Goal: Task Accomplishment & Management: Manage account settings

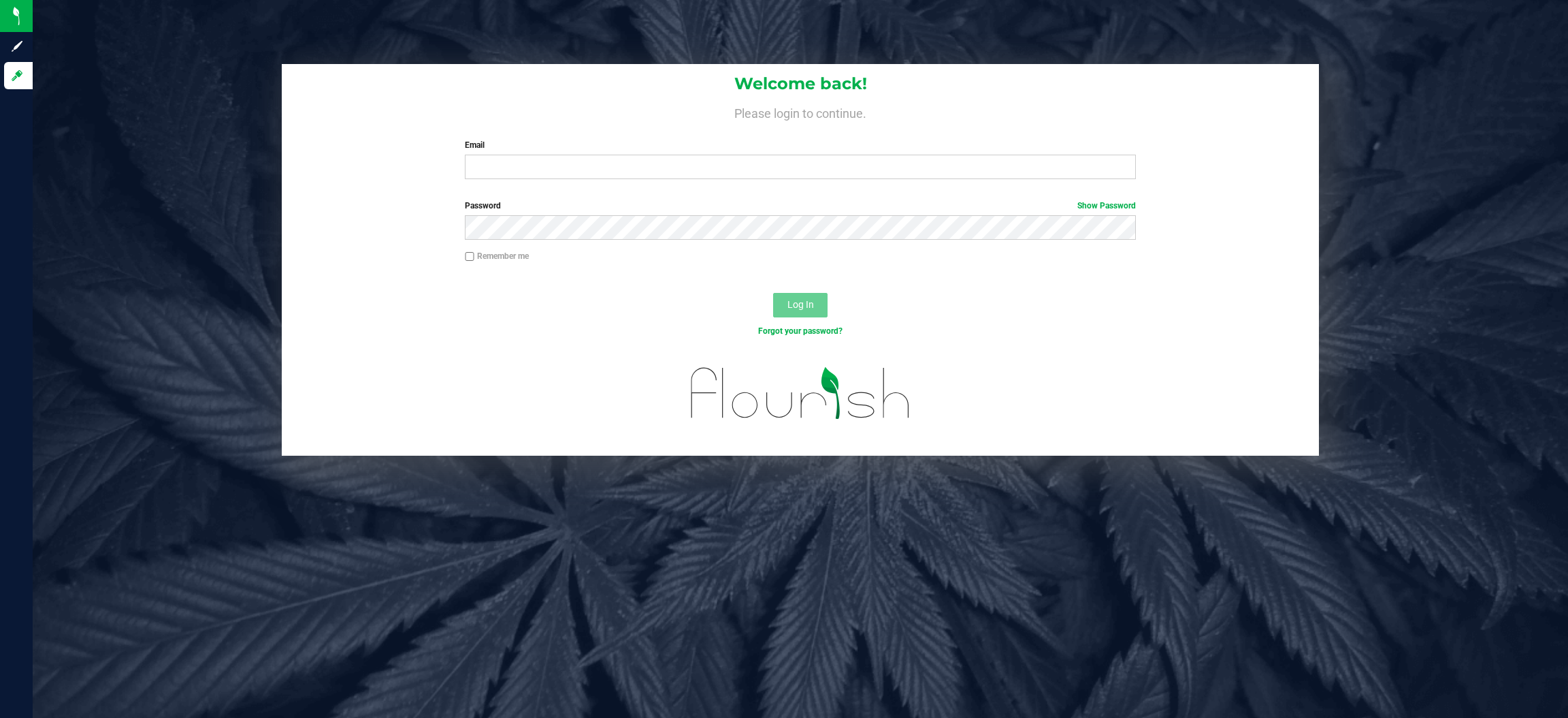
click at [546, 145] on label "Email" at bounding box center [800, 145] width 671 height 12
click at [546, 155] on input "Email" at bounding box center [800, 167] width 671 height 25
type input "Gstomberg@liveparallel.com"
click at [773, 293] on button "Log In" at bounding box center [800, 305] width 54 height 25
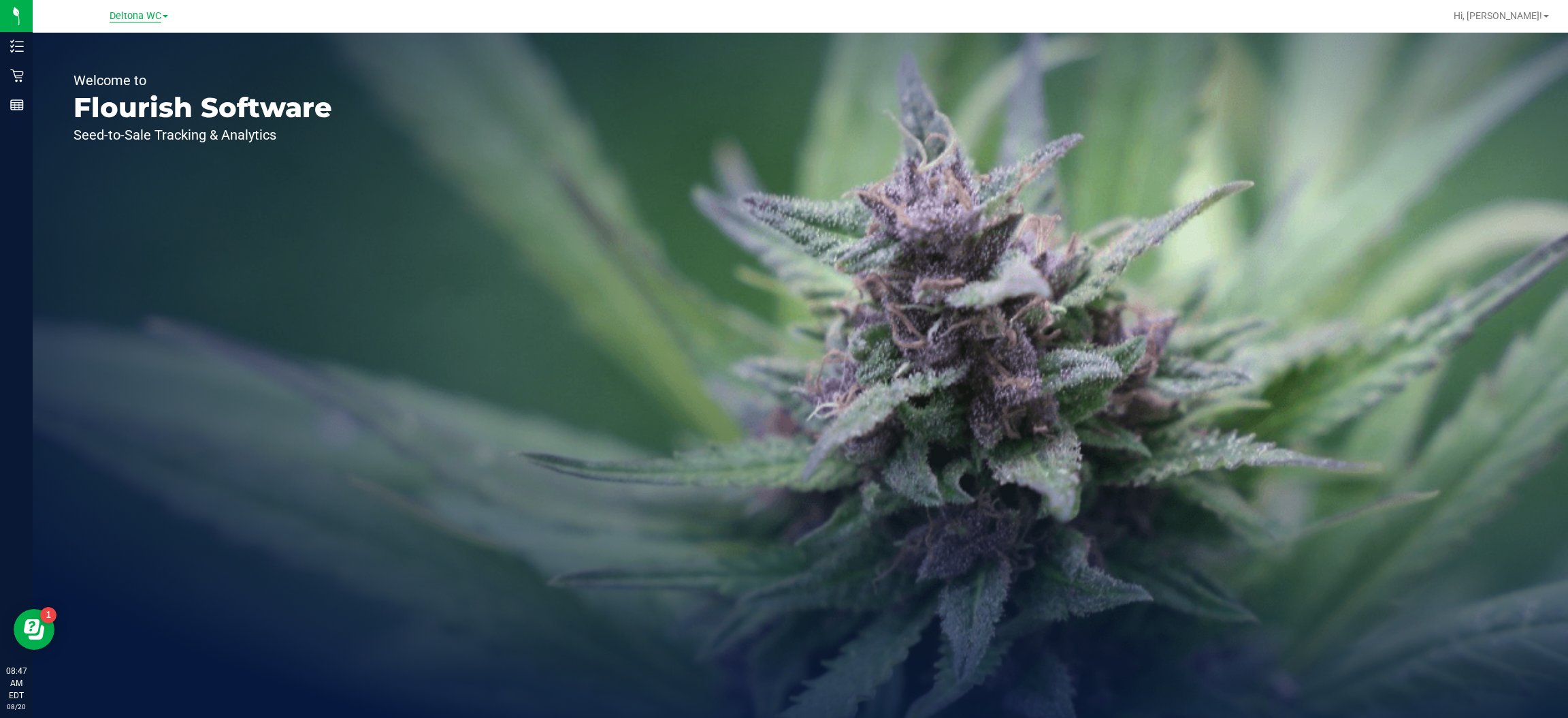
click at [153, 12] on span "Deltona WC" at bounding box center [135, 16] width 52 height 12
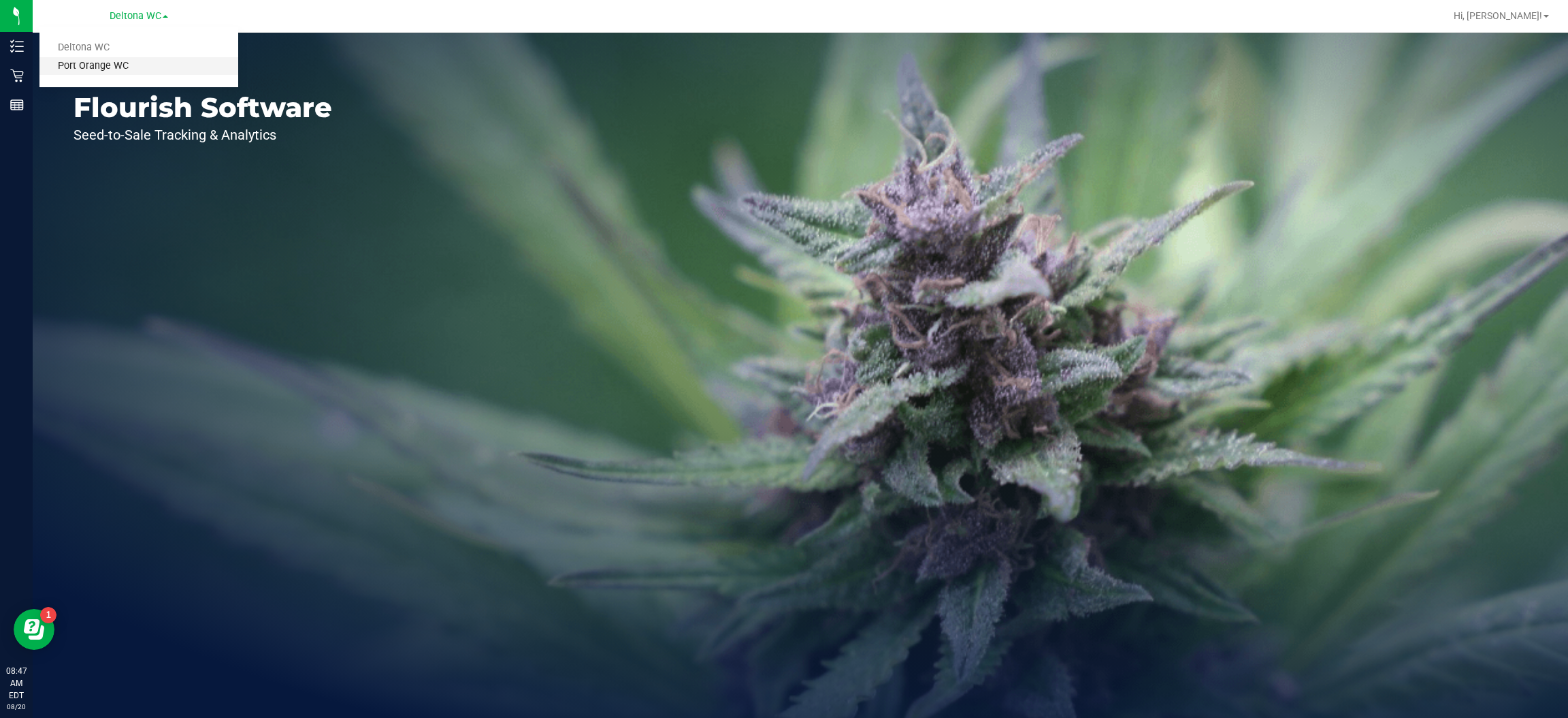
click at [122, 69] on link "Port Orange WC" at bounding box center [138, 66] width 199 height 19
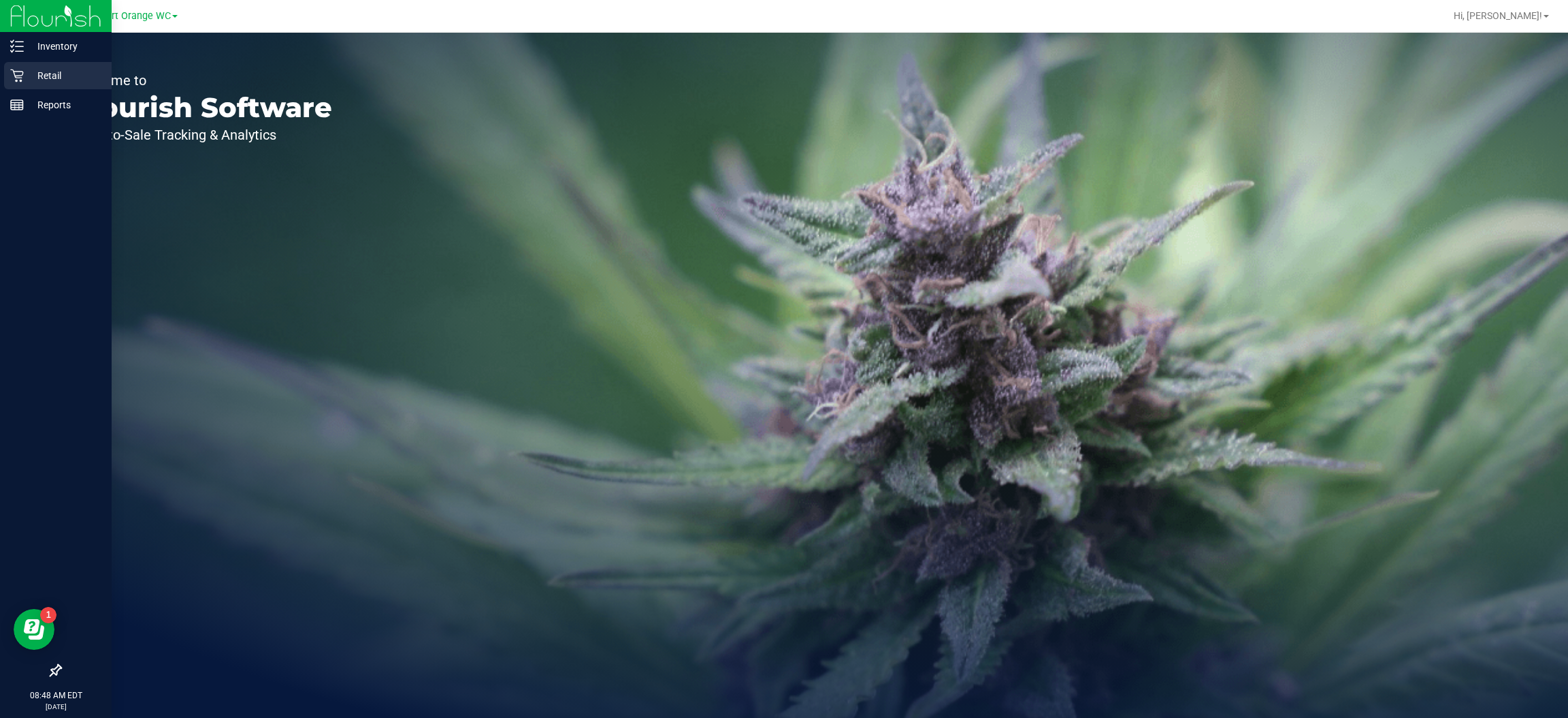
click at [18, 75] on icon at bounding box center [17, 76] width 14 height 14
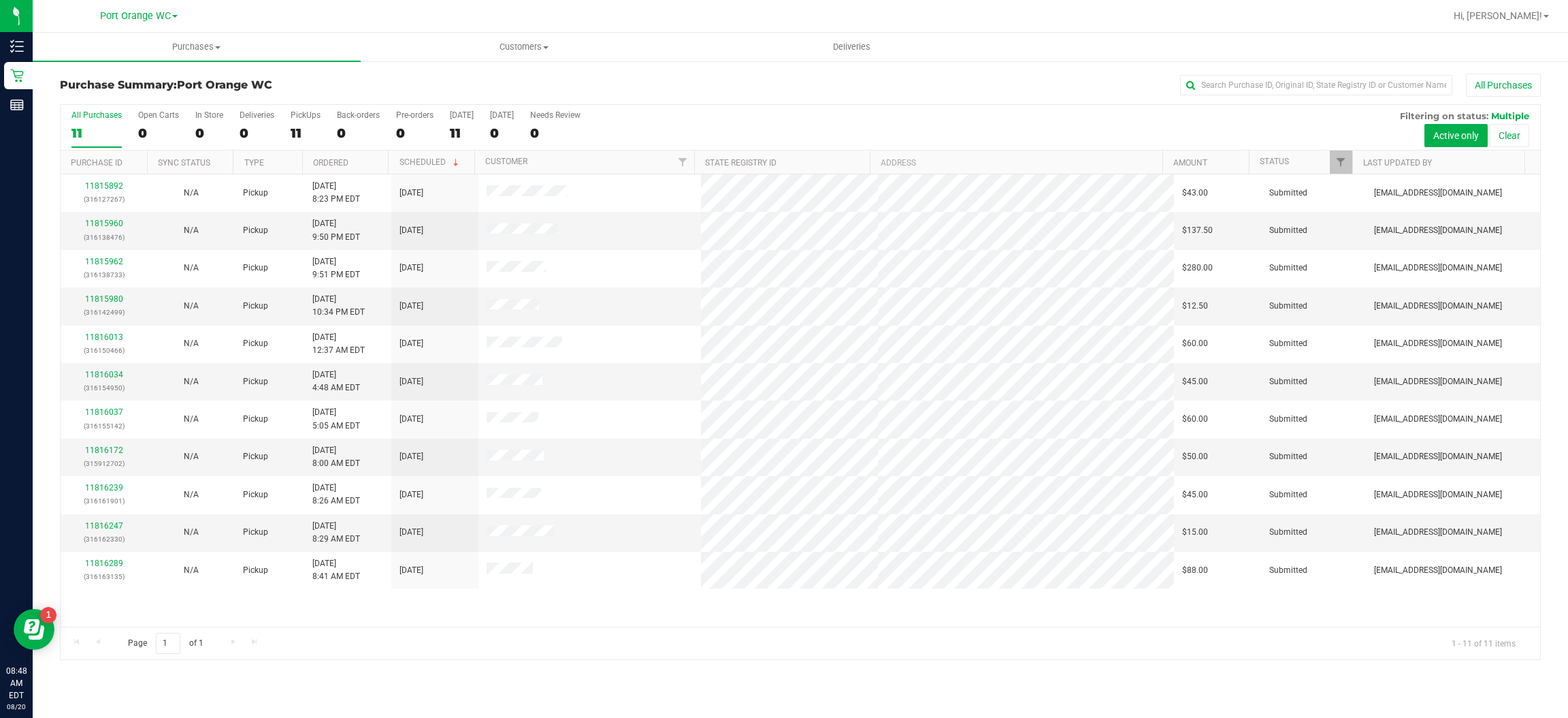
click at [587, 635] on div "Page 1 of 1 1 - 11 of 11 items" at bounding box center [800, 643] width 1480 height 32
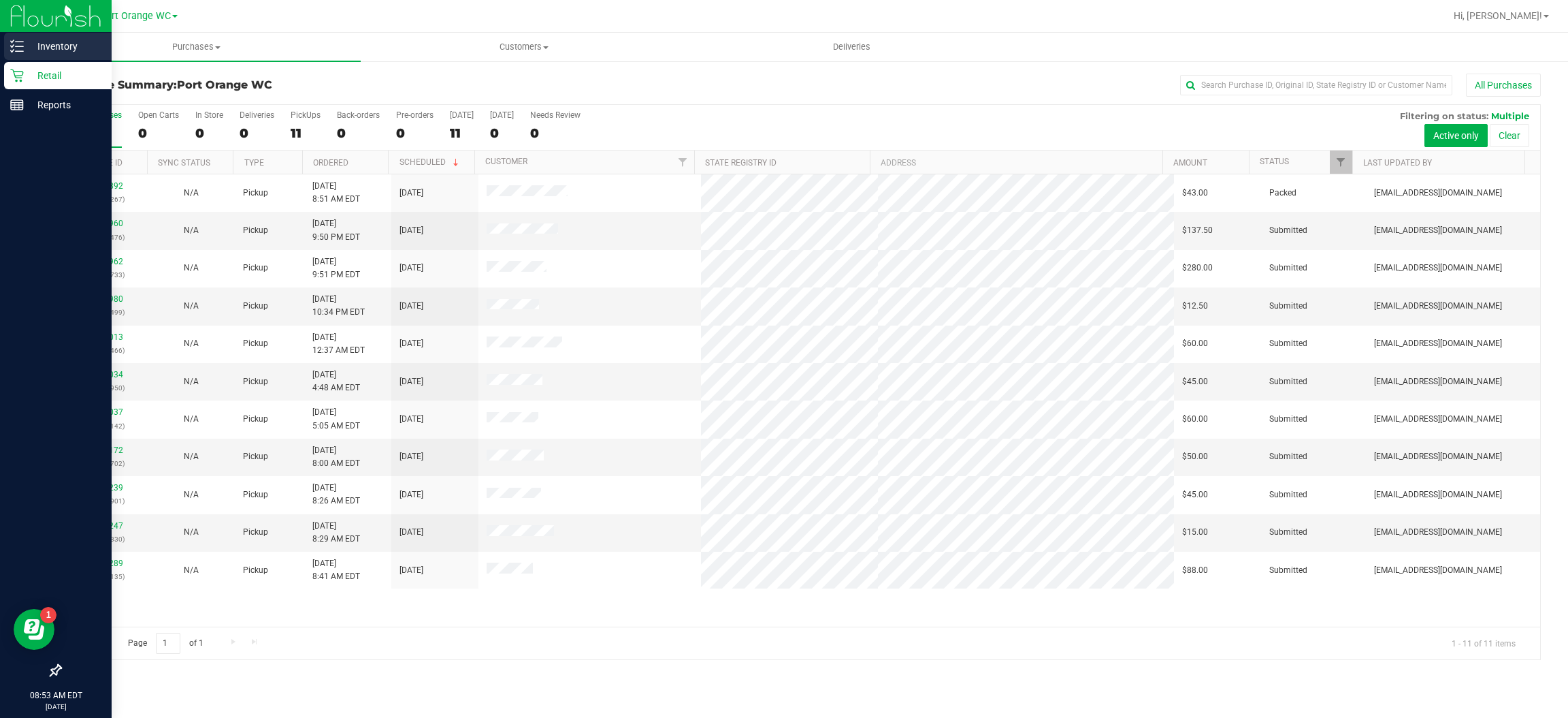
click at [21, 39] on icon at bounding box center [17, 46] width 14 height 14
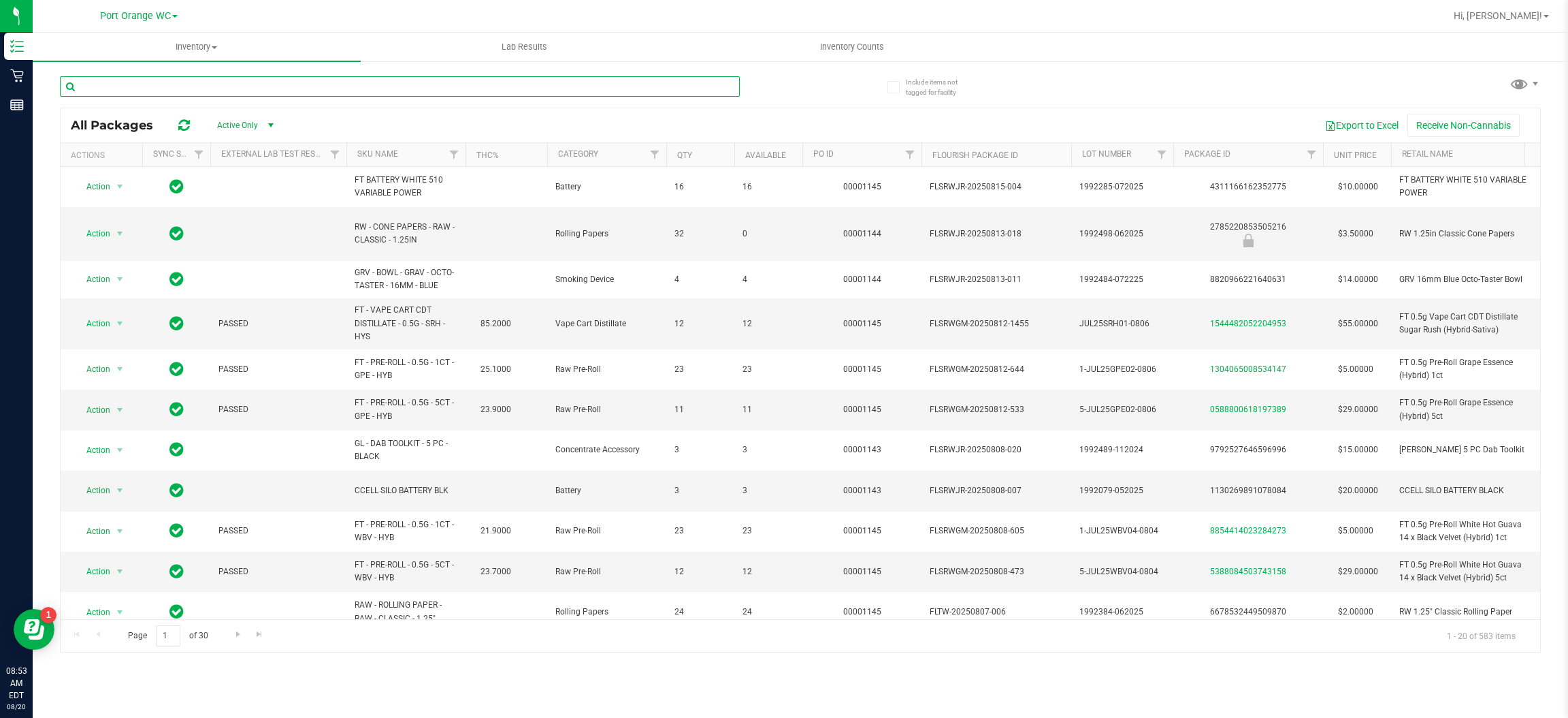
click at [210, 87] on input "text" at bounding box center [400, 87] width 680 height 20
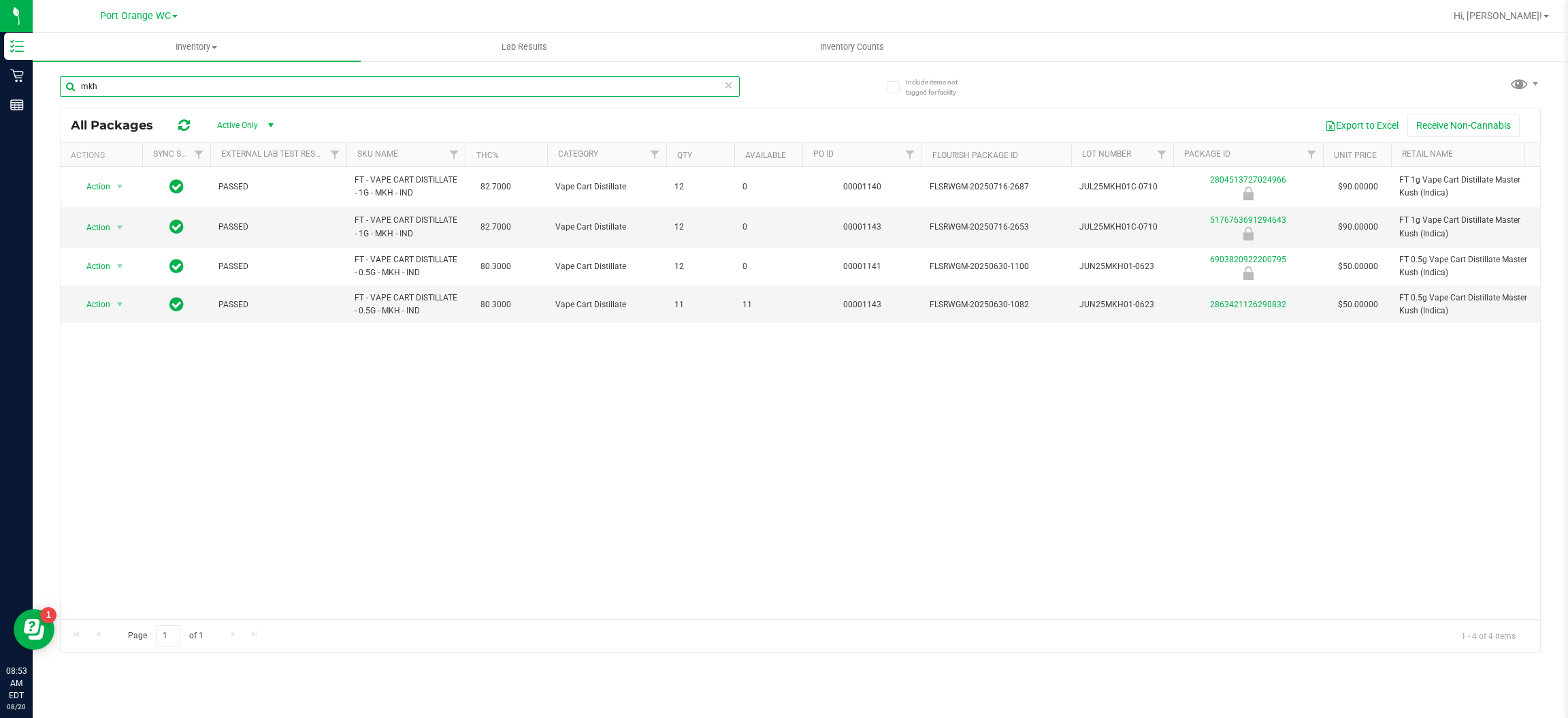
type input "mkh"
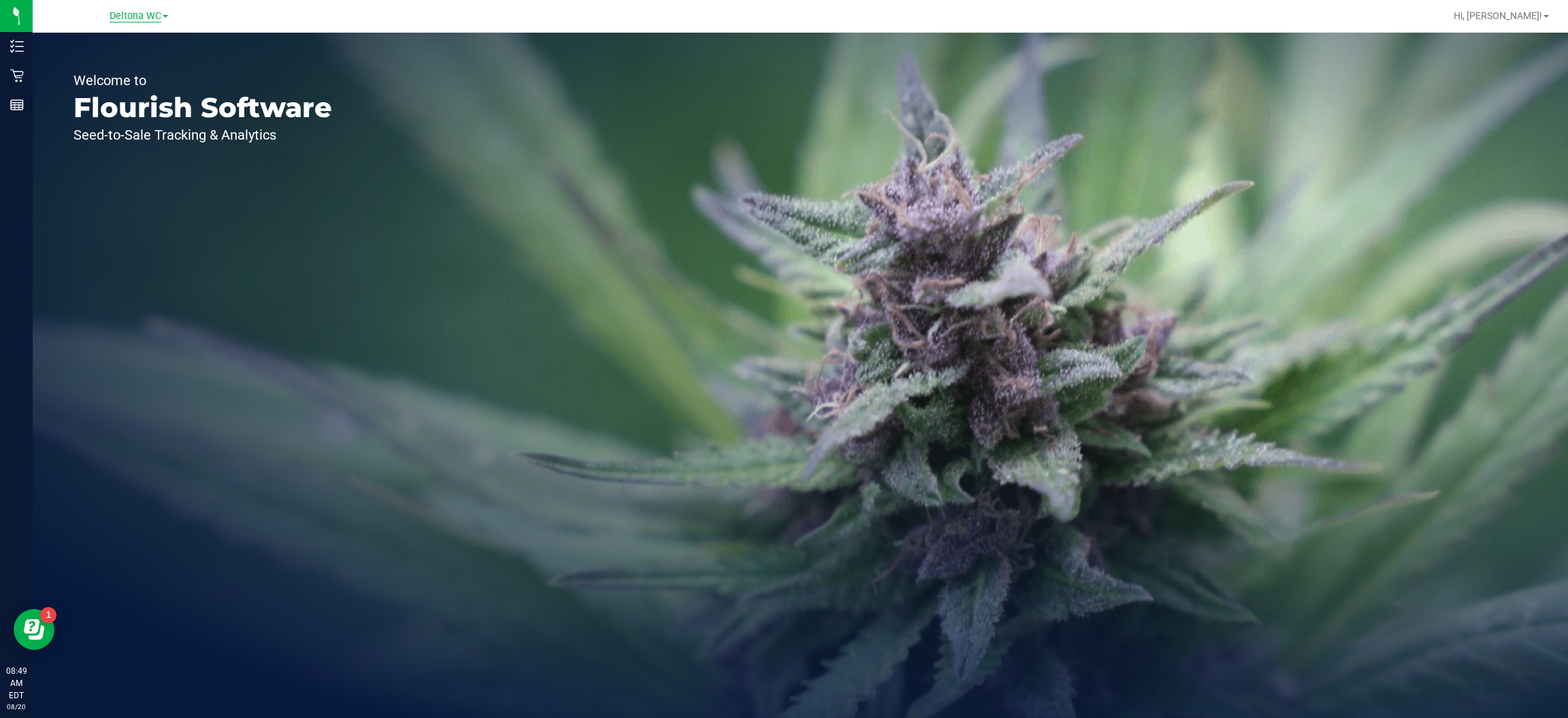
click at [149, 15] on span "Deltona WC" at bounding box center [135, 16] width 52 height 12
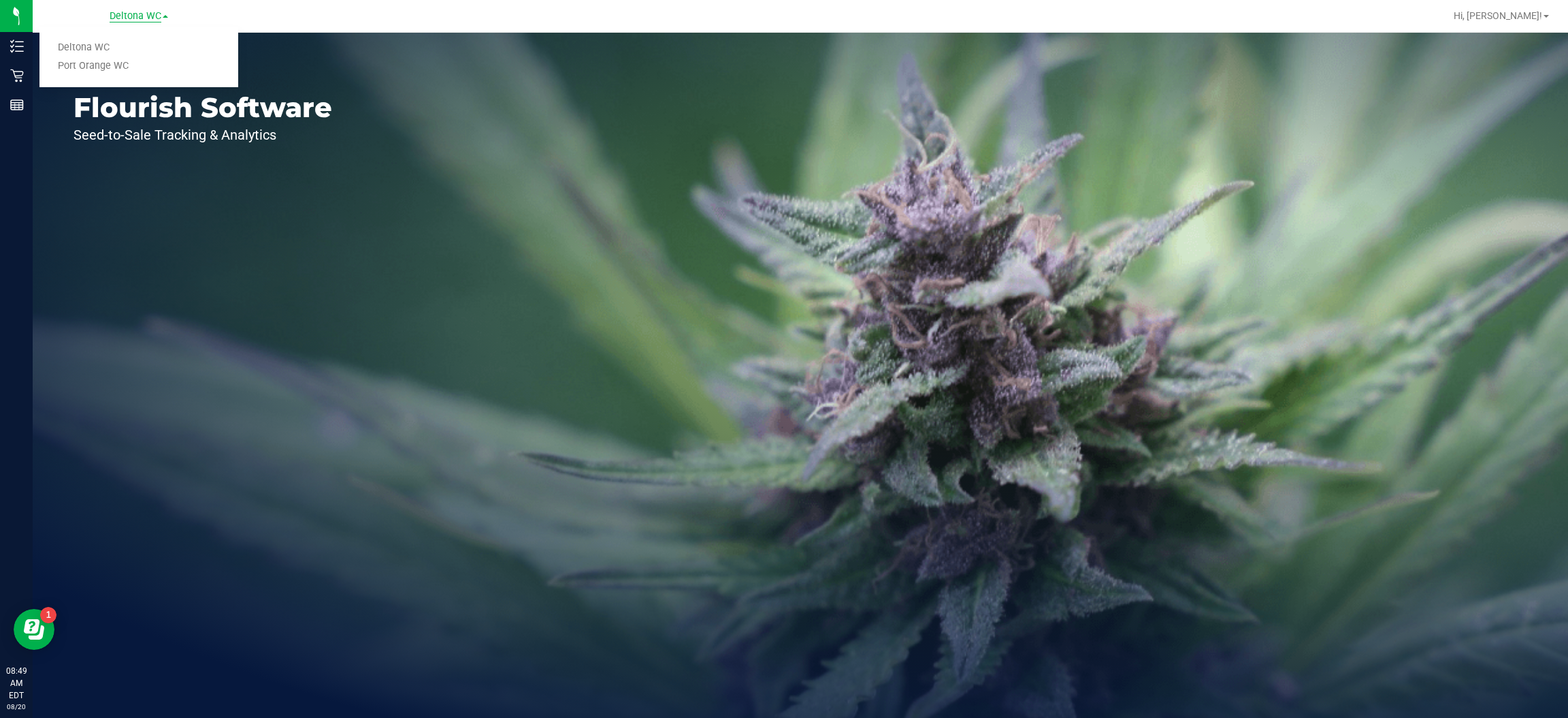
click at [133, 71] on link "Port Orange WC" at bounding box center [138, 66] width 199 height 19
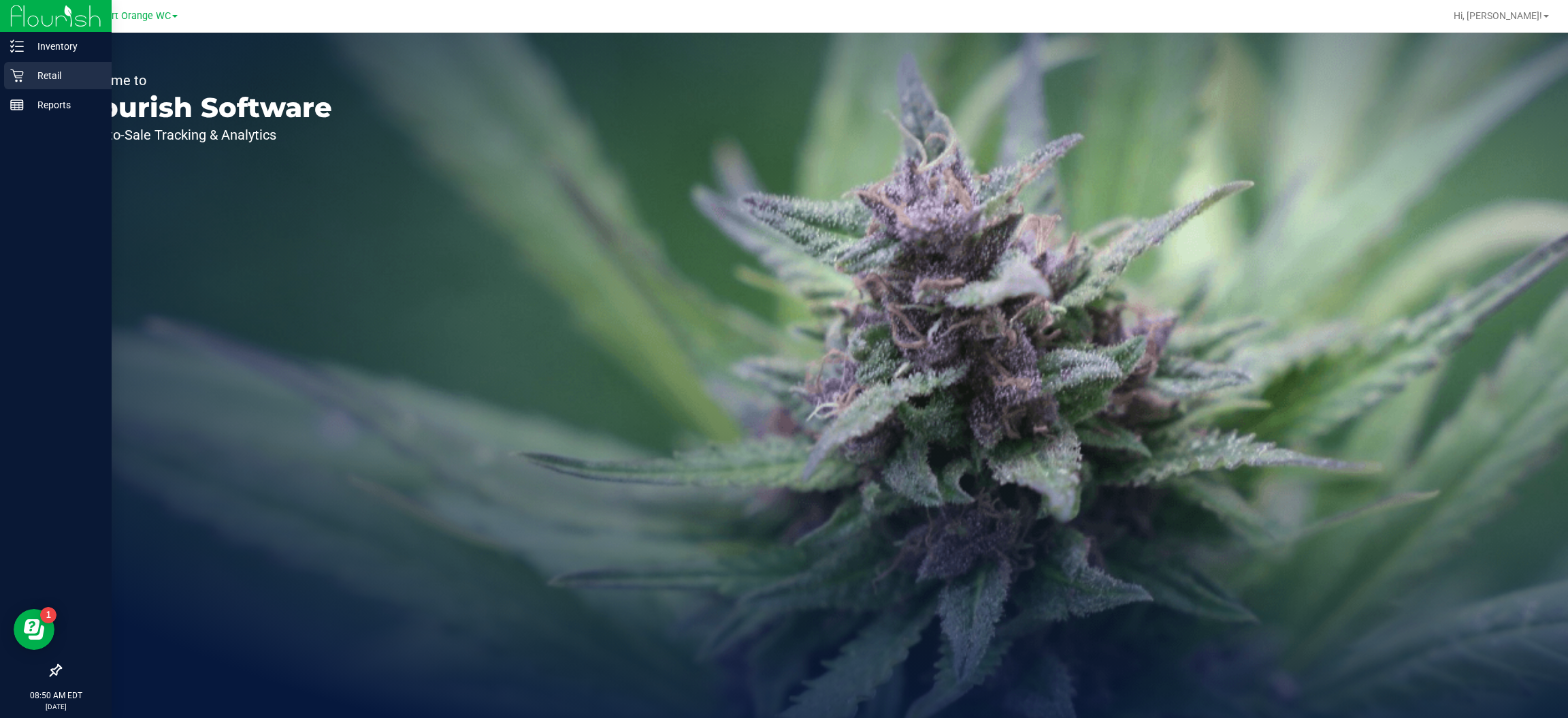
click at [19, 77] on icon at bounding box center [17, 76] width 14 height 14
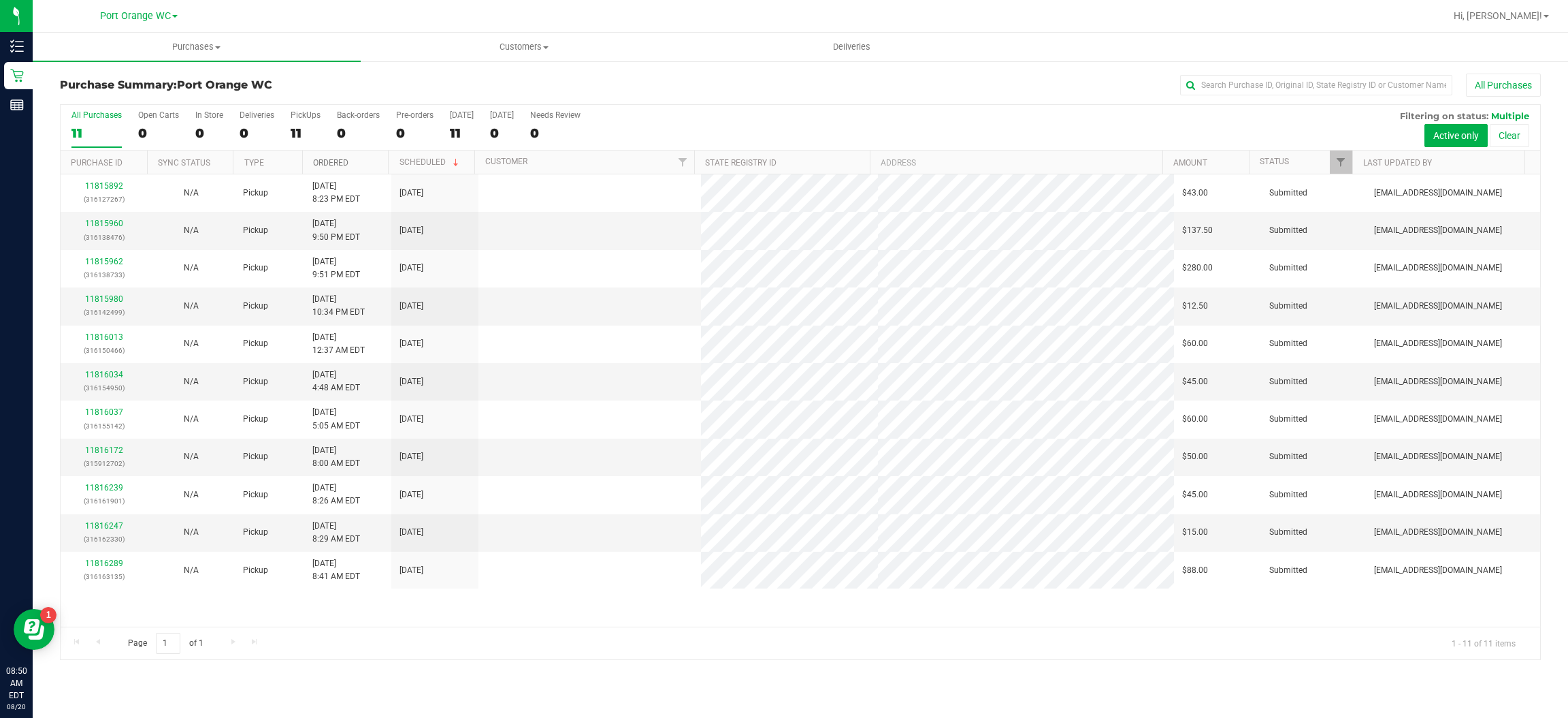
click at [334, 162] on link "Ordered" at bounding box center [331, 162] width 36 height 9
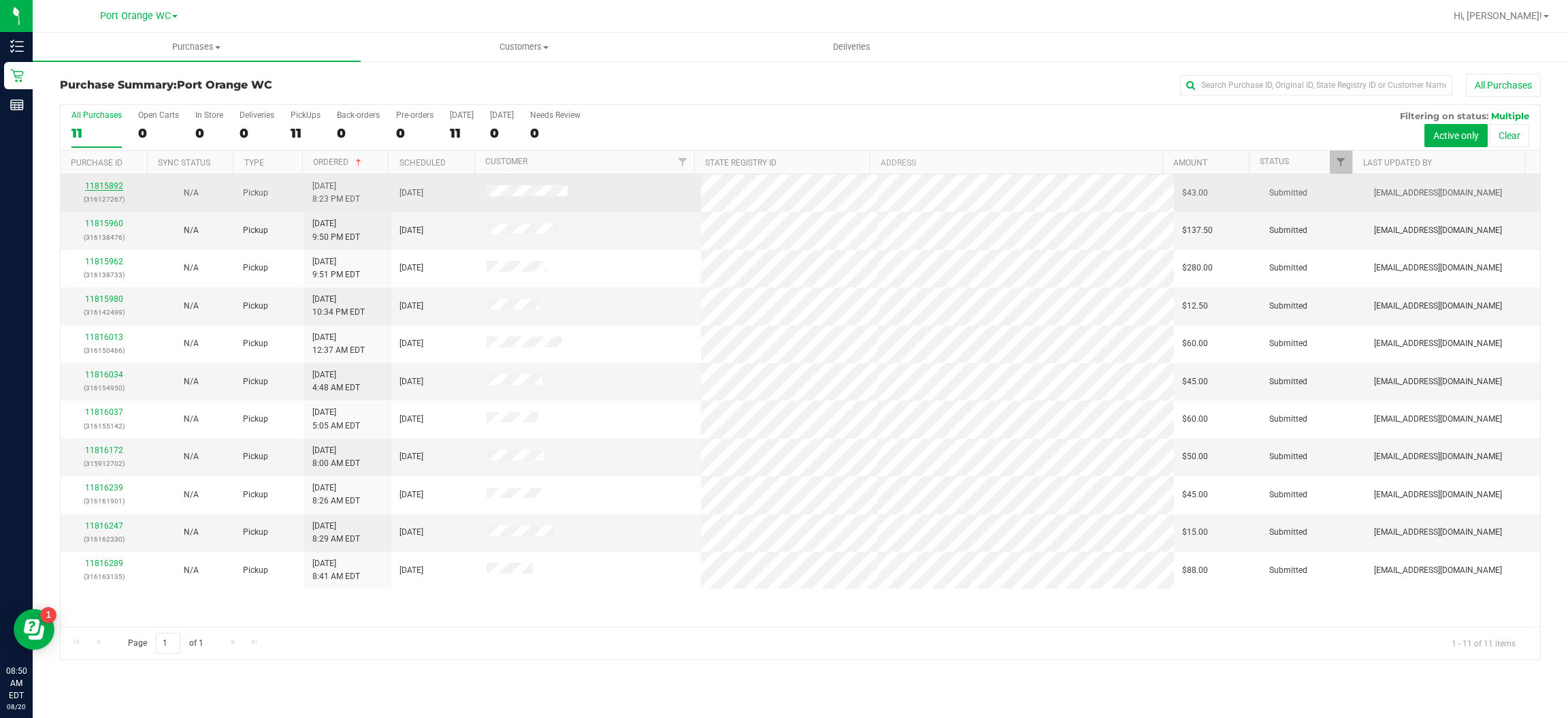
click at [115, 186] on link "11815892" at bounding box center [104, 185] width 38 height 9
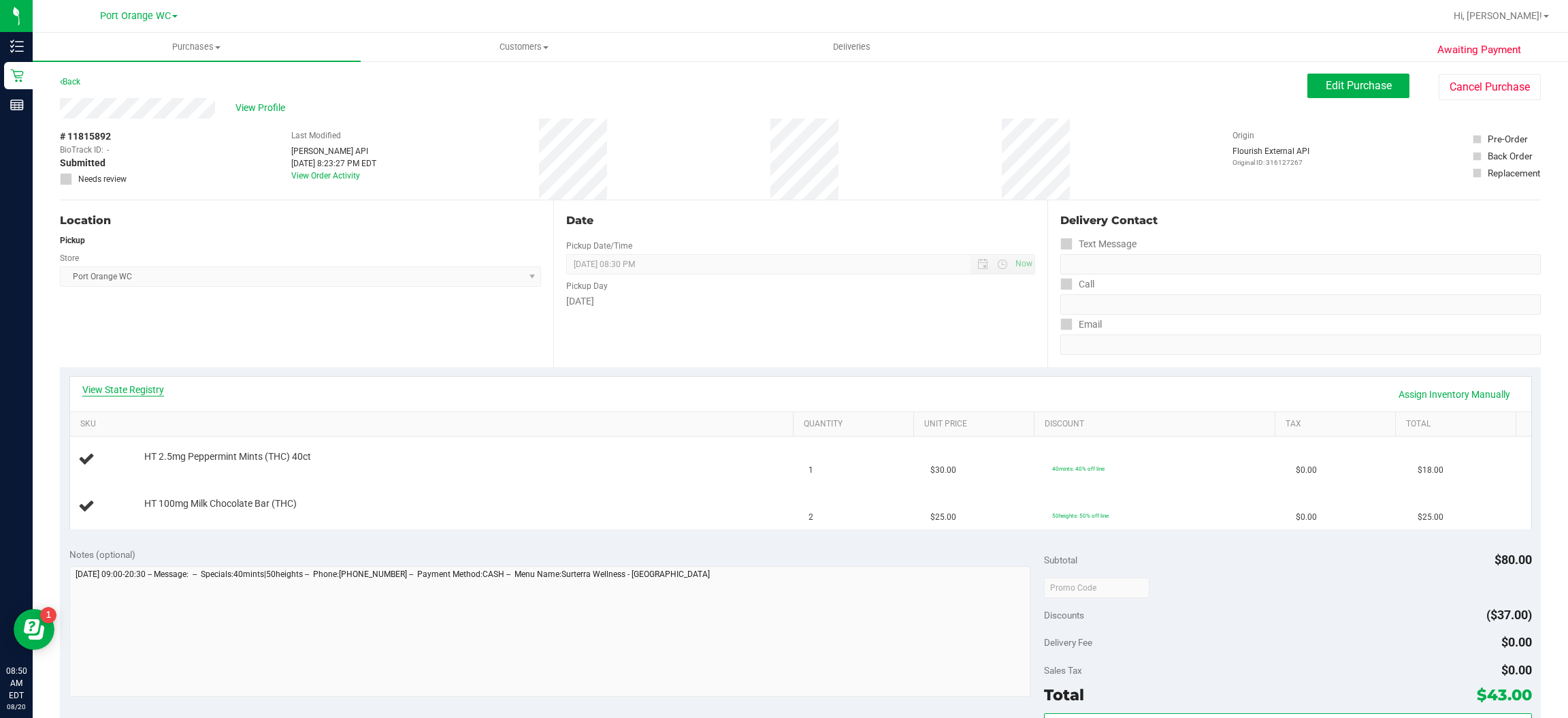
click at [151, 390] on link "View State Registry" at bounding box center [124, 390] width 82 height 14
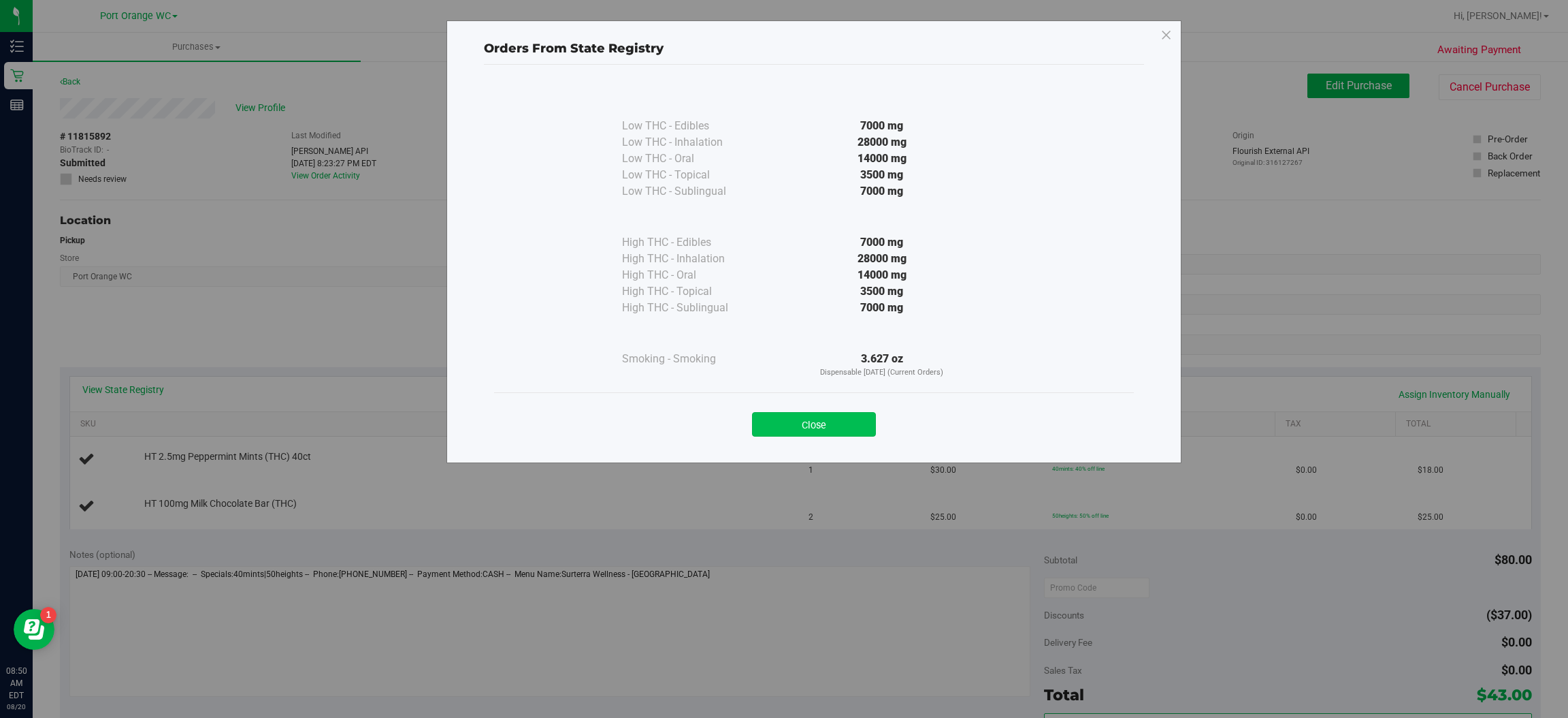
click at [839, 419] on button "Close" at bounding box center [814, 424] width 124 height 25
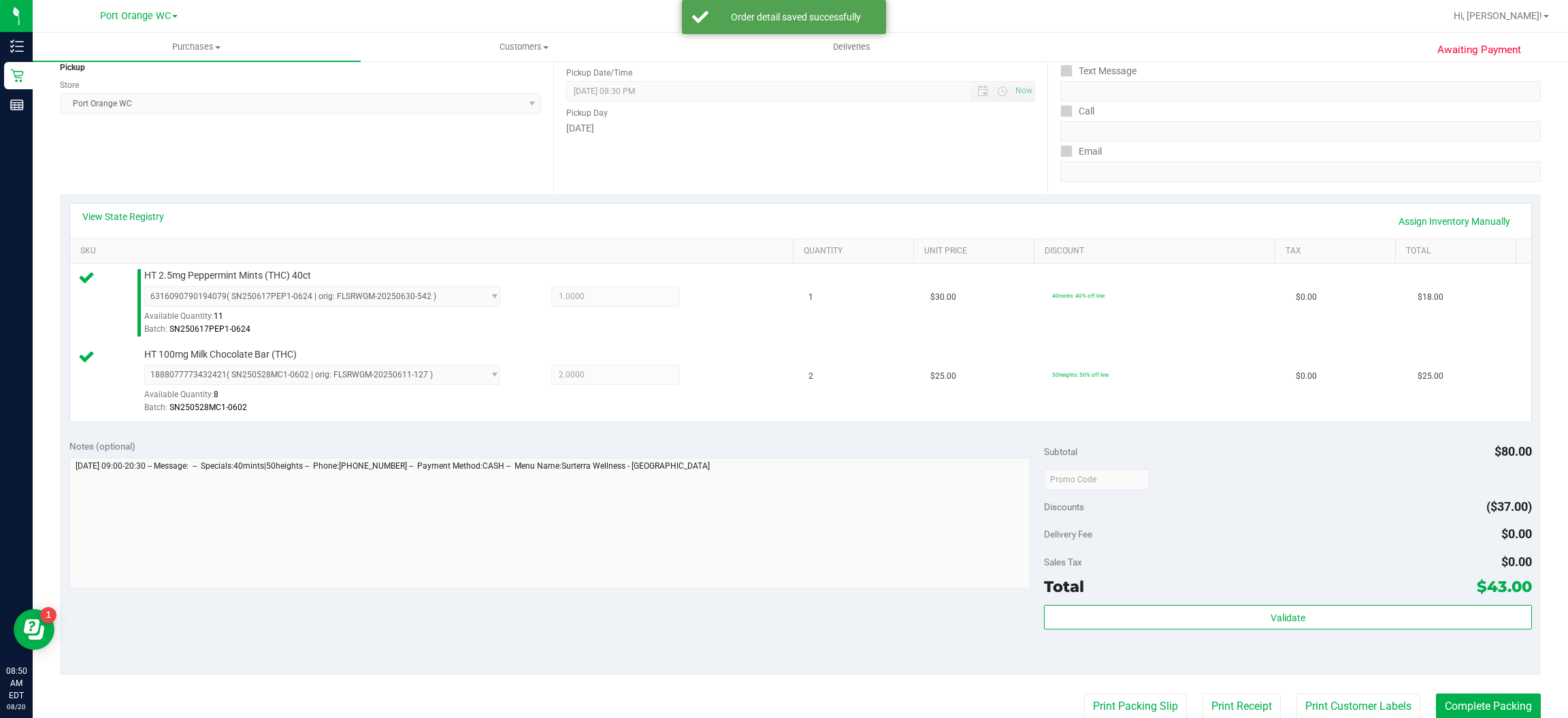
scroll to position [203, 0]
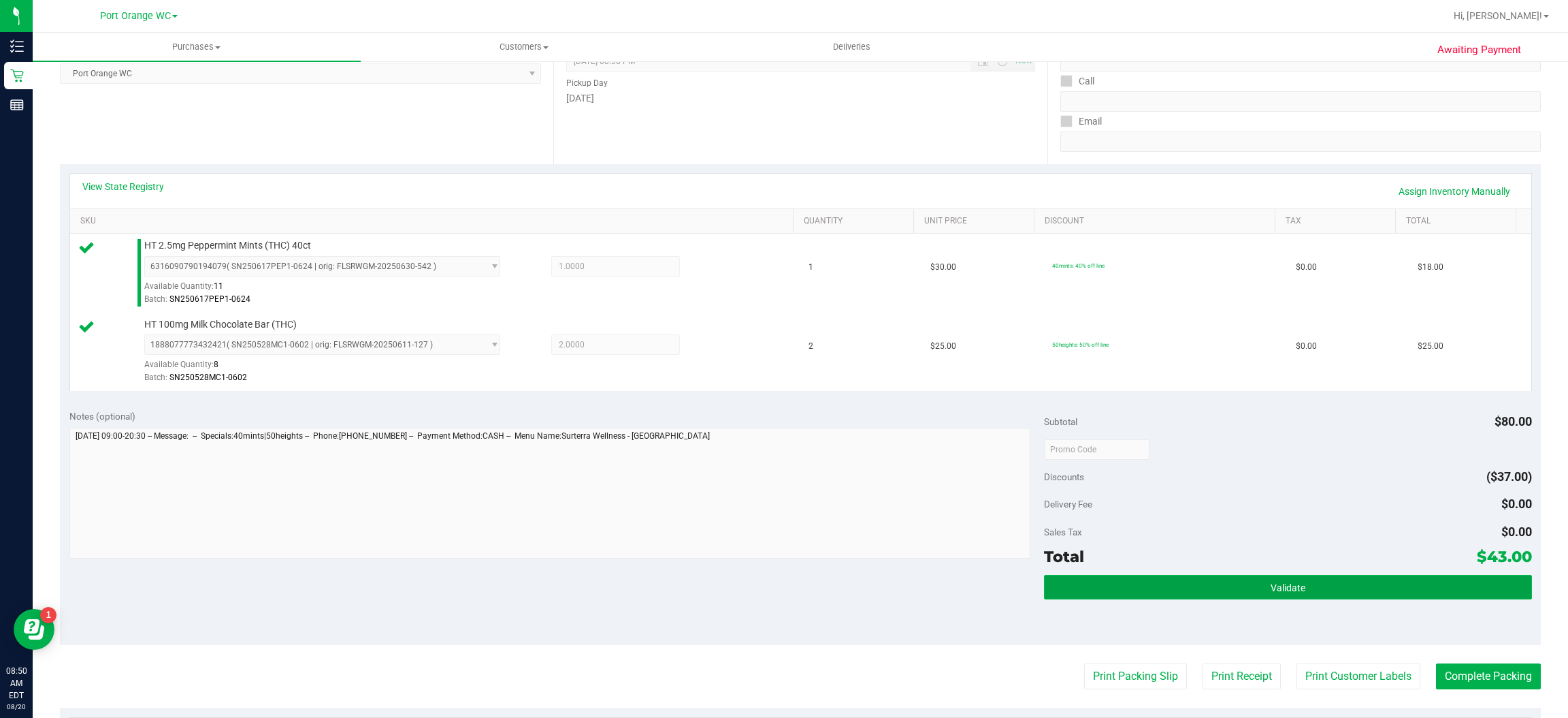
click at [1255, 585] on button "Validate" at bounding box center [1288, 587] width 487 height 25
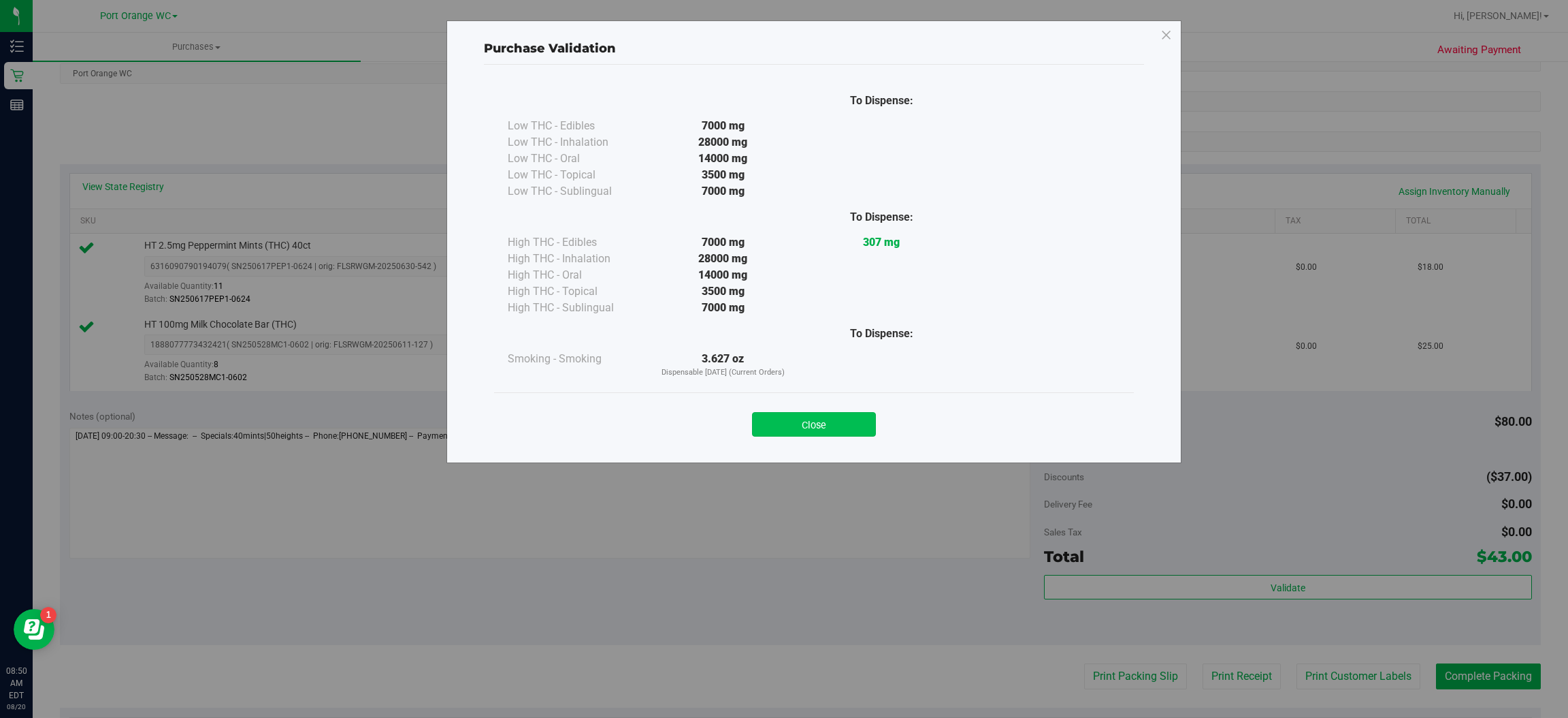
click at [837, 418] on button "Close" at bounding box center [814, 424] width 124 height 25
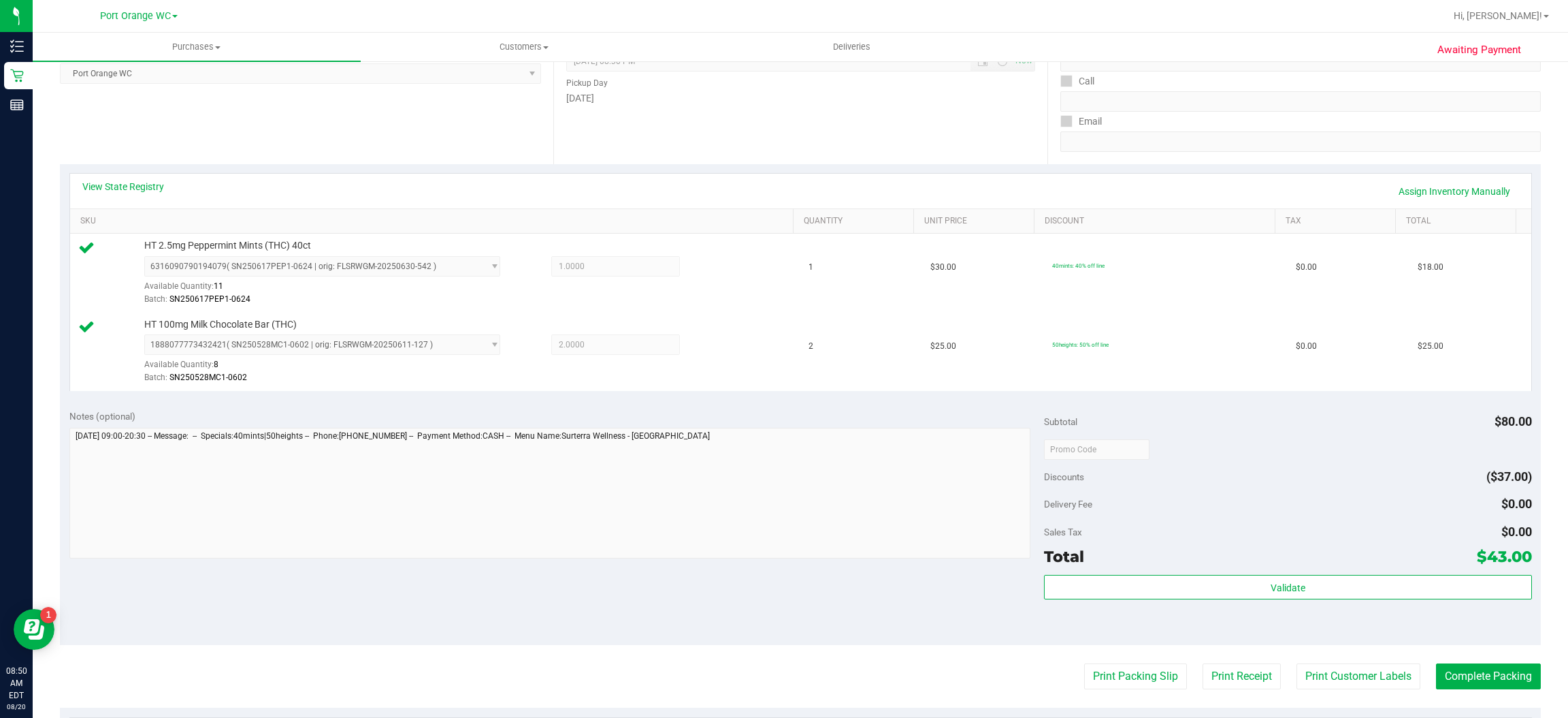
scroll to position [244, 0]
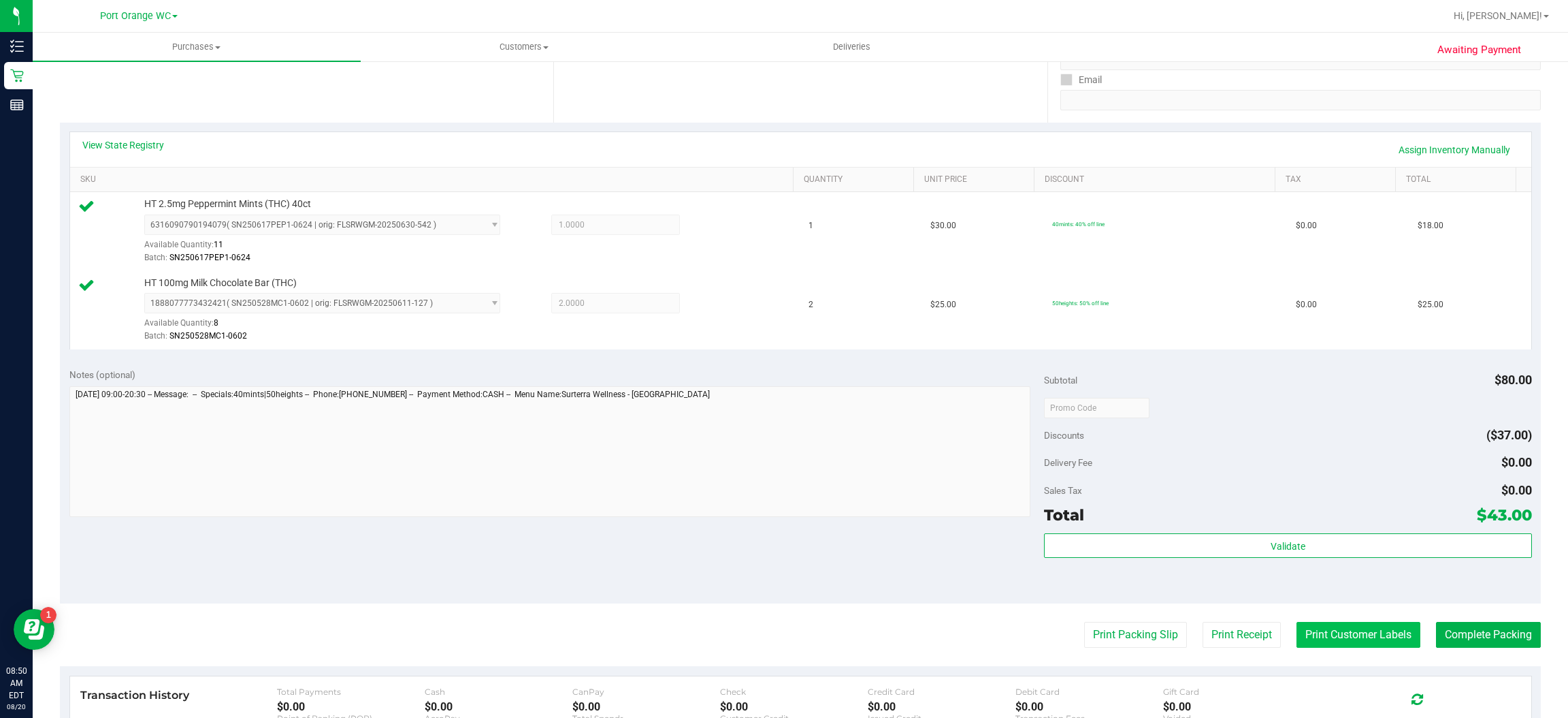
click at [1340, 635] on button "Print Customer Labels" at bounding box center [1359, 634] width 124 height 26
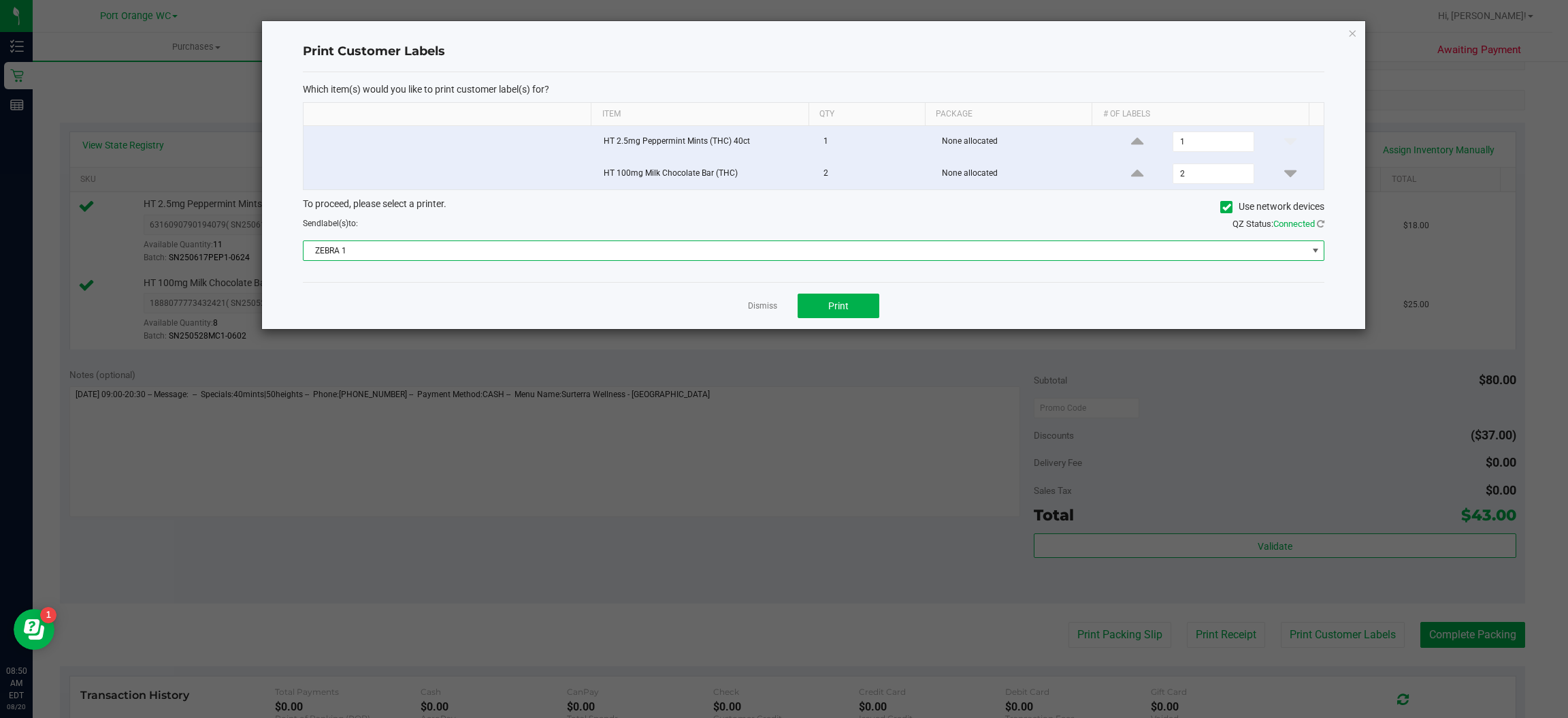
click at [1316, 253] on span at bounding box center [1315, 250] width 11 height 11
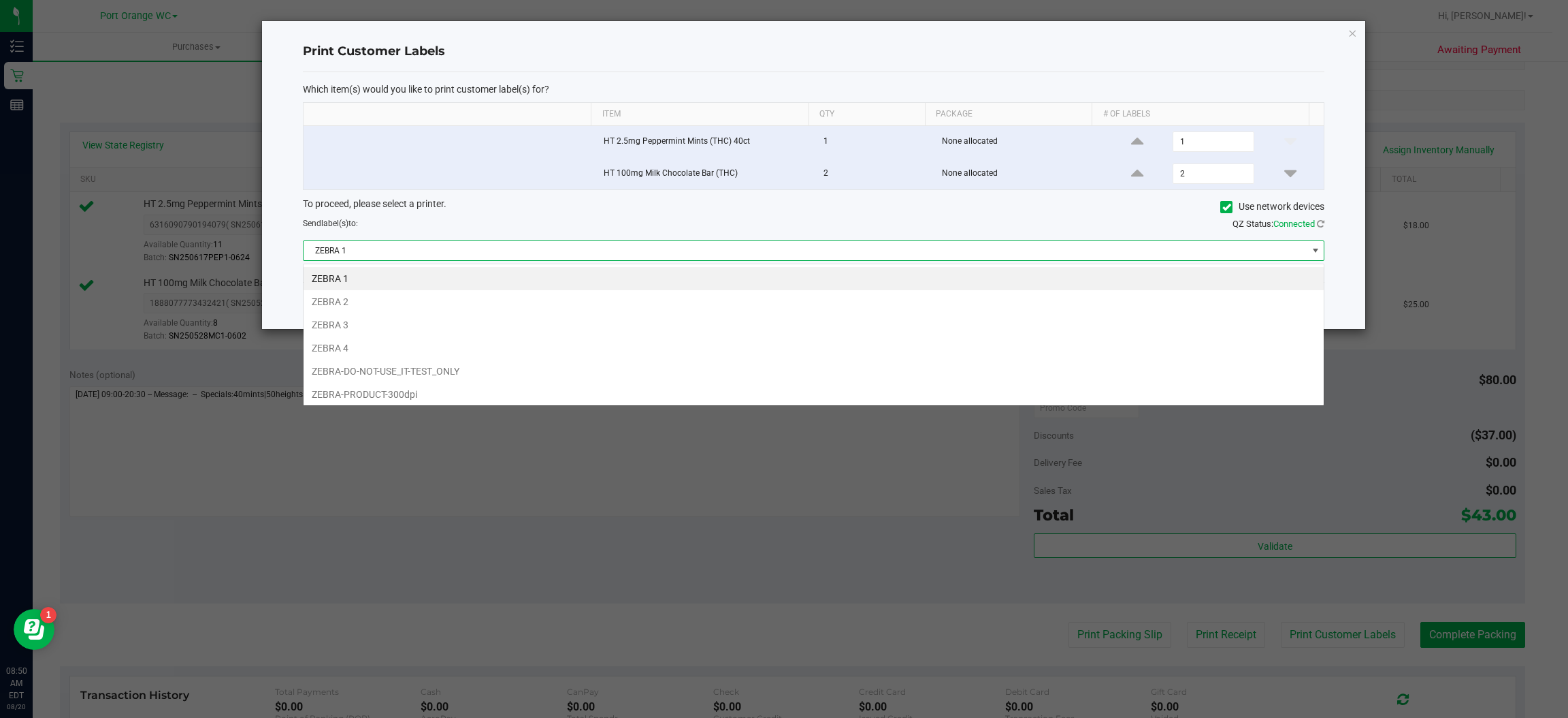
scroll to position [21, 1022]
click at [341, 321] on li "ZEBRA 3" at bounding box center [813, 325] width 1020 height 23
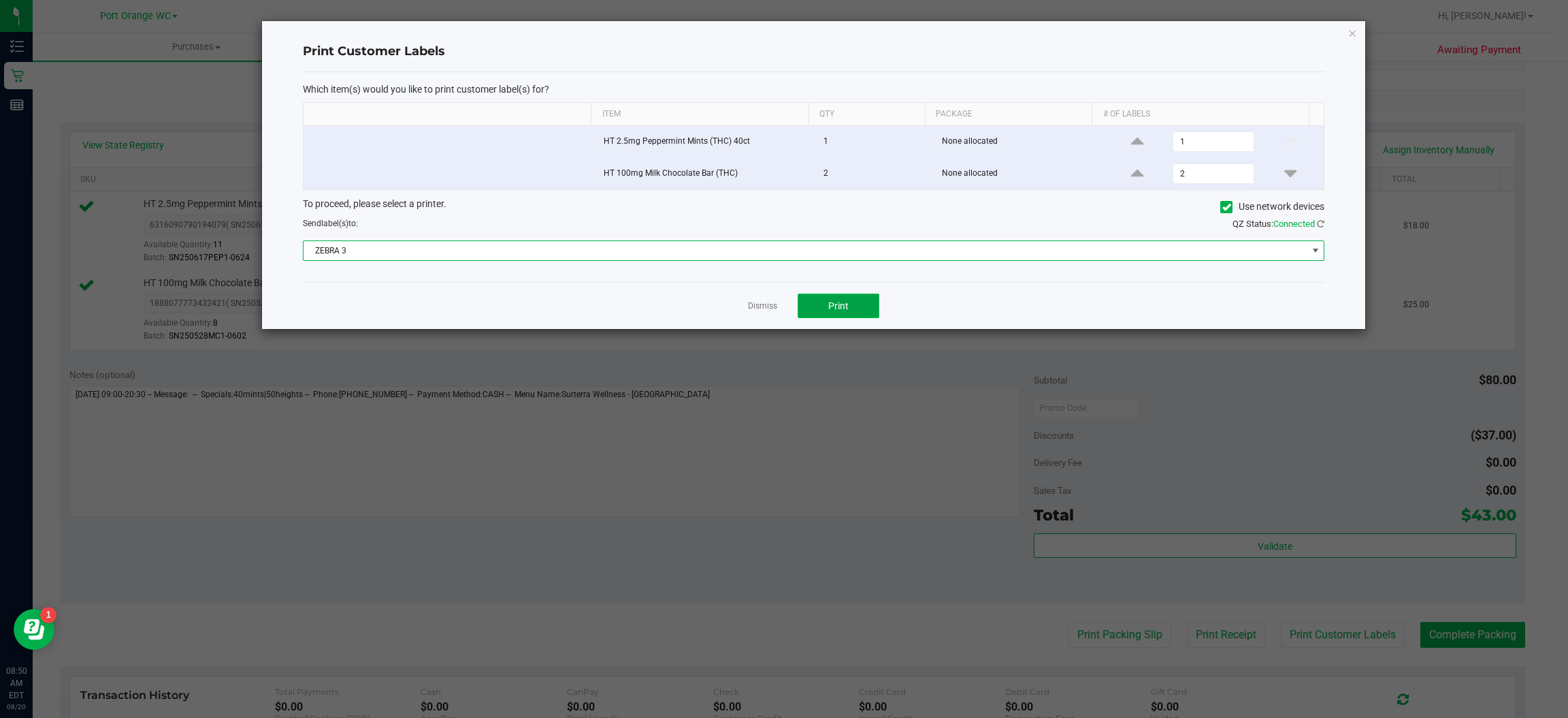
click at [843, 311] on span "Print" at bounding box center [838, 306] width 20 height 11
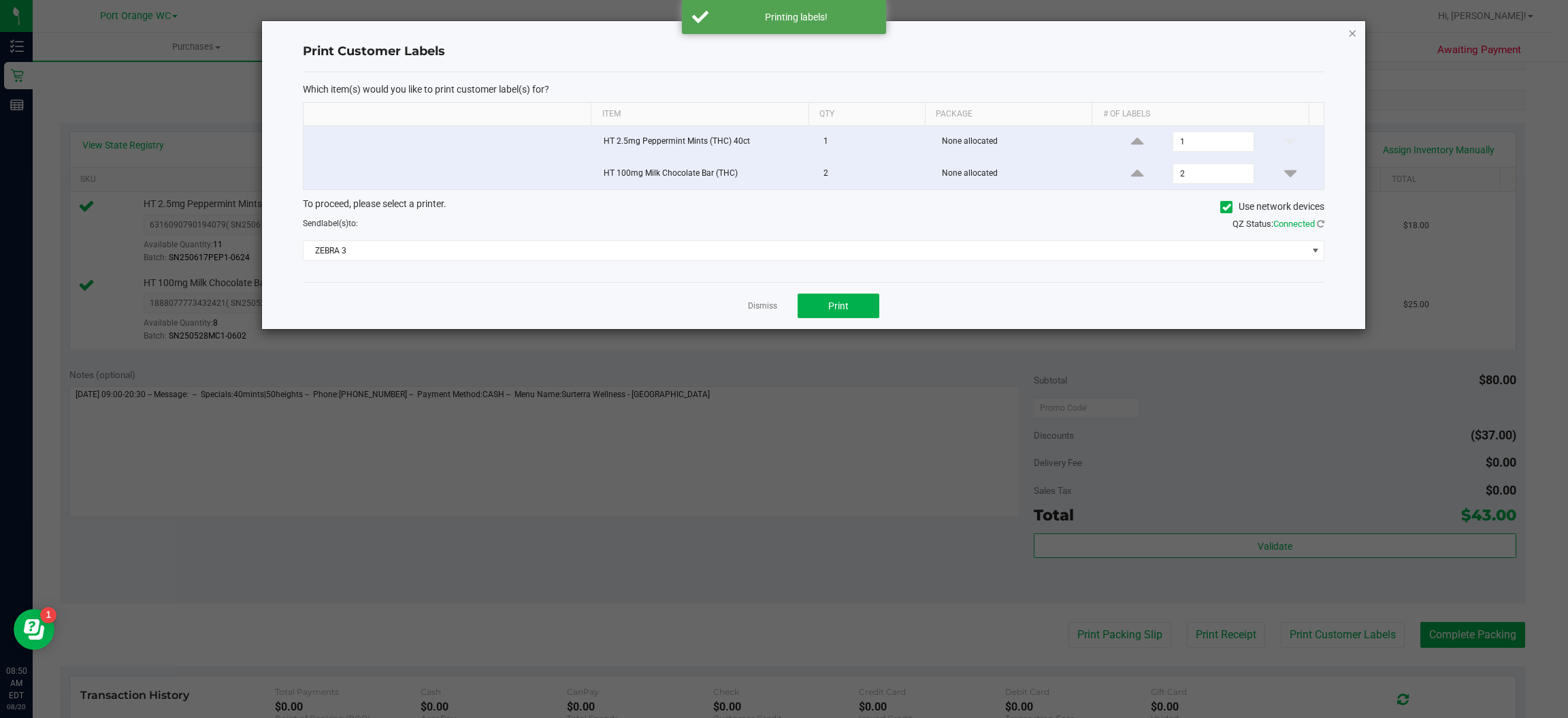
click at [1352, 32] on icon "button" at bounding box center [1353, 32] width 9 height 16
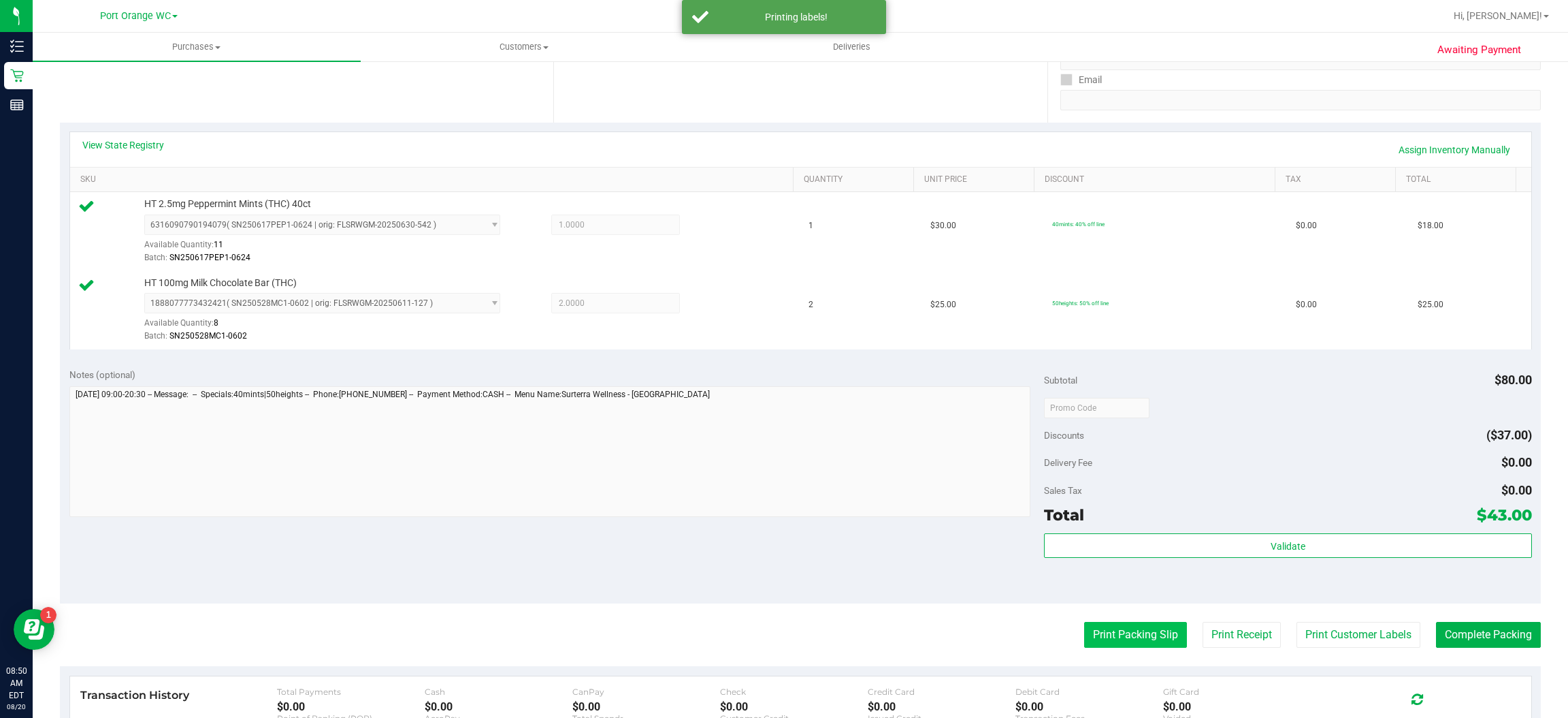
click at [1133, 635] on button "Print Packing Slip" at bounding box center [1135, 634] width 103 height 26
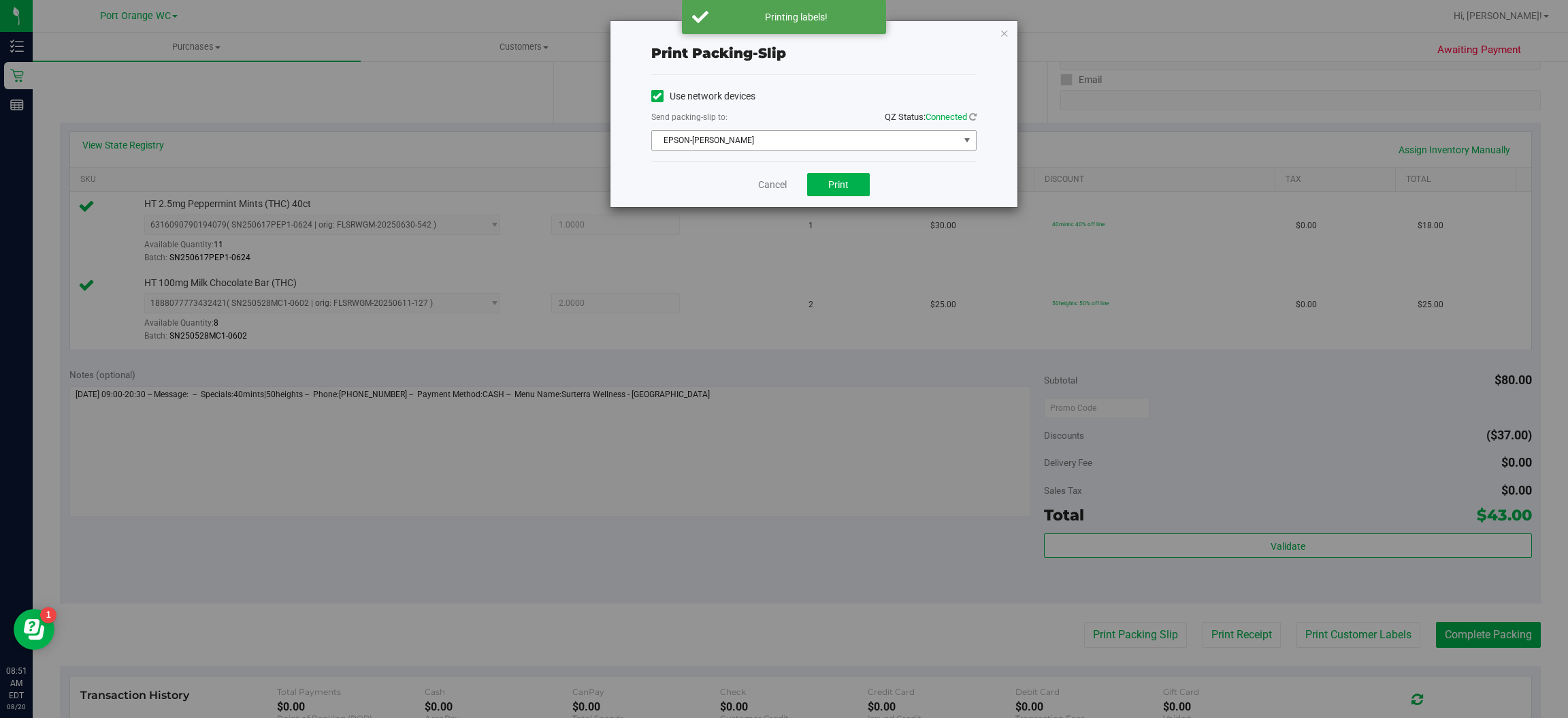
click at [966, 140] on span "select" at bounding box center [967, 140] width 11 height 11
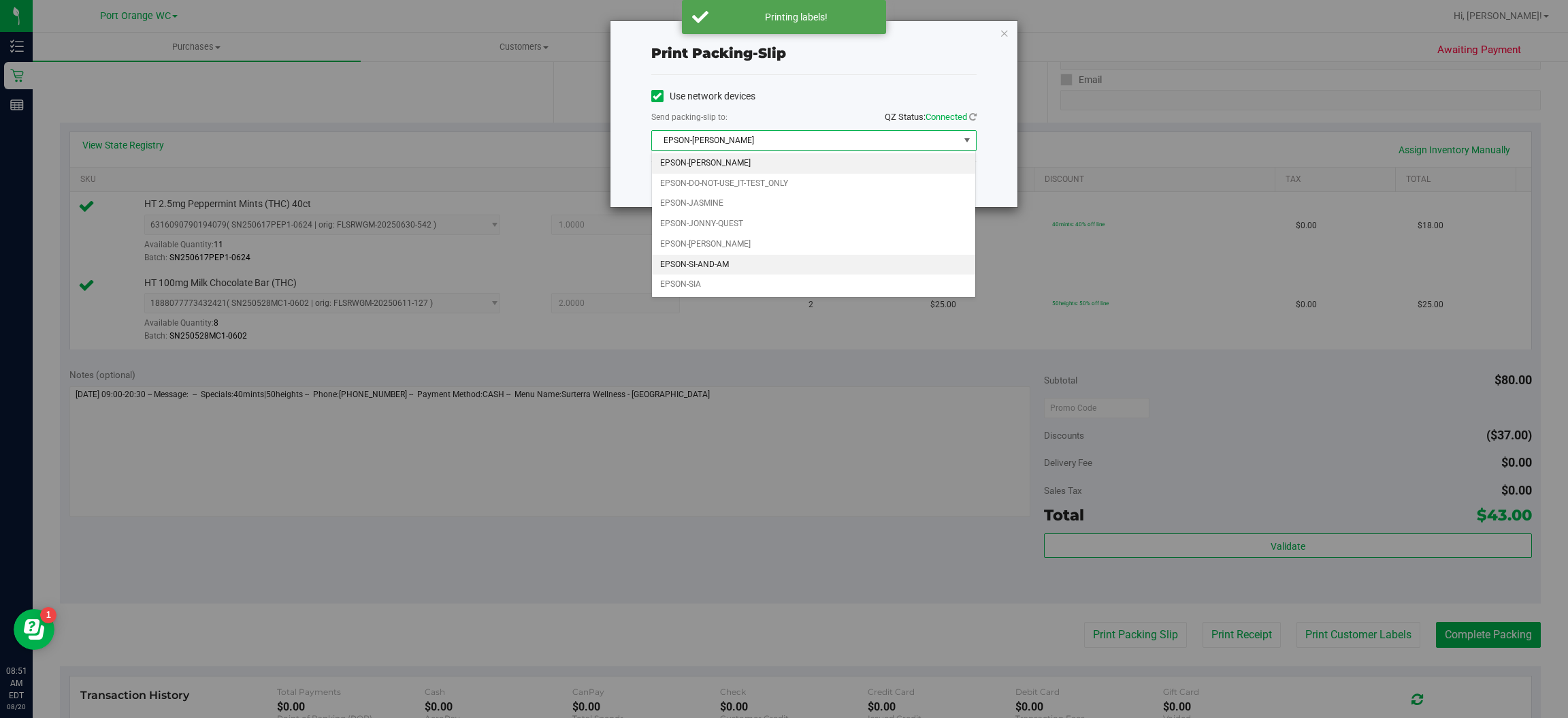
click at [718, 271] on li "EPSON-SI-AND-AM" at bounding box center [813, 265] width 324 height 20
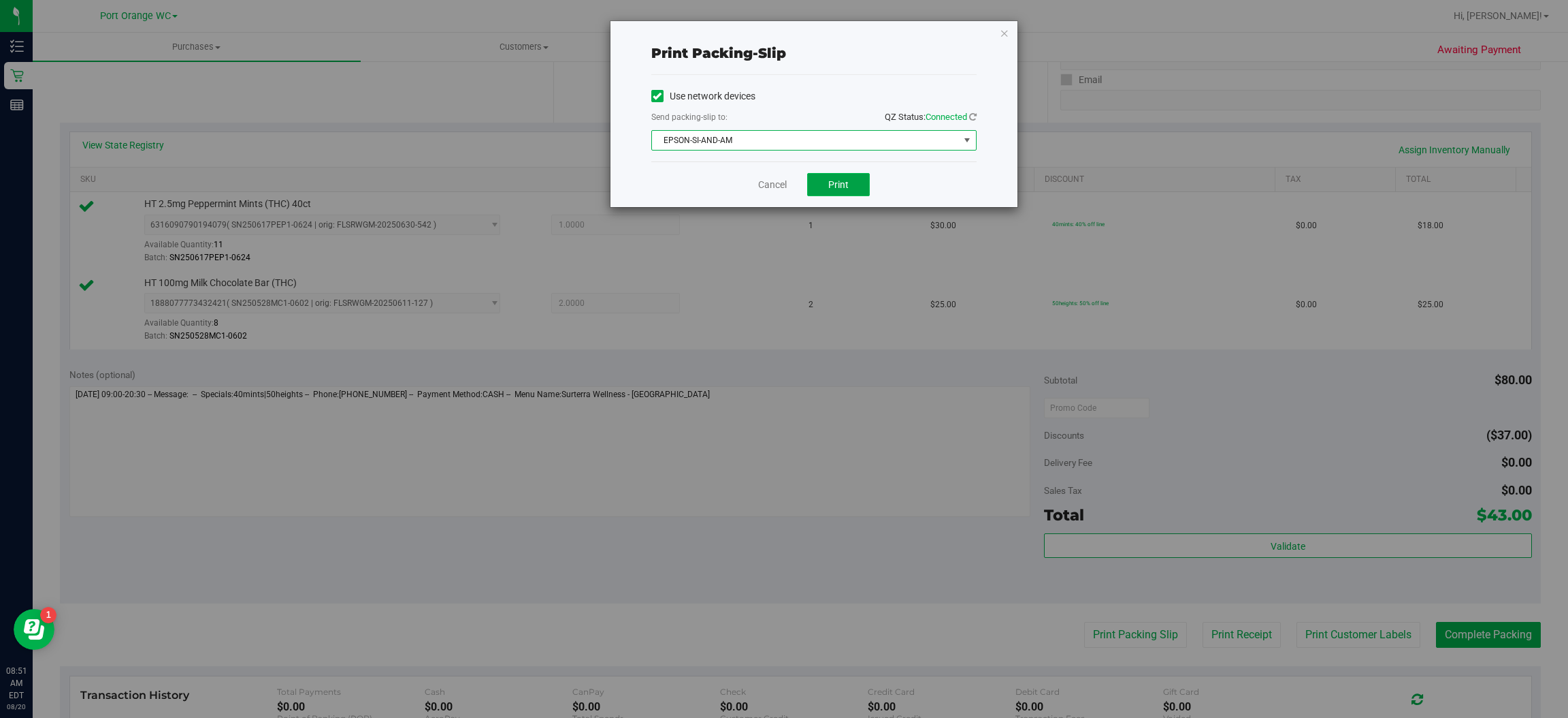
click at [852, 179] on button "Print" at bounding box center [838, 185] width 63 height 23
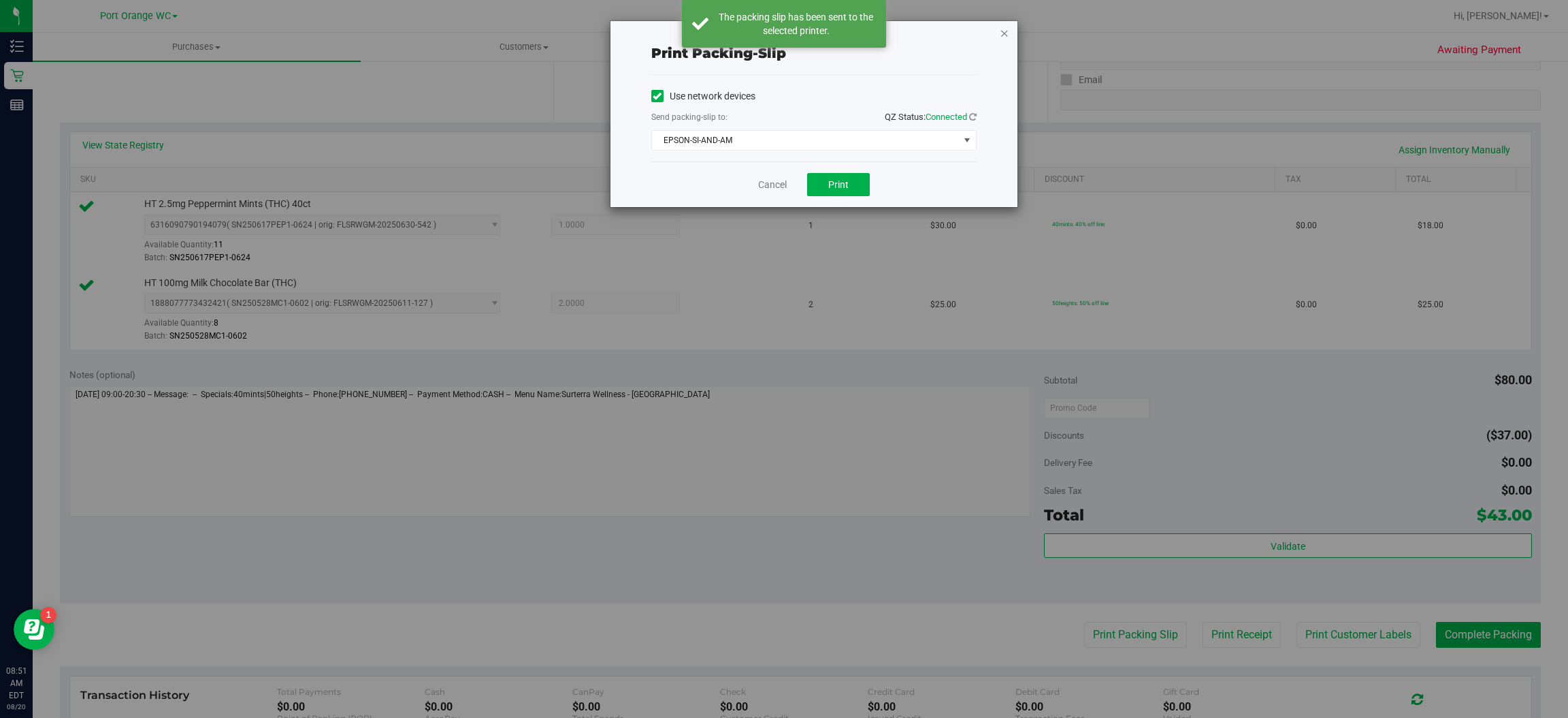
click at [1002, 25] on icon "button" at bounding box center [1004, 32] width 9 height 16
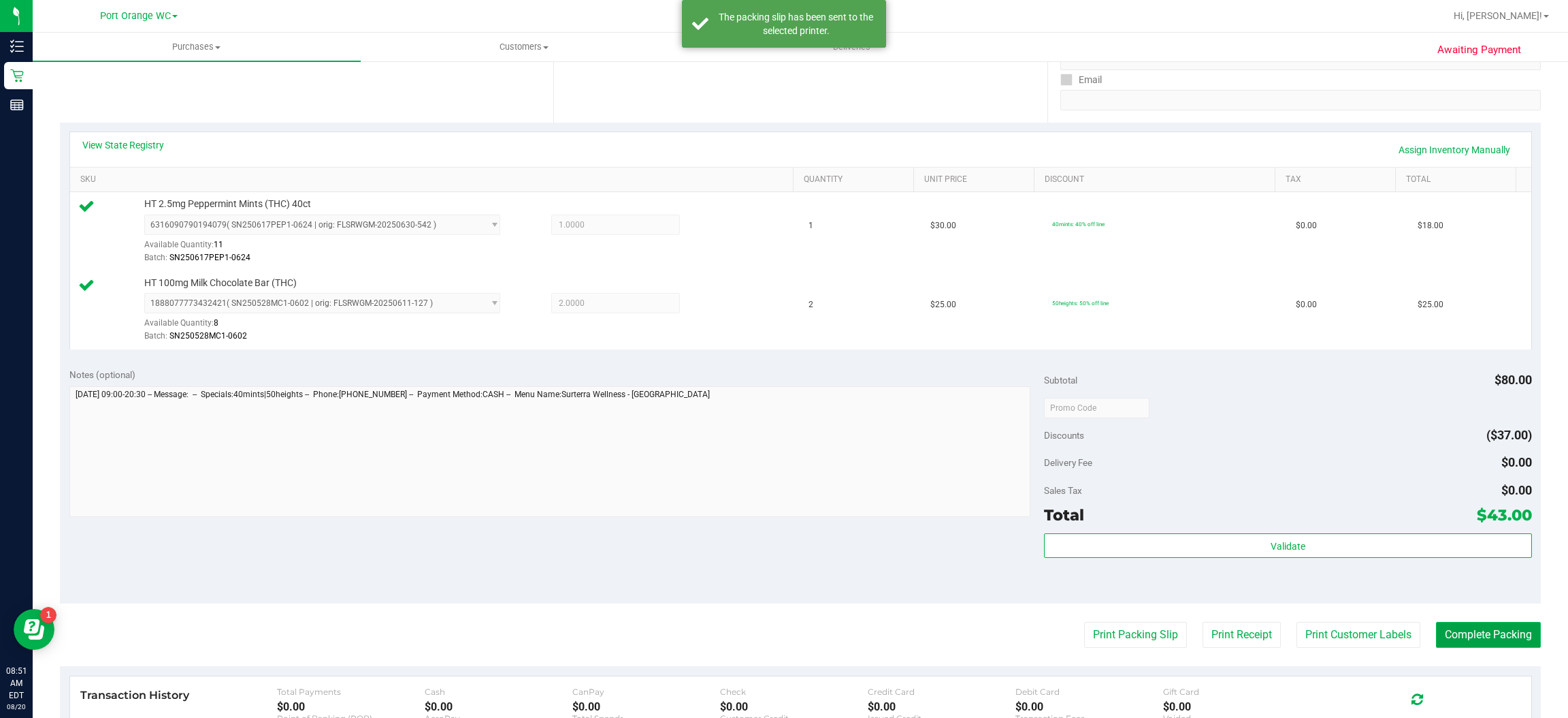
click at [1488, 635] on button "Complete Packing" at bounding box center [1488, 634] width 105 height 26
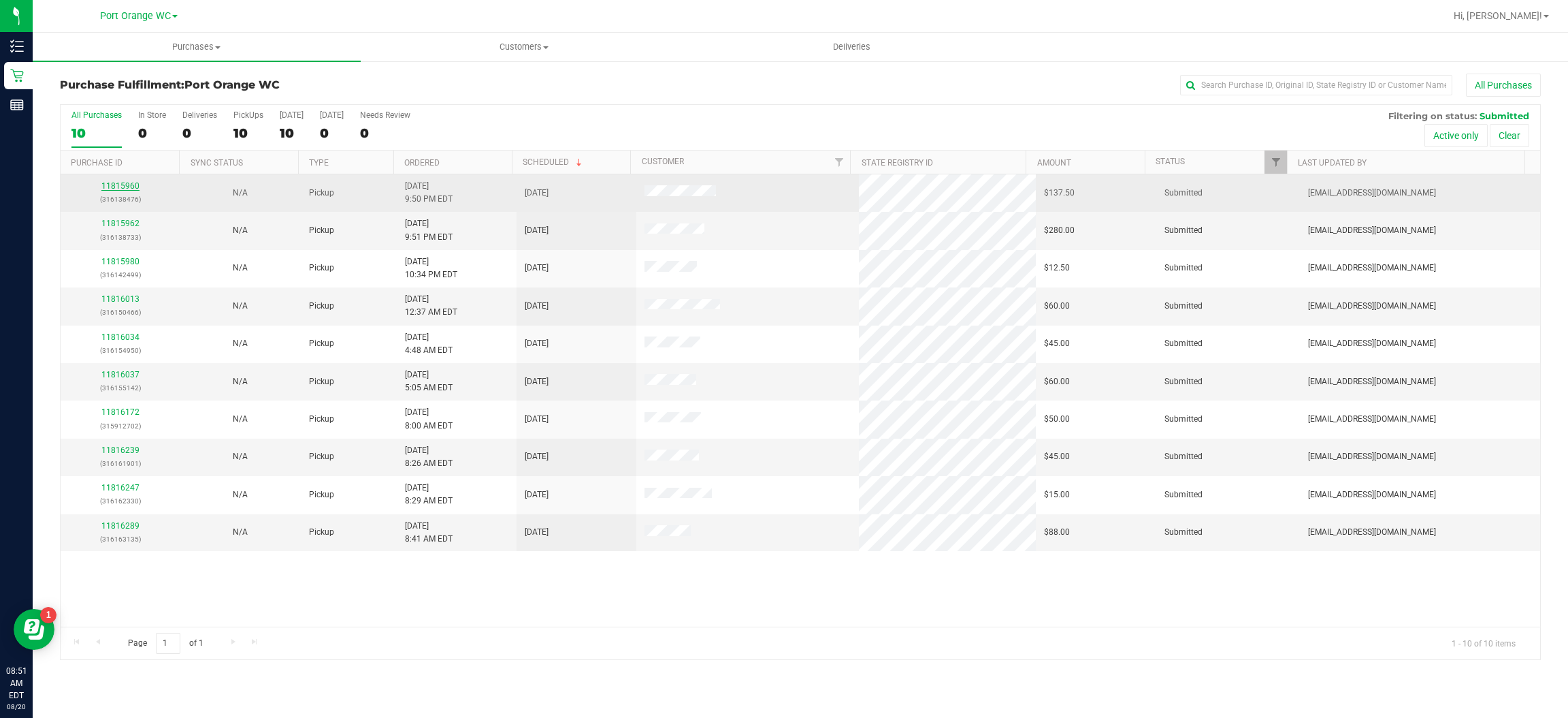
click at [131, 187] on link "11815960" at bounding box center [120, 185] width 38 height 9
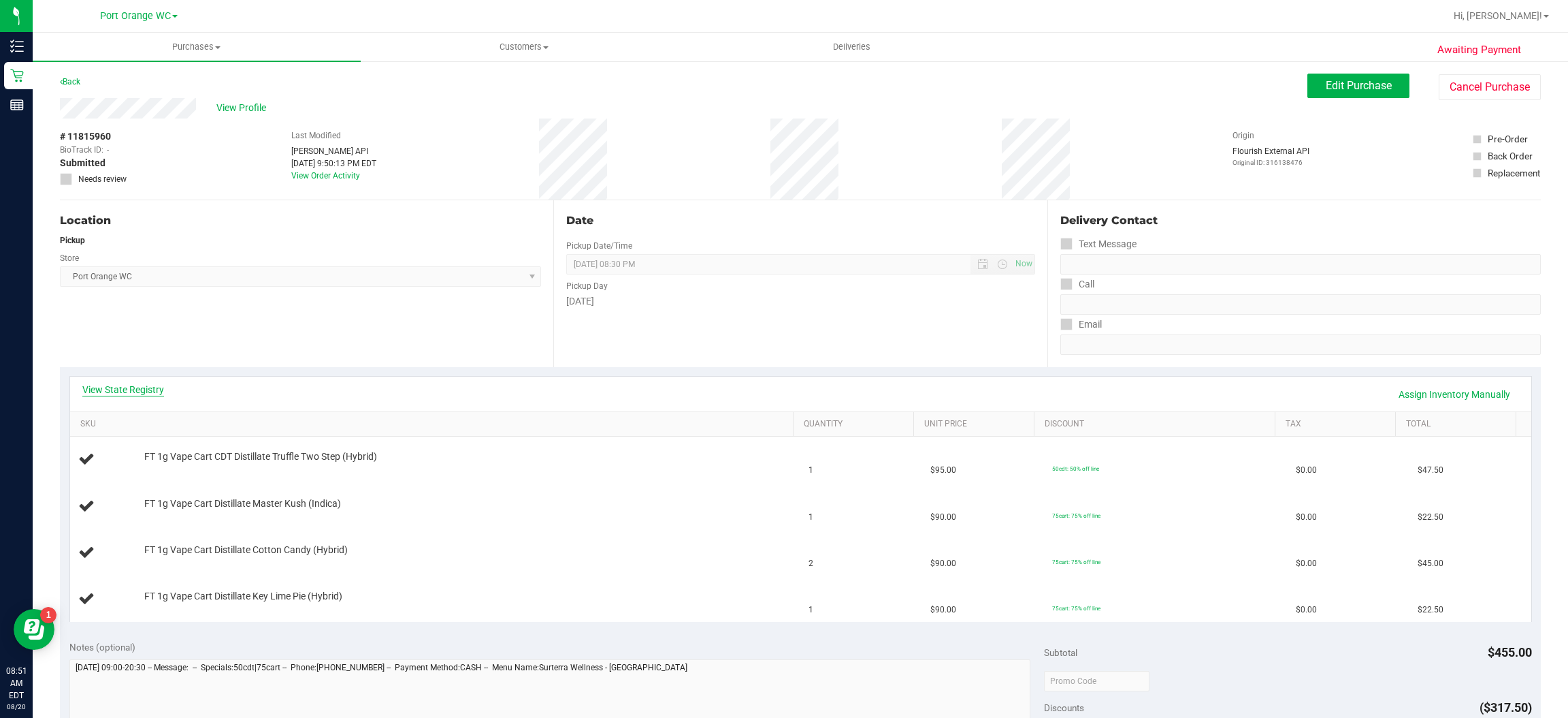
click at [158, 393] on link "View State Registry" at bounding box center [124, 390] width 82 height 14
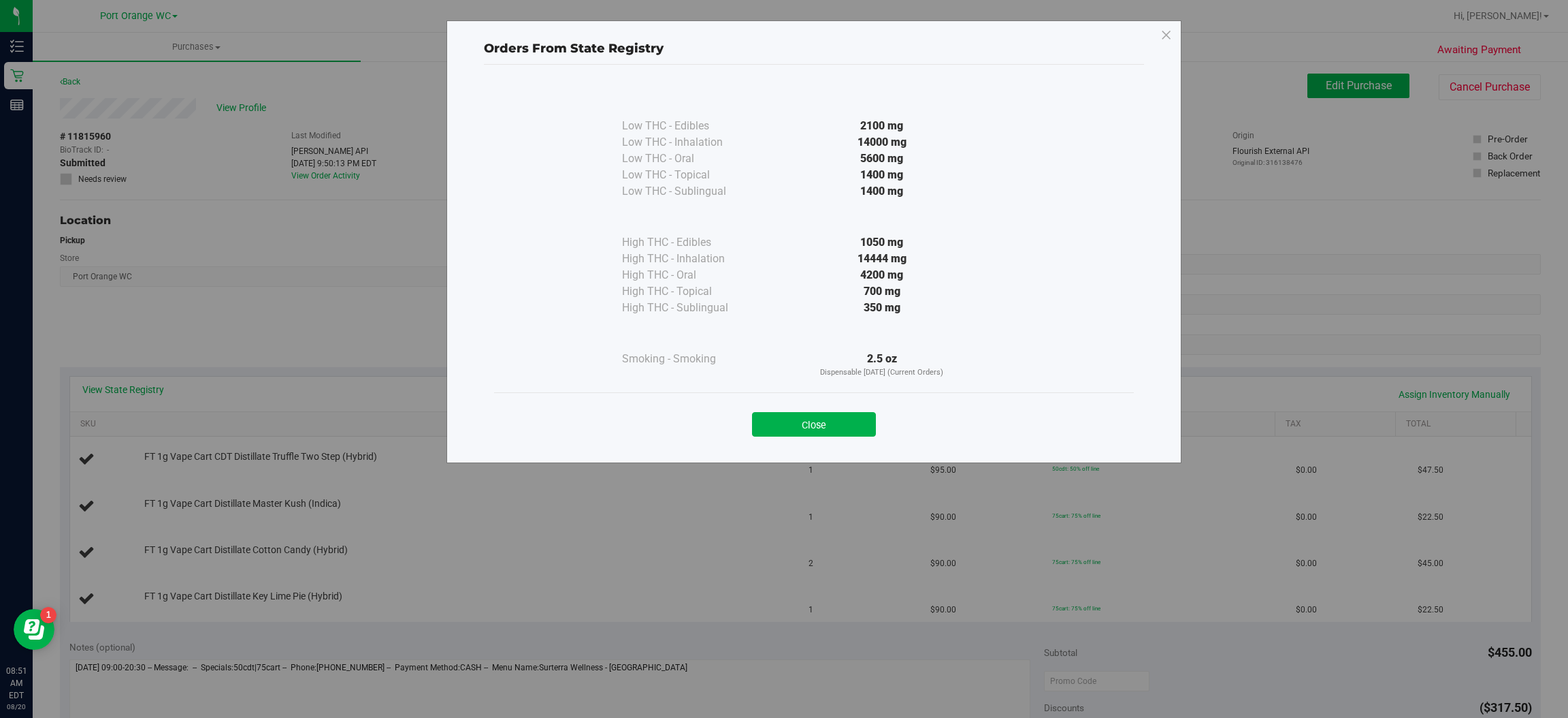
click at [838, 395] on div "Close" at bounding box center [814, 420] width 640 height 55
click at [854, 415] on button "Close" at bounding box center [814, 424] width 124 height 25
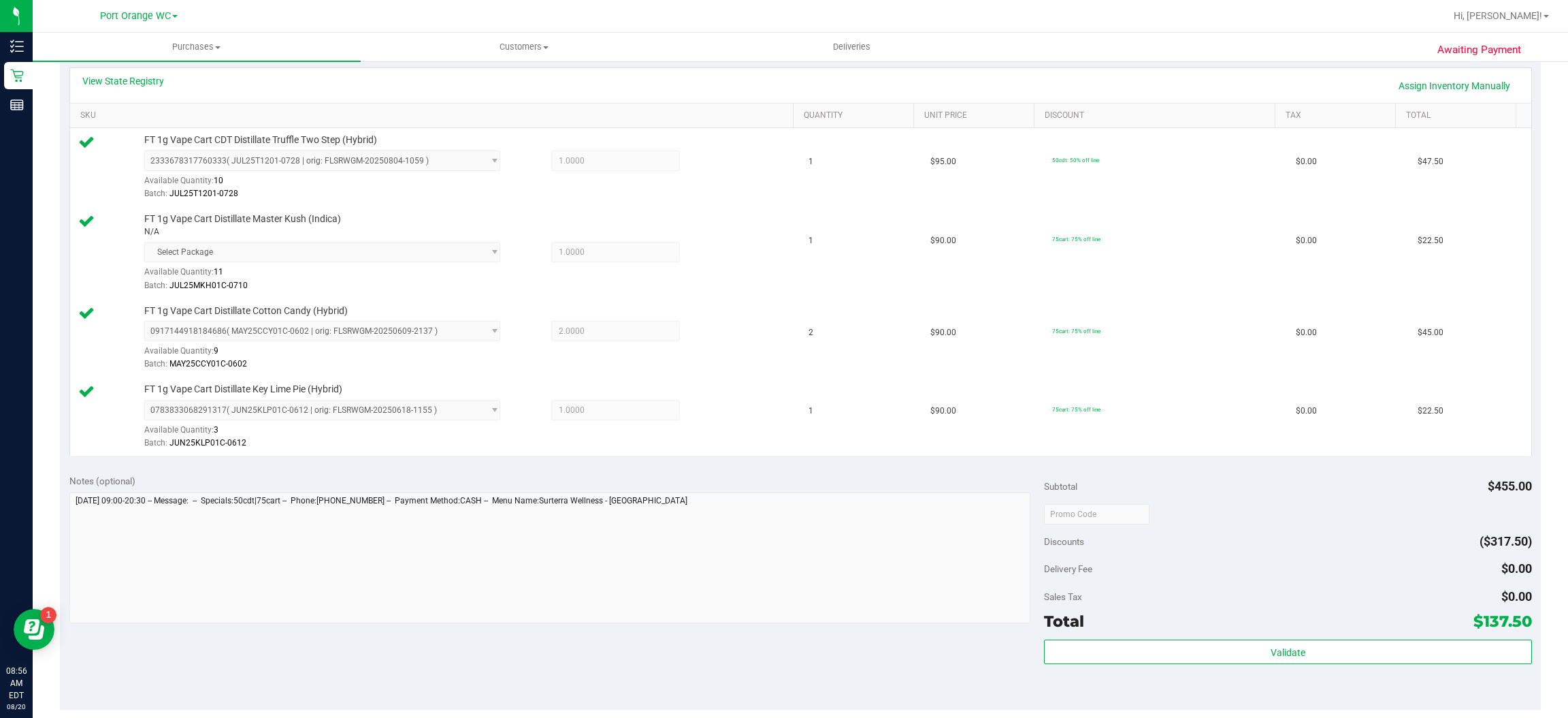
scroll to position [307, 0]
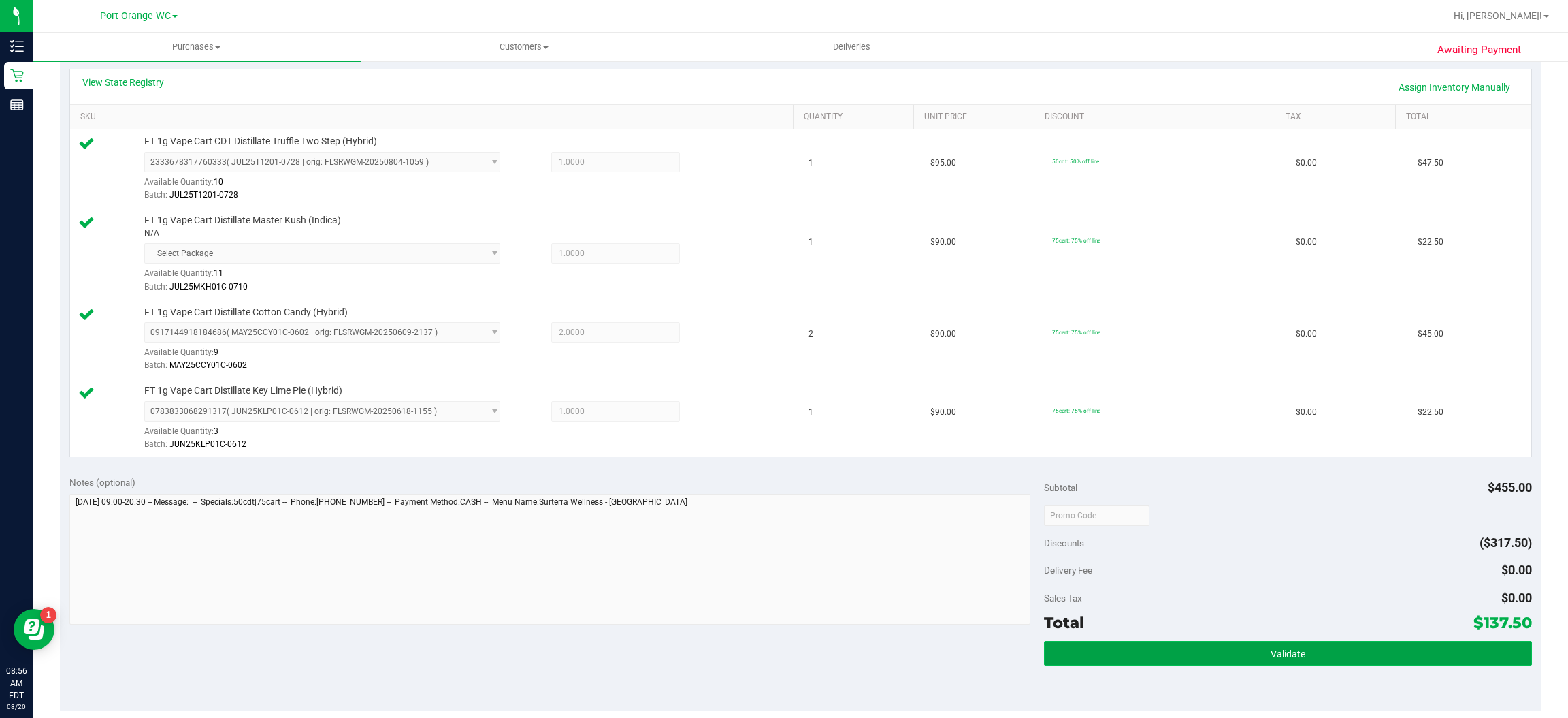
click at [1283, 651] on span "Validate" at bounding box center [1288, 654] width 35 height 11
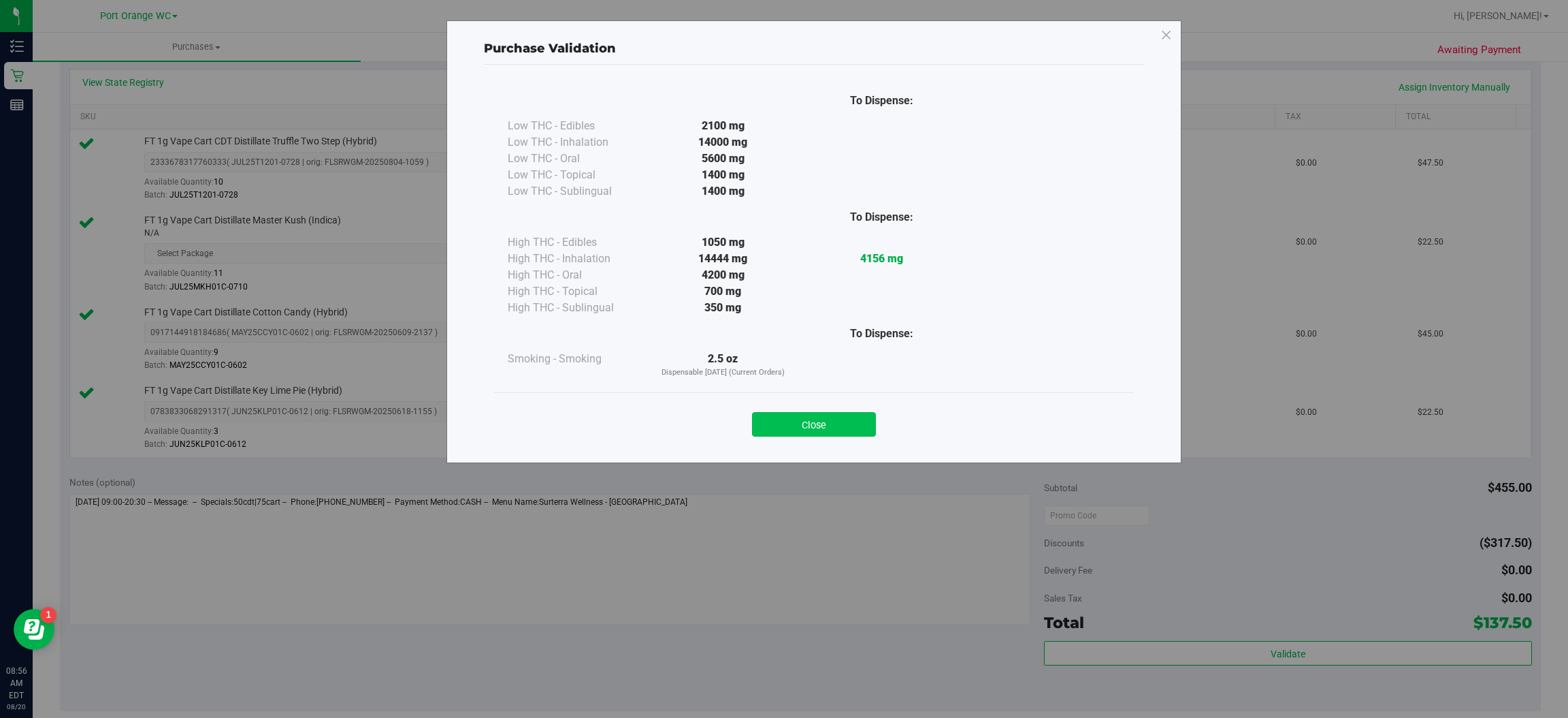
click at [831, 418] on button "Close" at bounding box center [814, 424] width 124 height 25
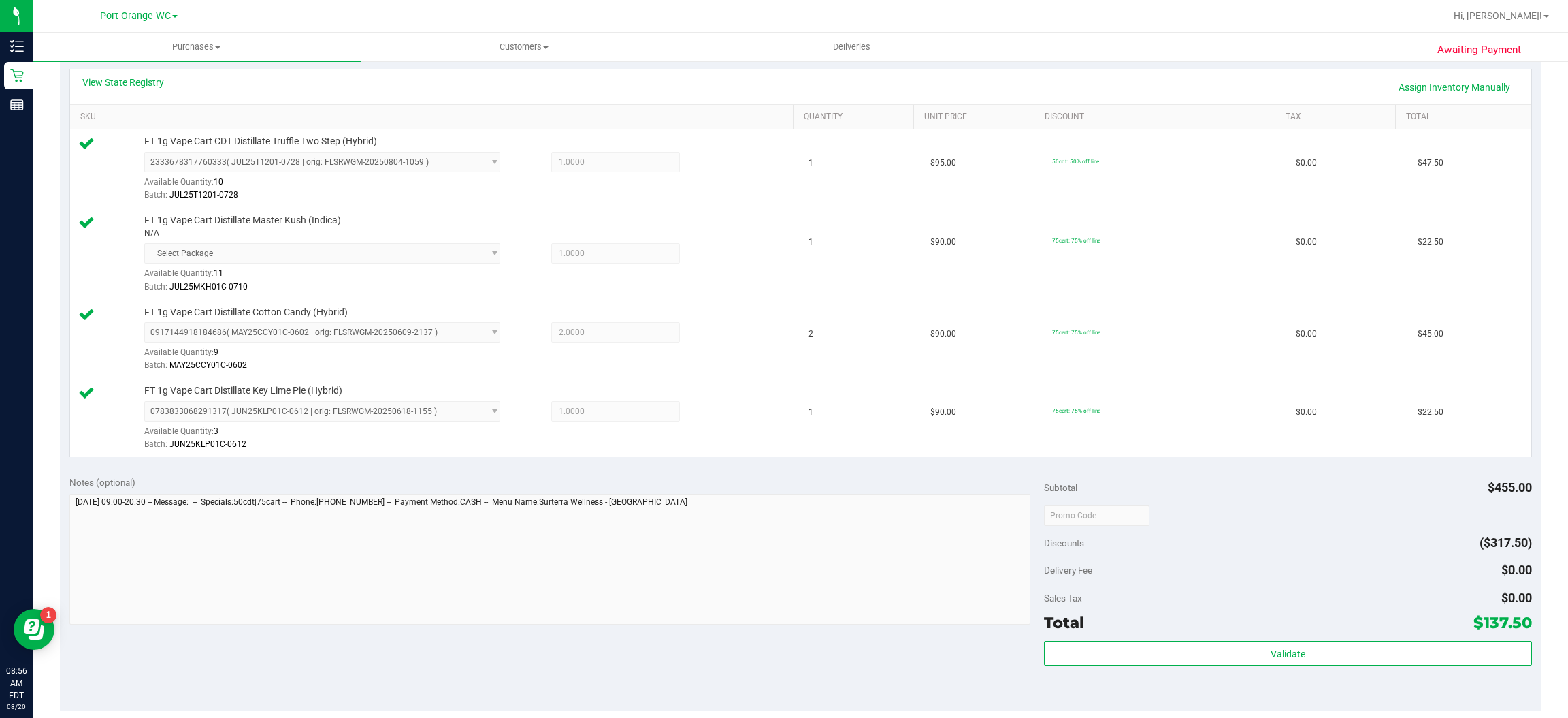
scroll to position [418, 0]
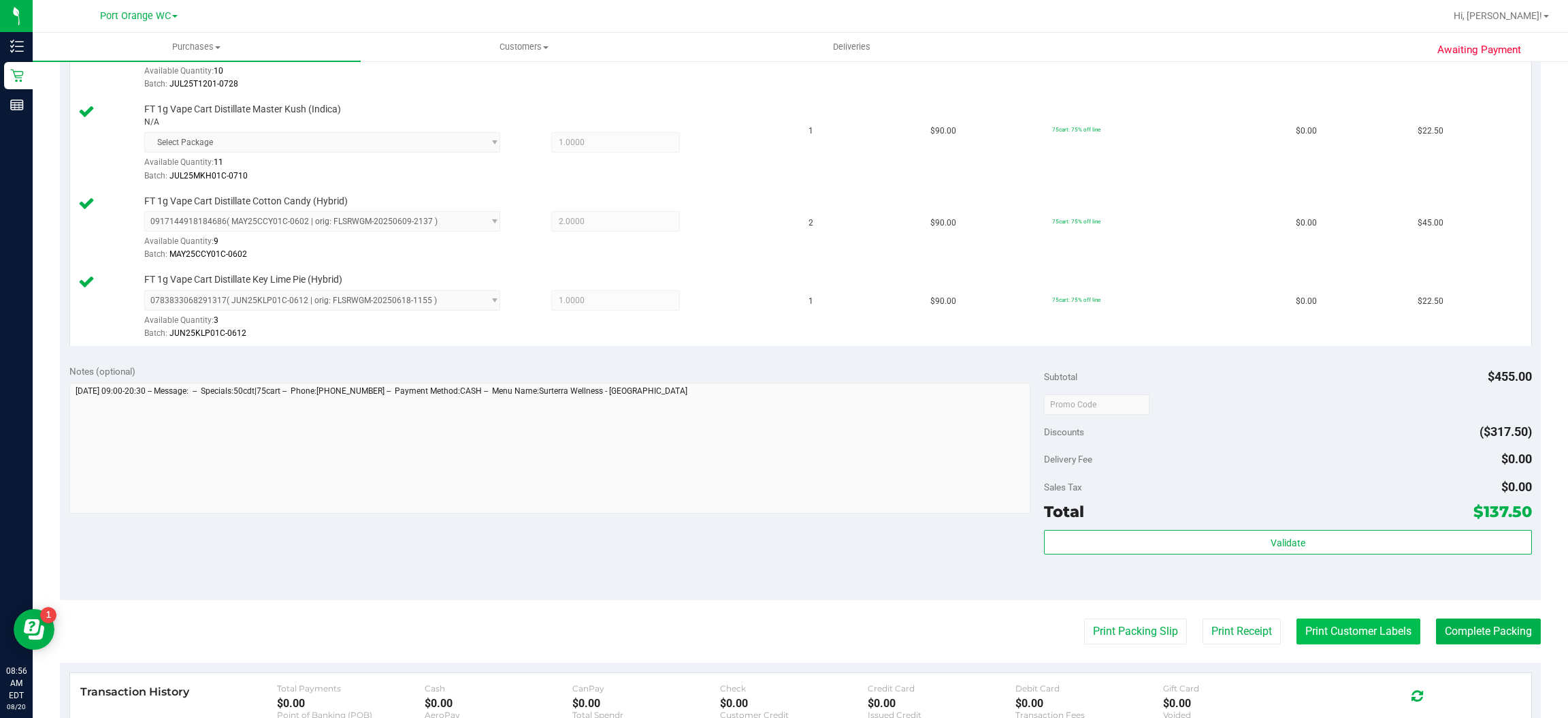
click at [1354, 633] on button "Print Customer Labels" at bounding box center [1359, 631] width 124 height 26
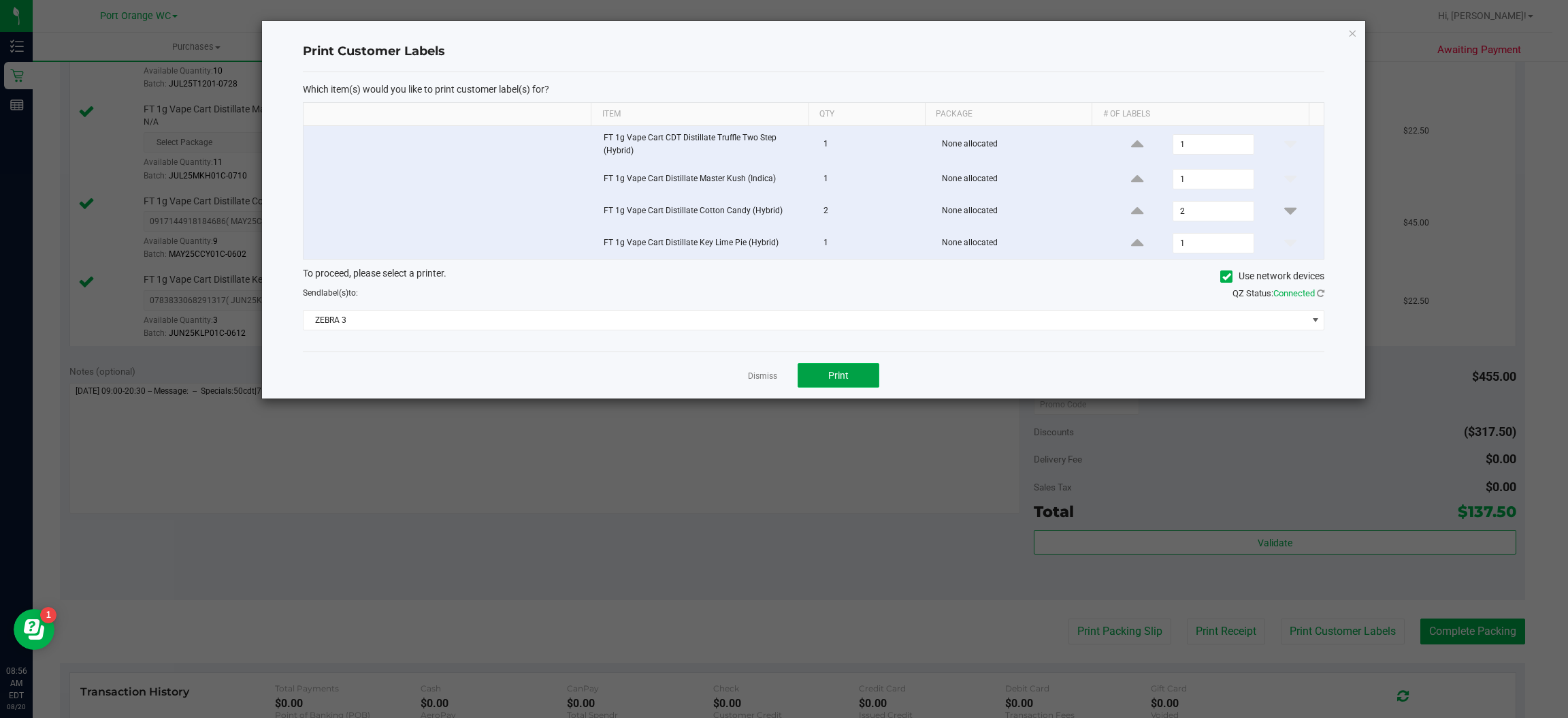
click at [853, 387] on button "Print" at bounding box center [839, 376] width 82 height 25
click at [1352, 32] on icon "button" at bounding box center [1353, 32] width 9 height 16
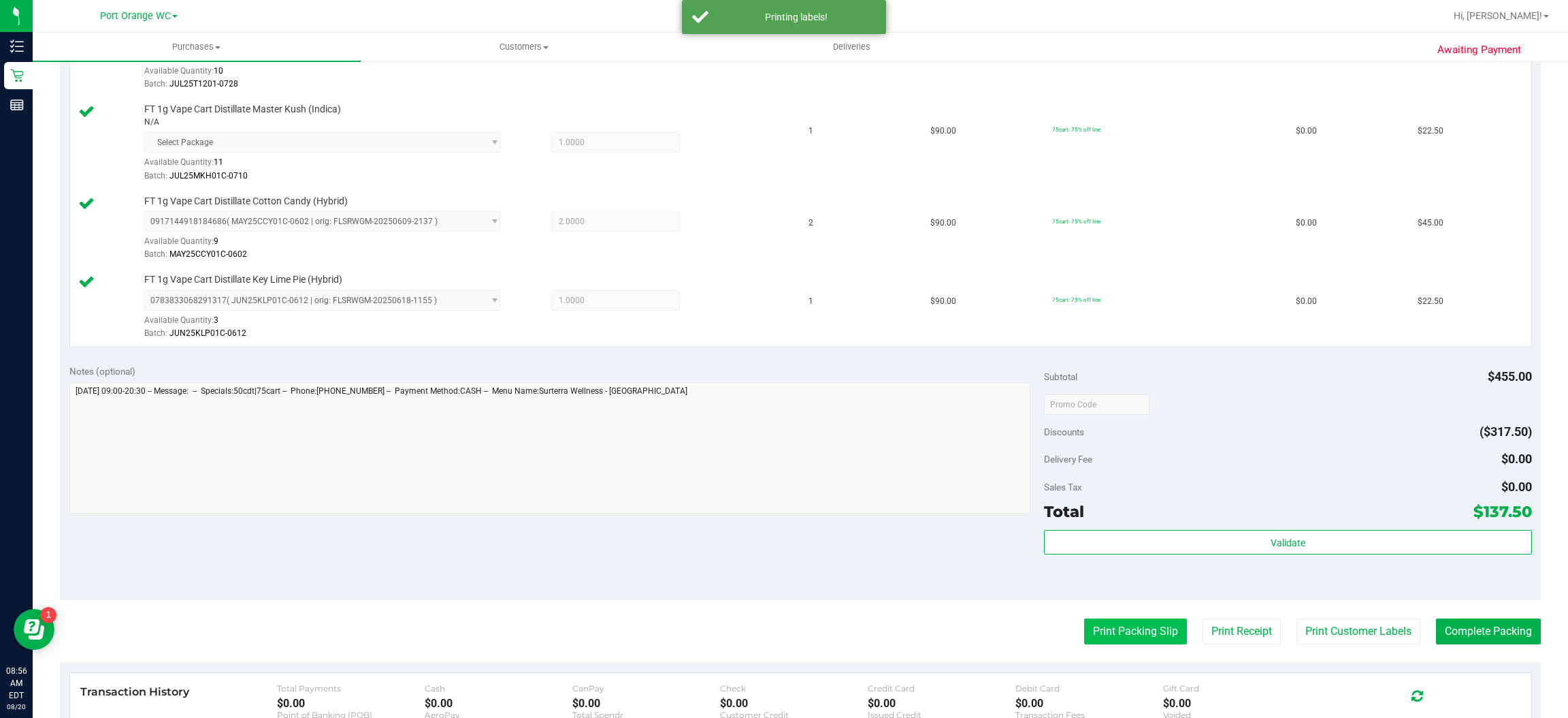
click at [1134, 640] on button "Print Packing Slip" at bounding box center [1135, 631] width 103 height 26
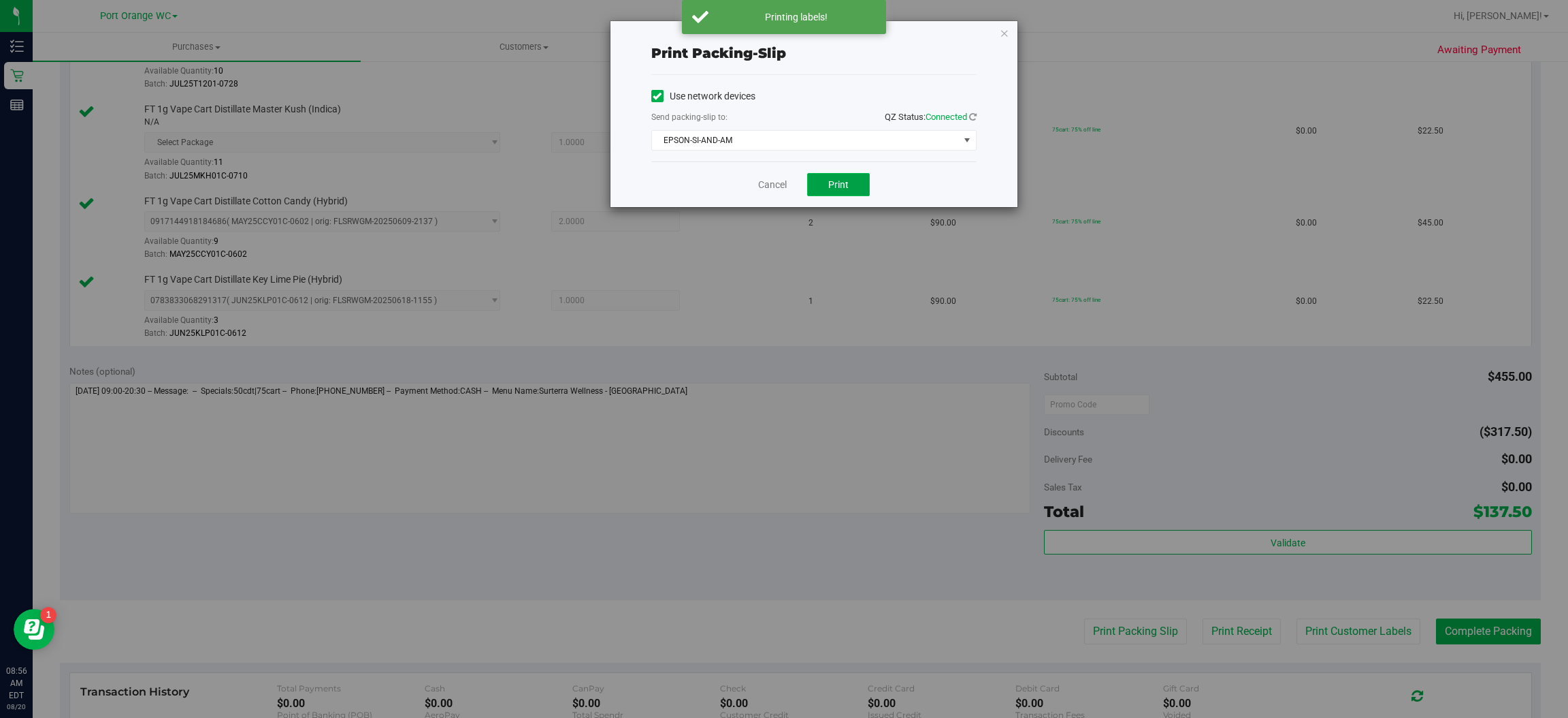
click at [840, 185] on span "Print" at bounding box center [838, 185] width 20 height 11
click at [1003, 26] on icon "button" at bounding box center [1004, 32] width 9 height 16
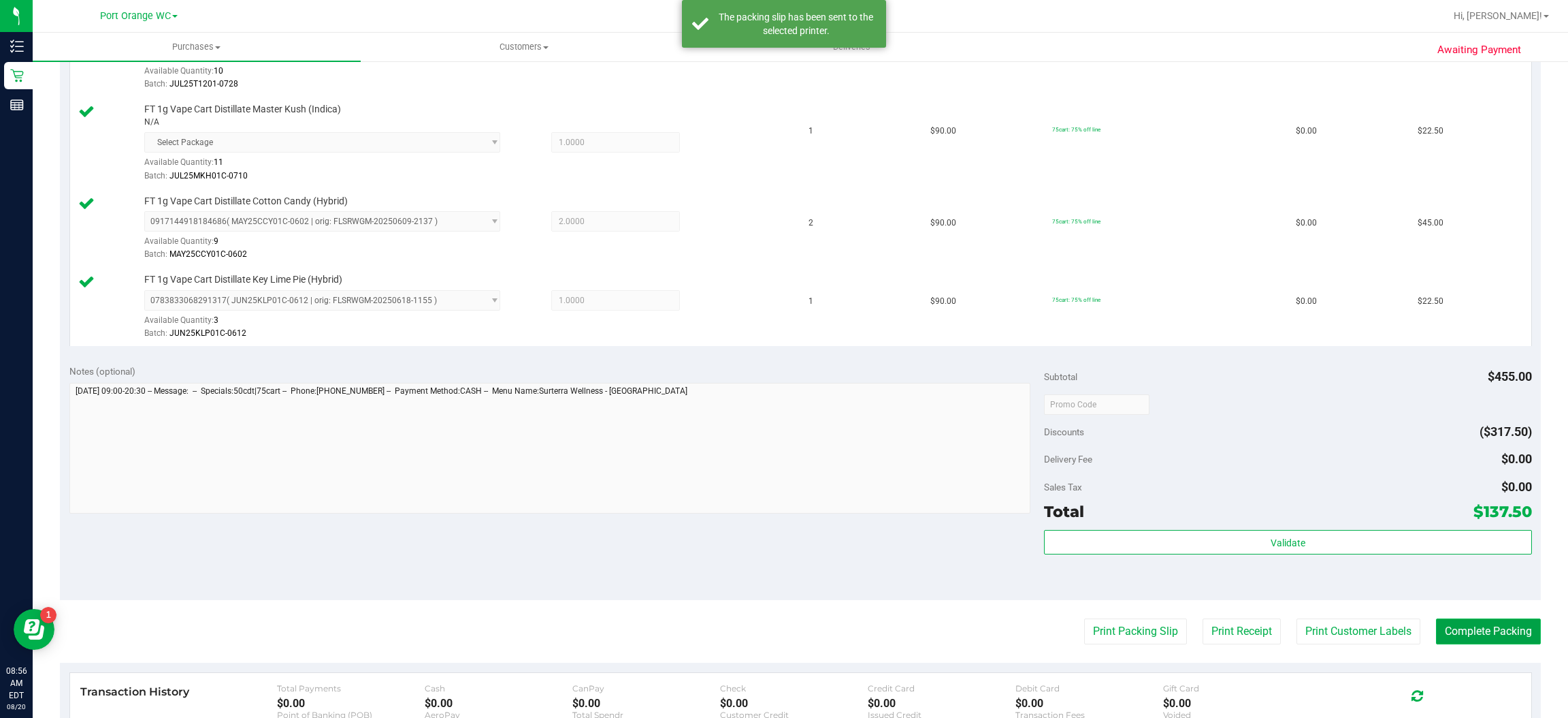
click at [1474, 633] on button "Complete Packing" at bounding box center [1488, 631] width 105 height 26
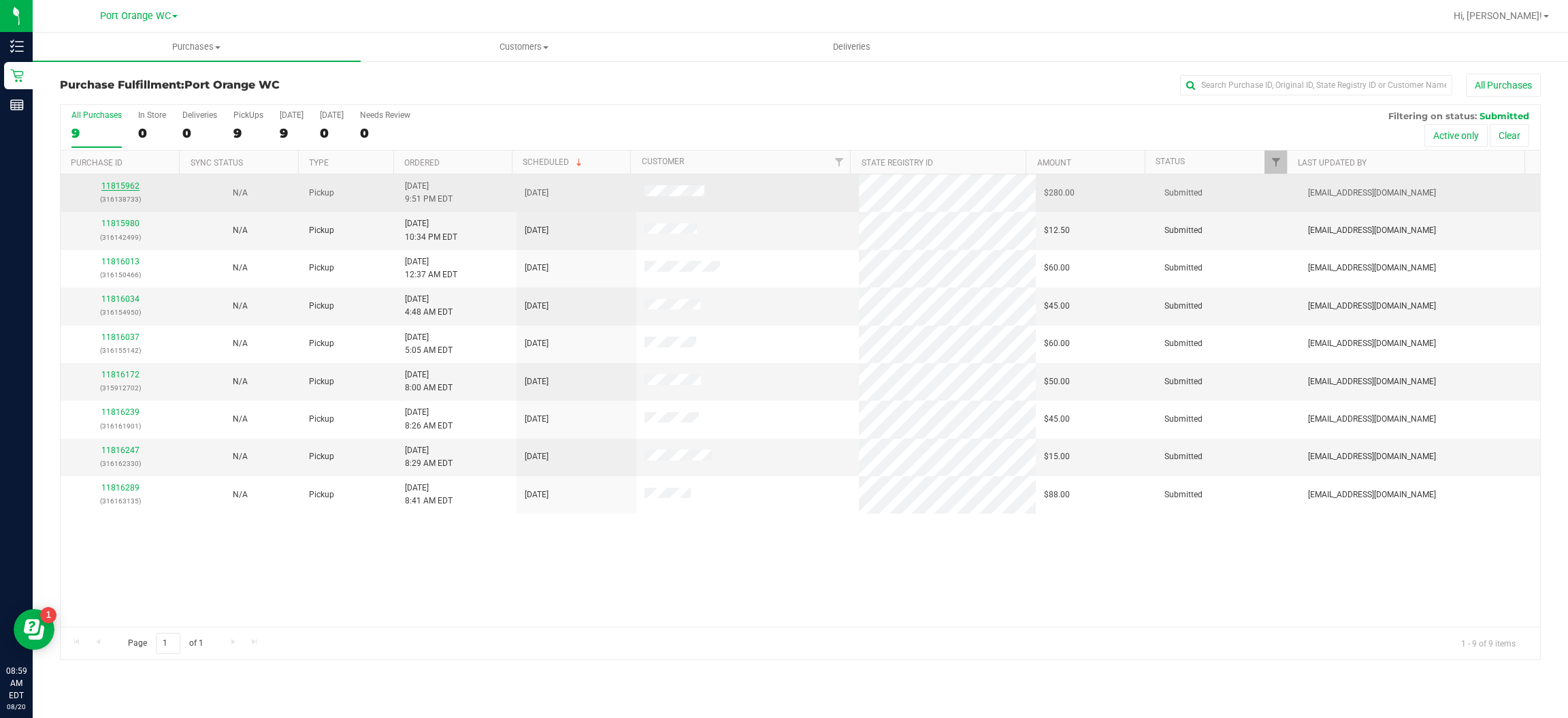
click at [131, 189] on link "11815962" at bounding box center [120, 185] width 38 height 9
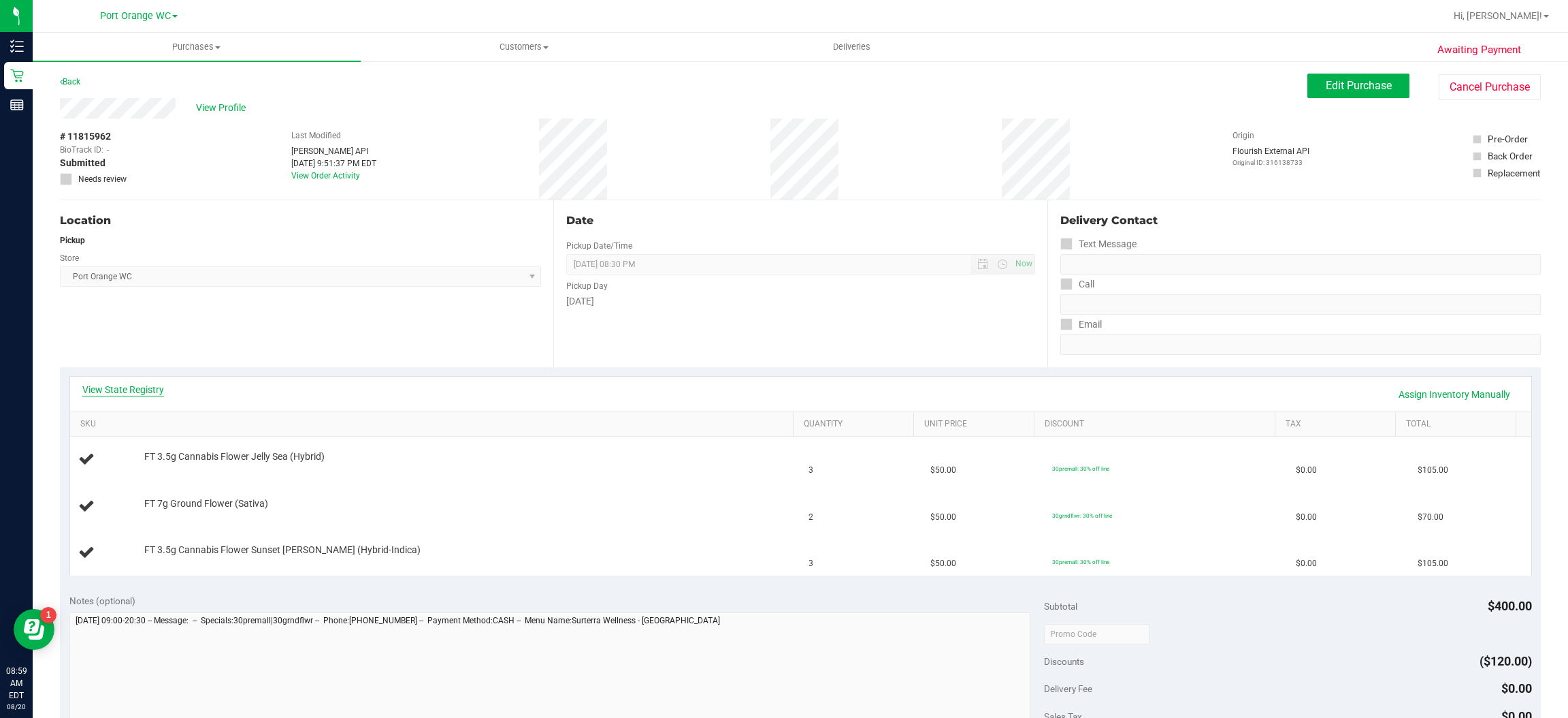
click at [144, 390] on link "View State Registry" at bounding box center [124, 390] width 82 height 14
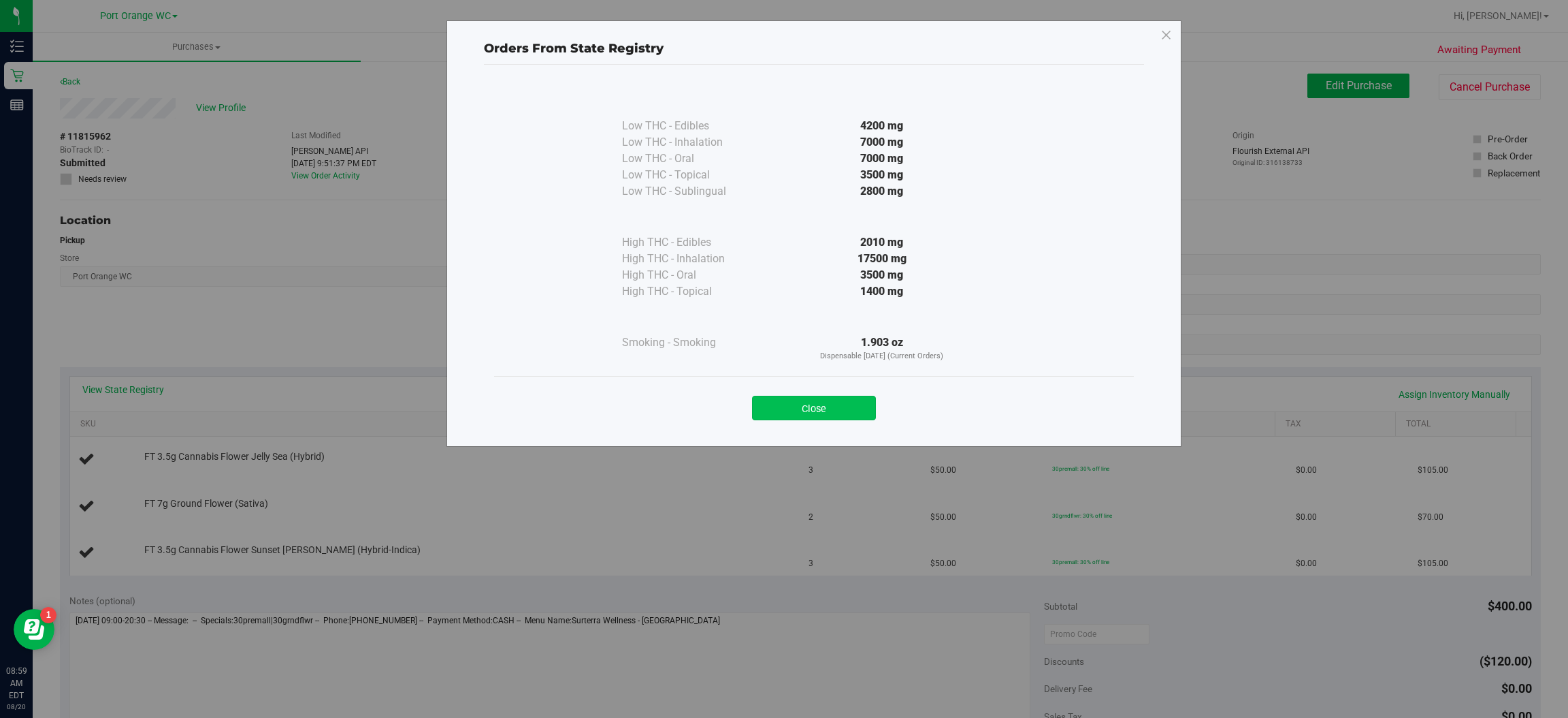
click at [796, 407] on button "Close" at bounding box center [814, 408] width 124 height 25
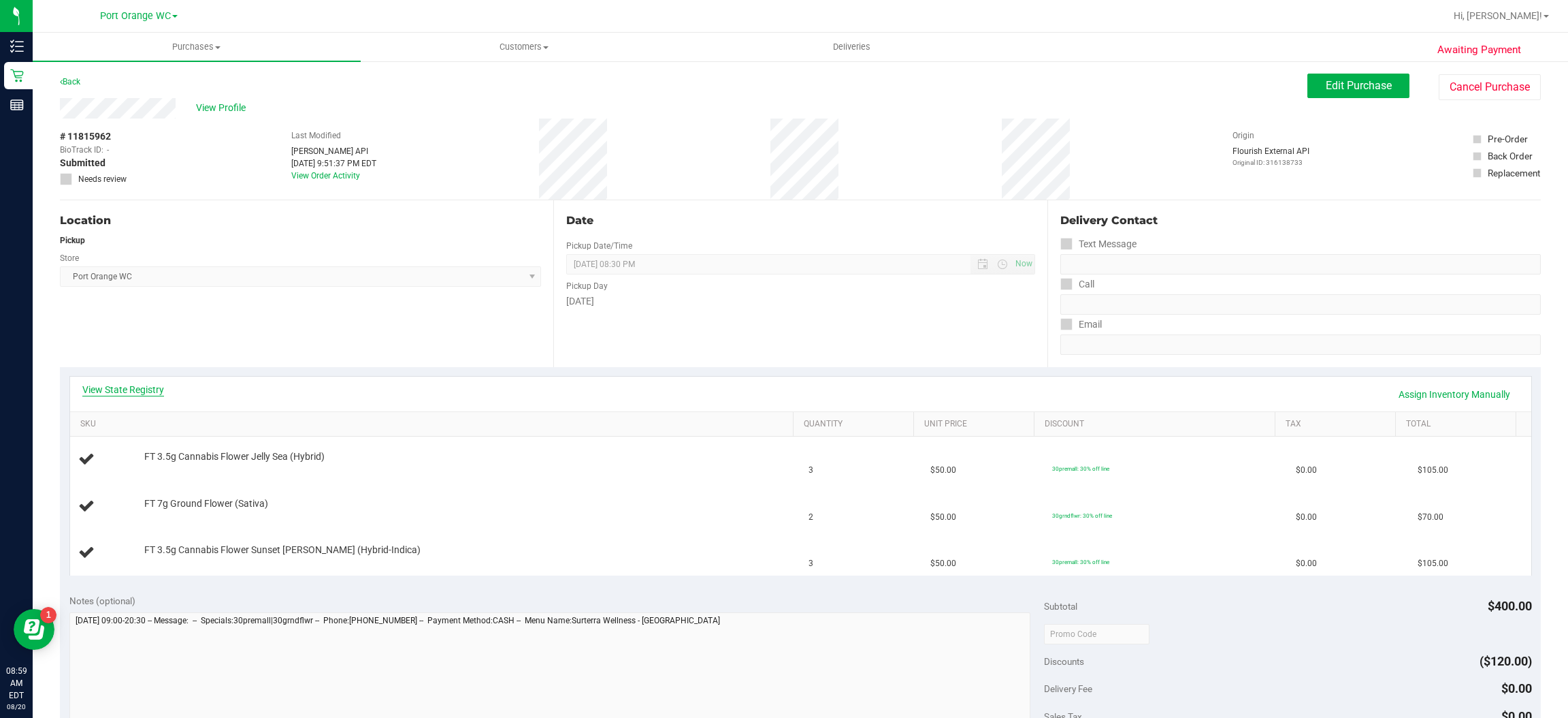
click at [150, 385] on link "View State Registry" at bounding box center [124, 390] width 82 height 14
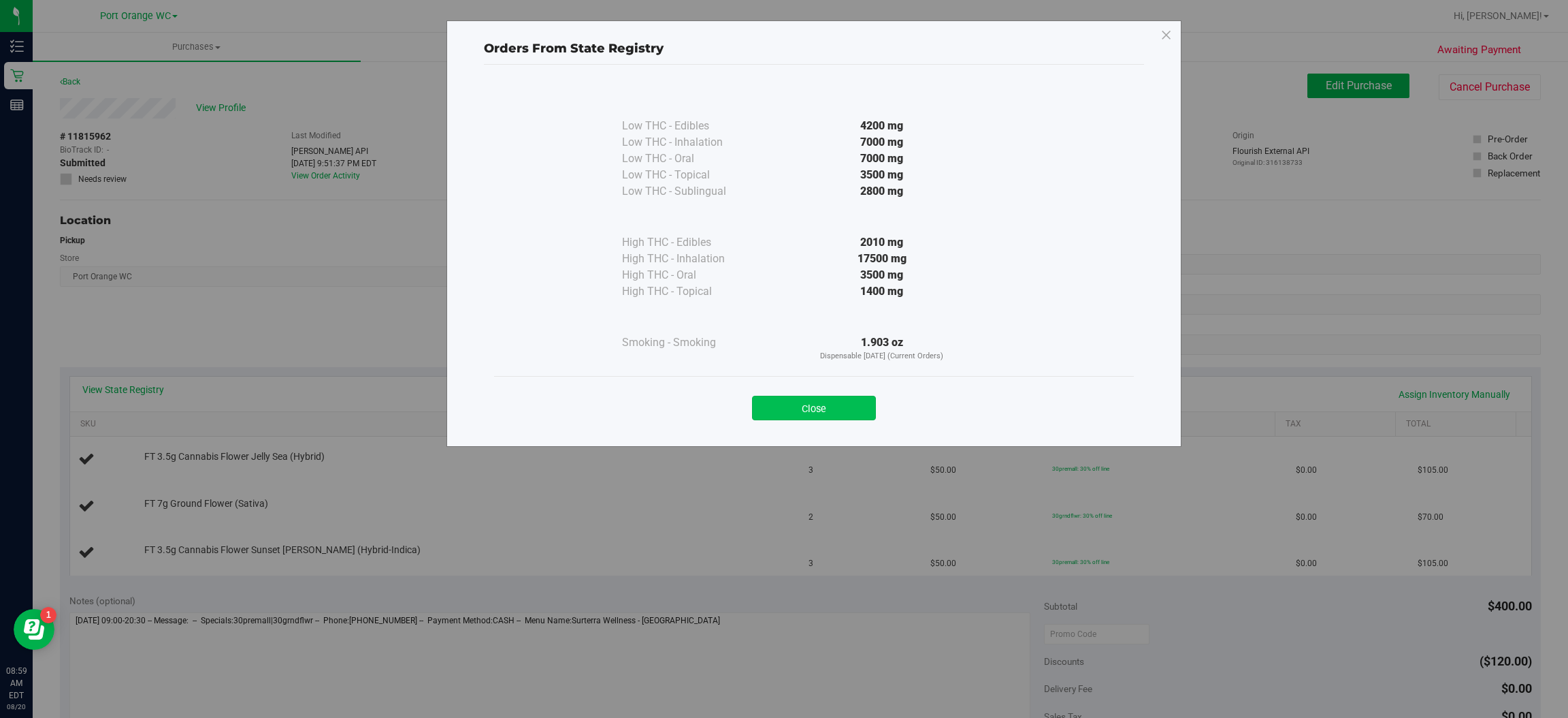
click at [867, 400] on button "Close" at bounding box center [814, 408] width 124 height 25
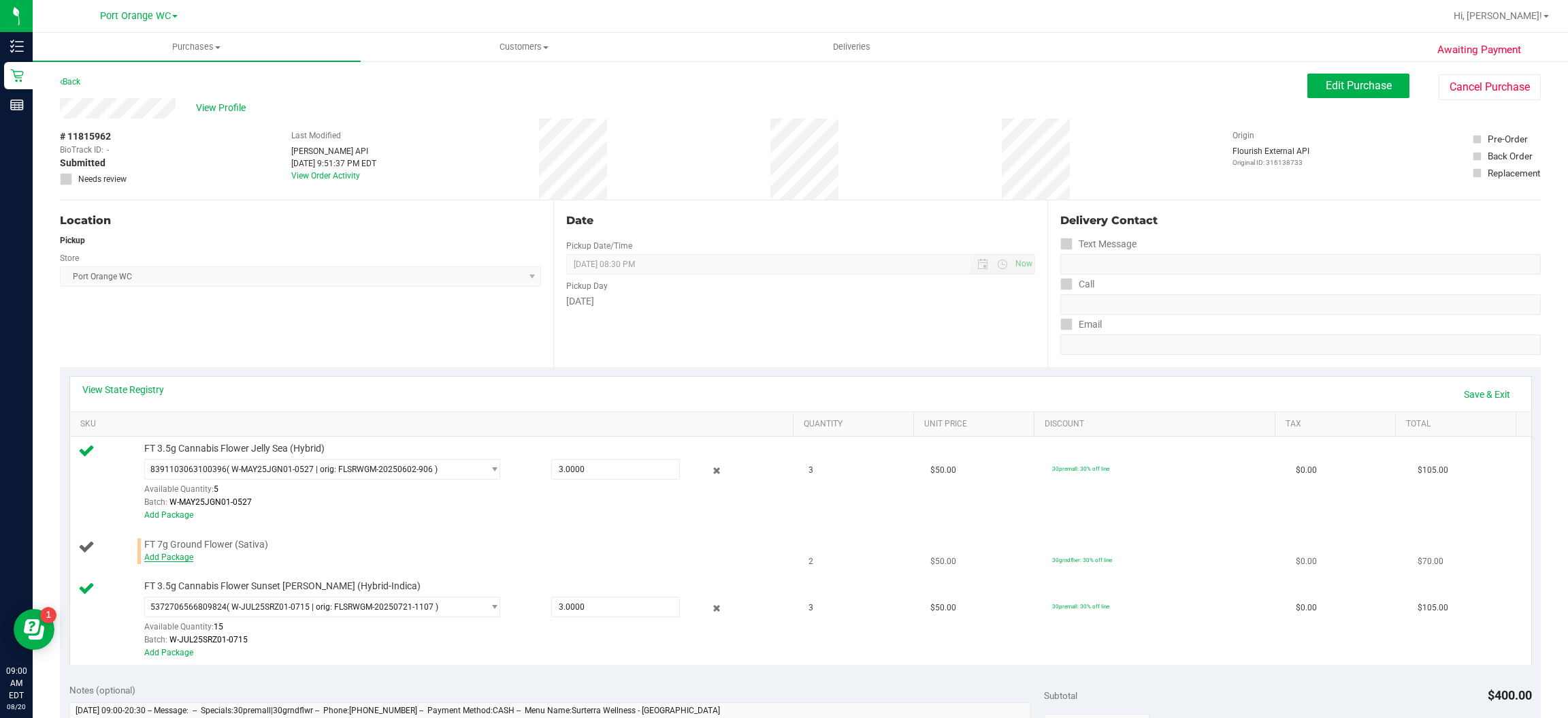
click at [183, 556] on link "Add Package" at bounding box center [168, 557] width 49 height 9
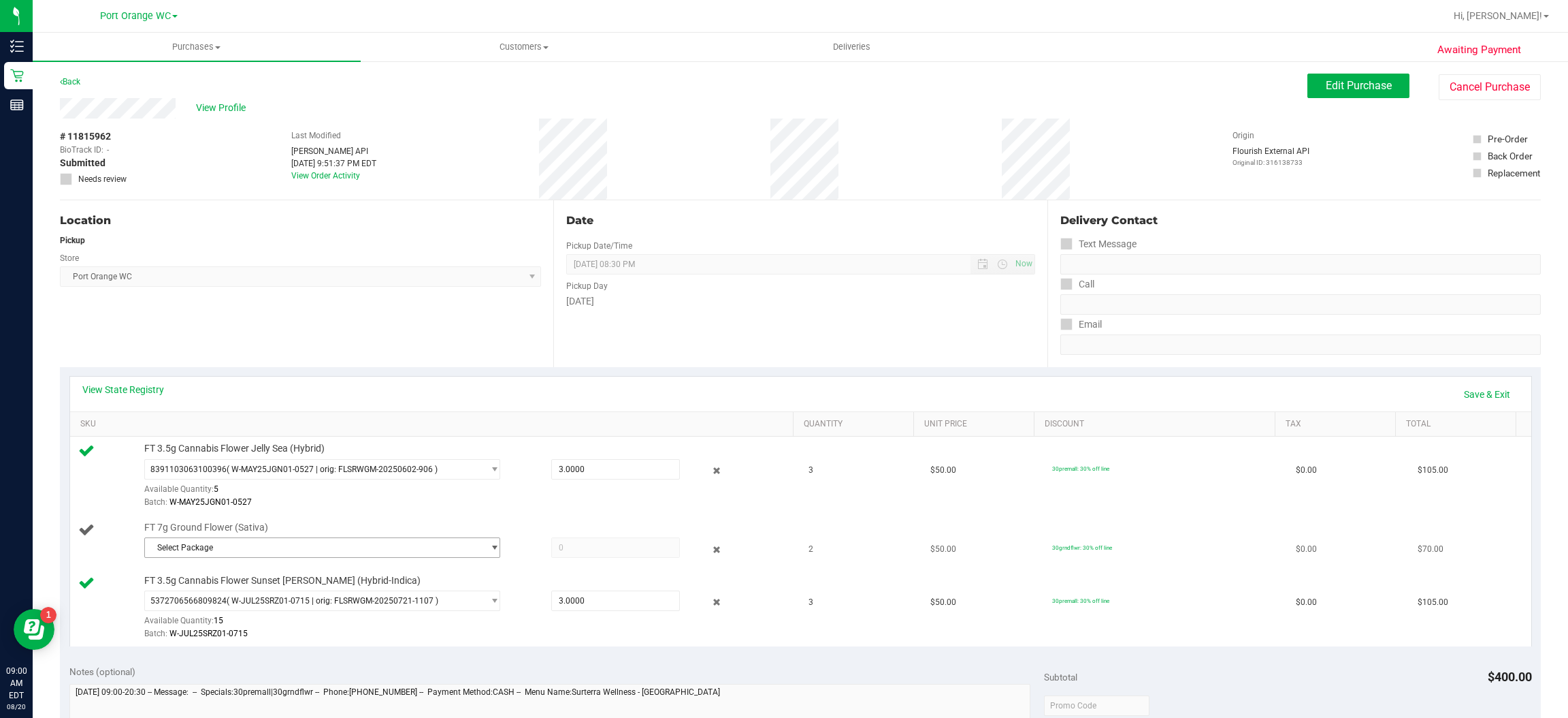
click at [490, 548] on span "select" at bounding box center [494, 547] width 10 height 11
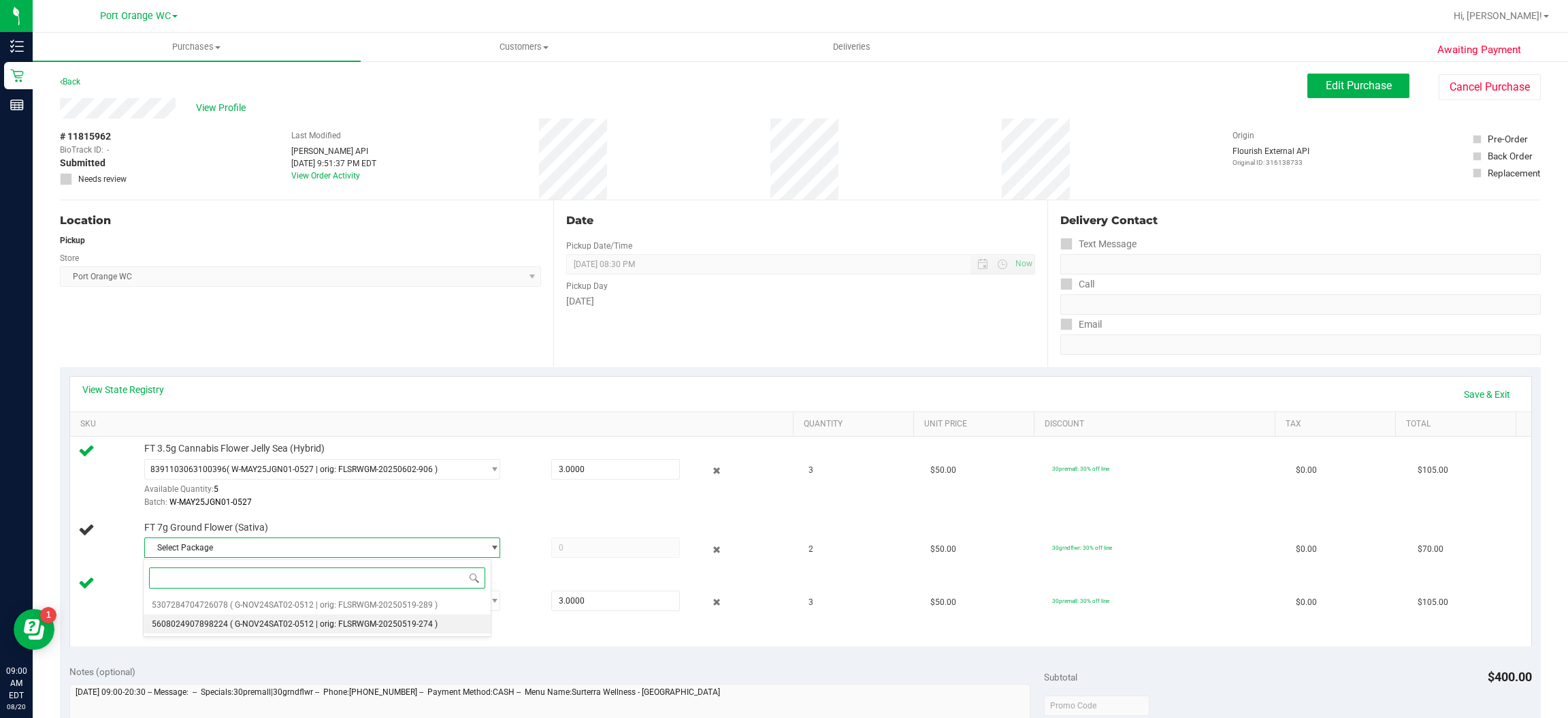
click at [358, 624] on span "( G-NOV24SAT02-0512 | orig: FLSRWGM-20250519-274 )" at bounding box center [334, 624] width 208 height 9
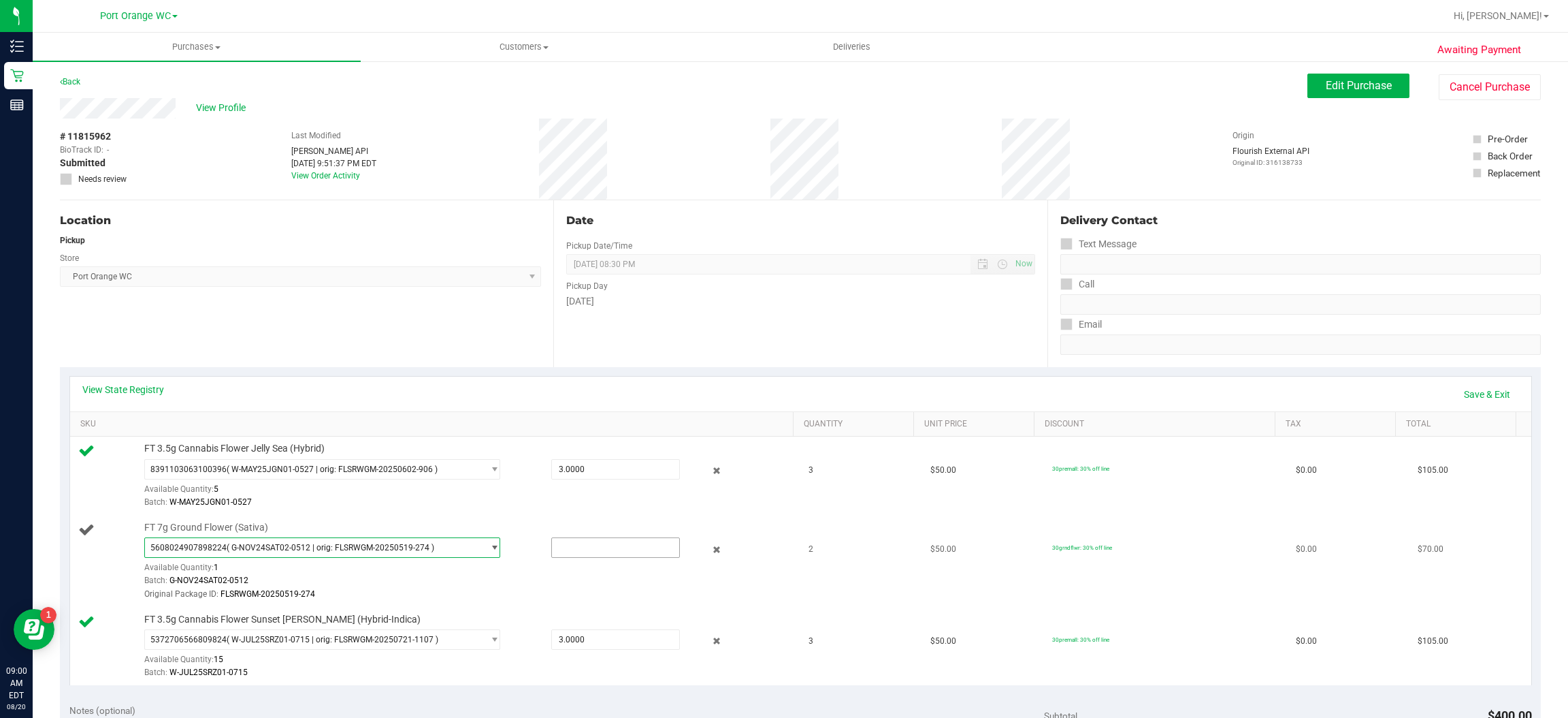
click at [611, 550] on input "text" at bounding box center [616, 547] width 127 height 19
type input "1"
click at [1003, 607] on td "$50.00" at bounding box center [983, 561] width 122 height 92
type input "1.0000"
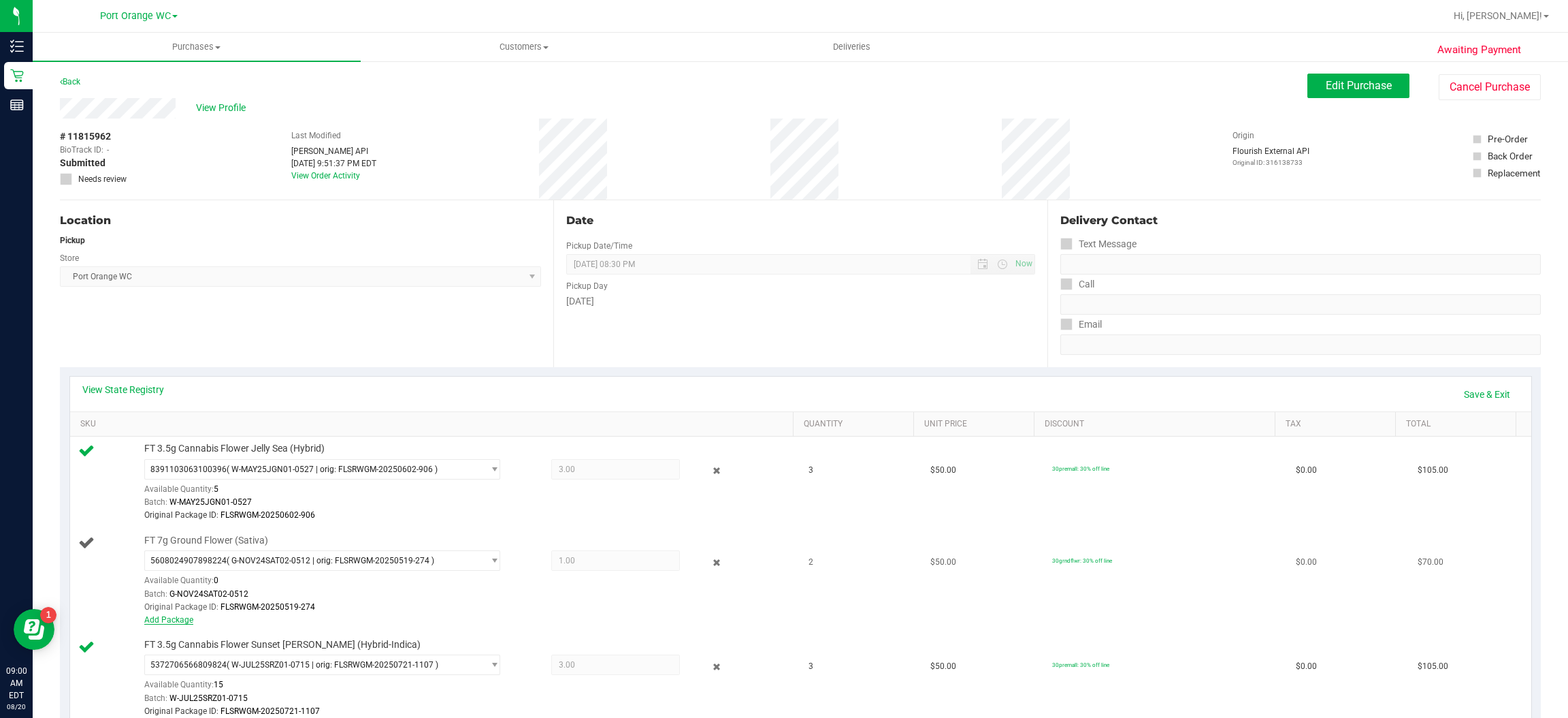
click at [174, 620] on link "Add Package" at bounding box center [168, 620] width 49 height 9
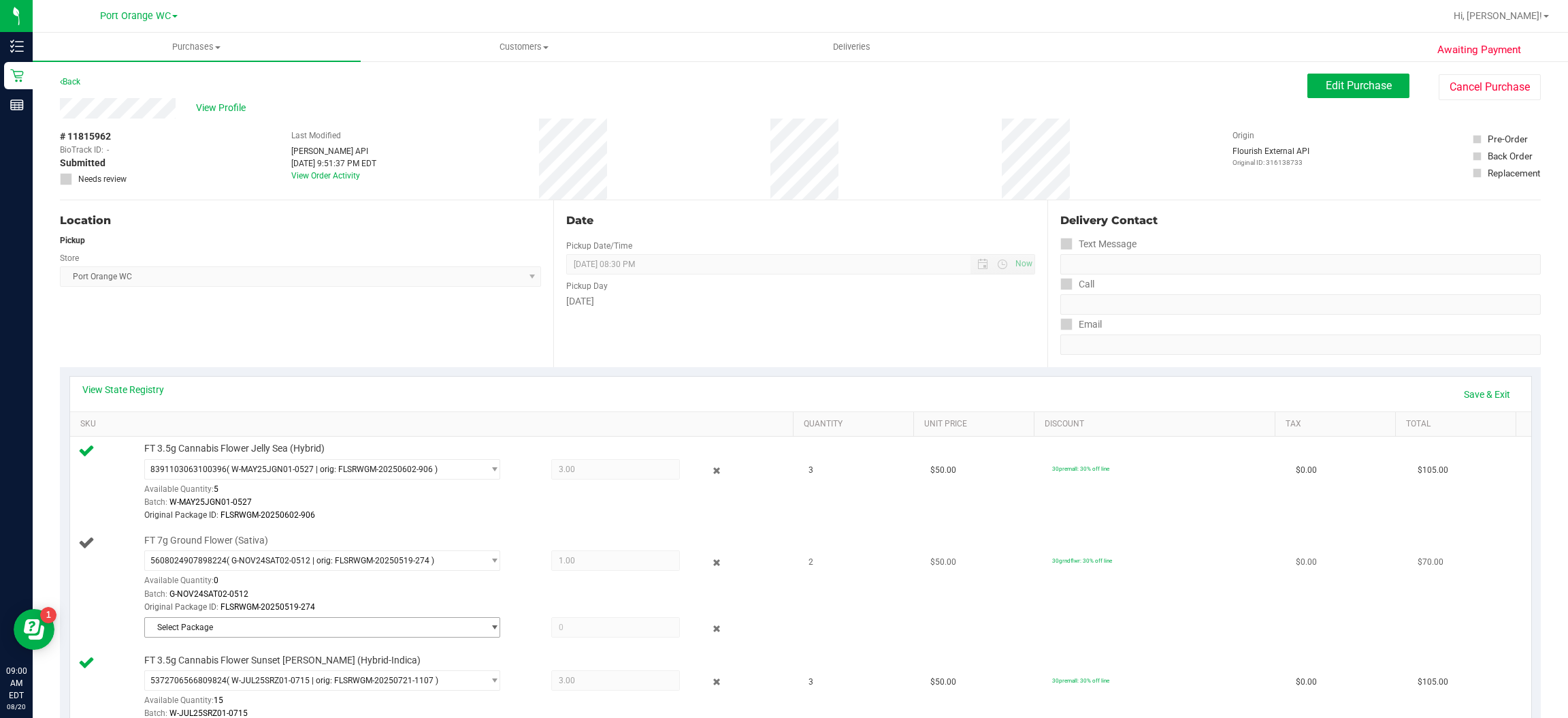
click at [490, 632] on span "select" at bounding box center [494, 627] width 10 height 11
click at [351, 685] on span "( G-NOV24SAT02-0512 | orig: FLSRWGM-20250519-289 )" at bounding box center [334, 684] width 208 height 9
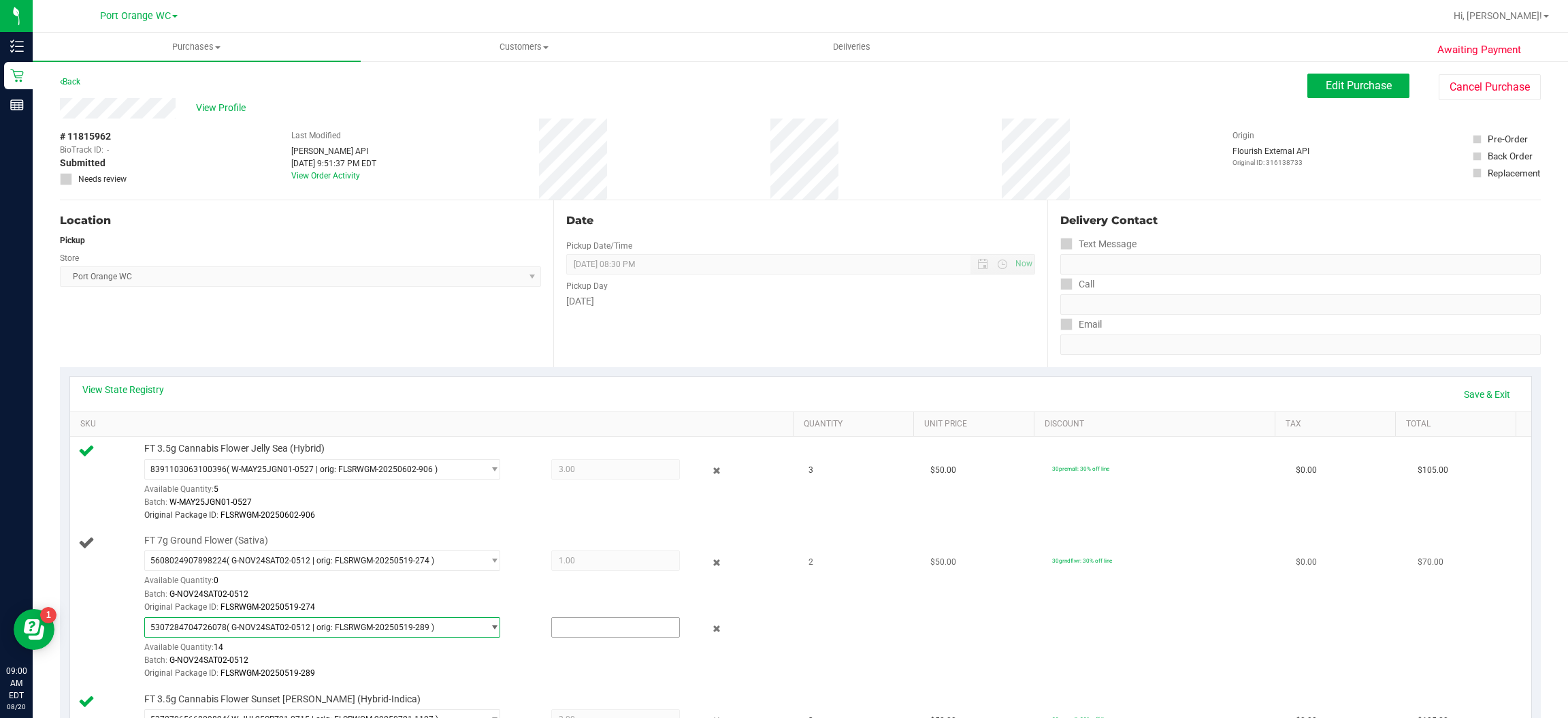
click at [581, 632] on input "text" at bounding box center [616, 627] width 127 height 19
type input "1"
click at [1011, 659] on td "$50.00" at bounding box center [983, 607] width 122 height 158
type input "1.0000"
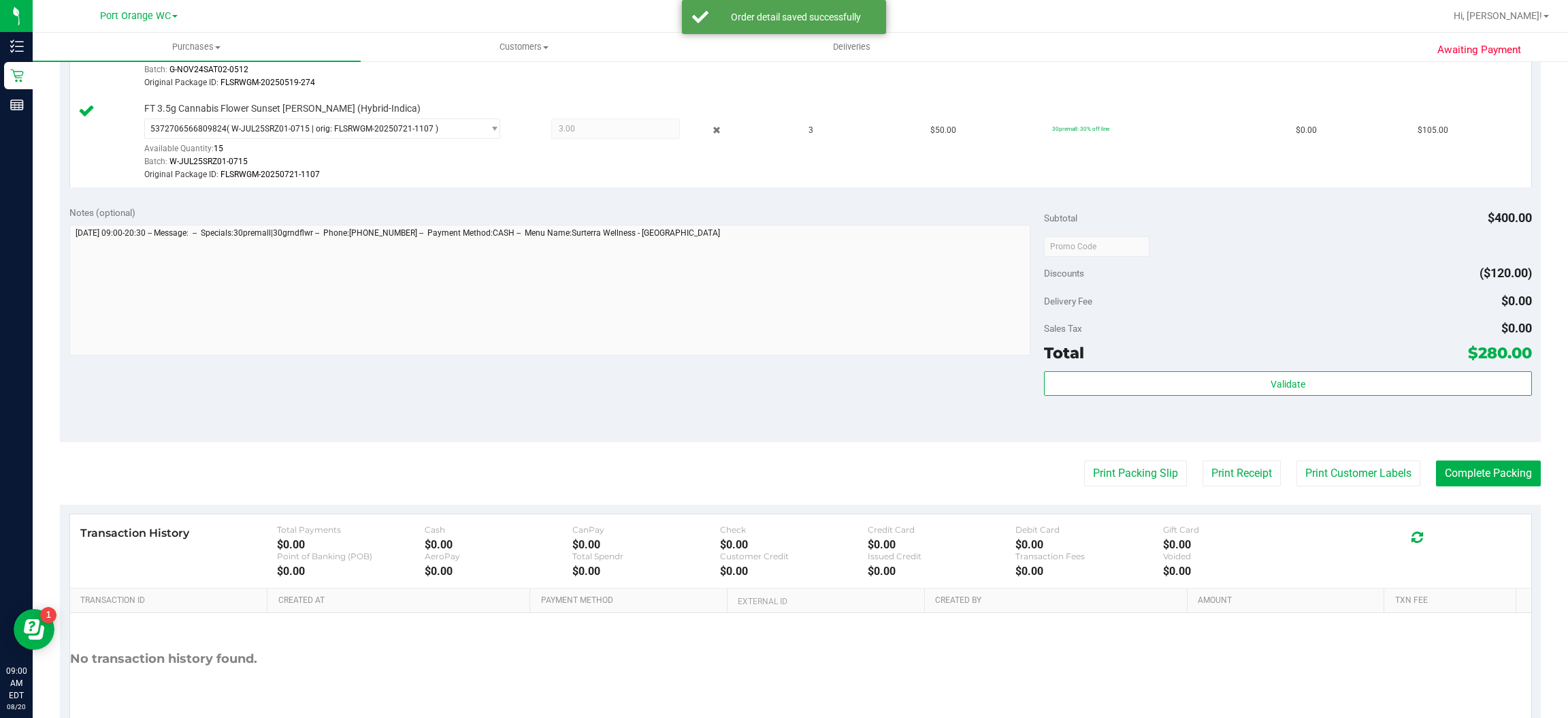
scroll to position [662, 0]
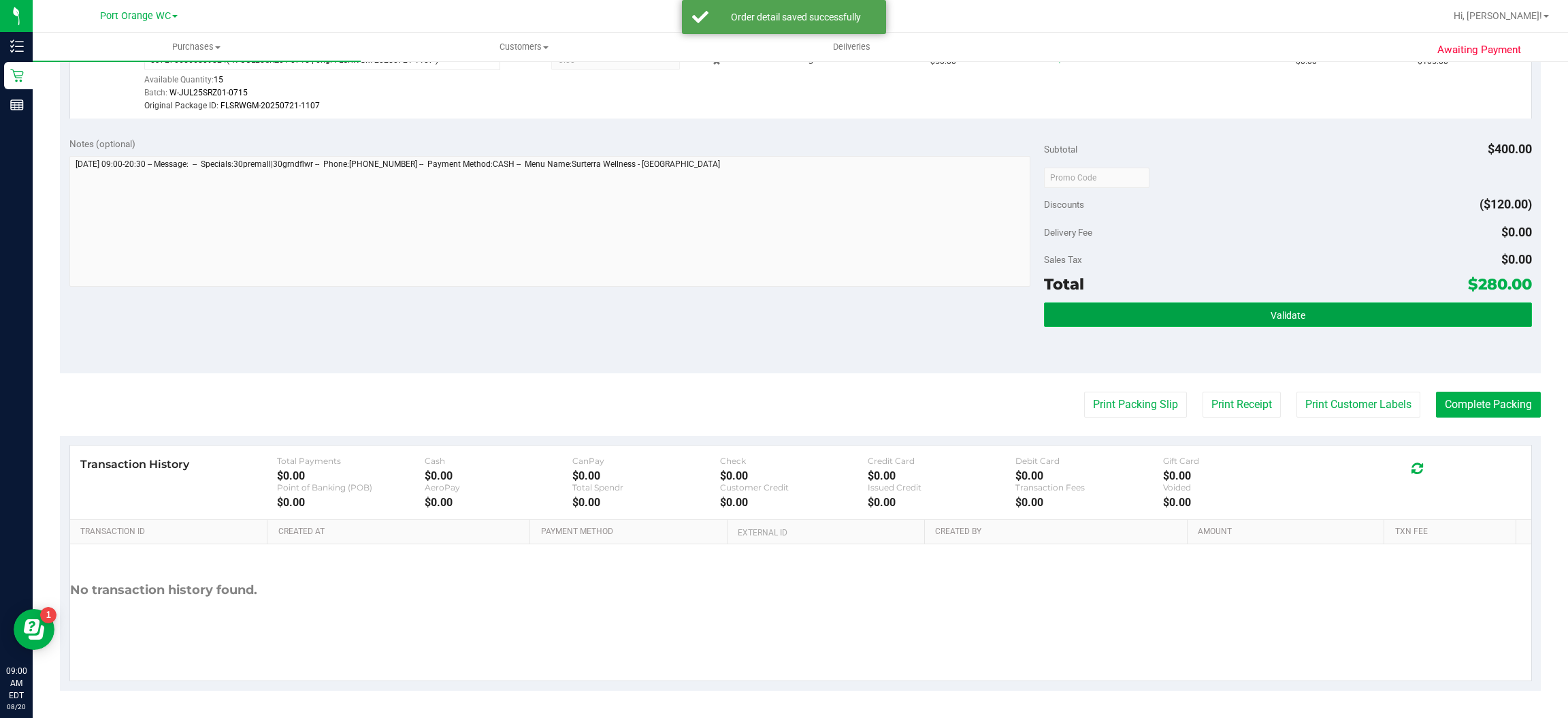
click at [1293, 309] on button "Validate" at bounding box center [1288, 315] width 487 height 25
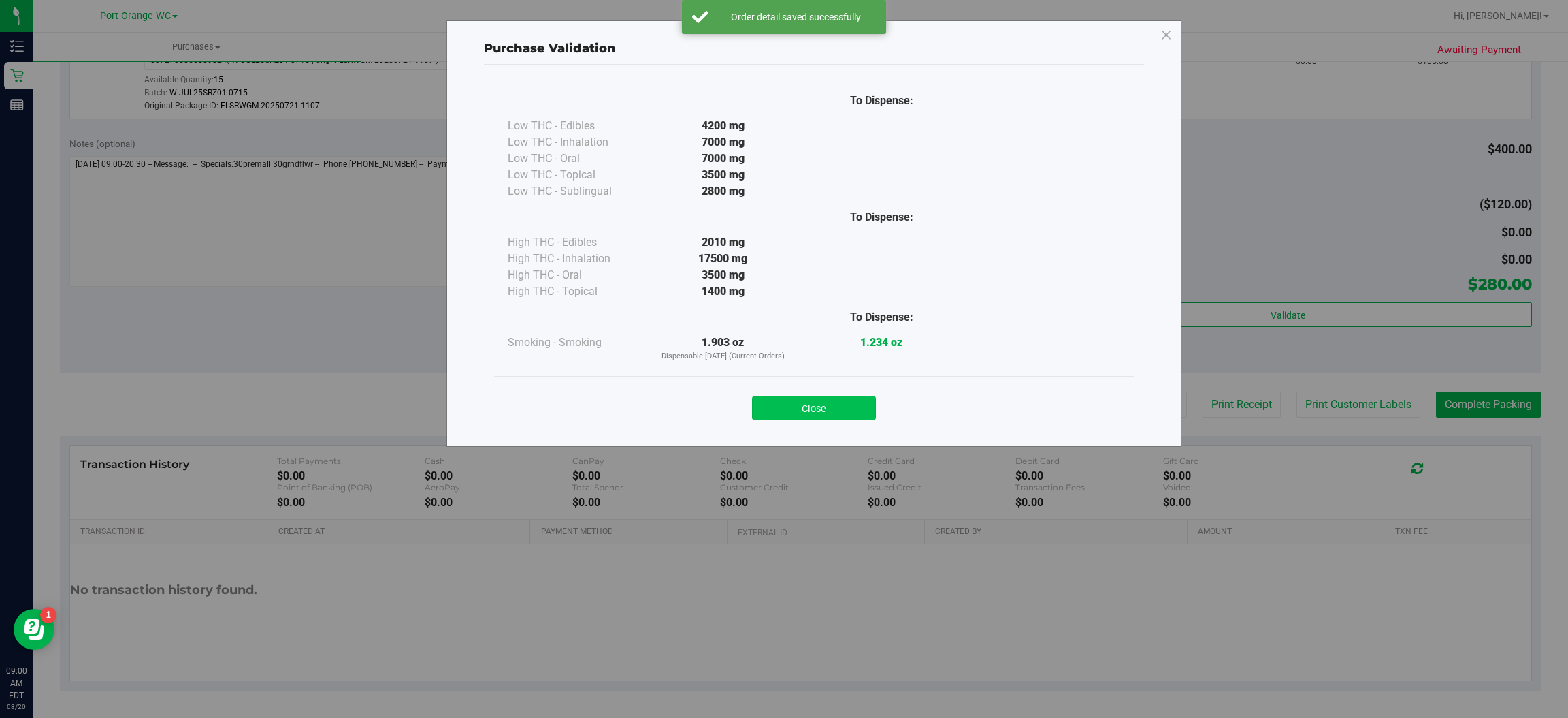
click at [838, 403] on button "Close" at bounding box center [814, 408] width 124 height 25
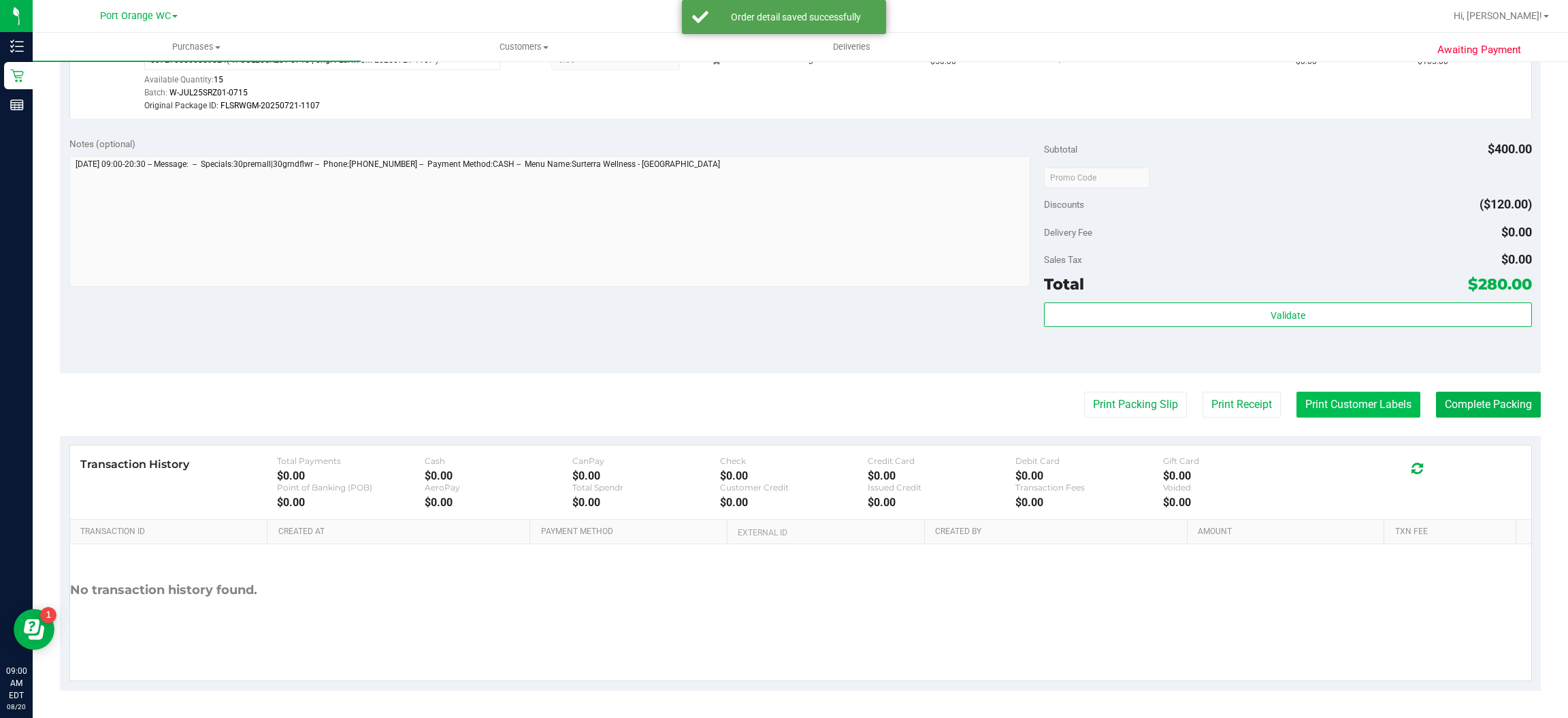
click at [1347, 403] on button "Print Customer Labels" at bounding box center [1359, 404] width 124 height 26
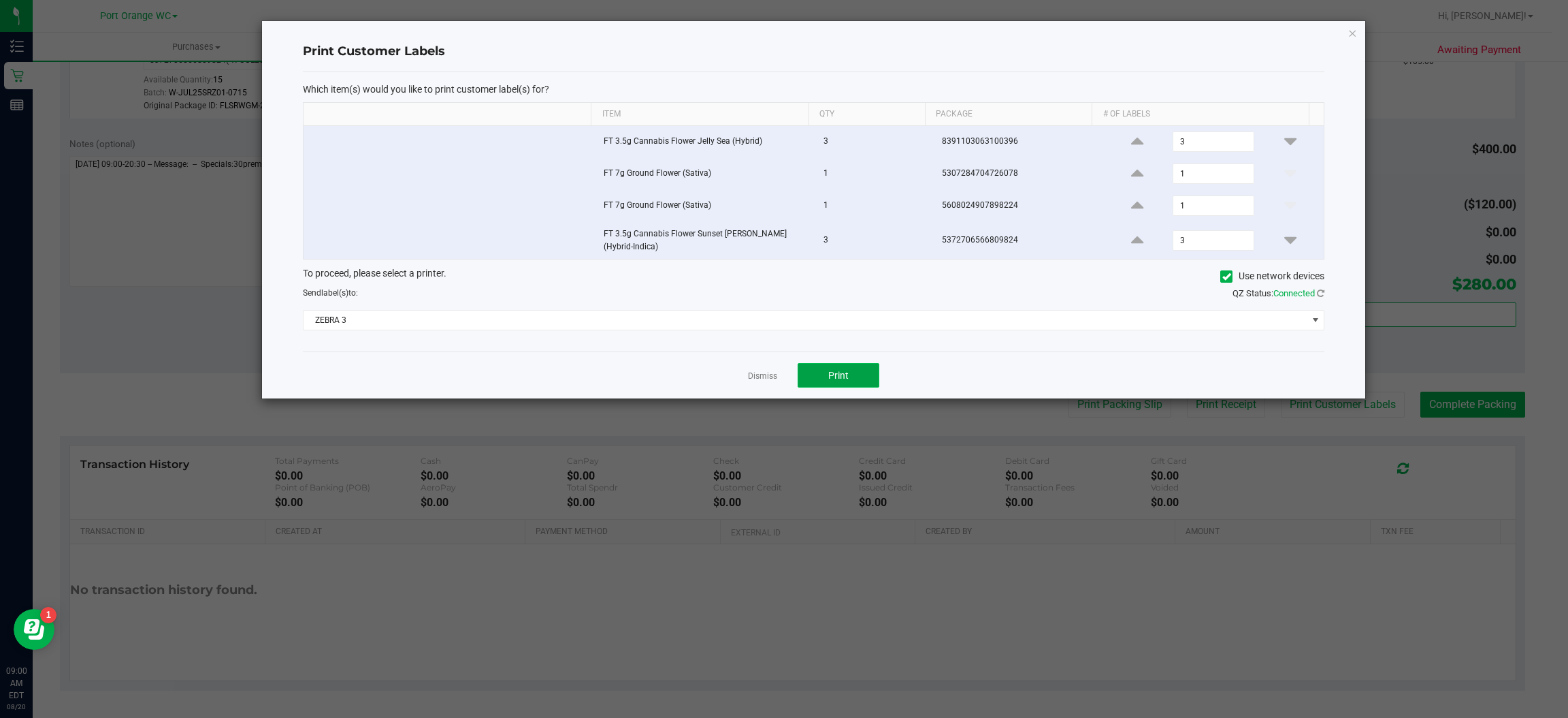
click at [857, 370] on button "Print" at bounding box center [839, 376] width 82 height 25
click at [1352, 32] on icon "button" at bounding box center [1353, 32] width 9 height 16
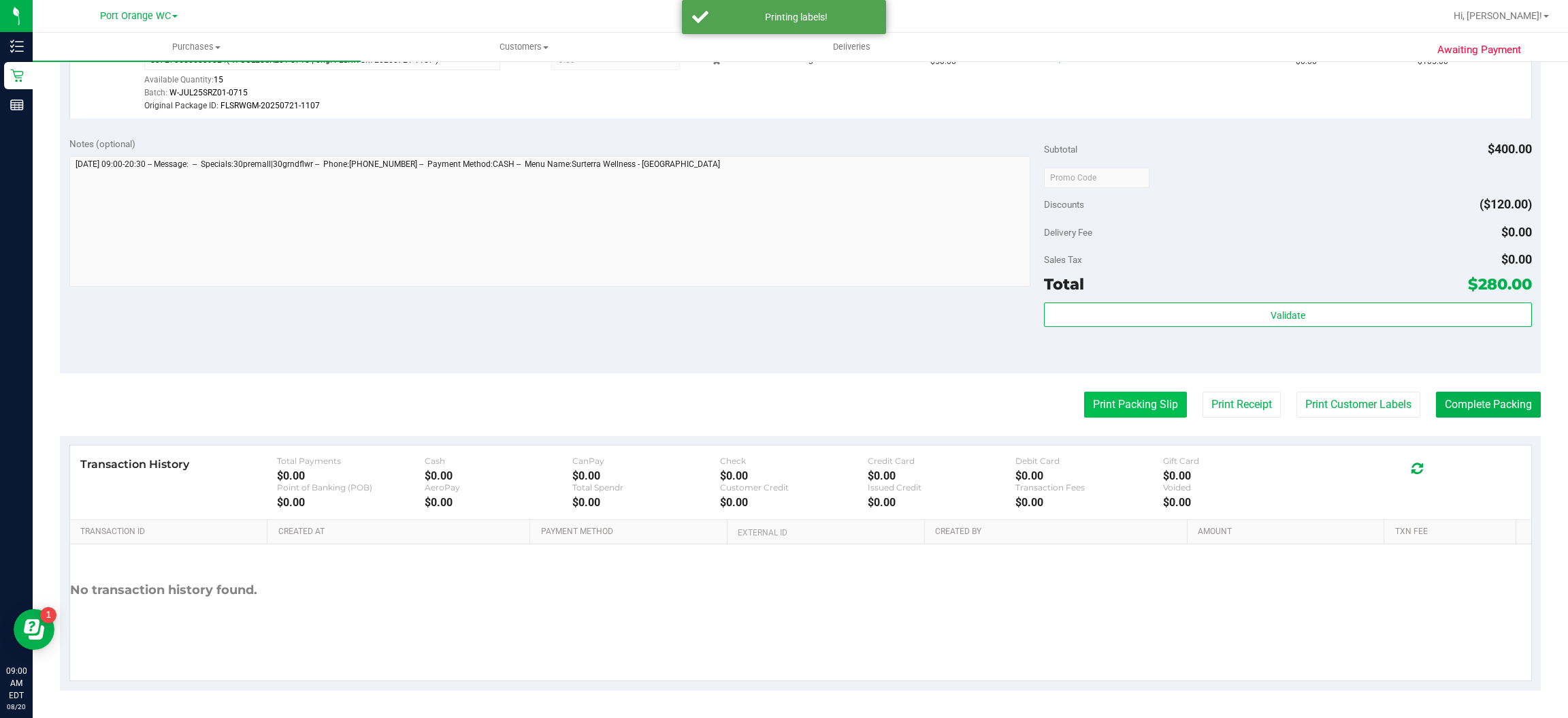
click at [1125, 403] on button "Print Packing Slip" at bounding box center [1135, 404] width 103 height 26
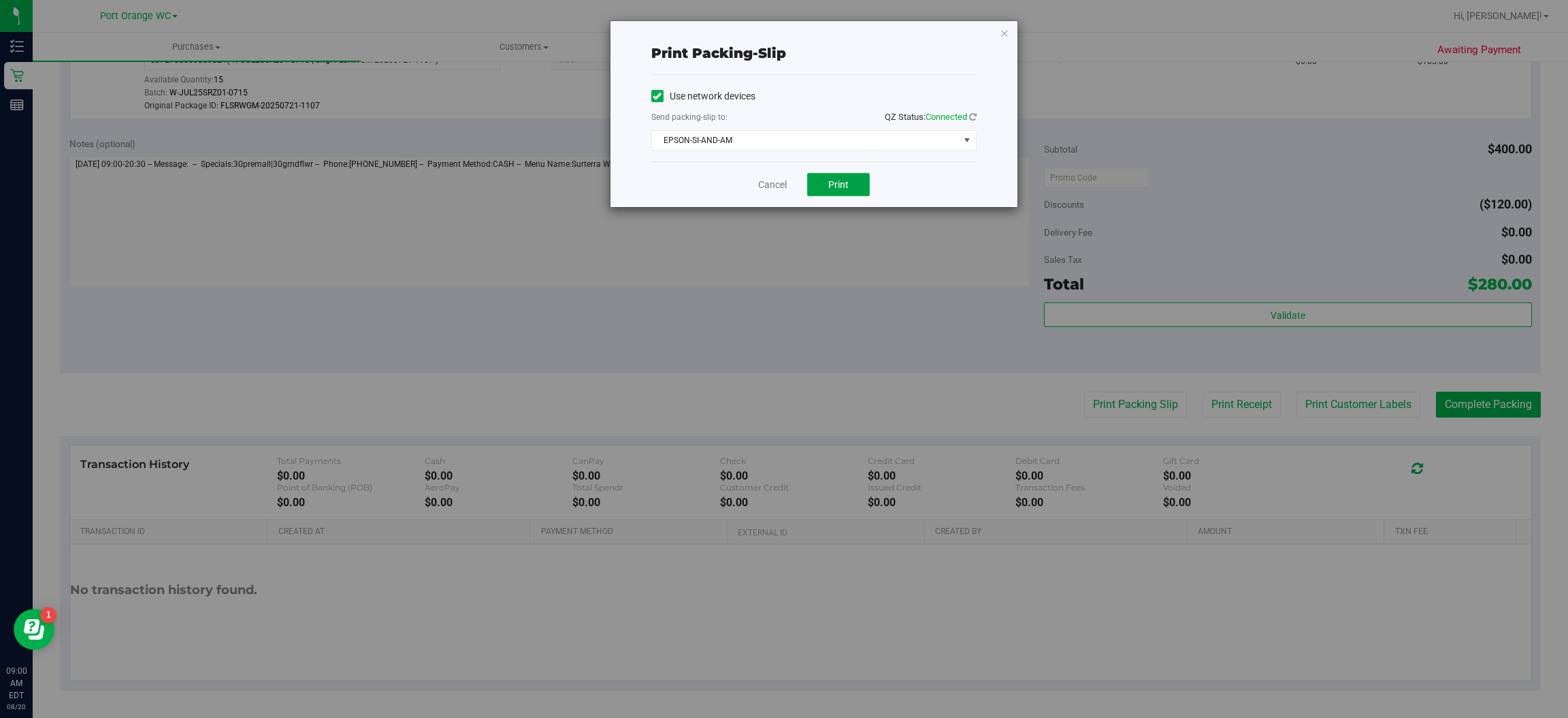
click at [861, 186] on button "Print" at bounding box center [838, 185] width 63 height 23
click at [1010, 15] on div "Print packing-slip Use network devices Send packing-slip to: QZ Status: Connect…" at bounding box center [789, 359] width 1578 height 718
click at [1003, 32] on icon "button" at bounding box center [1004, 32] width 9 height 16
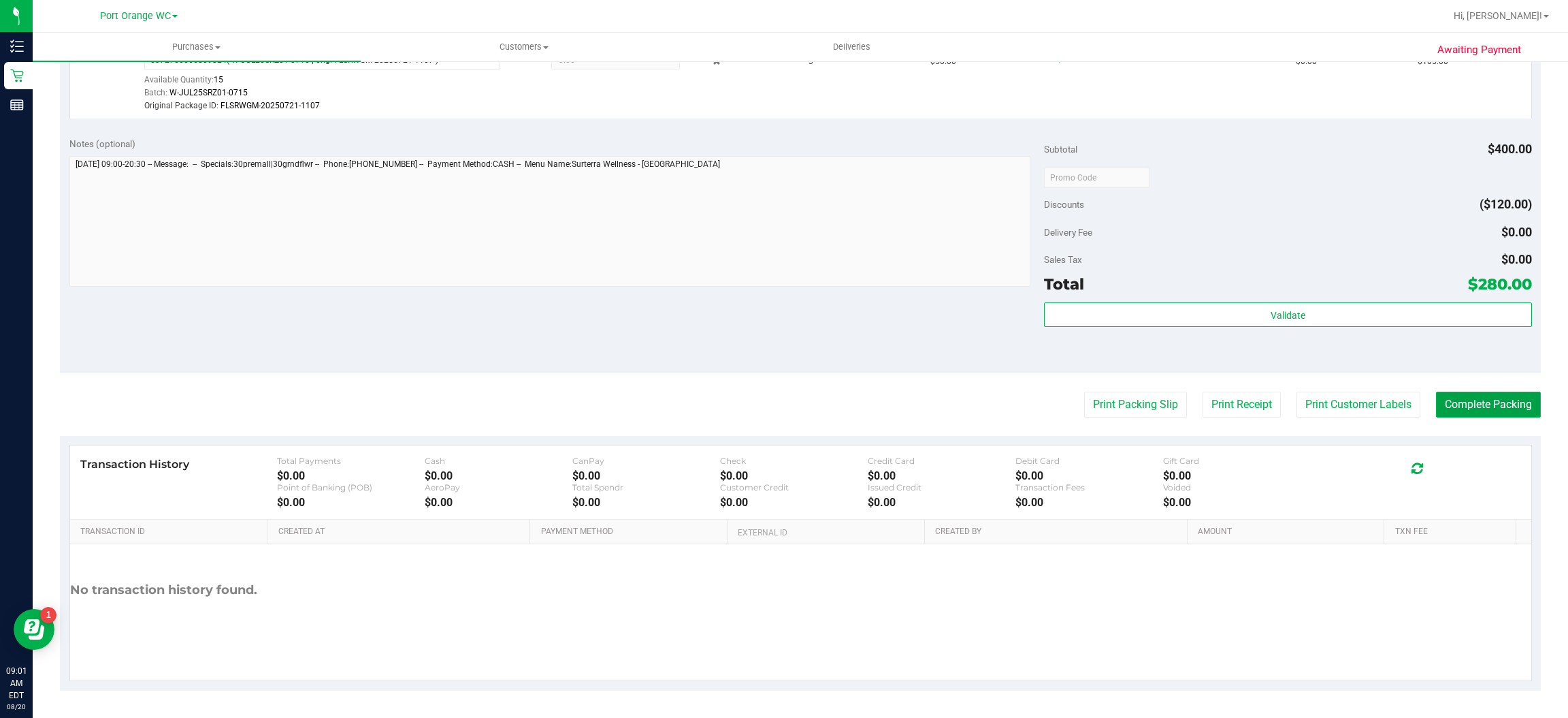
click at [1486, 403] on button "Complete Packing" at bounding box center [1488, 404] width 105 height 26
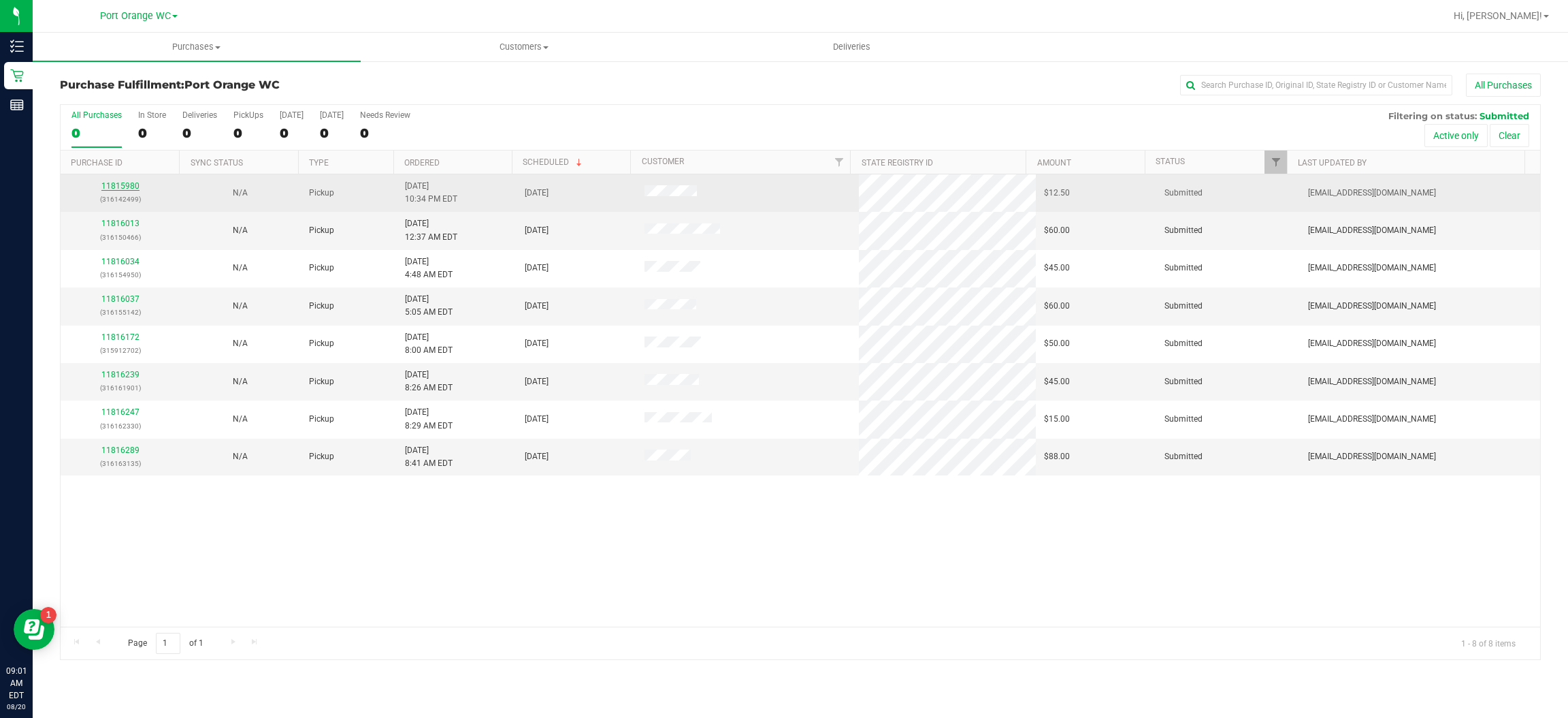
click at [129, 187] on link "11815980" at bounding box center [120, 185] width 38 height 9
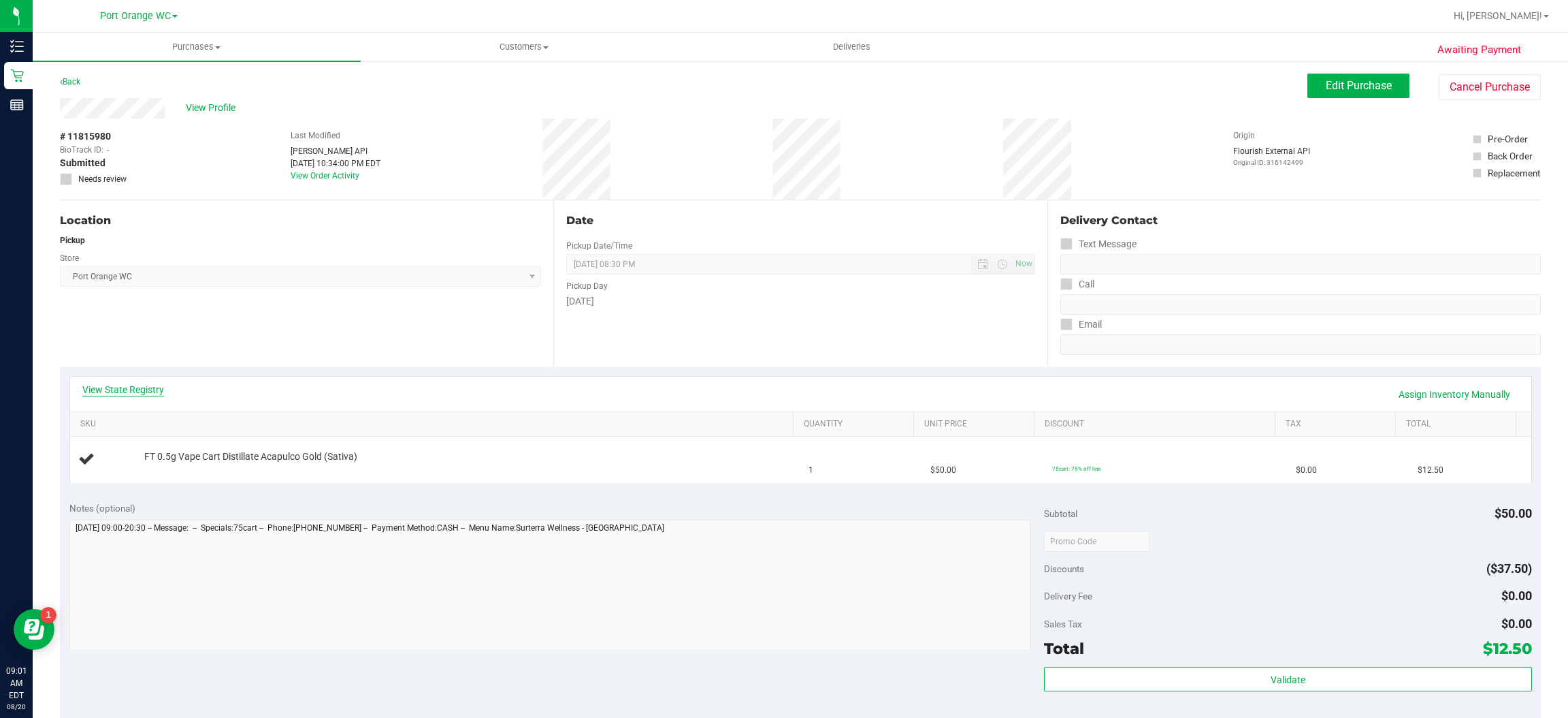
click at [121, 391] on link "View State Registry" at bounding box center [124, 390] width 82 height 14
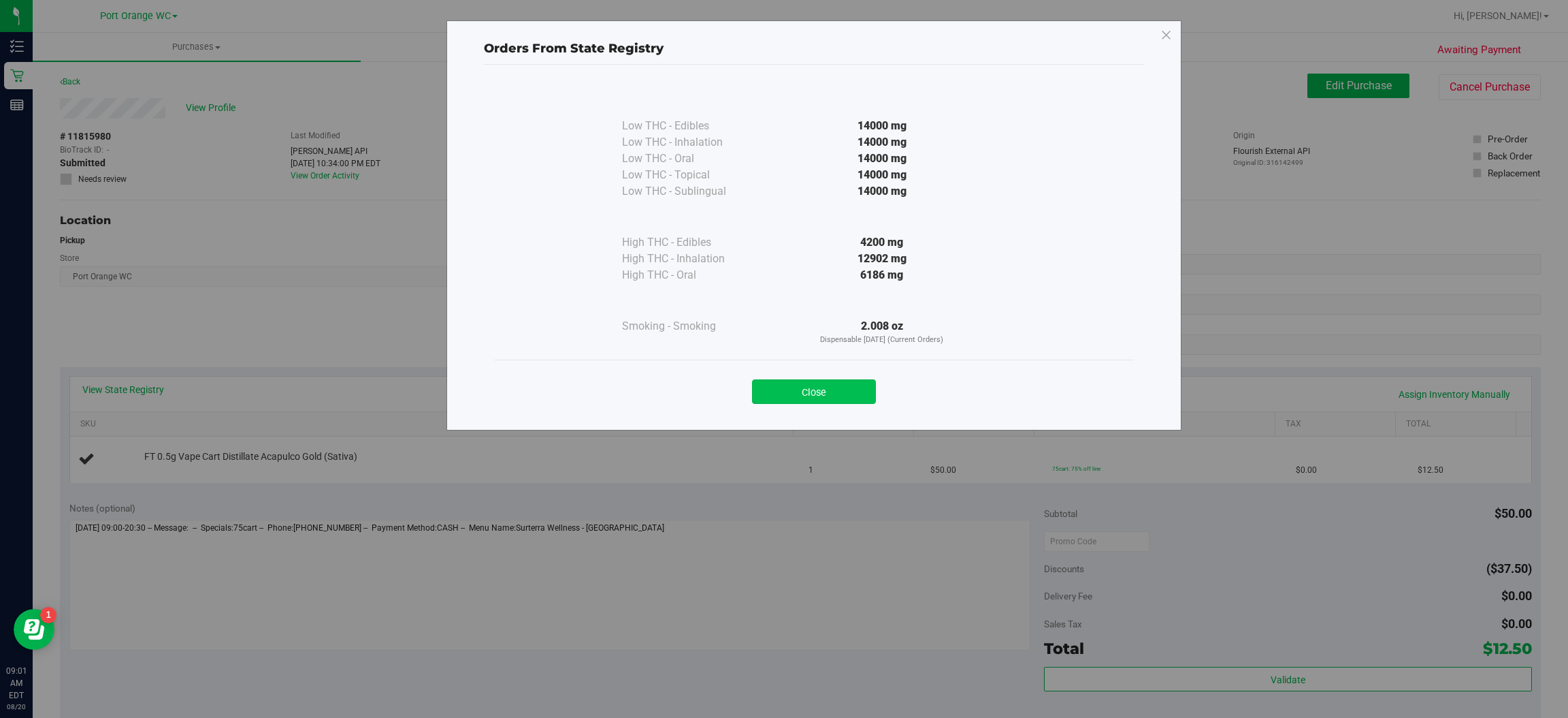
click at [832, 379] on button "Close" at bounding box center [814, 392] width 124 height 25
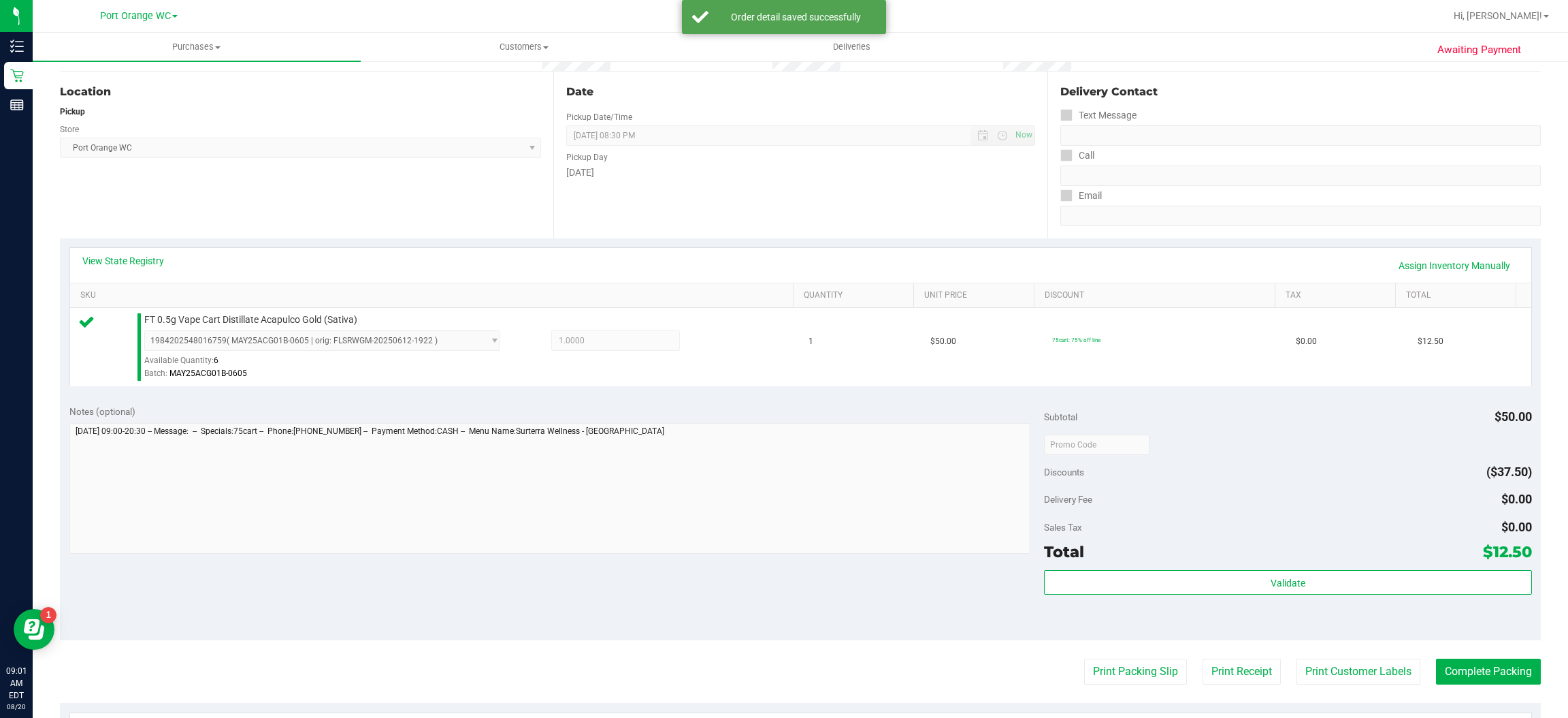
scroll to position [128, 0]
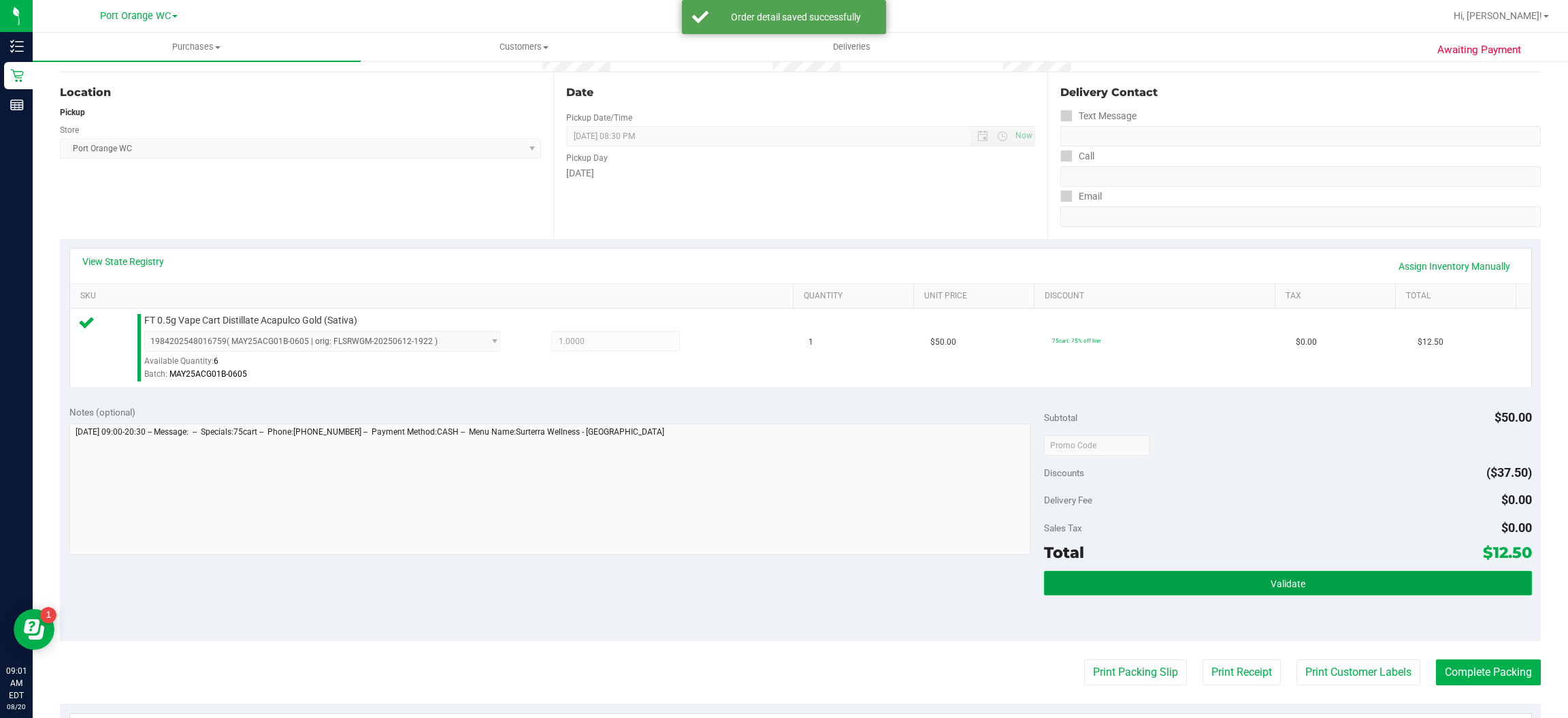
click at [1289, 578] on span "Validate" at bounding box center [1288, 584] width 35 height 11
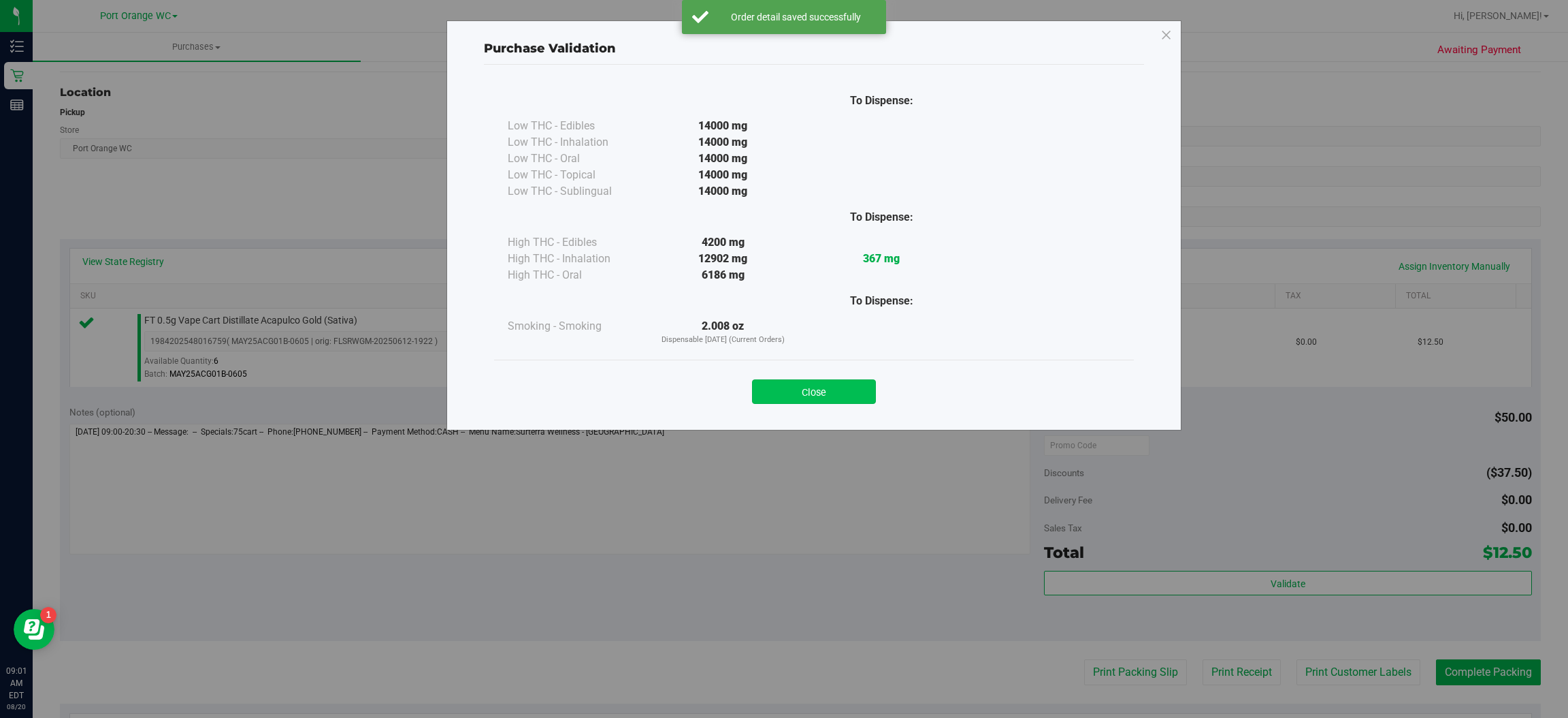
click at [827, 393] on button "Close" at bounding box center [814, 392] width 124 height 25
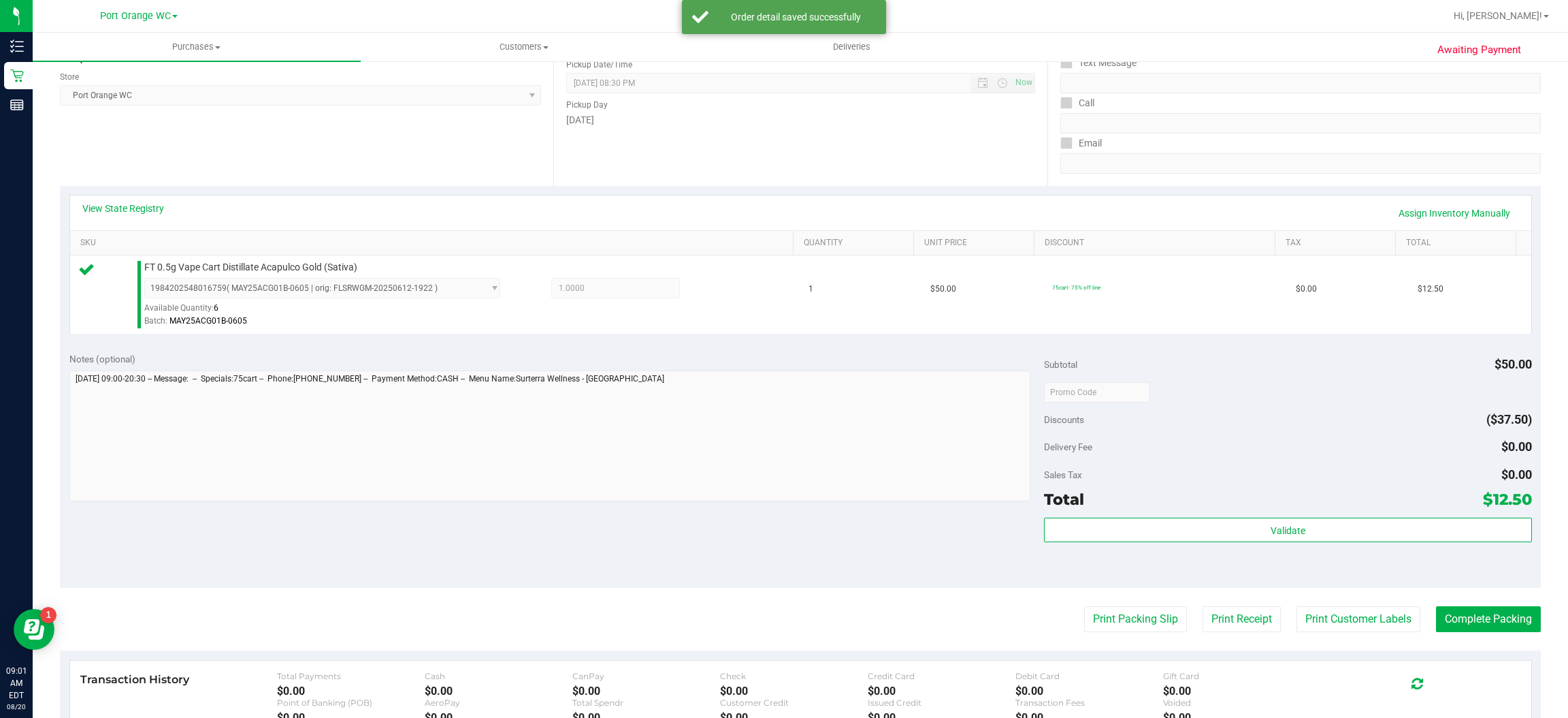
scroll to position [213, 0]
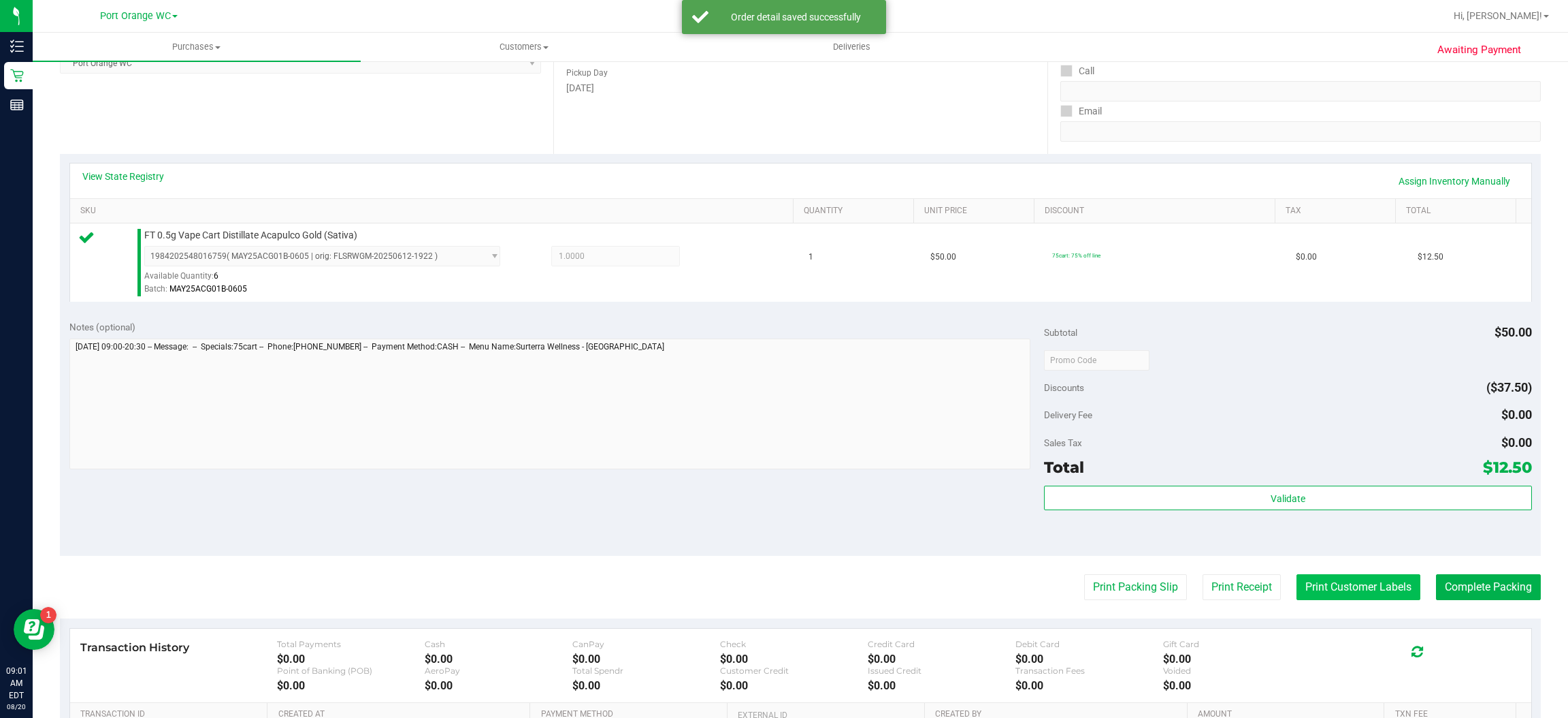
click at [1345, 587] on button "Print Customer Labels" at bounding box center [1359, 587] width 124 height 26
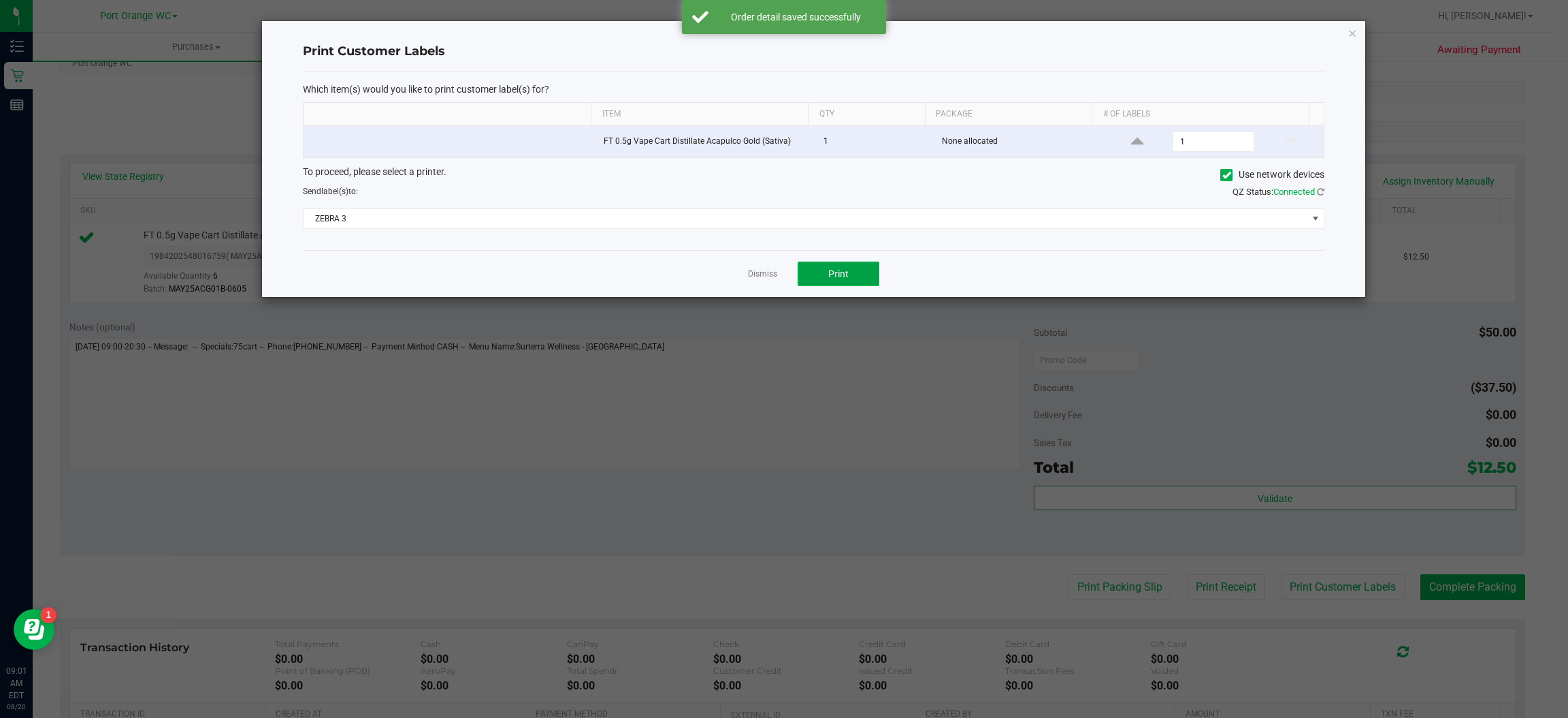
click at [850, 272] on button "Print" at bounding box center [839, 274] width 82 height 25
click at [1353, 26] on icon "button" at bounding box center [1353, 32] width 9 height 16
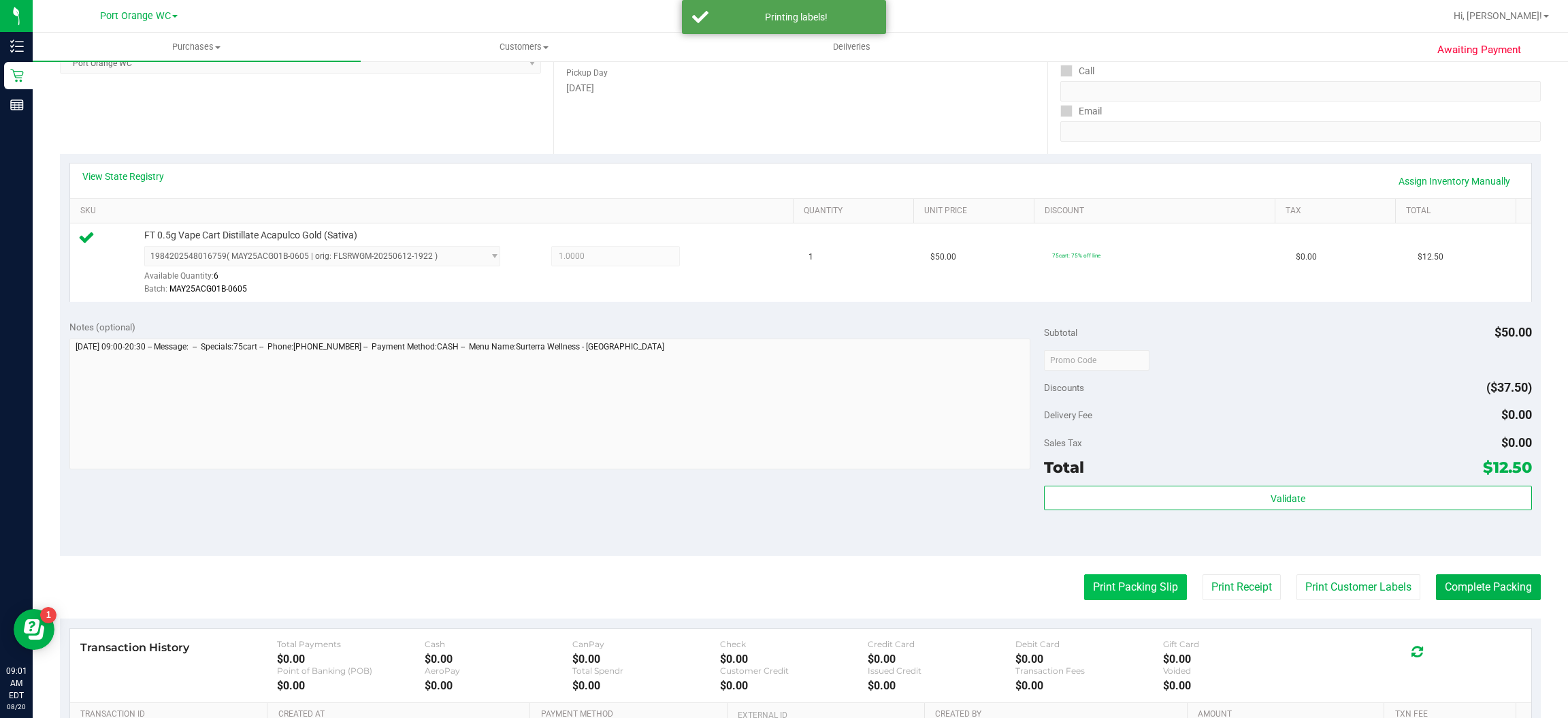
click at [1135, 591] on button "Print Packing Slip" at bounding box center [1135, 587] width 103 height 26
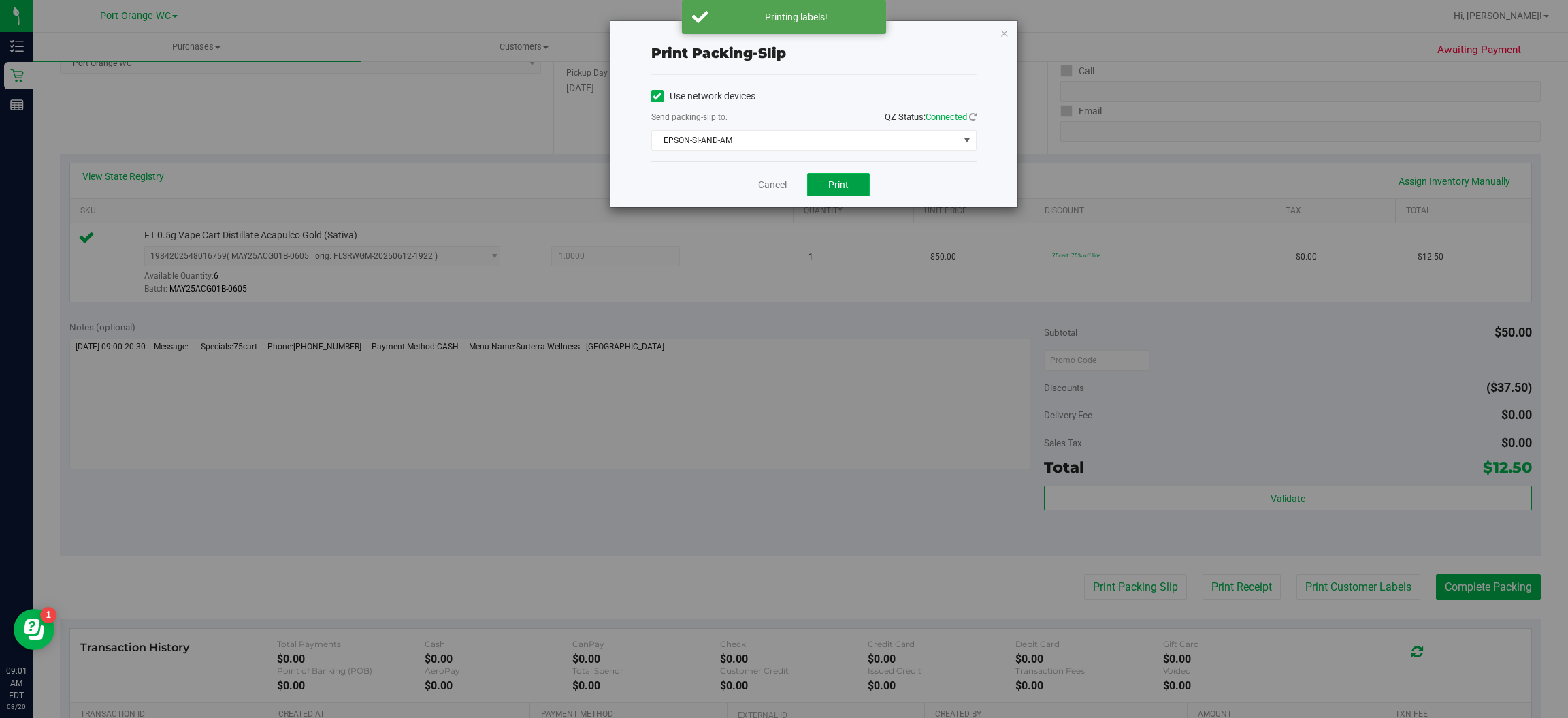
click at [839, 185] on span "Print" at bounding box center [838, 185] width 20 height 11
click at [1000, 32] on icon "button" at bounding box center [1004, 32] width 9 height 16
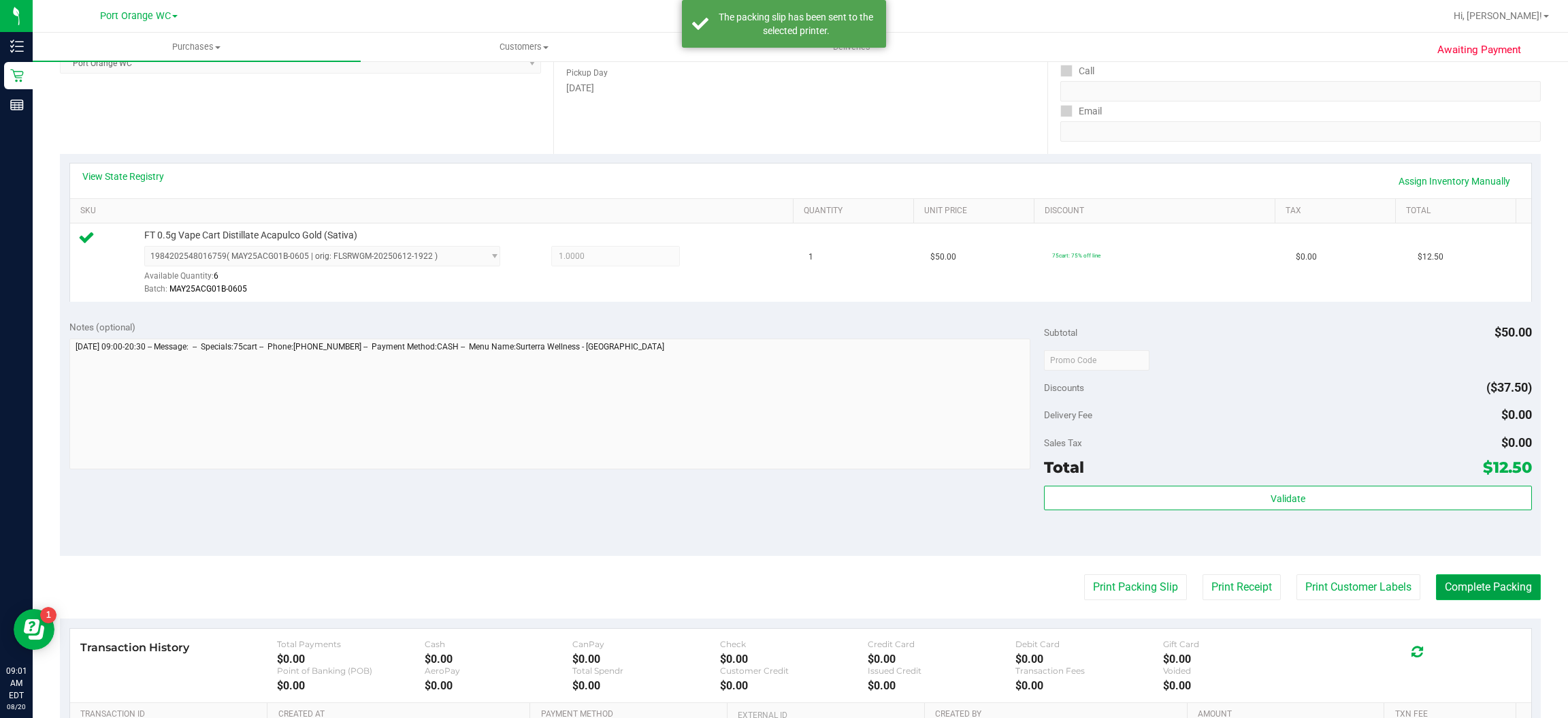
click at [1492, 590] on button "Complete Packing" at bounding box center [1488, 587] width 105 height 26
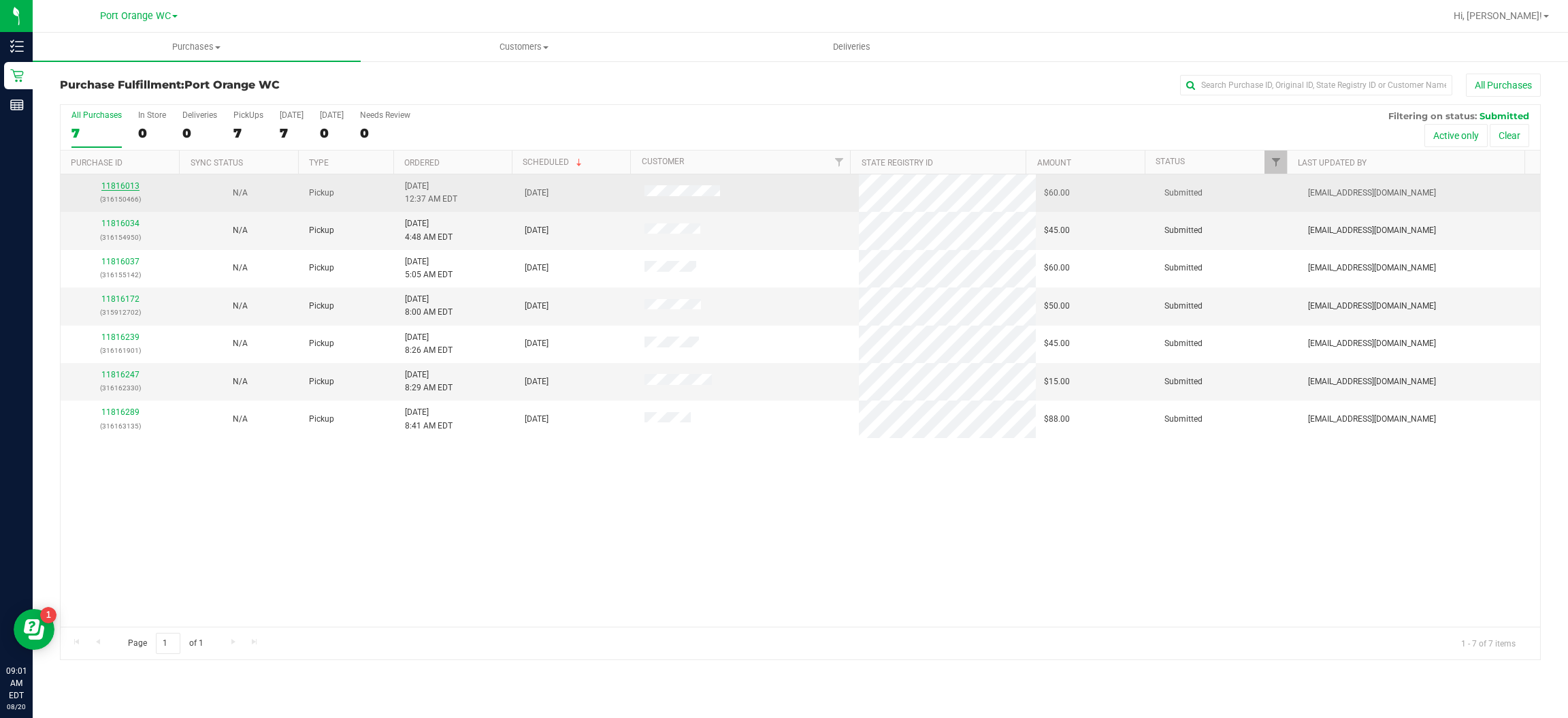
click at [137, 187] on link "11816013" at bounding box center [120, 185] width 38 height 9
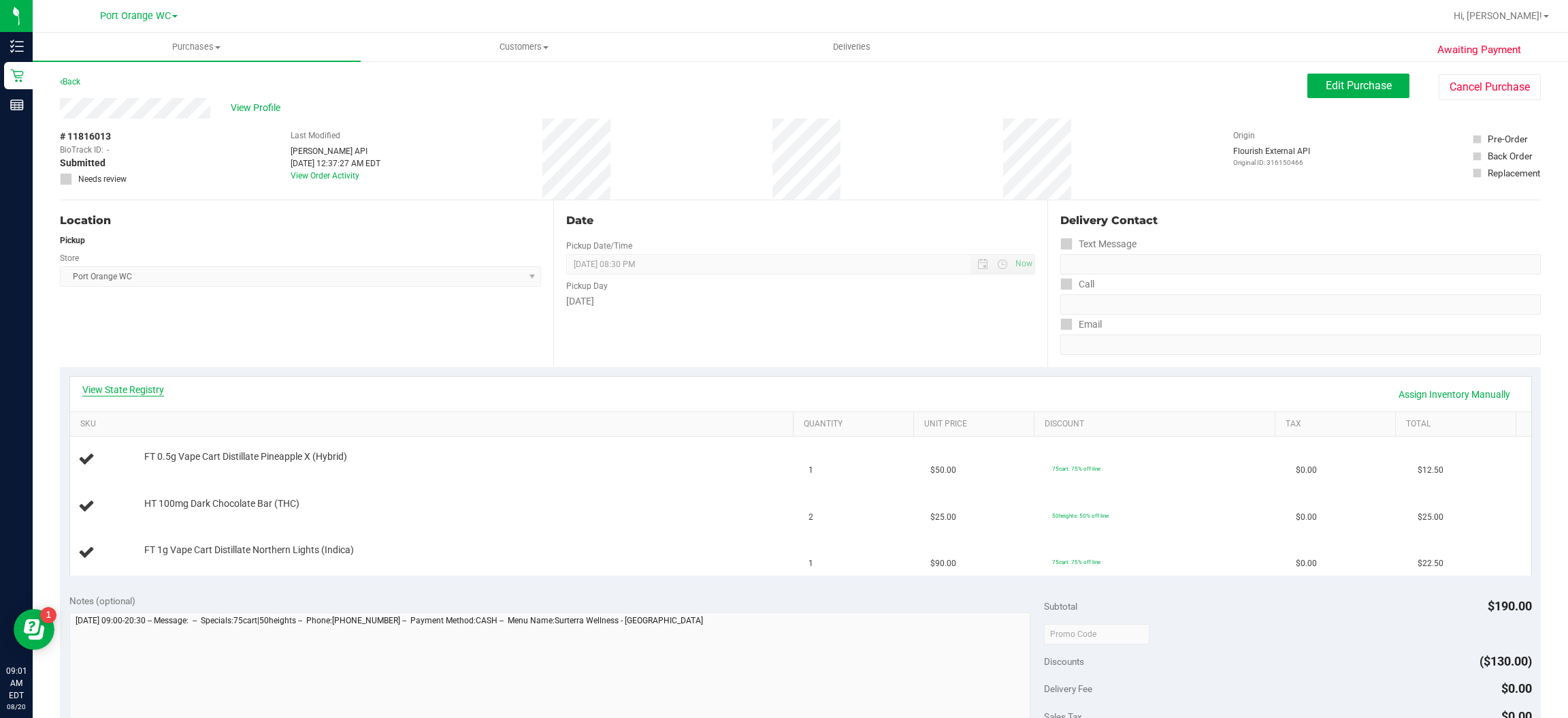
click at [158, 394] on link "View State Registry" at bounding box center [124, 390] width 82 height 14
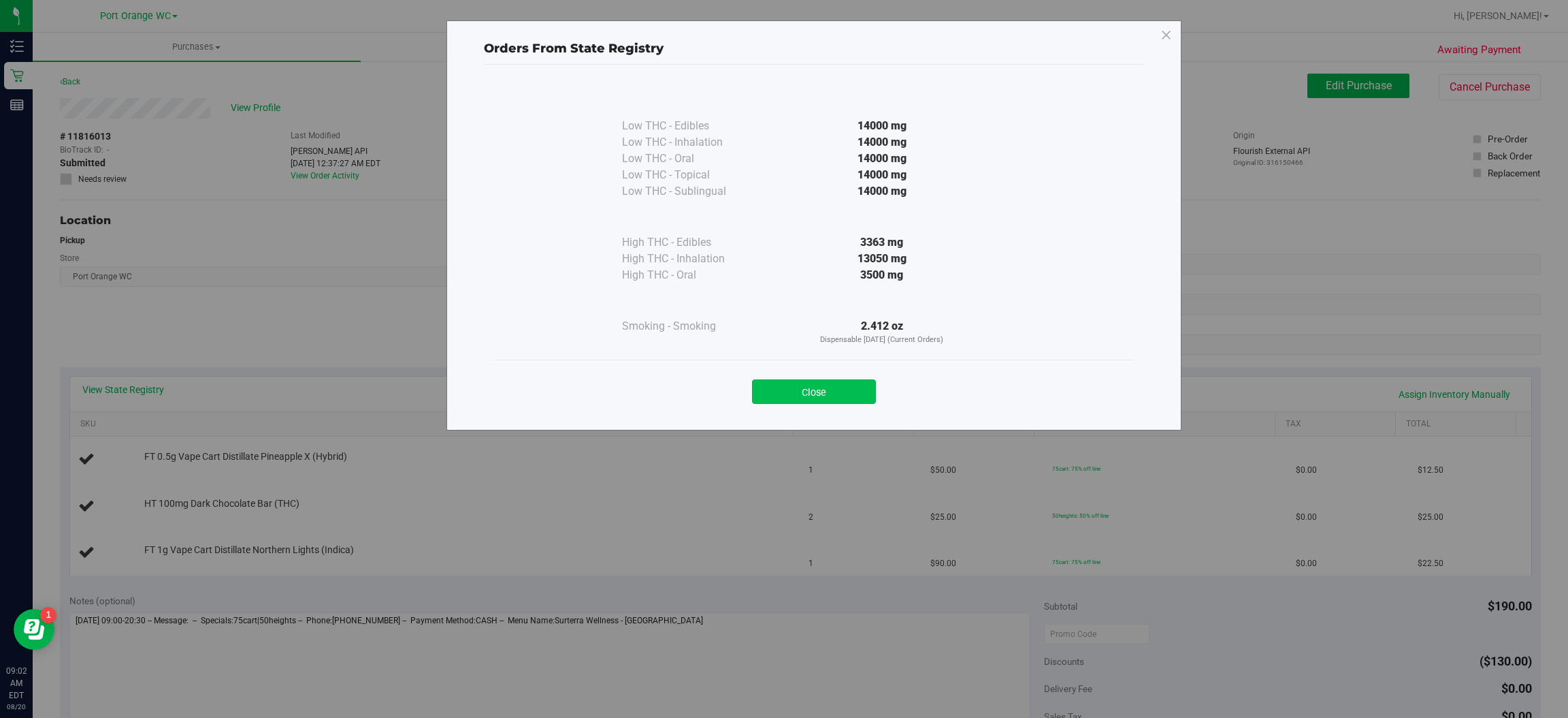
click at [826, 402] on button "Close" at bounding box center [814, 392] width 124 height 25
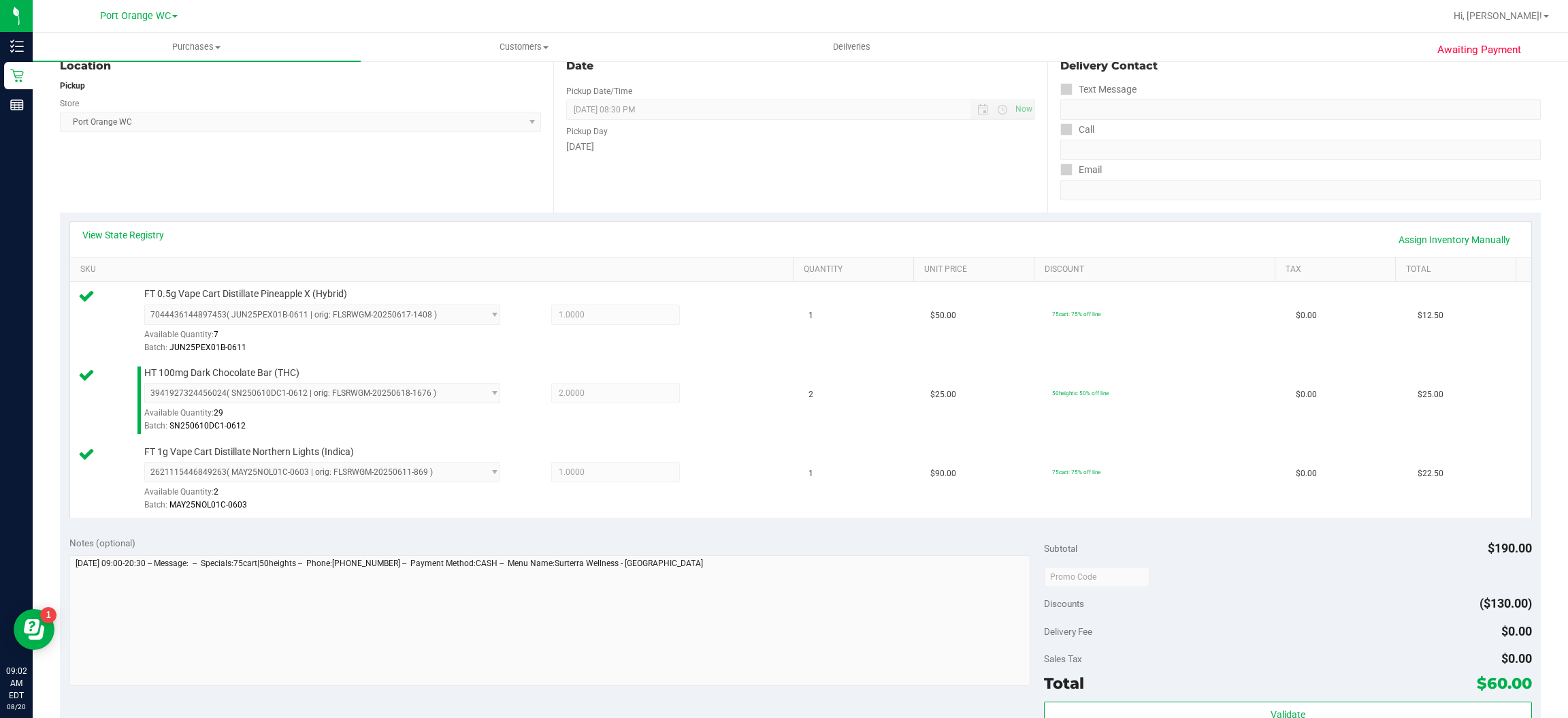
scroll to position [198, 0]
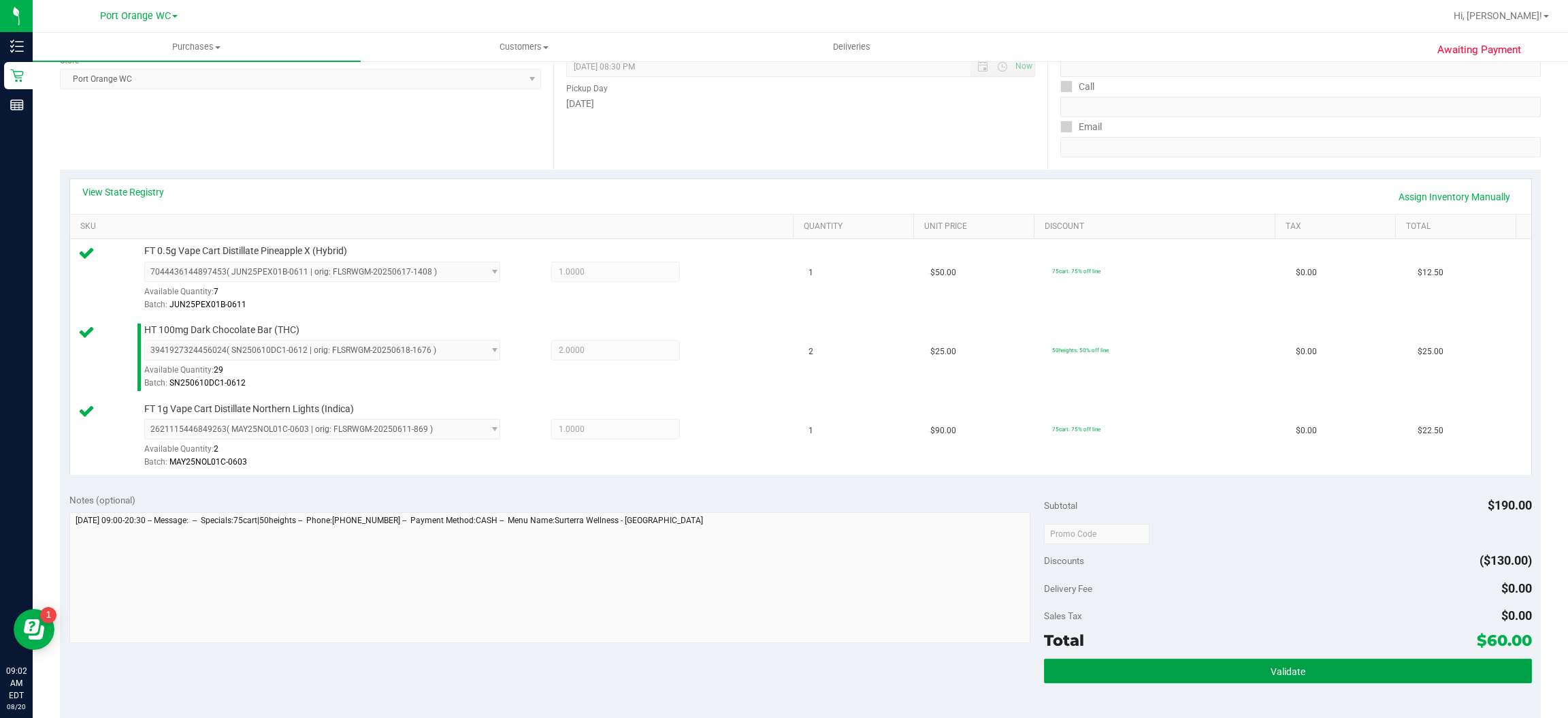
click at [1277, 672] on span "Validate" at bounding box center [1288, 672] width 35 height 11
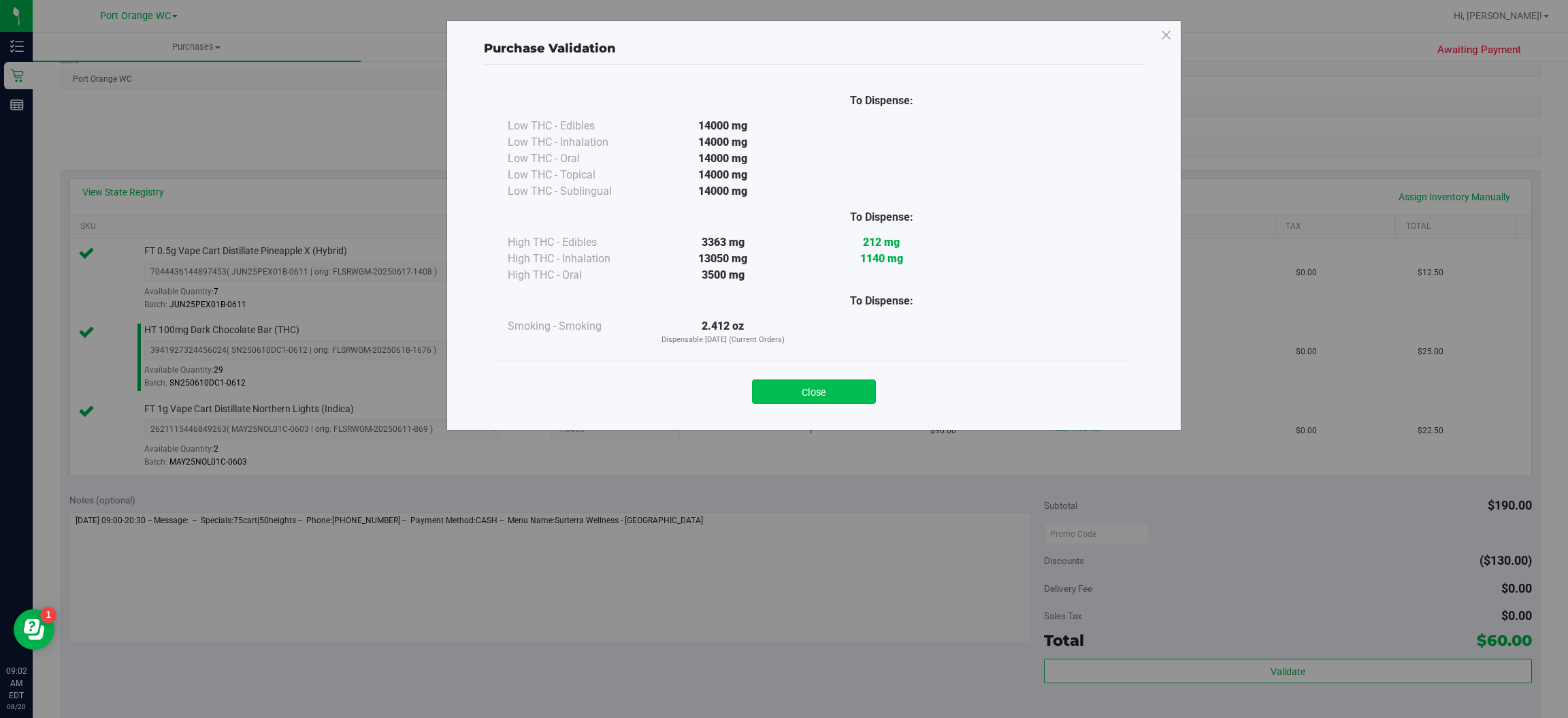
click at [827, 383] on button "Close" at bounding box center [814, 392] width 124 height 25
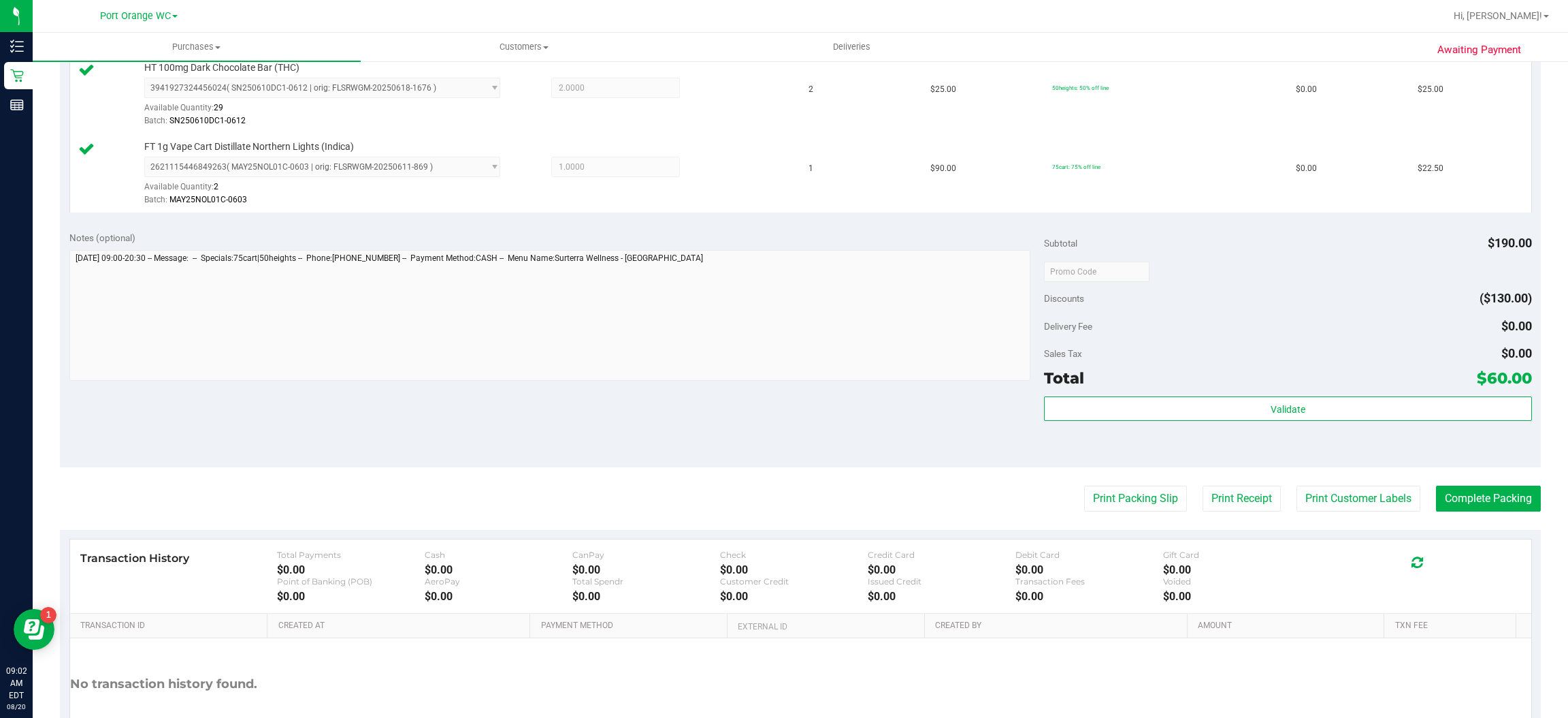
scroll to position [468, 0]
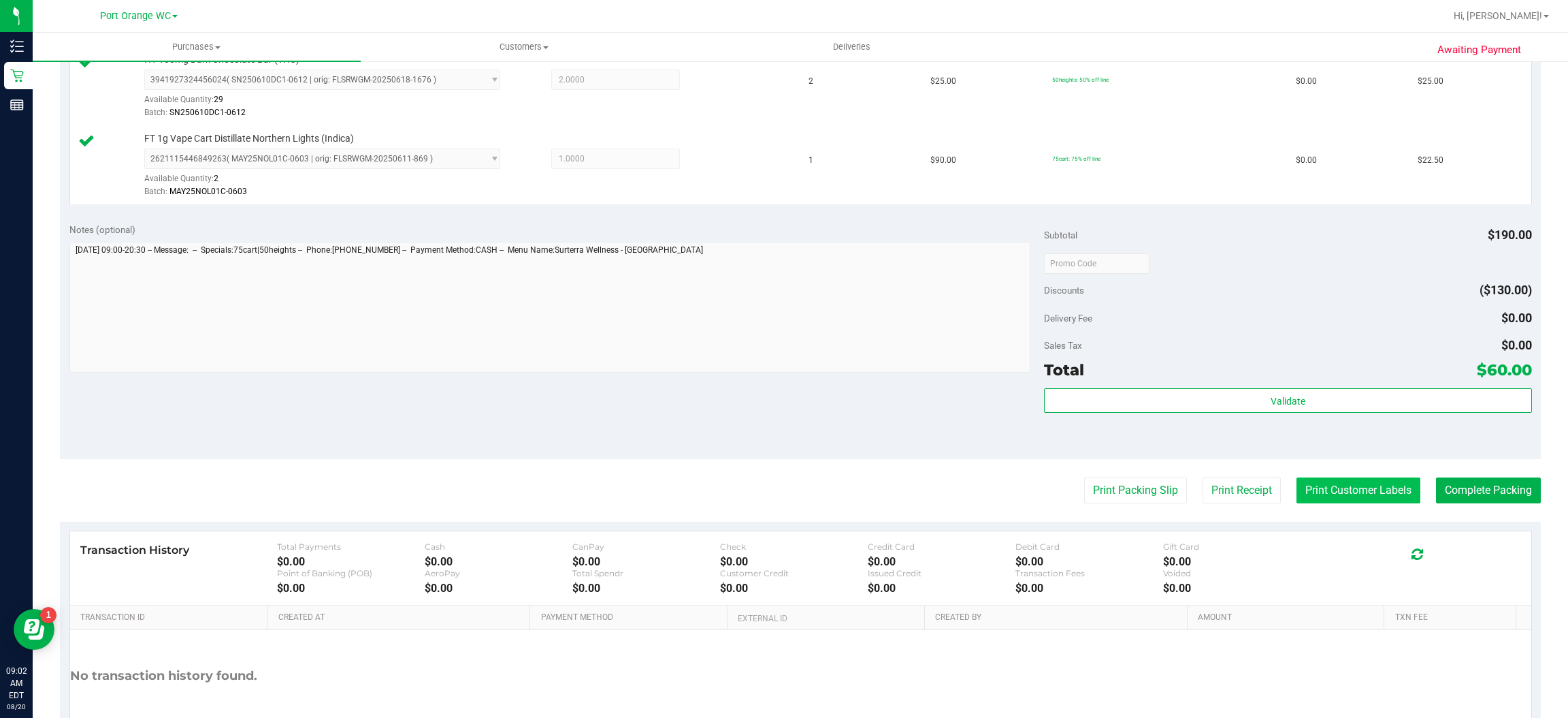
click at [1359, 495] on button "Print Customer Labels" at bounding box center [1359, 490] width 124 height 26
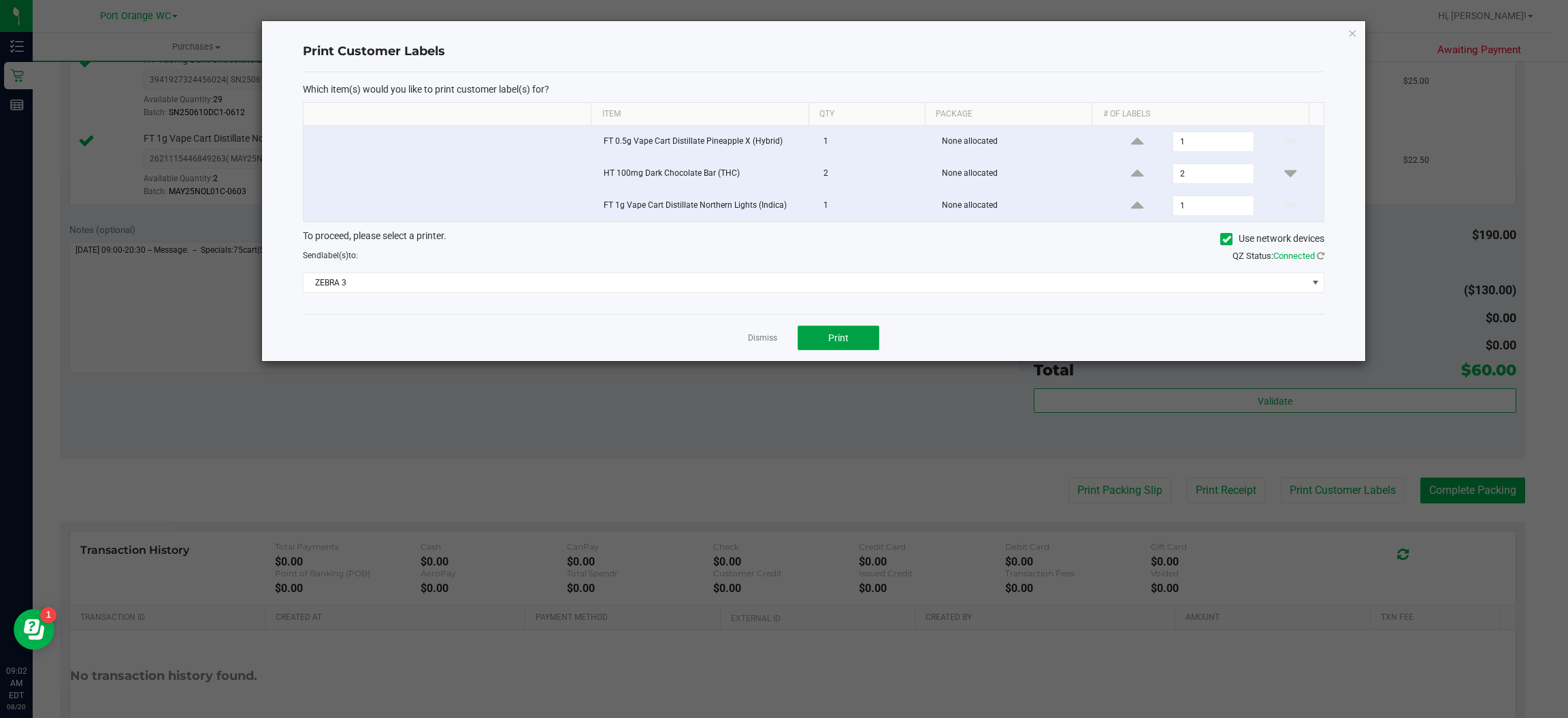
click at [861, 350] on button "Print" at bounding box center [839, 338] width 82 height 25
click at [1352, 32] on icon "button" at bounding box center [1353, 32] width 9 height 16
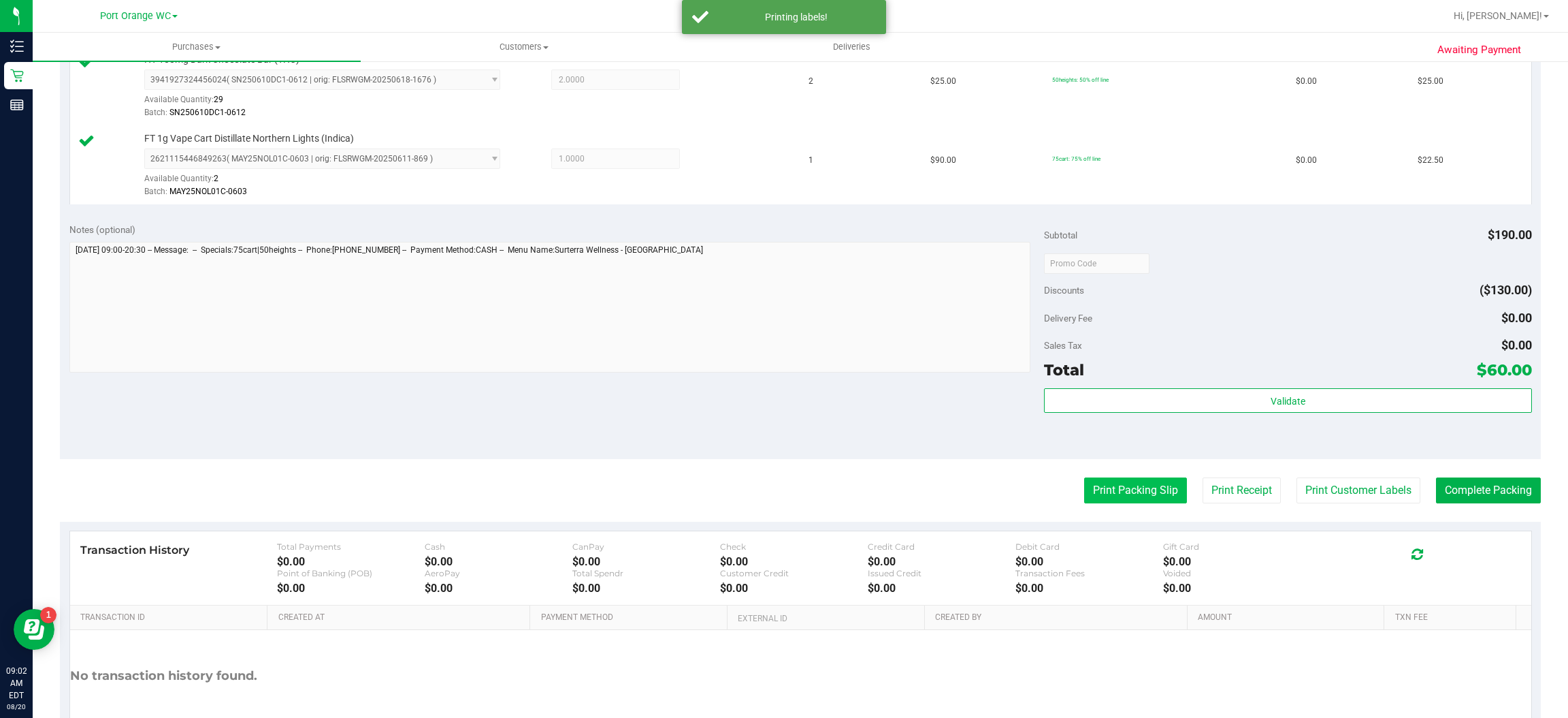
click at [1128, 491] on button "Print Packing Slip" at bounding box center [1135, 490] width 103 height 26
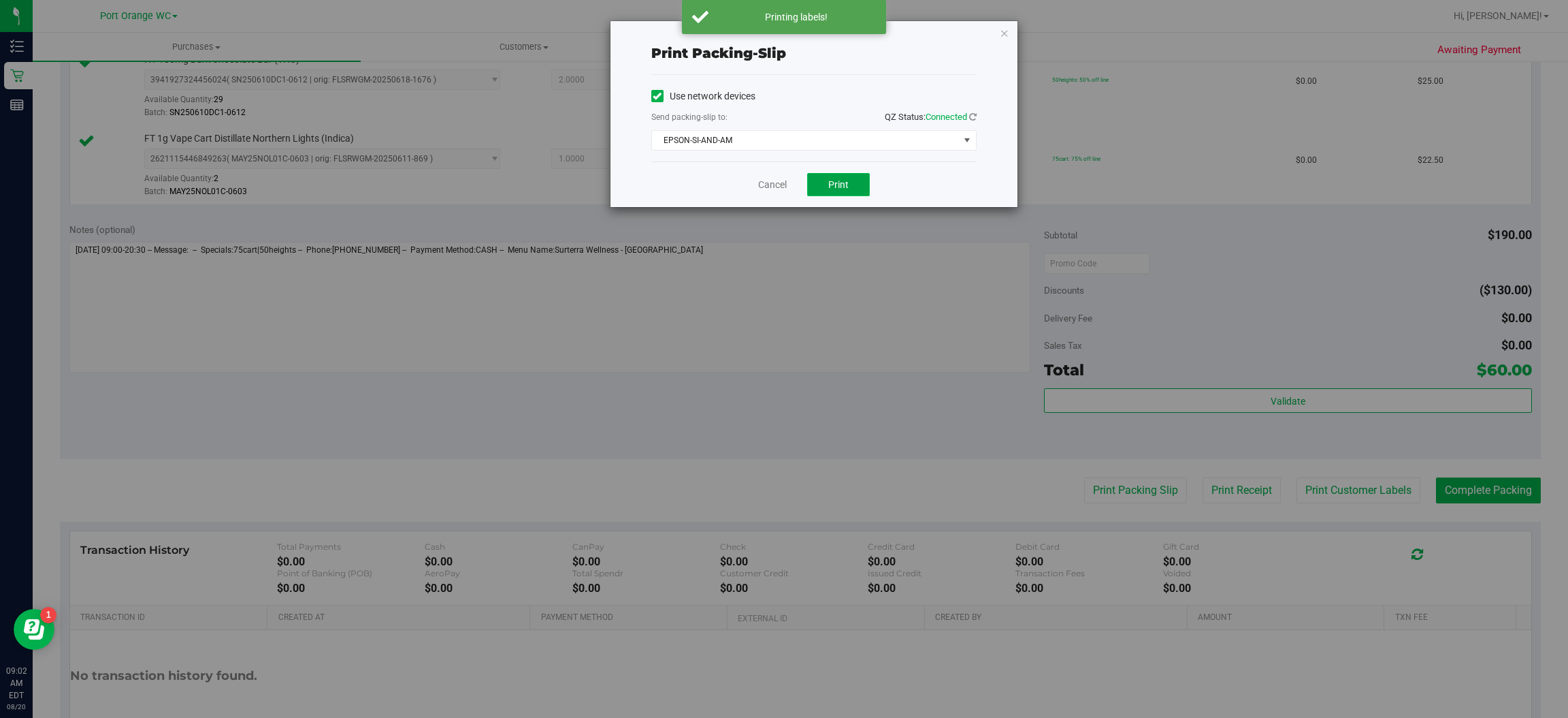
click at [847, 183] on span "Print" at bounding box center [838, 185] width 20 height 11
click at [1004, 27] on icon "button" at bounding box center [1004, 32] width 9 height 16
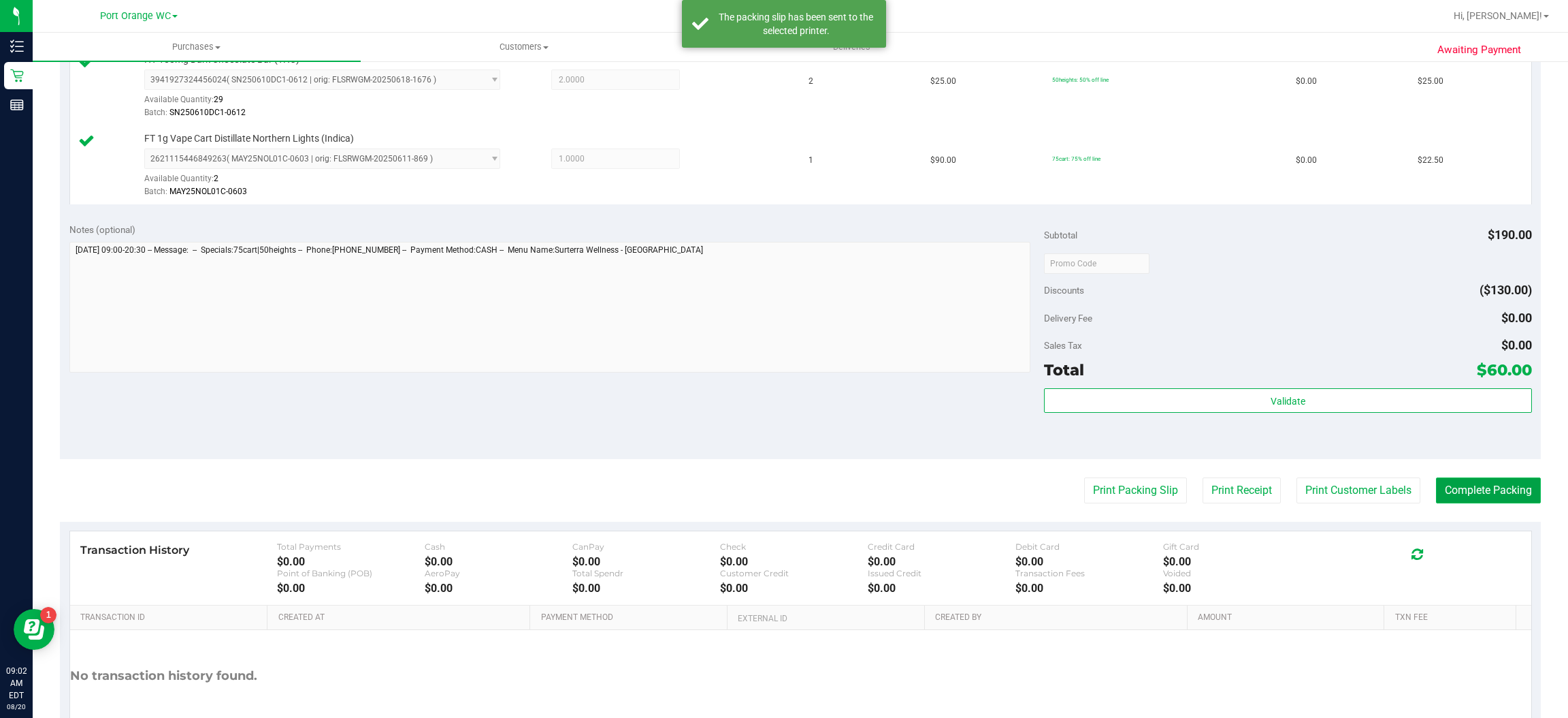
click at [1508, 492] on button "Complete Packing" at bounding box center [1488, 490] width 105 height 26
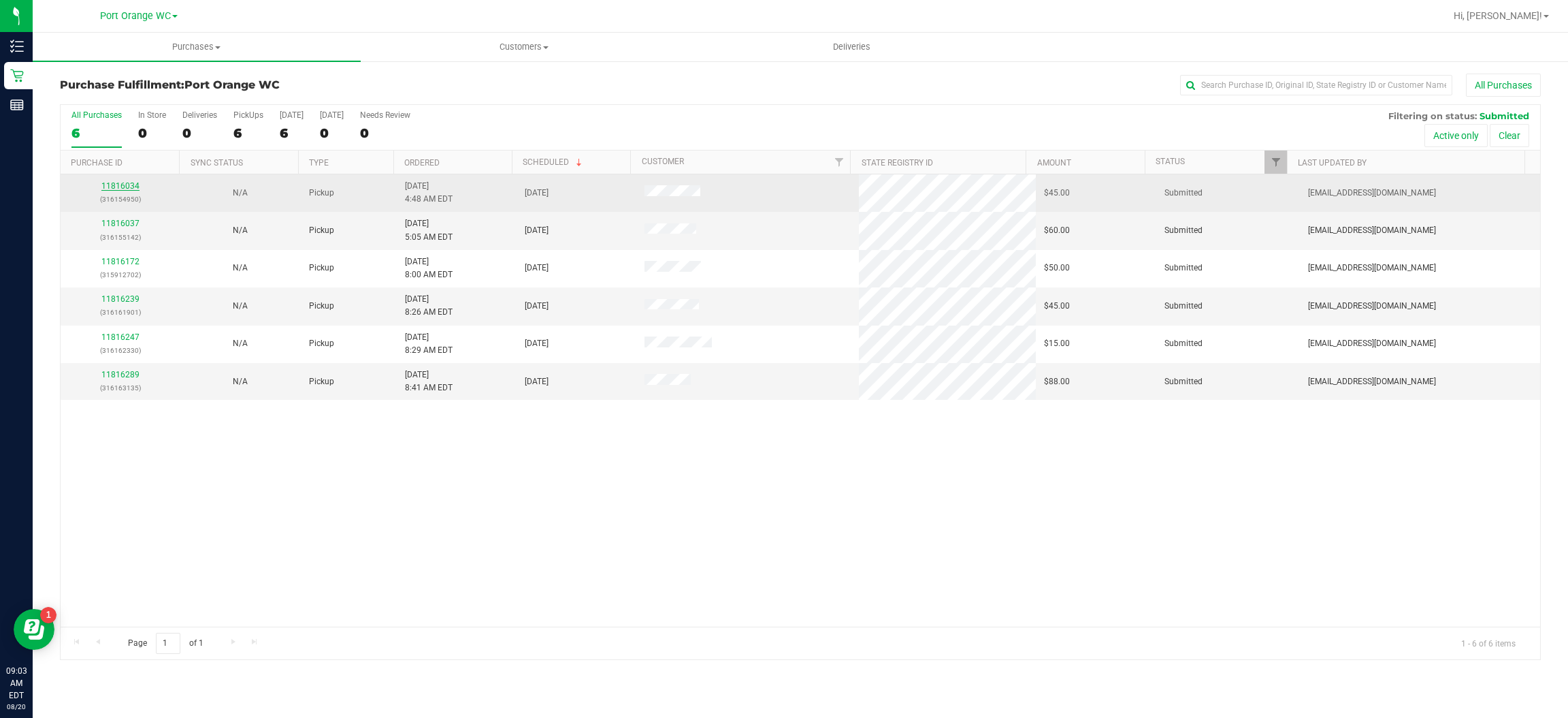
click at [134, 185] on link "11816034" at bounding box center [120, 185] width 38 height 9
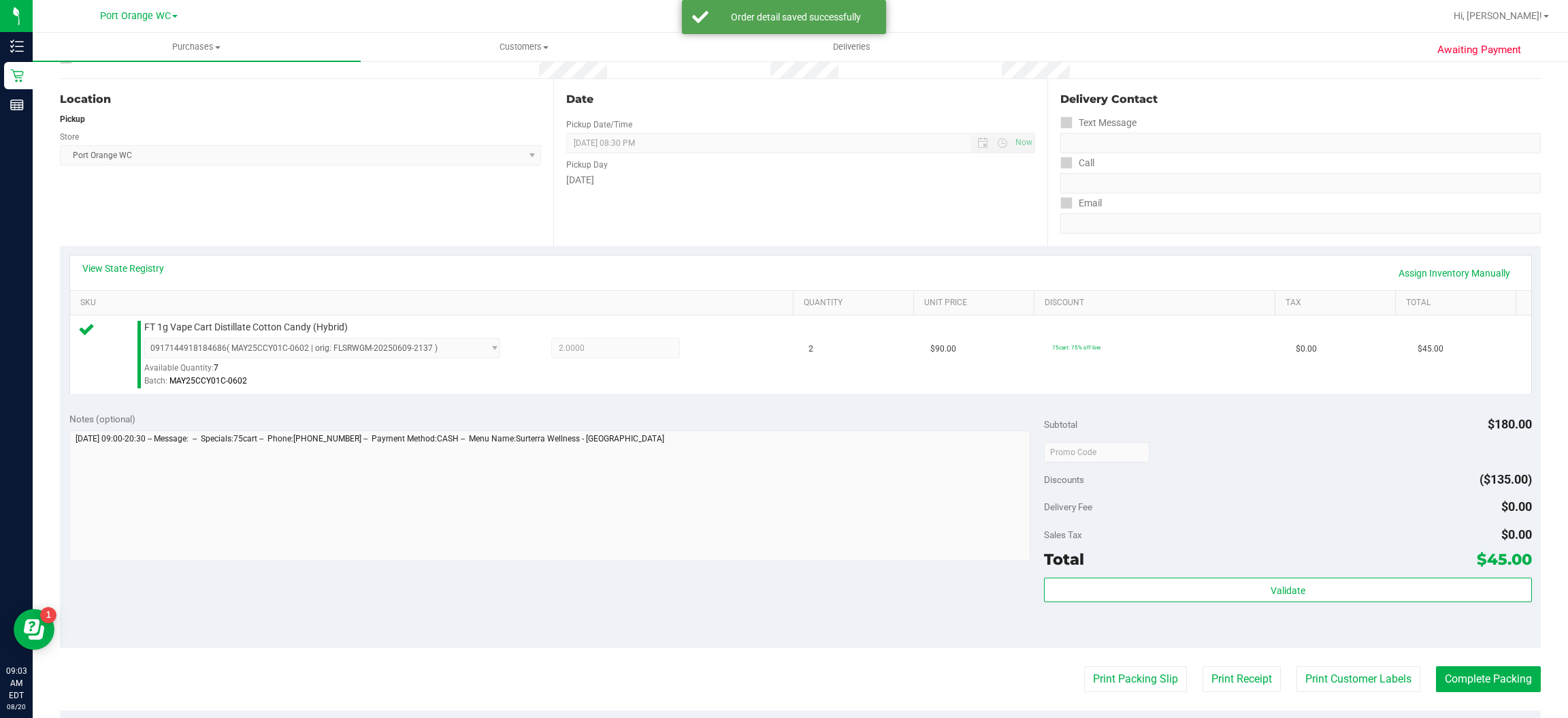
scroll to position [211, 0]
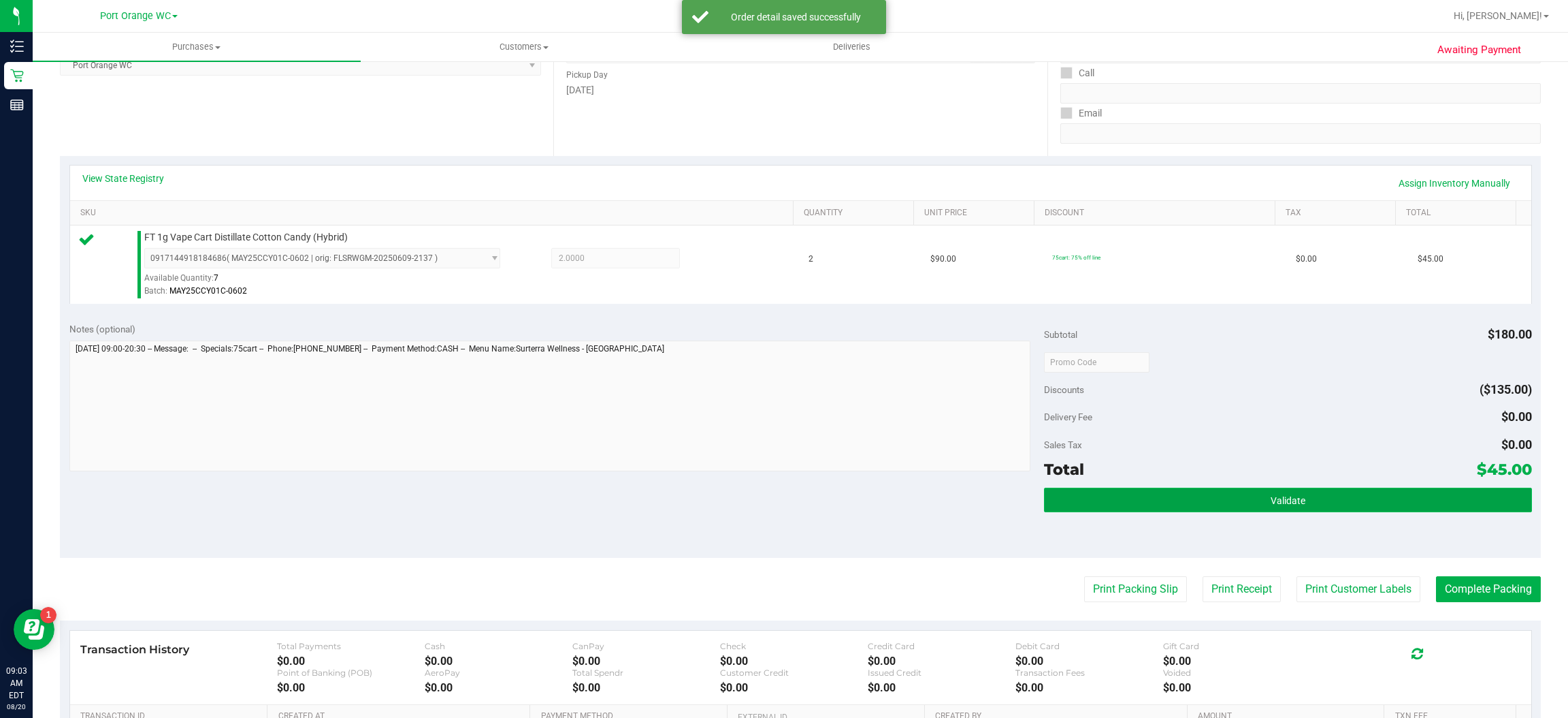
click at [1271, 499] on span "Validate" at bounding box center [1288, 501] width 35 height 11
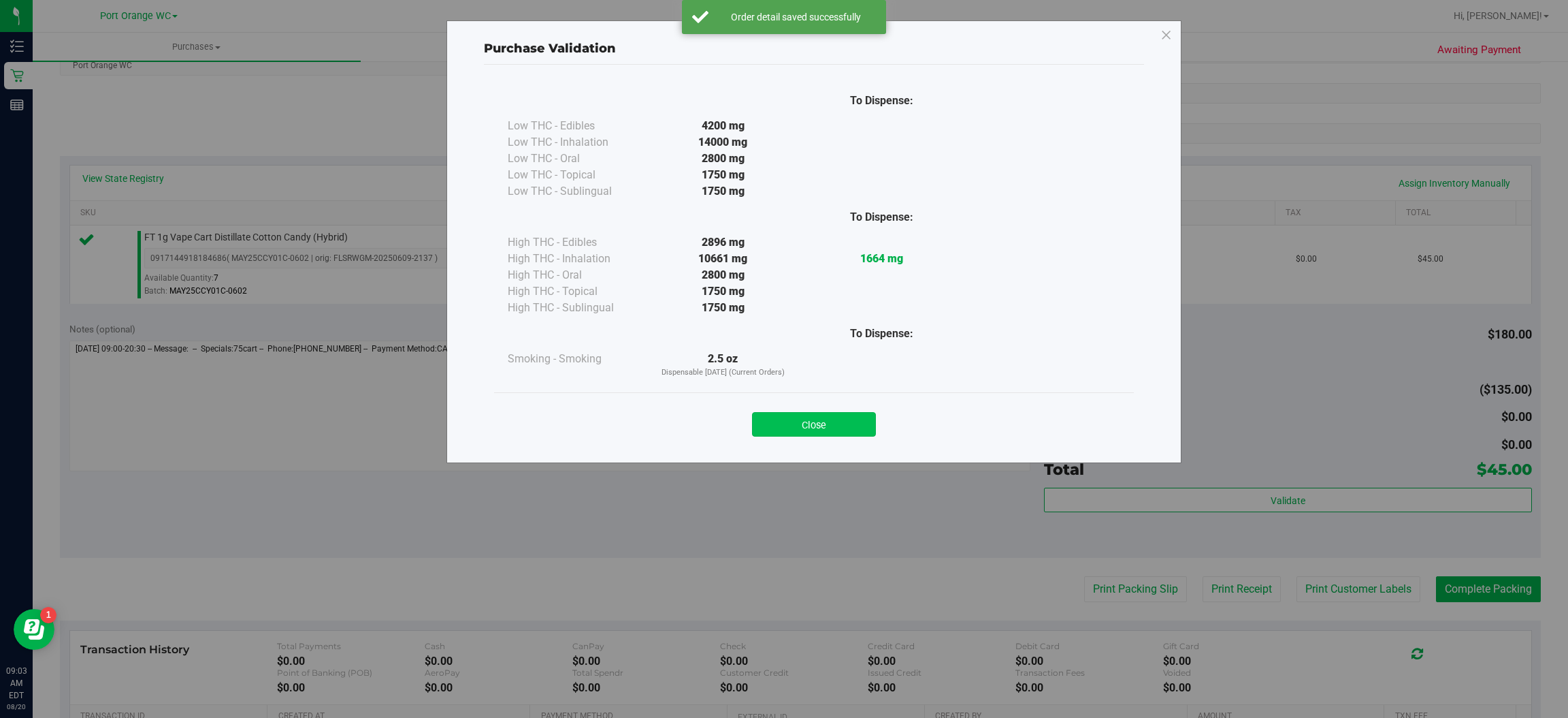
click at [840, 433] on button "Close" at bounding box center [814, 424] width 124 height 25
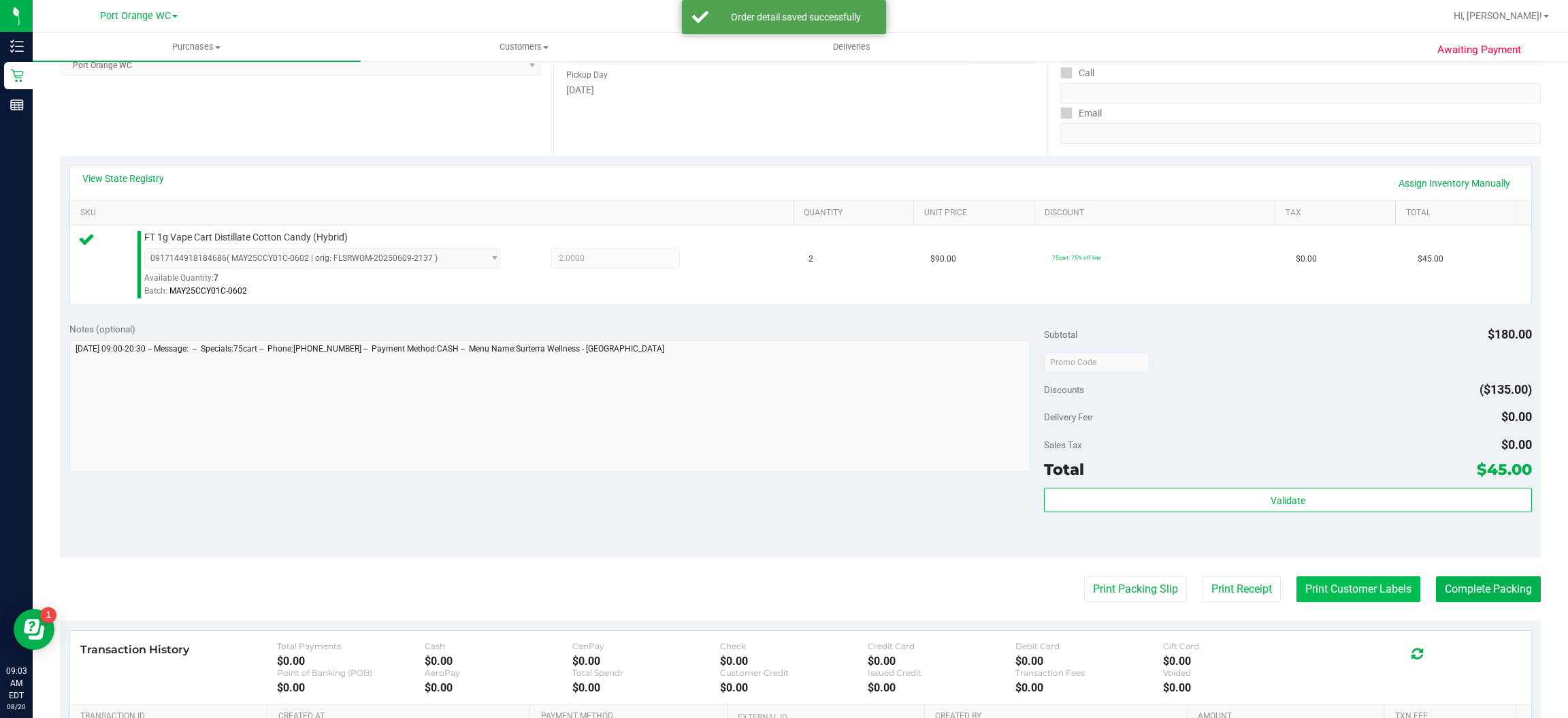
click at [1346, 596] on button "Print Customer Labels" at bounding box center [1359, 588] width 124 height 26
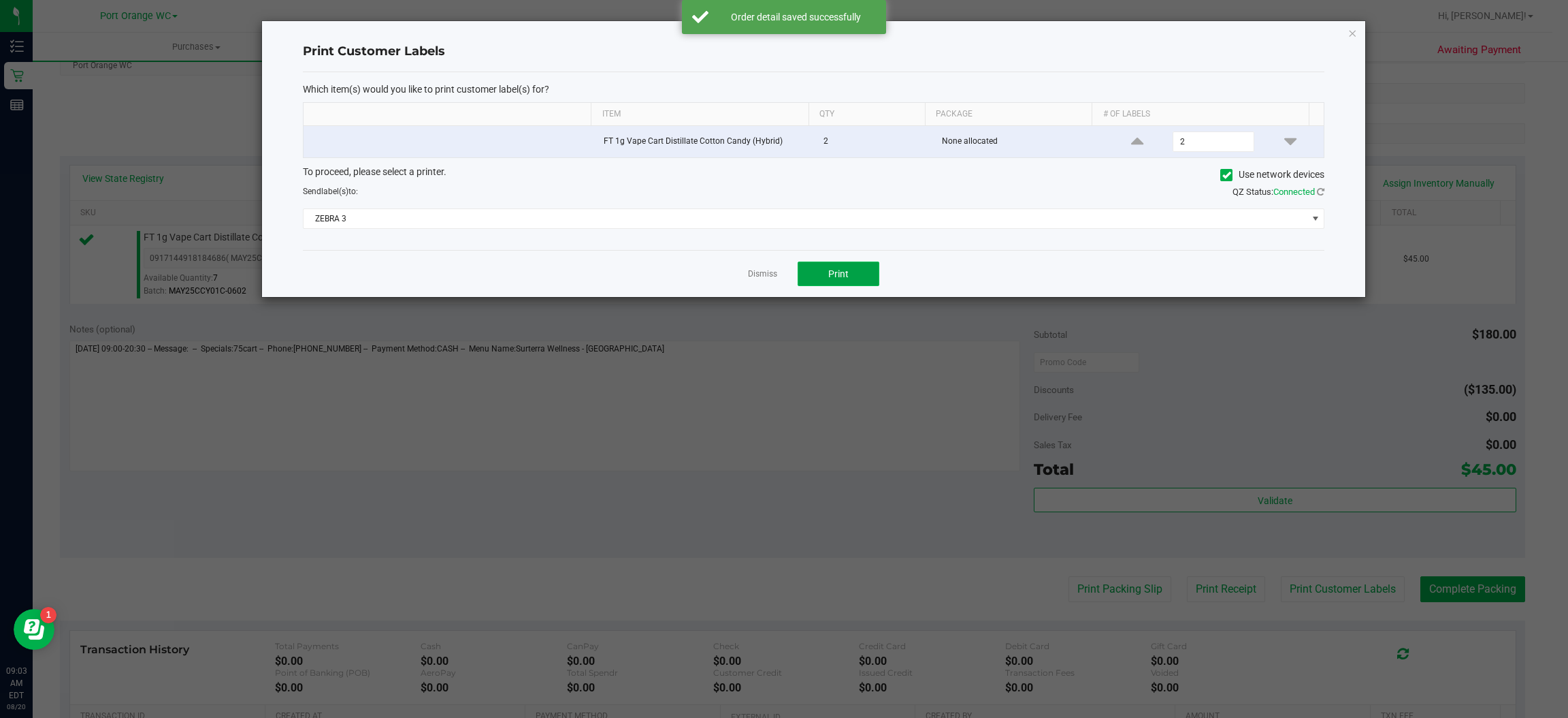
click at [844, 279] on span "Print" at bounding box center [838, 274] width 20 height 11
click at [1354, 27] on icon "button" at bounding box center [1353, 32] width 9 height 16
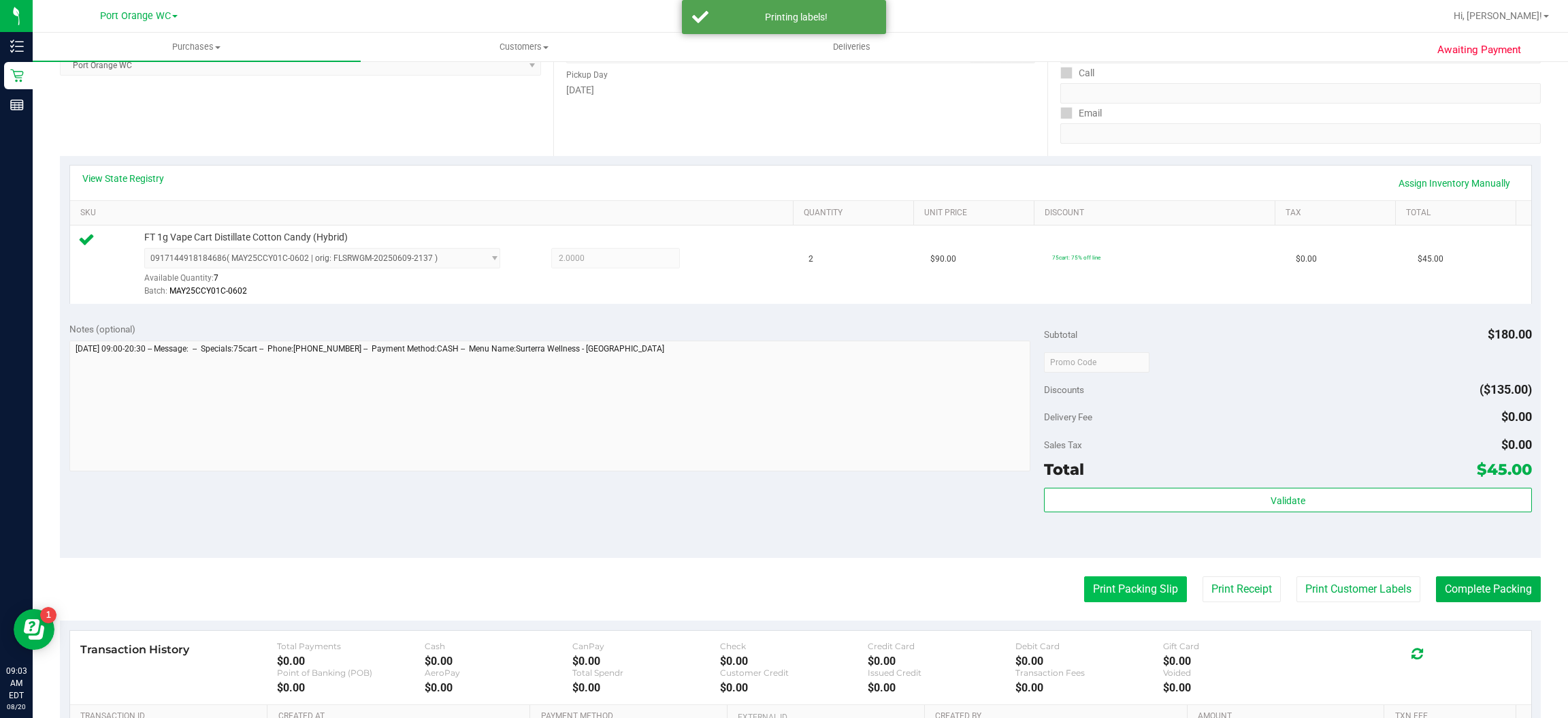
click at [1126, 600] on button "Print Packing Slip" at bounding box center [1135, 588] width 103 height 26
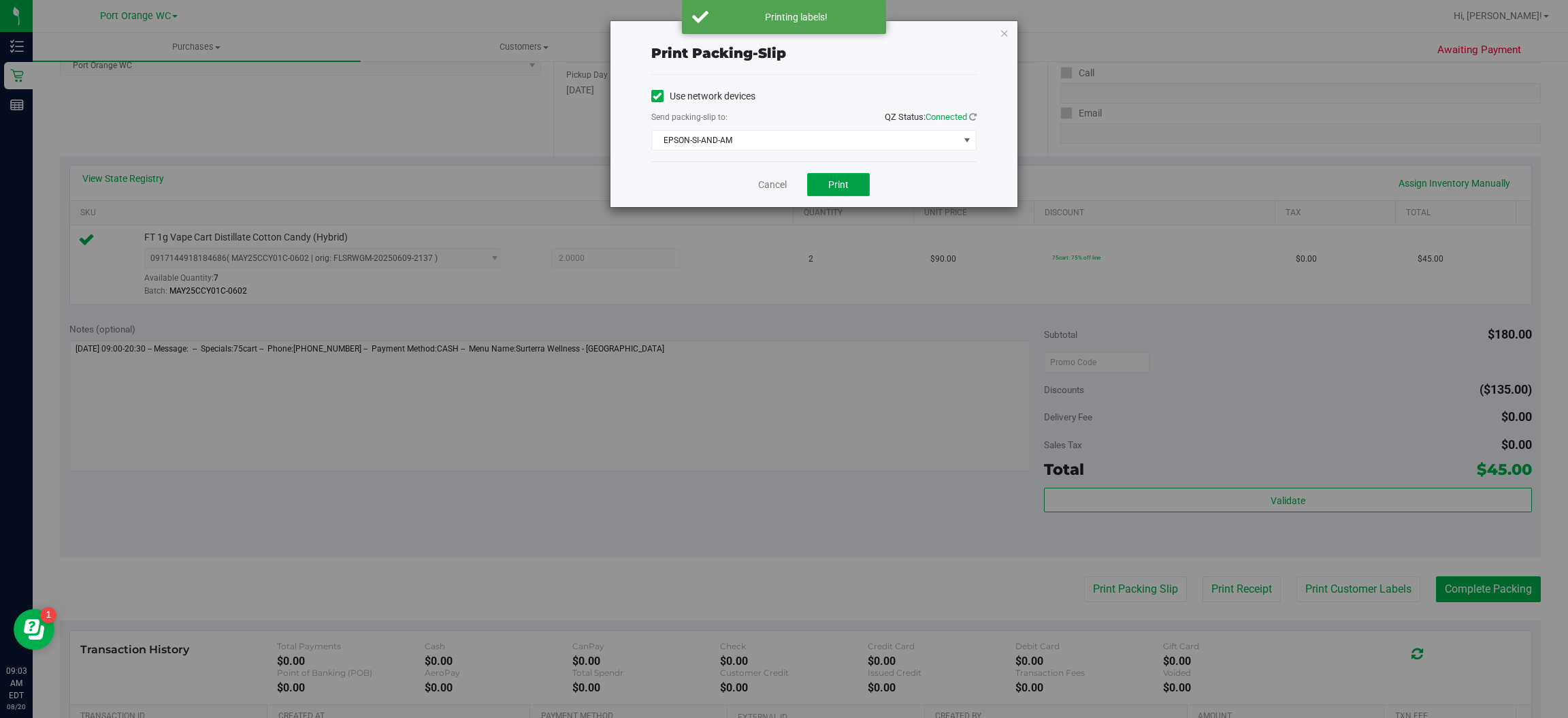
click at [836, 189] on span "Print" at bounding box center [838, 185] width 20 height 11
click at [1007, 32] on icon "button" at bounding box center [1004, 32] width 9 height 16
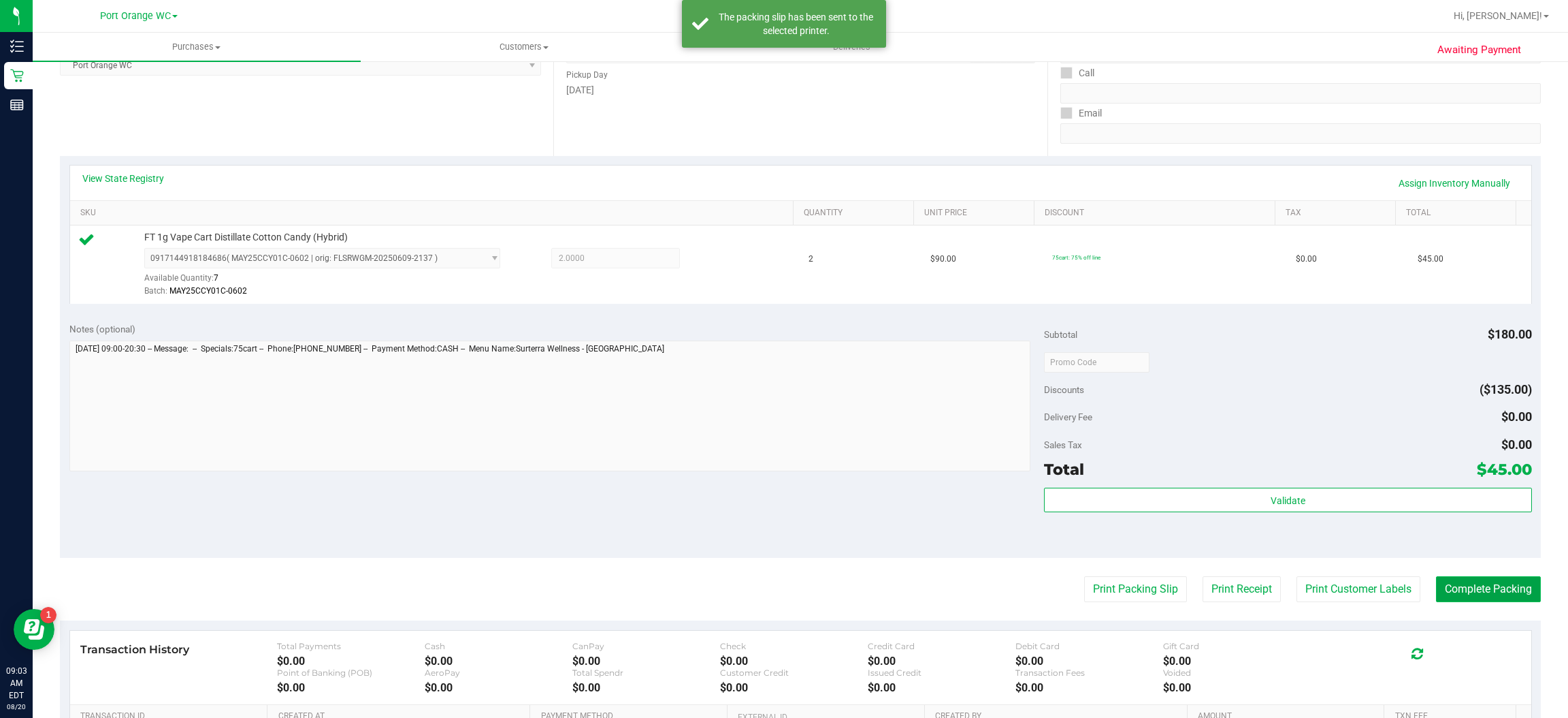
click at [1492, 590] on button "Complete Packing" at bounding box center [1488, 588] width 105 height 26
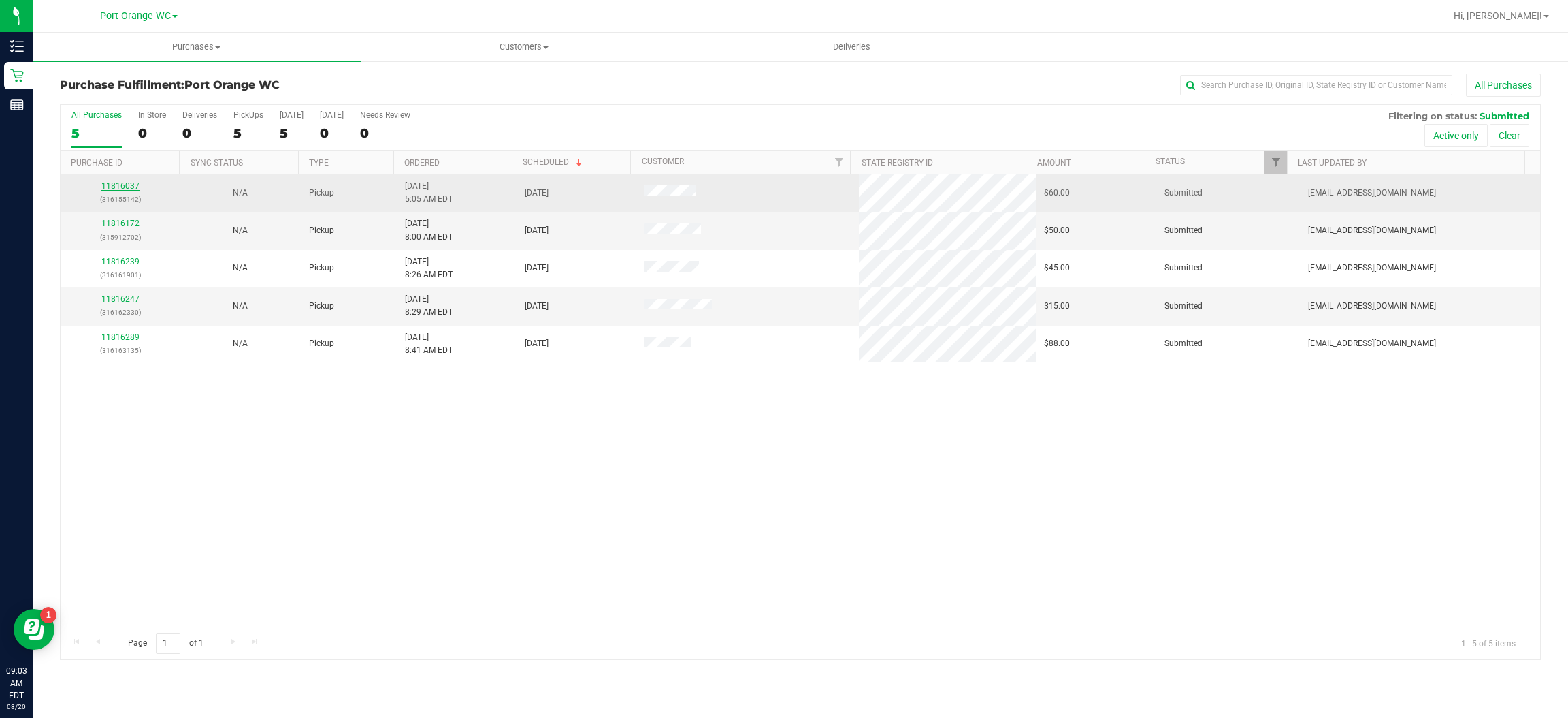
click at [131, 186] on link "11816037" at bounding box center [120, 185] width 38 height 9
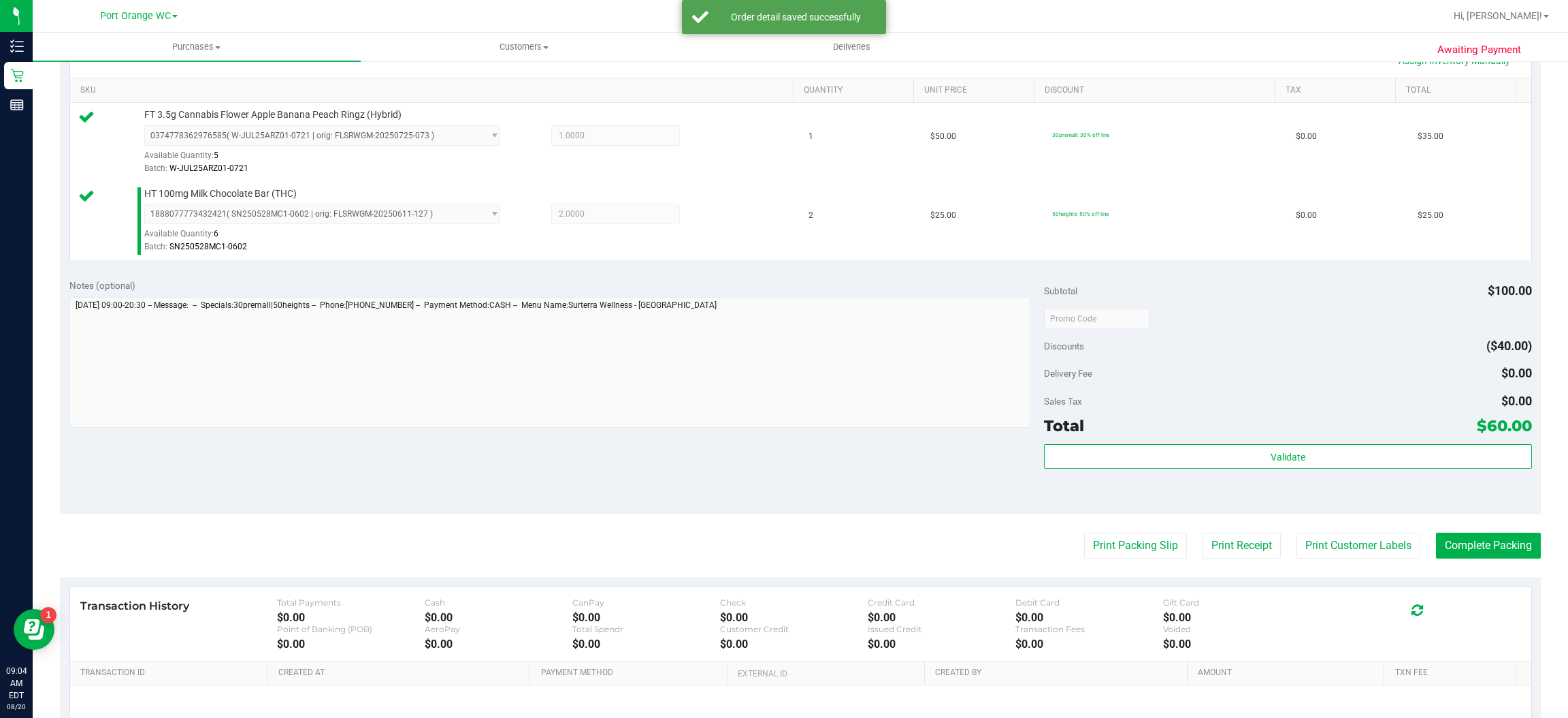
scroll to position [336, 0]
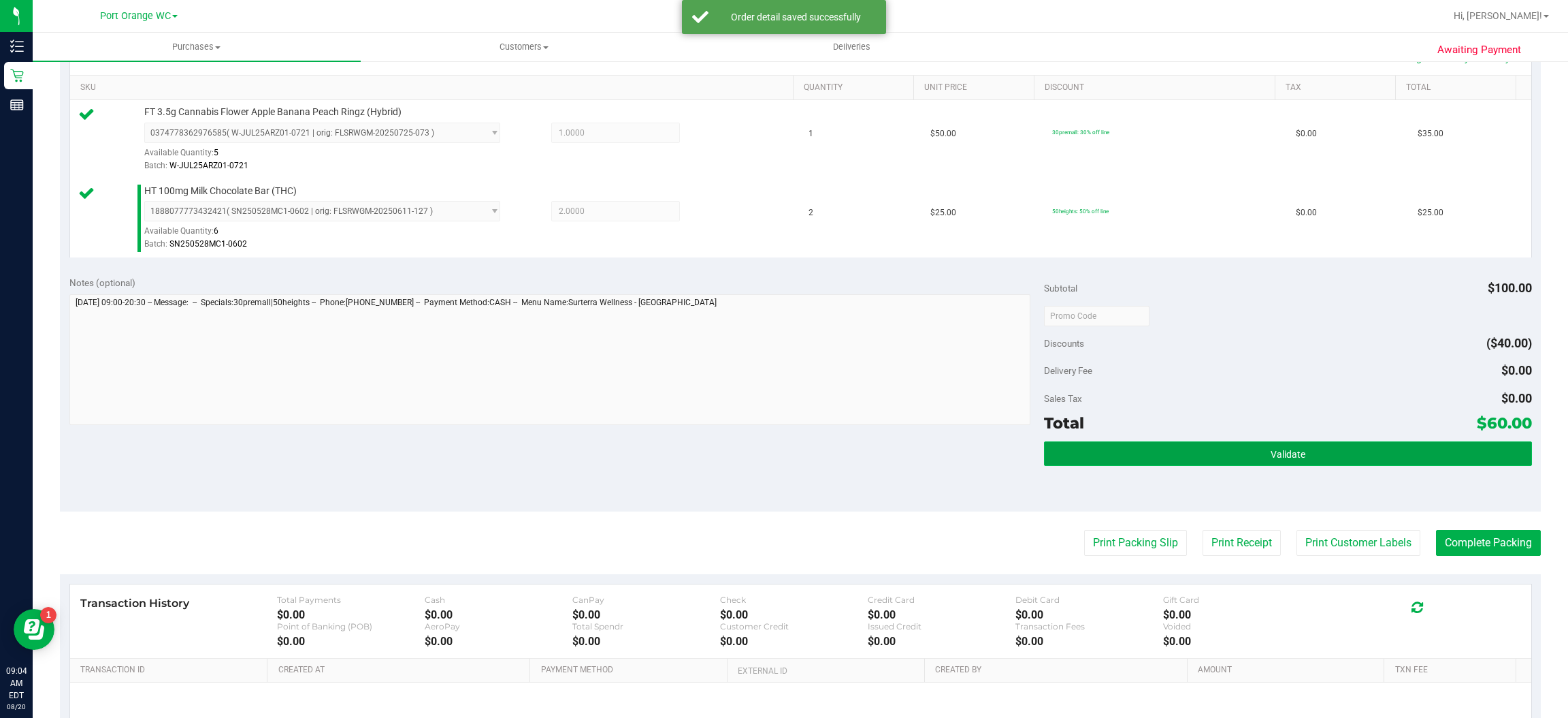
click at [1277, 449] on span "Validate" at bounding box center [1288, 454] width 35 height 11
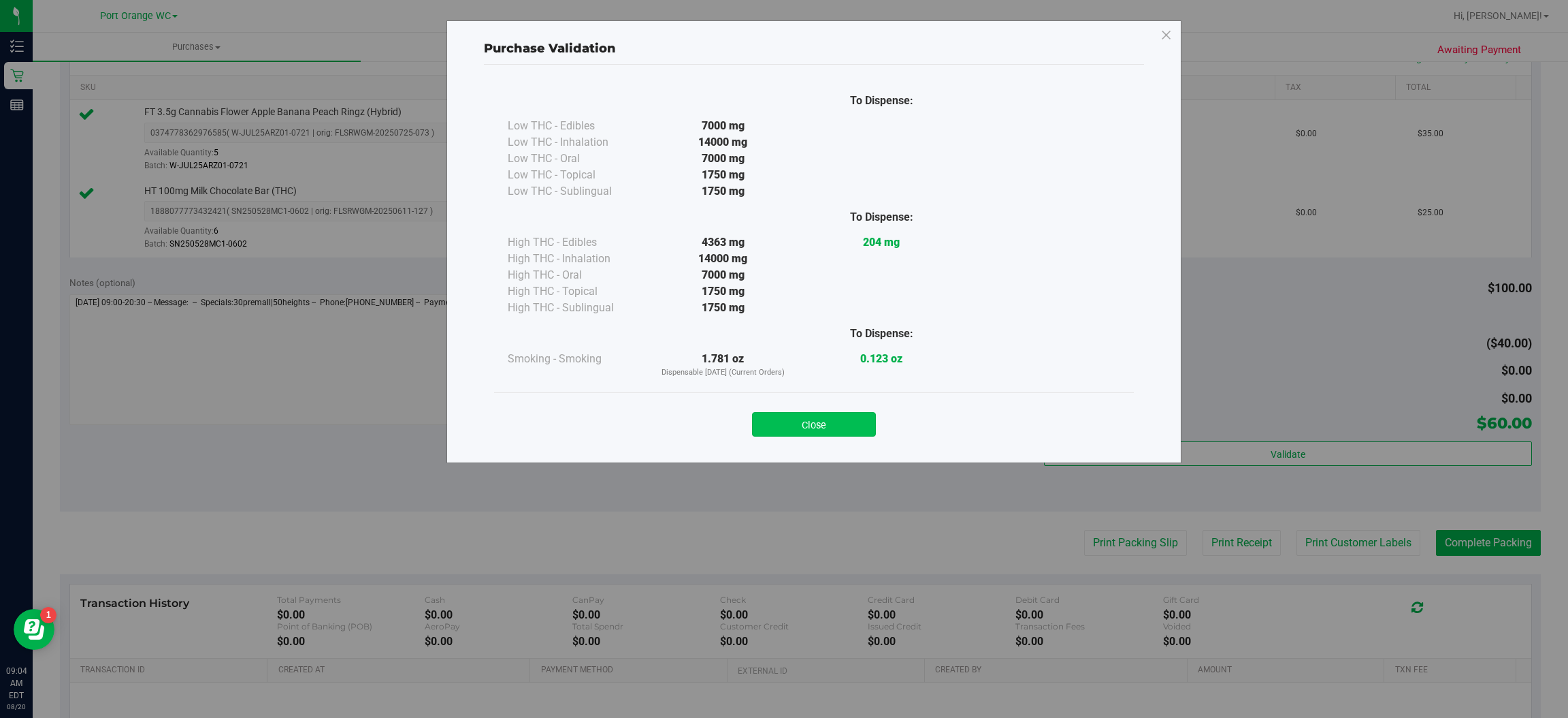
click at [830, 418] on button "Close" at bounding box center [814, 424] width 124 height 25
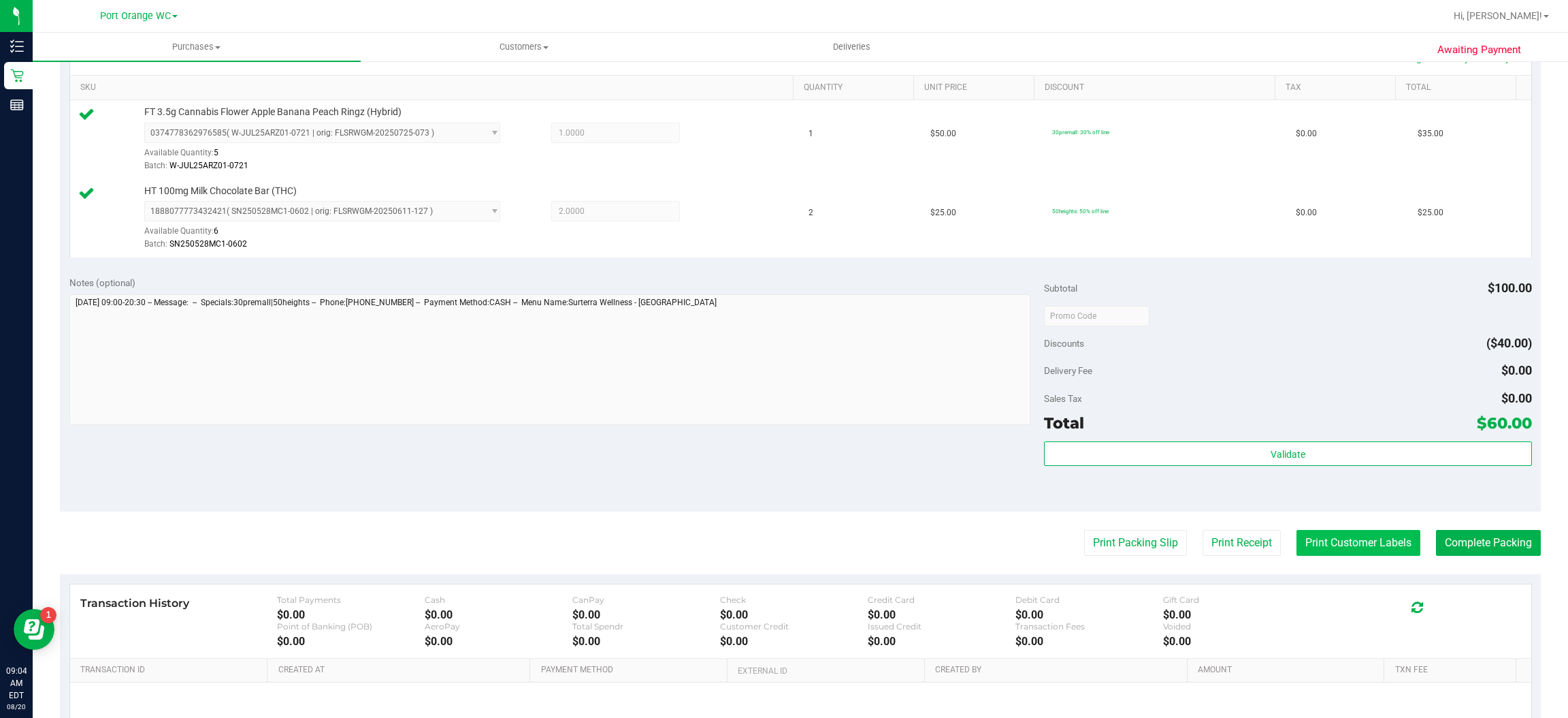
click at [1335, 553] on button "Print Customer Labels" at bounding box center [1359, 543] width 124 height 26
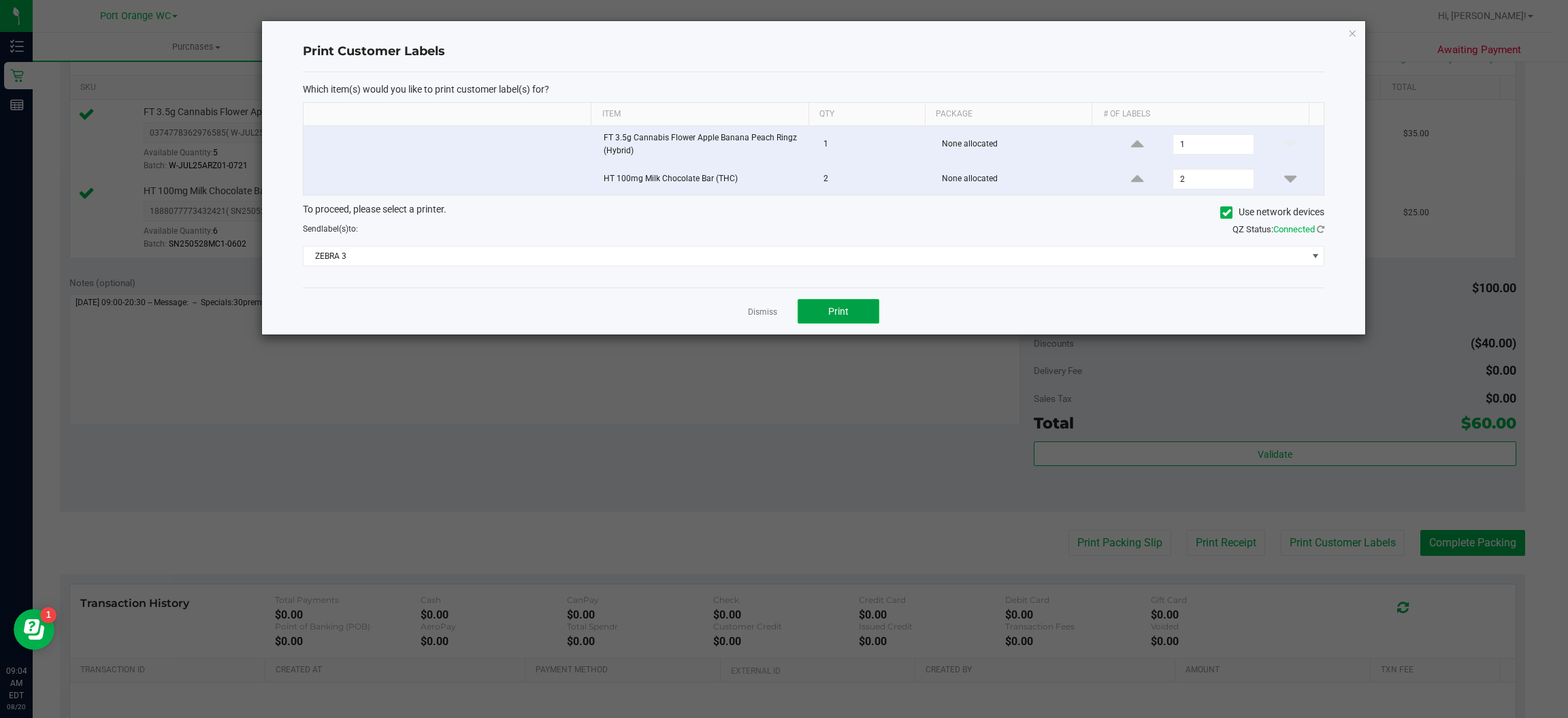
click at [839, 313] on span "Print" at bounding box center [838, 311] width 20 height 11
click at [1352, 32] on icon "button" at bounding box center [1353, 32] width 9 height 16
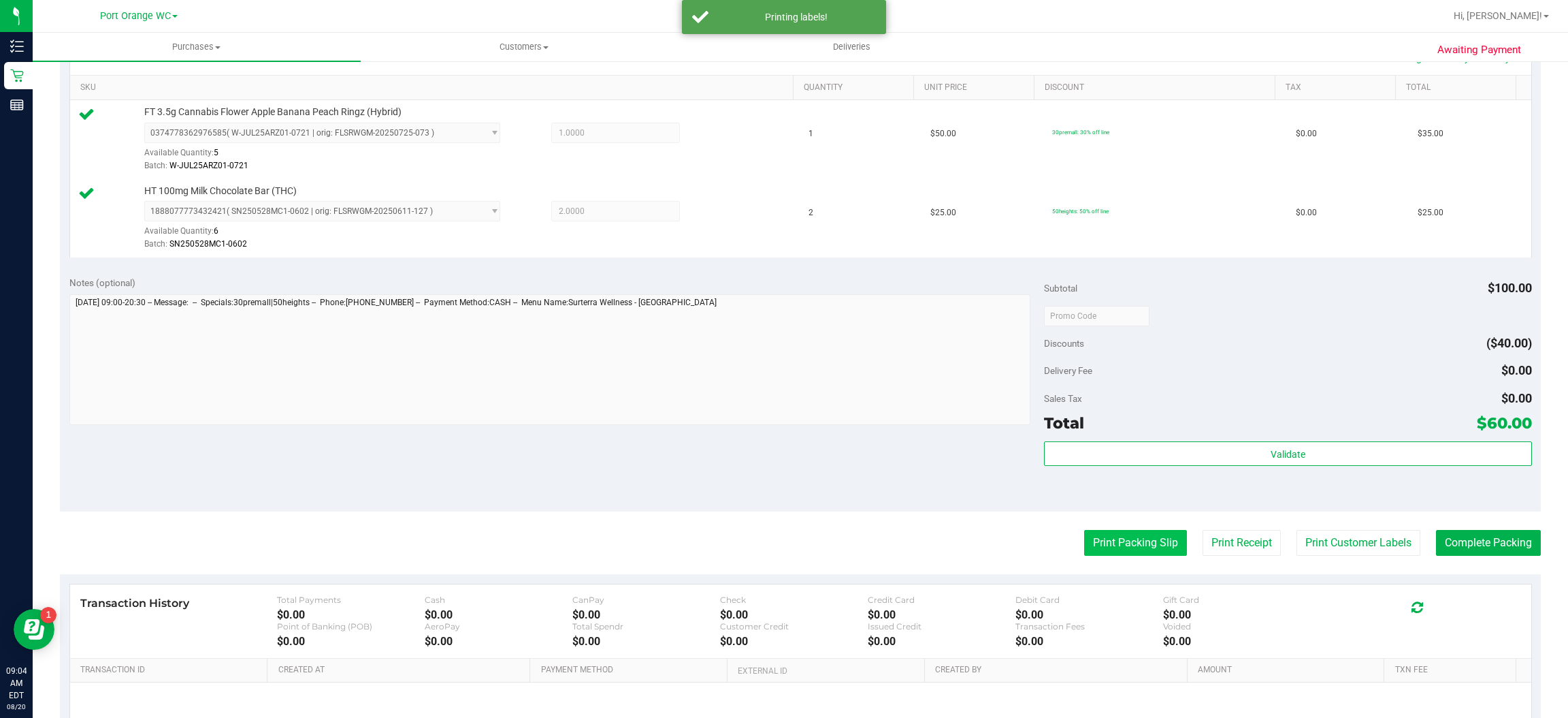
click at [1135, 542] on button "Print Packing Slip" at bounding box center [1135, 543] width 103 height 26
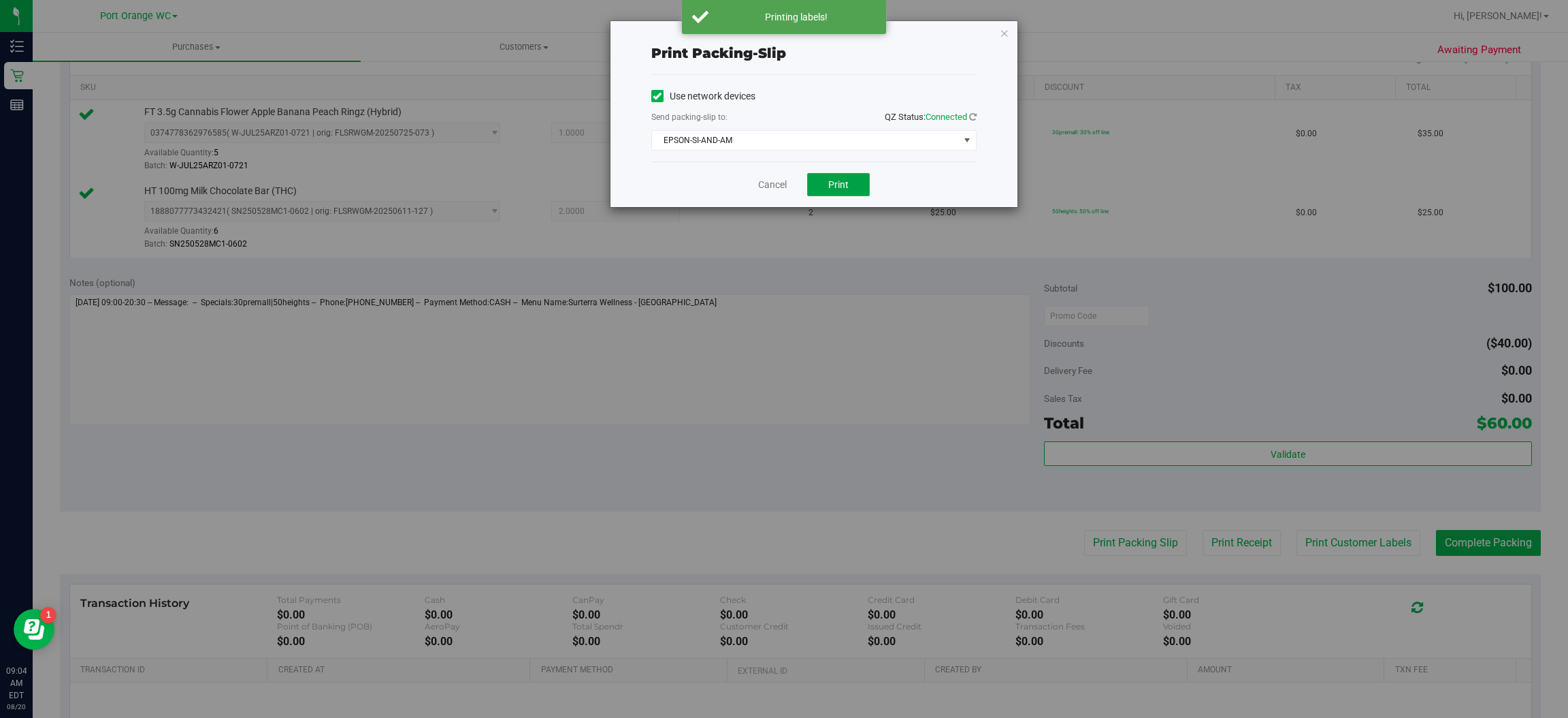
click at [839, 189] on span "Print" at bounding box center [838, 185] width 20 height 11
click at [1000, 26] on icon "button" at bounding box center [1004, 32] width 9 height 16
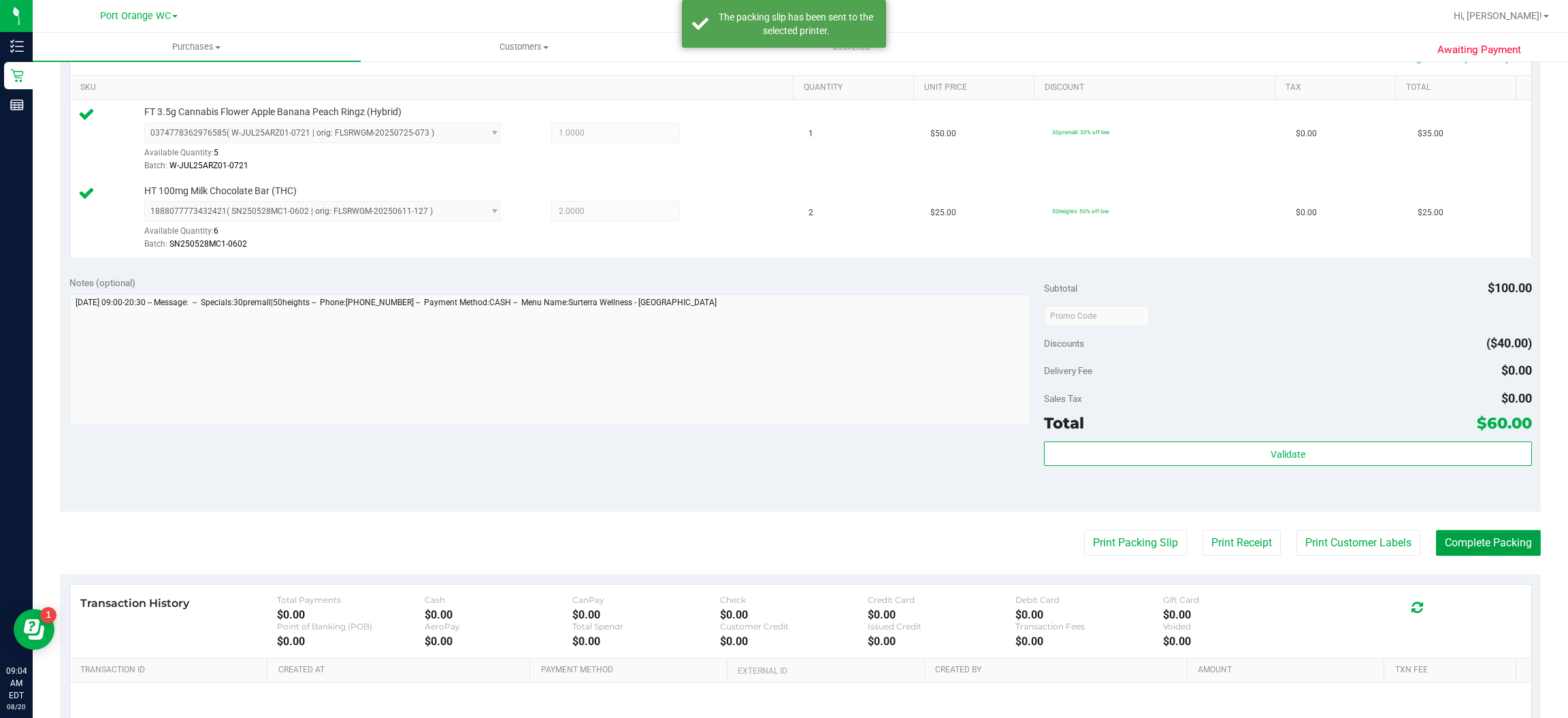
click at [1487, 537] on button "Complete Packing" at bounding box center [1488, 543] width 105 height 26
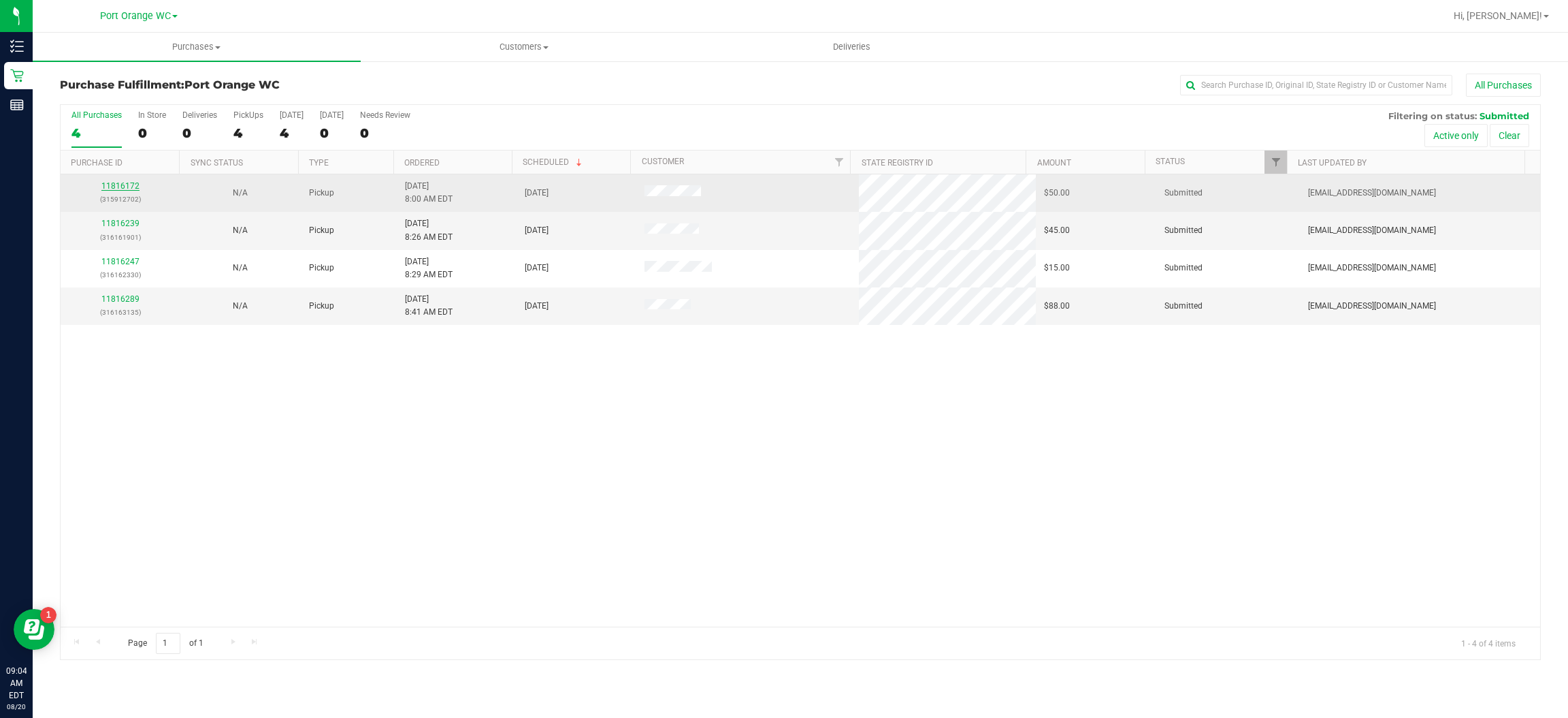
click at [134, 189] on link "11816172" at bounding box center [120, 185] width 38 height 9
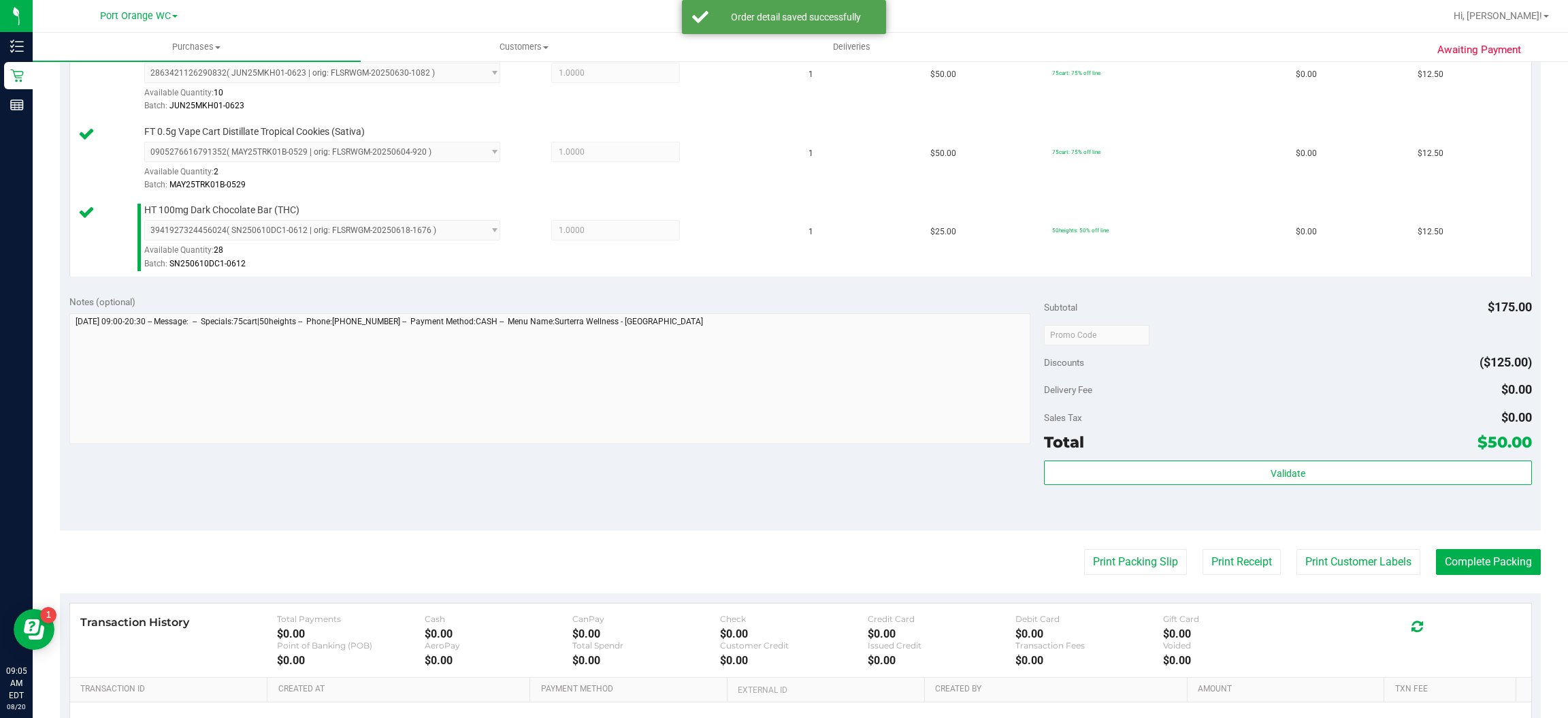
scroll to position [473, 0]
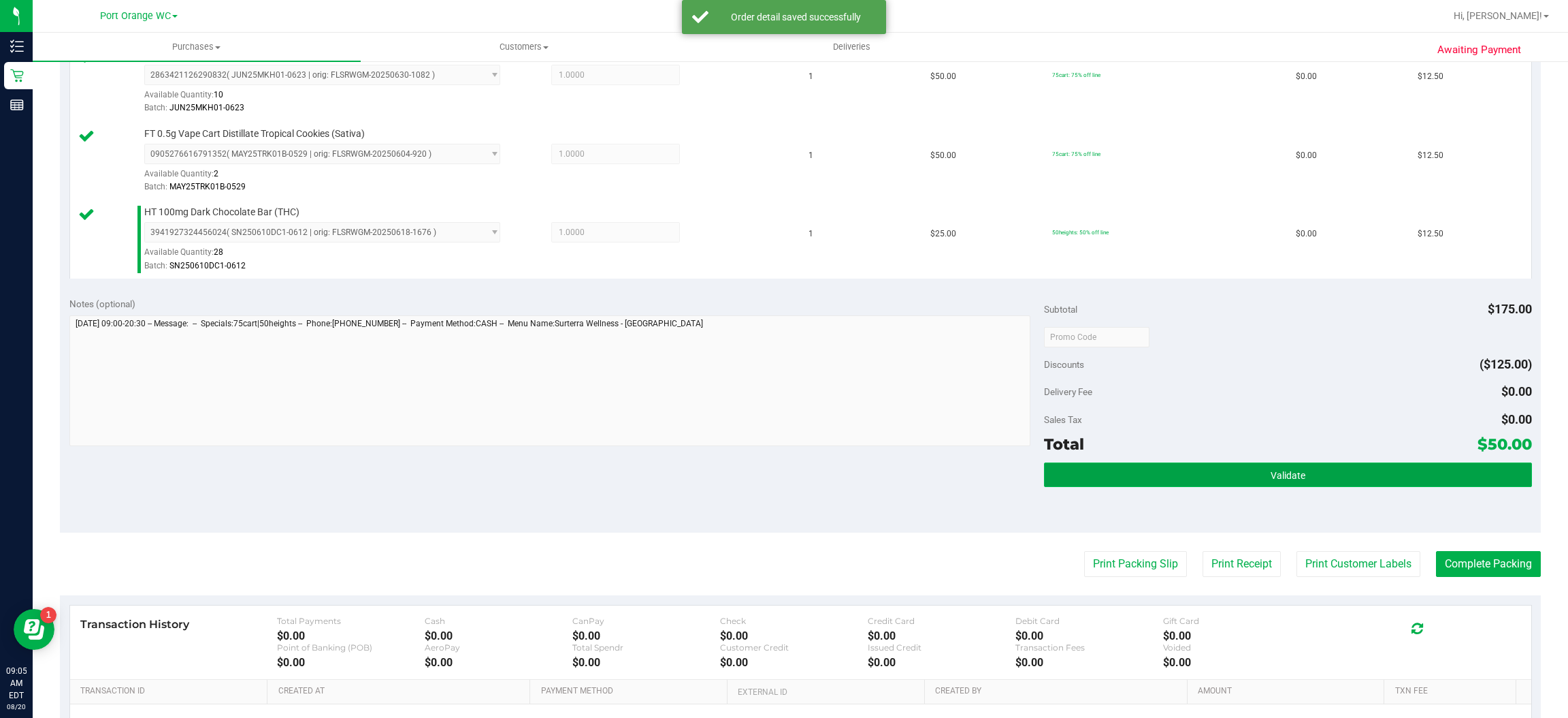
click at [1271, 481] on span "Validate" at bounding box center [1288, 475] width 35 height 11
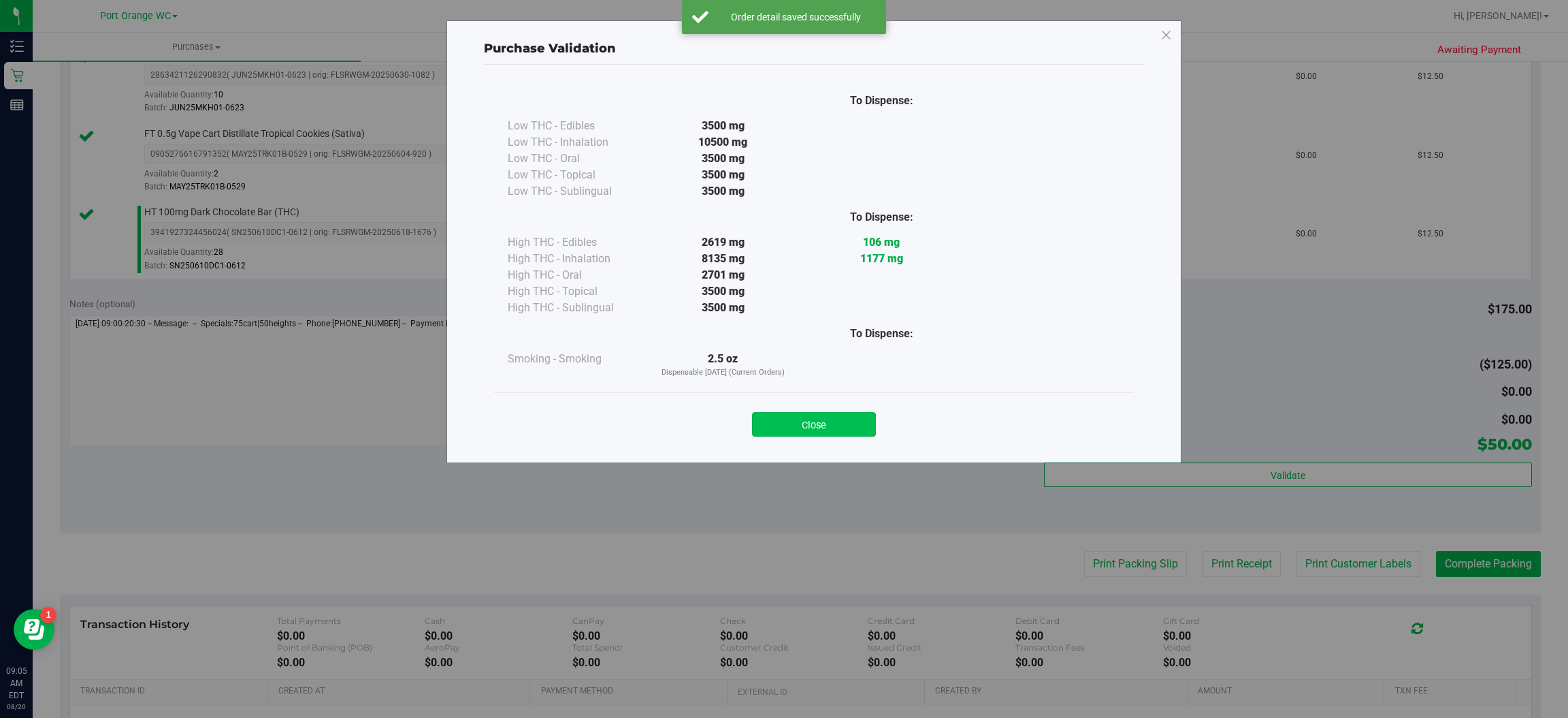
click at [836, 436] on button "Close" at bounding box center [814, 424] width 124 height 25
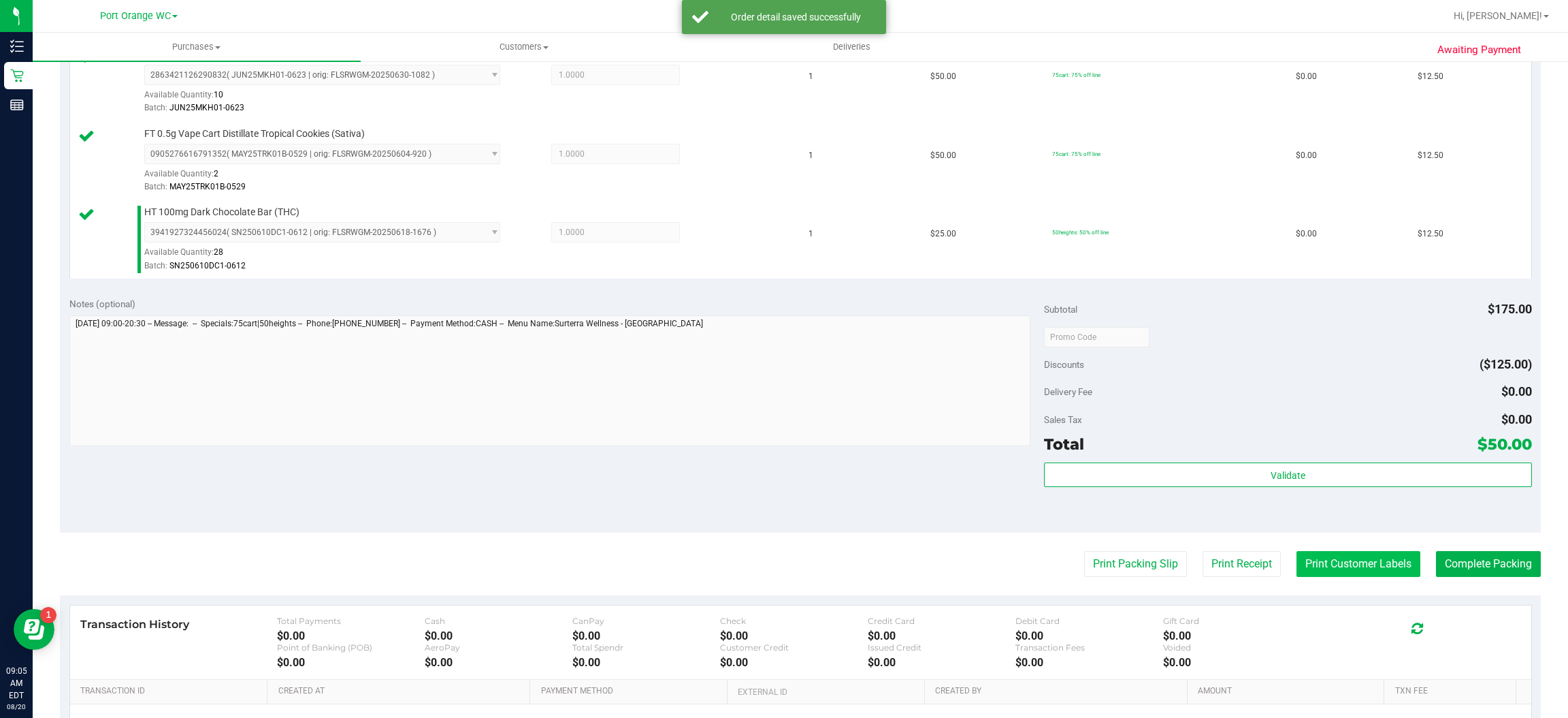
click at [1337, 566] on button "Print Customer Labels" at bounding box center [1359, 563] width 124 height 26
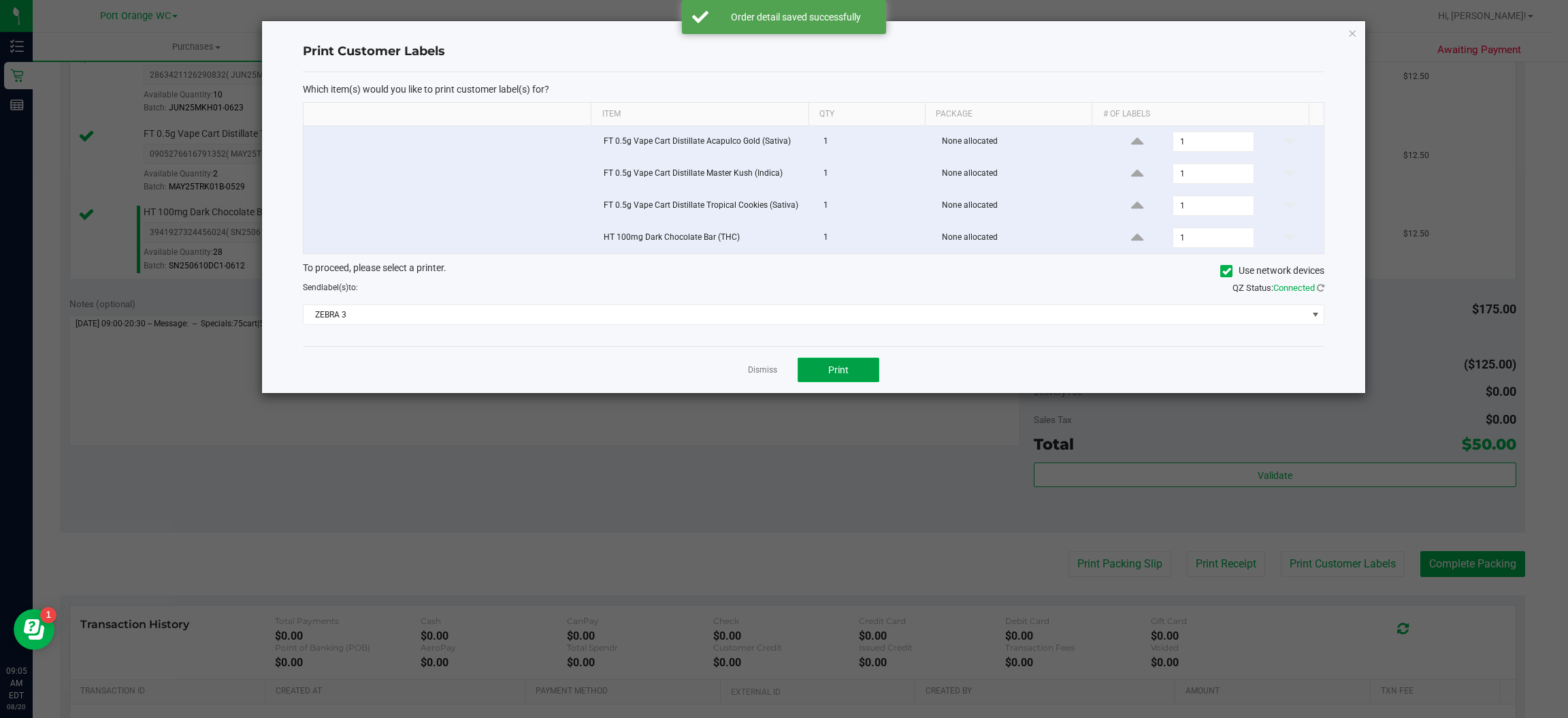
click at [838, 373] on span "Print" at bounding box center [838, 369] width 20 height 11
click at [1352, 32] on icon "button" at bounding box center [1353, 32] width 9 height 16
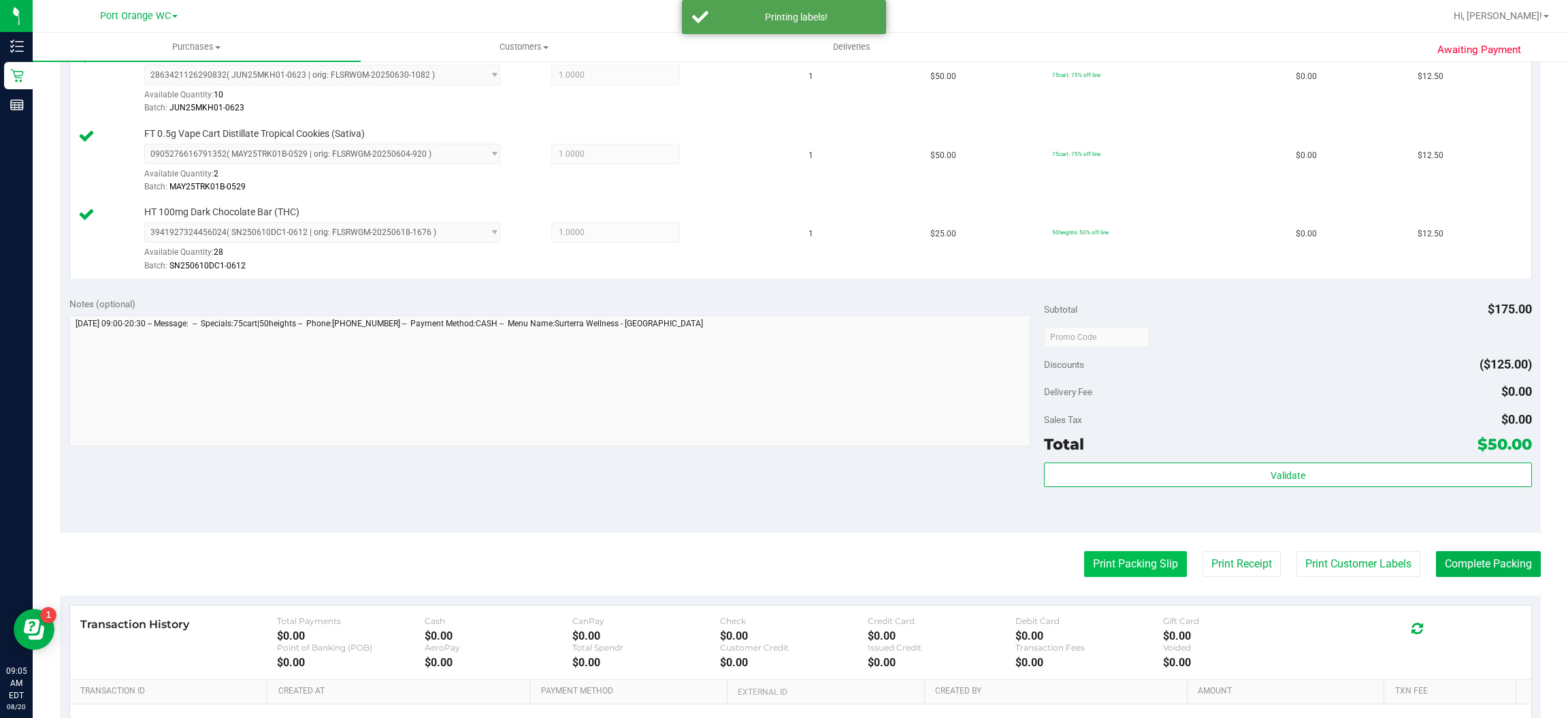
click at [1138, 567] on button "Print Packing Slip" at bounding box center [1135, 563] width 103 height 26
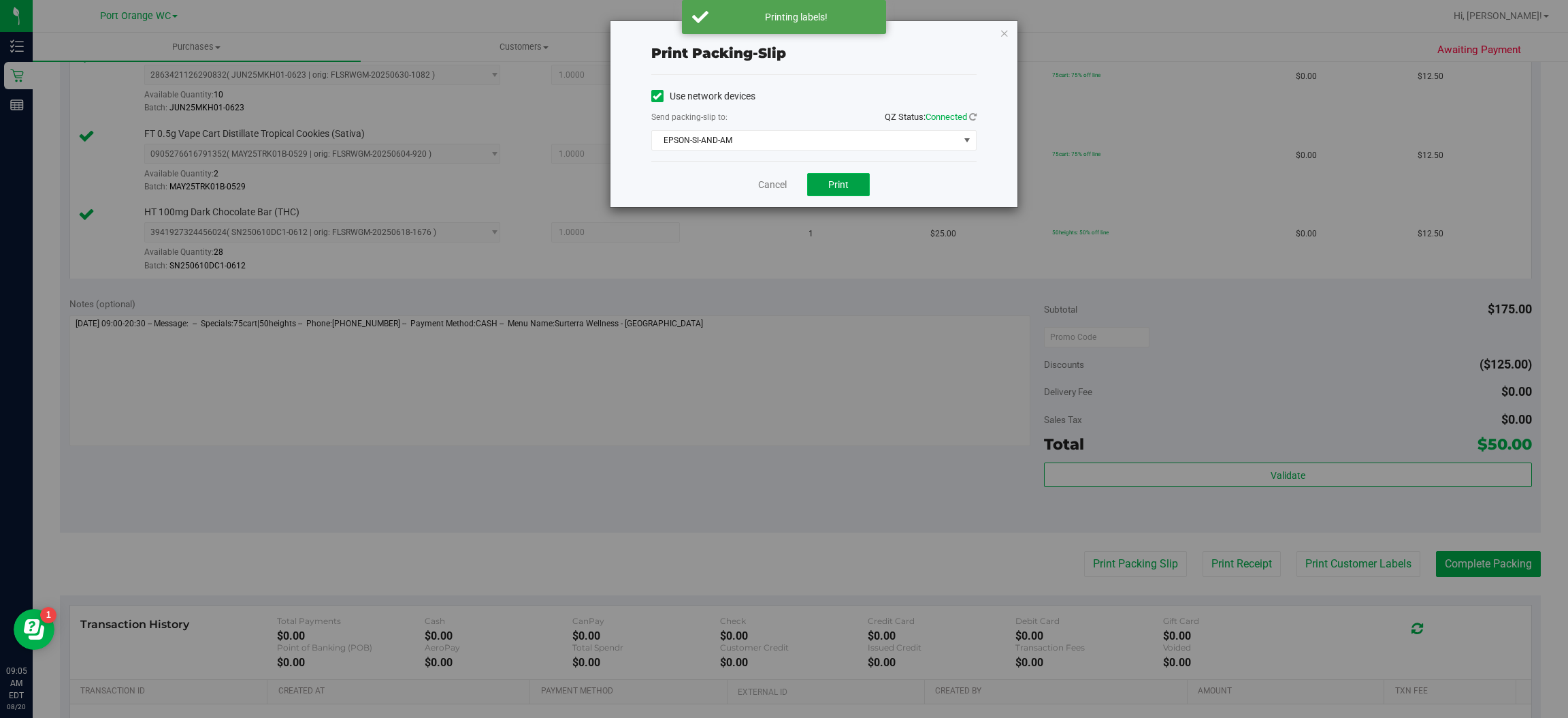
click at [854, 178] on button "Print" at bounding box center [838, 185] width 63 height 23
click at [1006, 26] on icon "button" at bounding box center [1004, 32] width 9 height 16
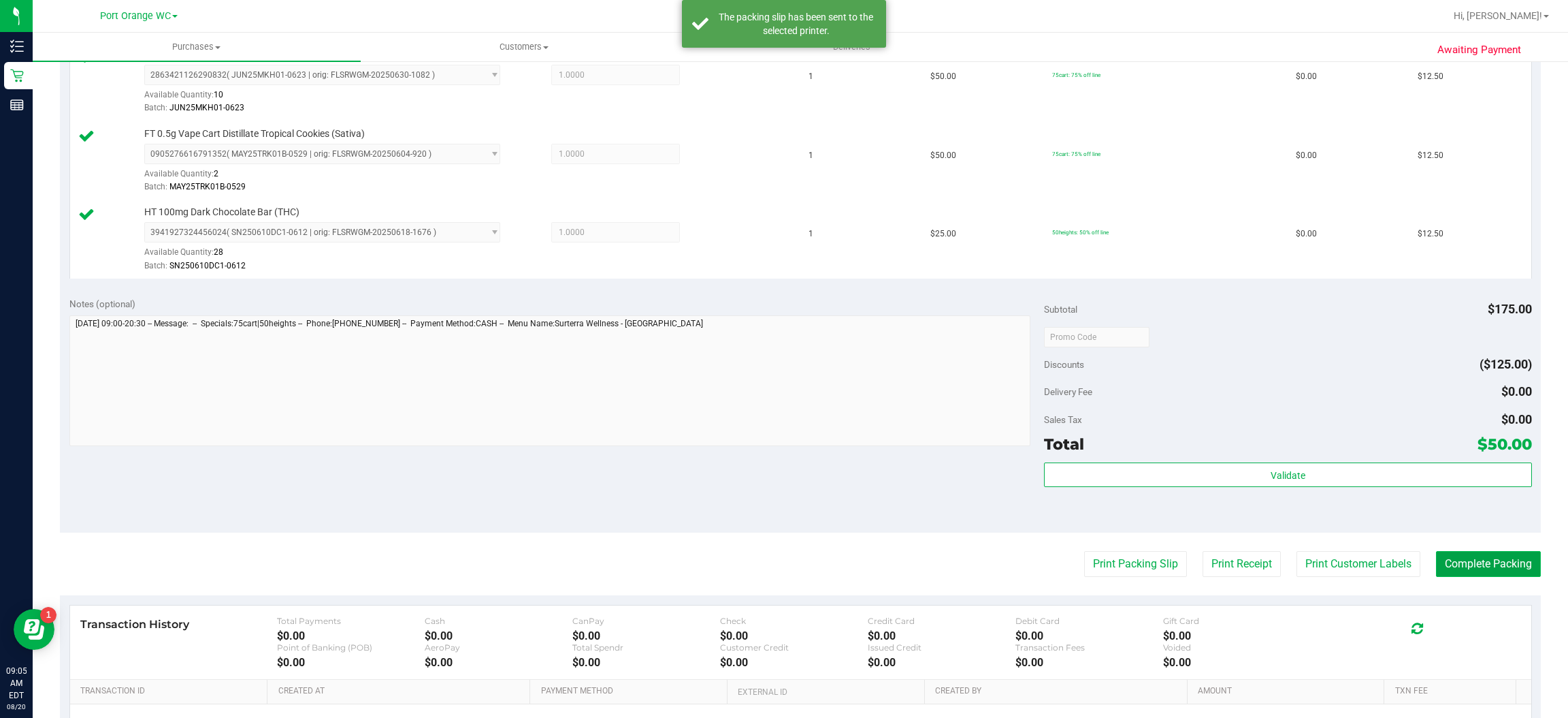
click at [1484, 563] on button "Complete Packing" at bounding box center [1488, 563] width 105 height 26
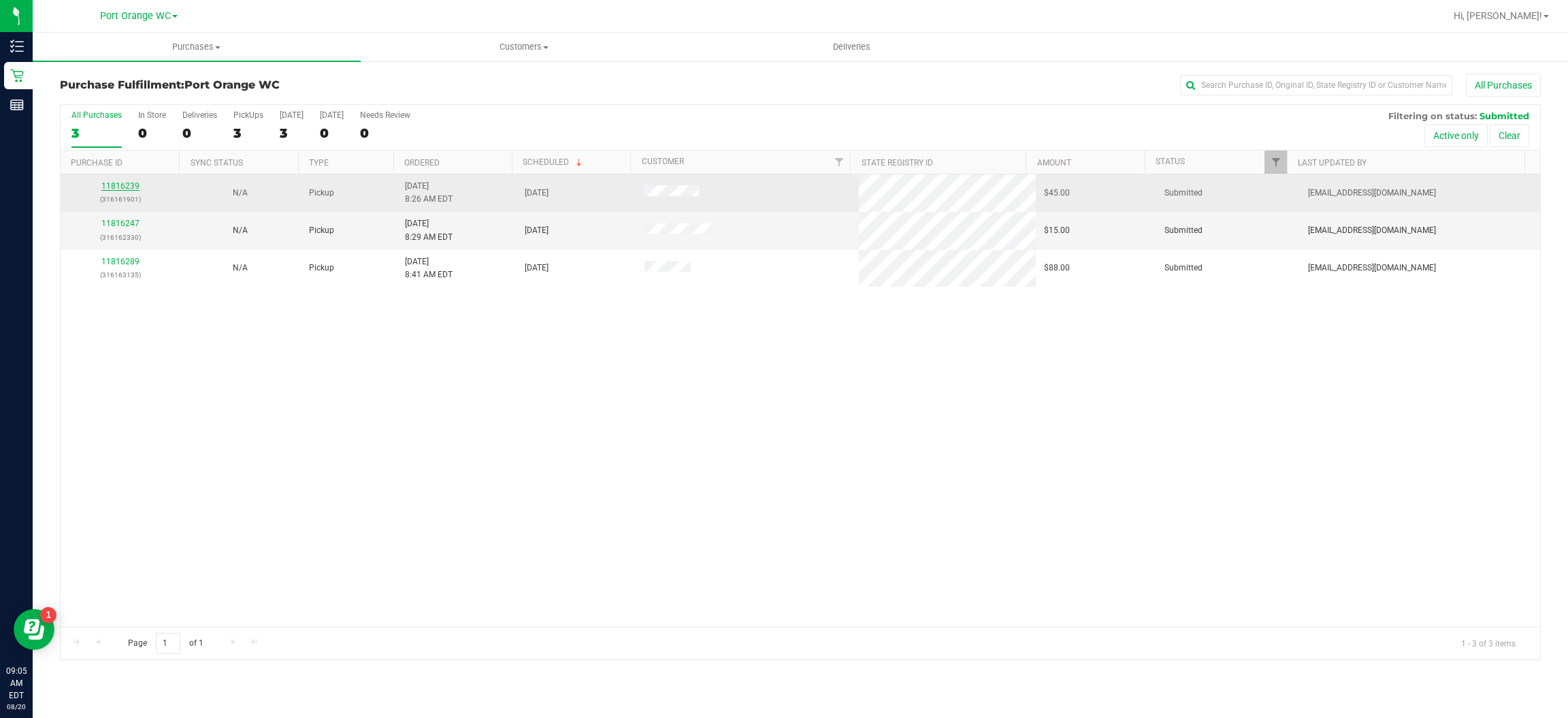
click at [129, 186] on link "11816239" at bounding box center [120, 185] width 38 height 9
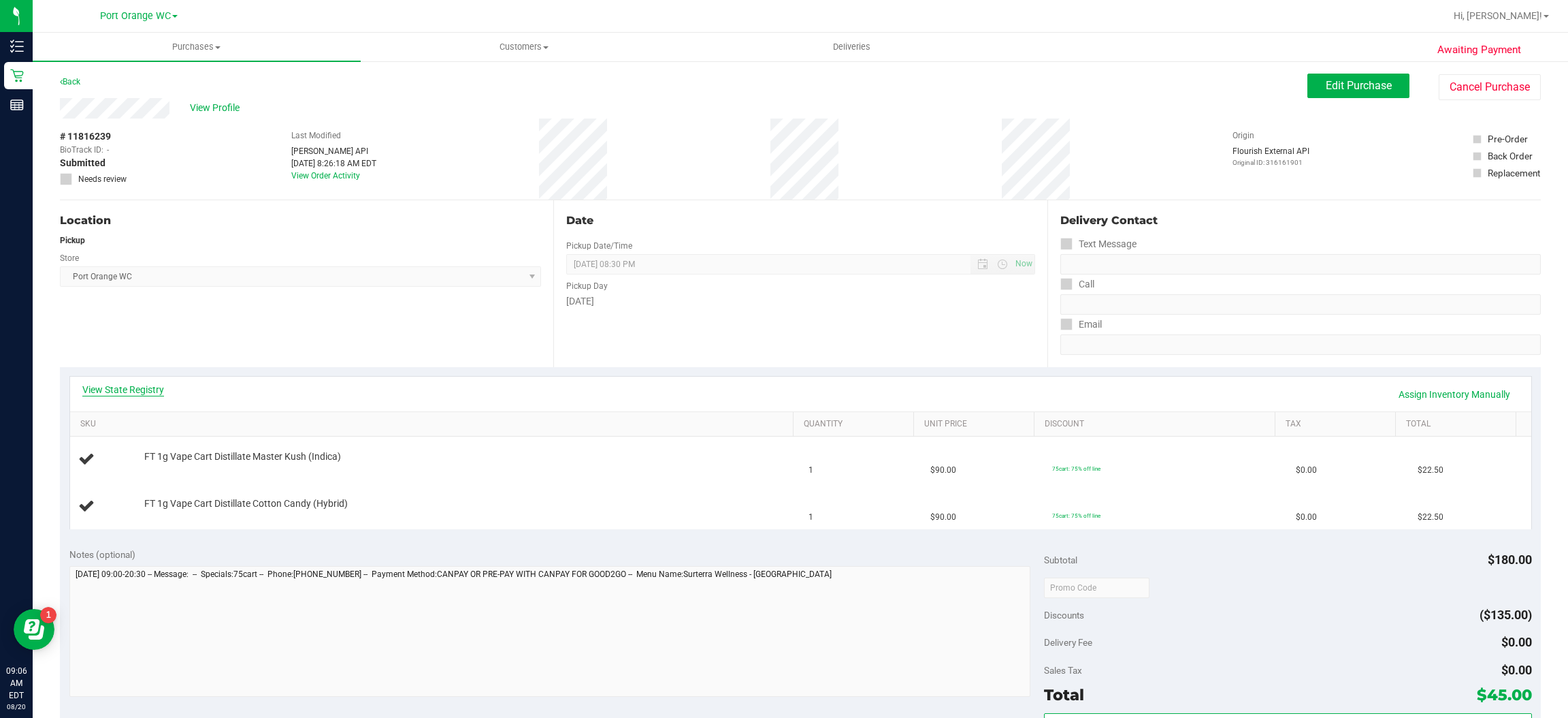
click at [124, 390] on link "View State Registry" at bounding box center [124, 390] width 82 height 14
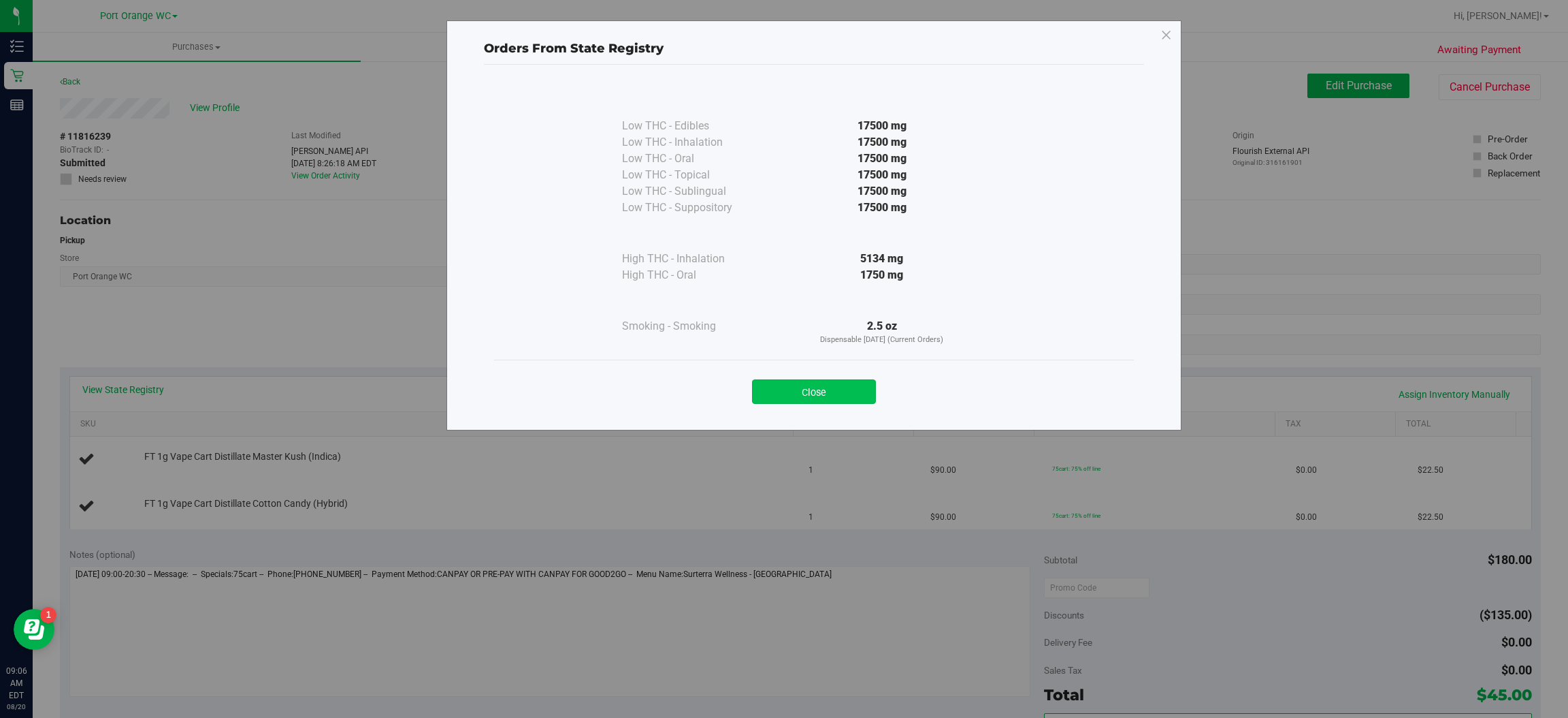
click at [843, 381] on button "Close" at bounding box center [814, 392] width 124 height 25
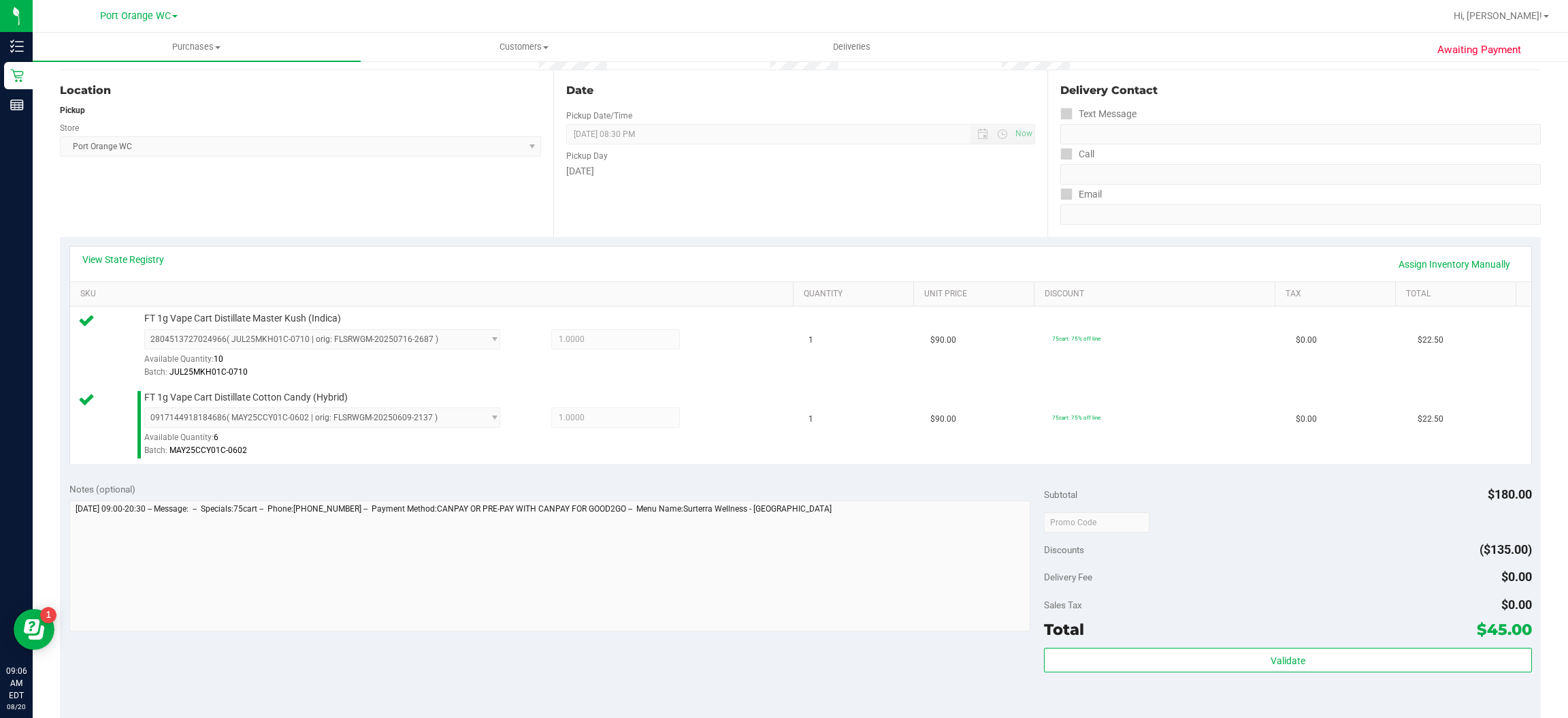
scroll to position [236, 0]
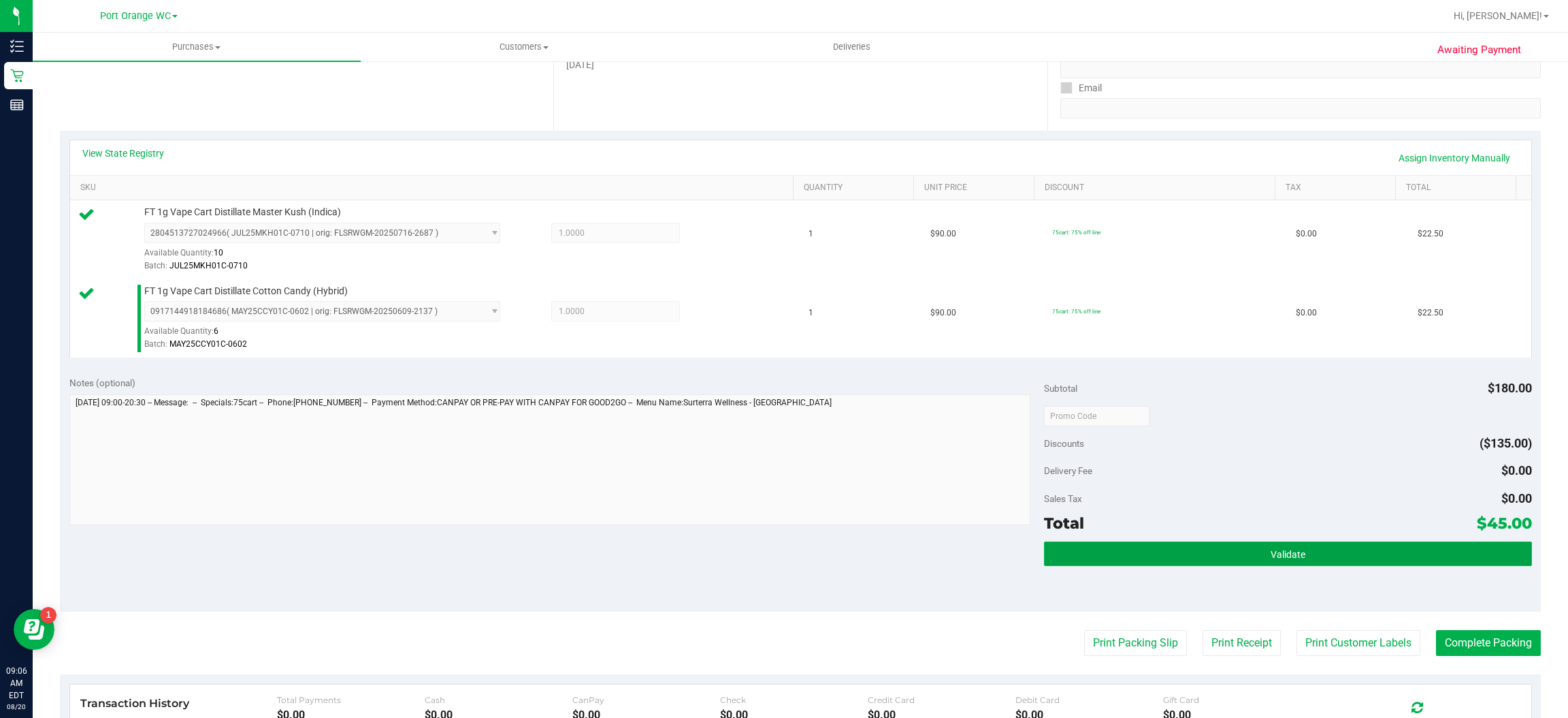
click at [1277, 551] on span "Validate" at bounding box center [1288, 554] width 35 height 11
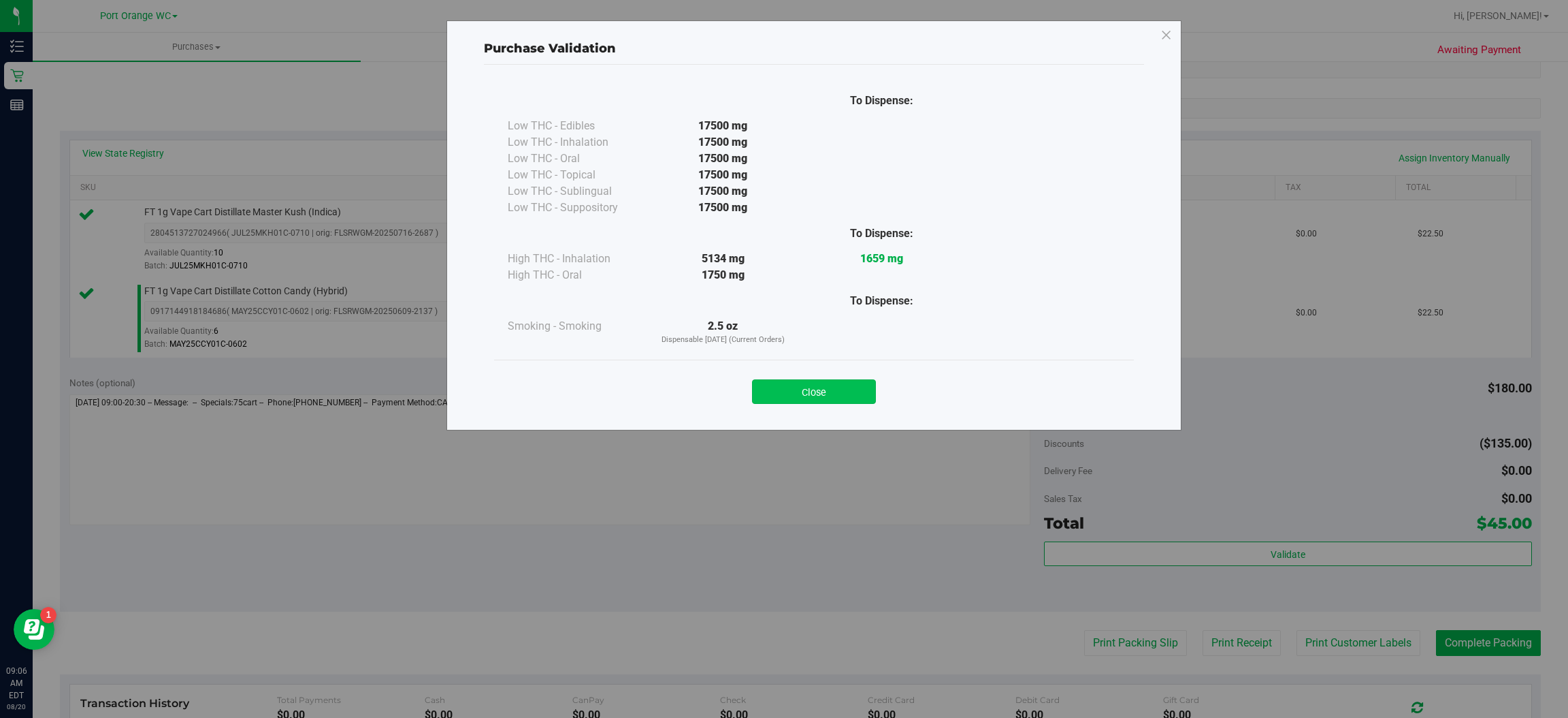
click at [839, 386] on button "Close" at bounding box center [814, 392] width 124 height 25
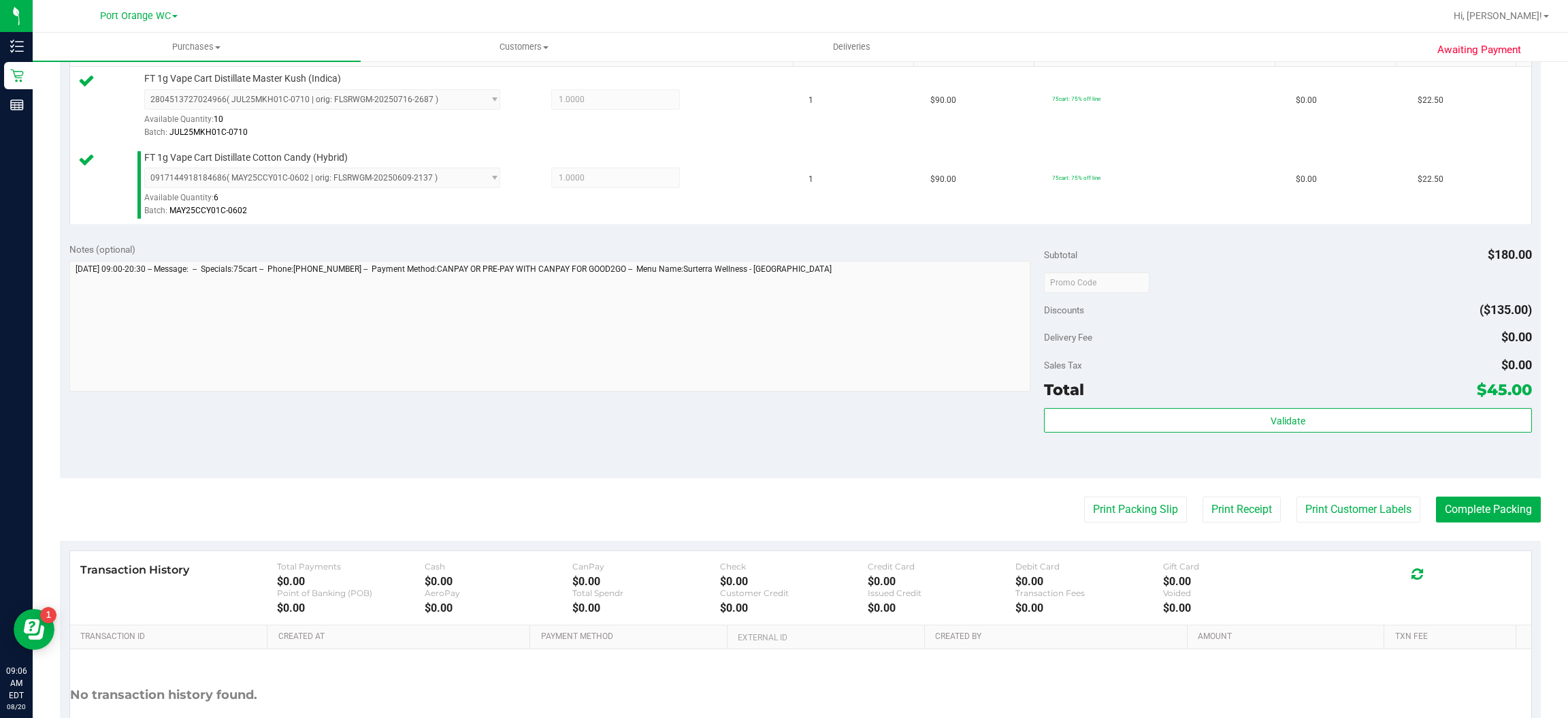
scroll to position [385, 0]
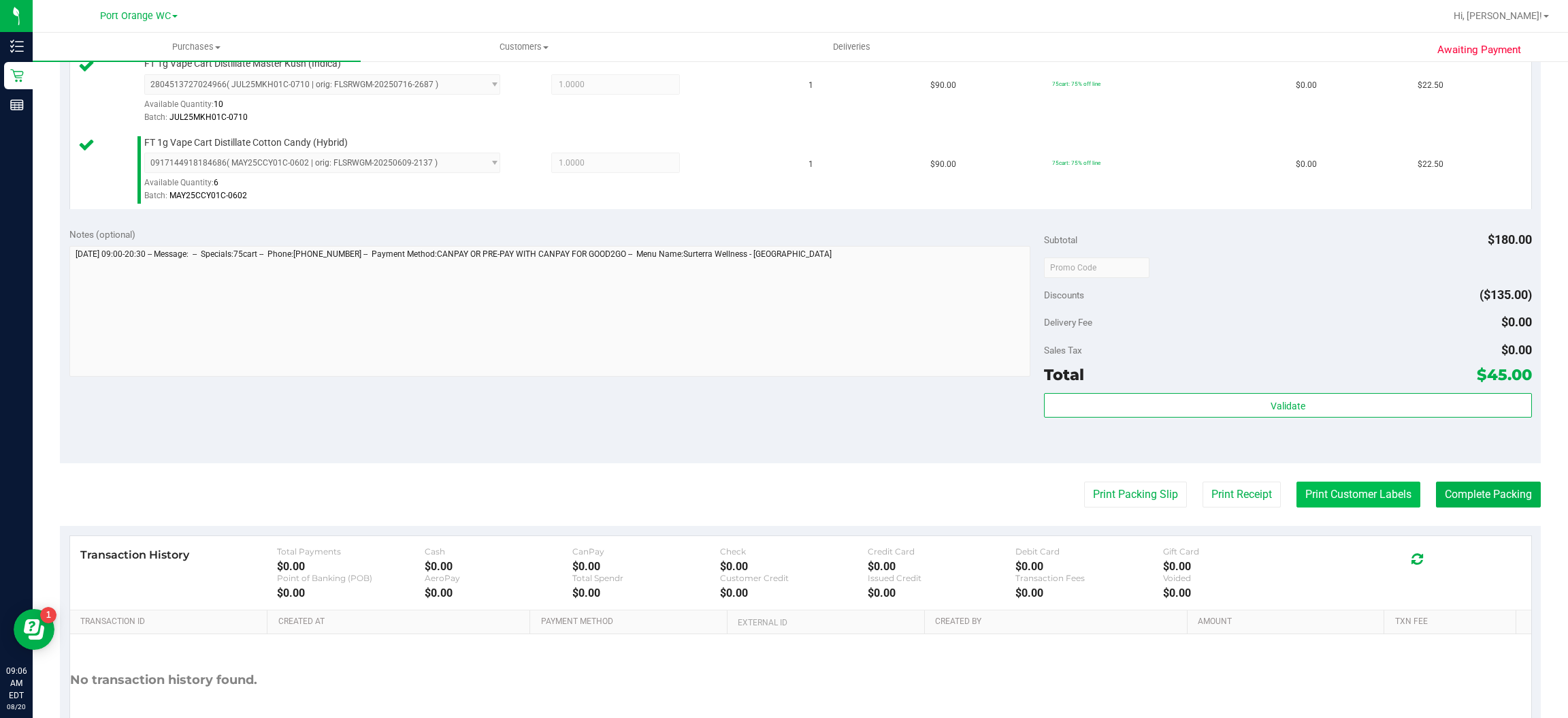
click at [1344, 495] on button "Print Customer Labels" at bounding box center [1359, 494] width 124 height 26
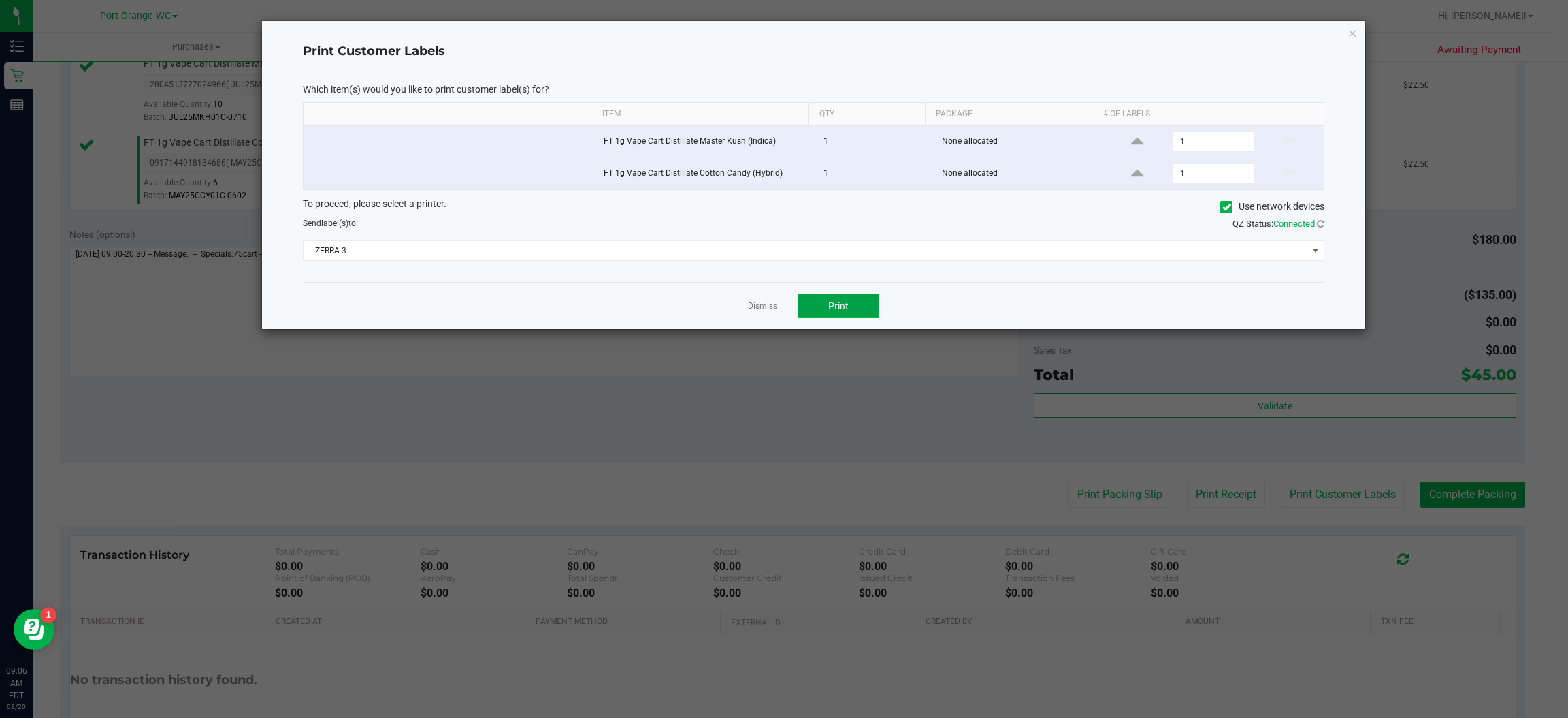
click at [843, 307] on span "Print" at bounding box center [838, 306] width 20 height 11
click at [1352, 32] on icon "button" at bounding box center [1353, 32] width 9 height 16
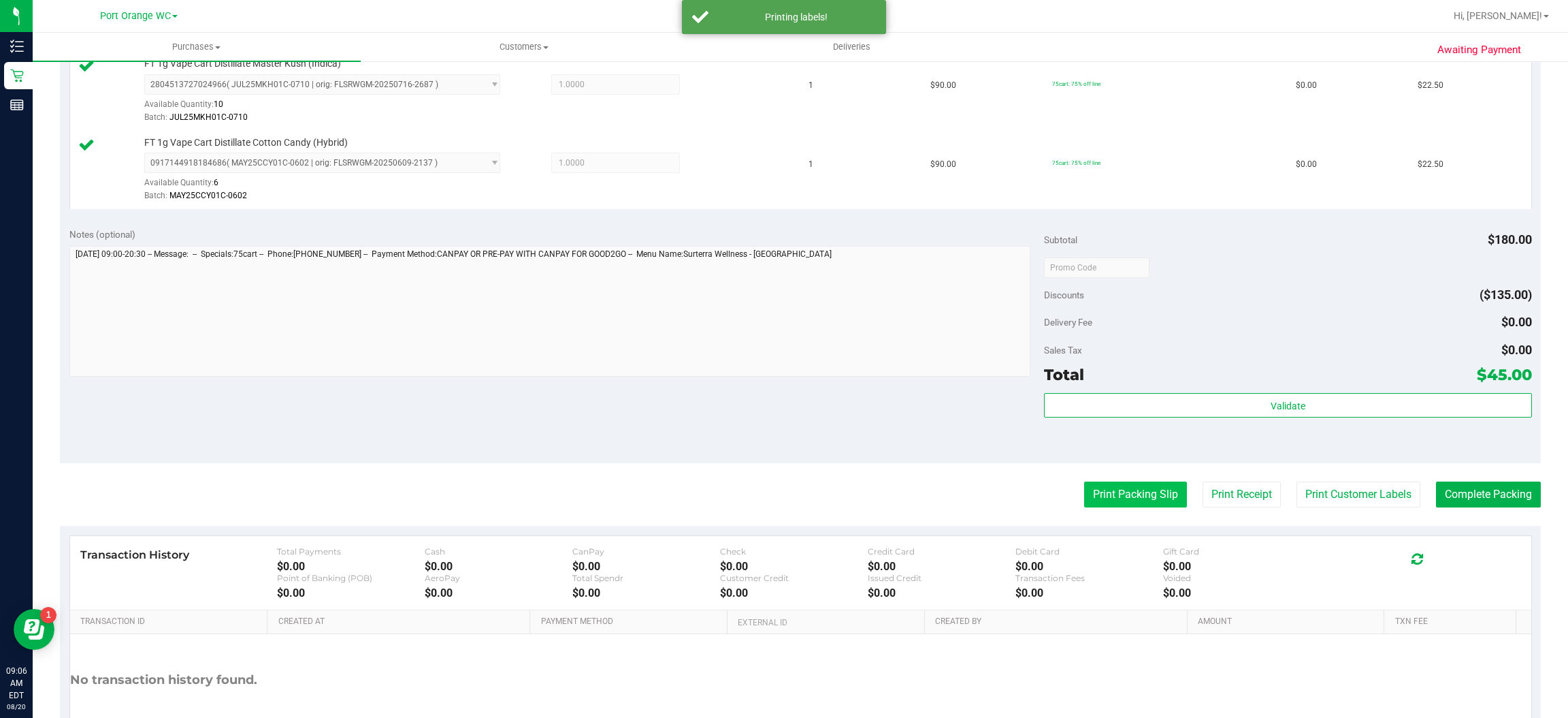
click at [1124, 503] on button "Print Packing Slip" at bounding box center [1135, 494] width 103 height 26
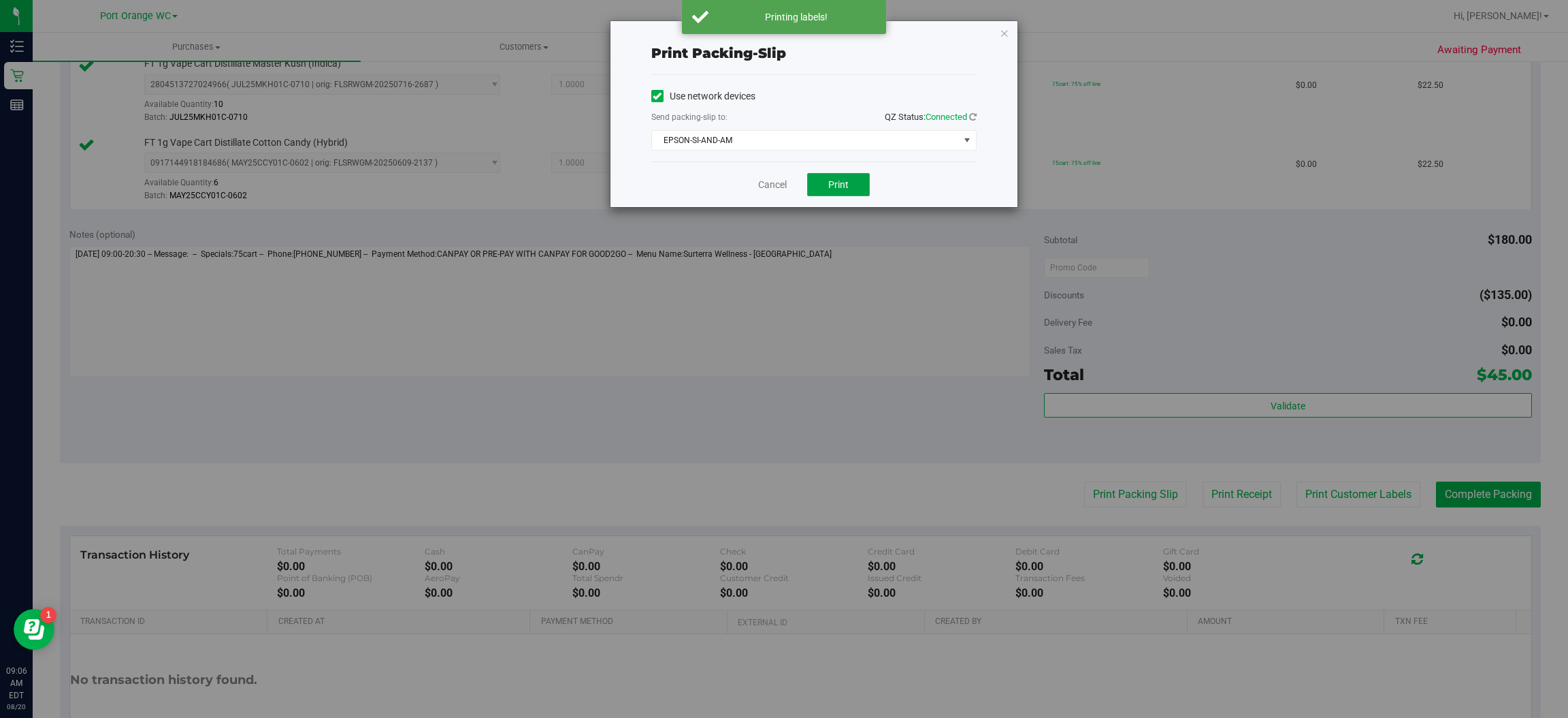
click at [839, 192] on button "Print" at bounding box center [838, 185] width 63 height 23
click at [1000, 26] on icon "button" at bounding box center [1004, 32] width 9 height 16
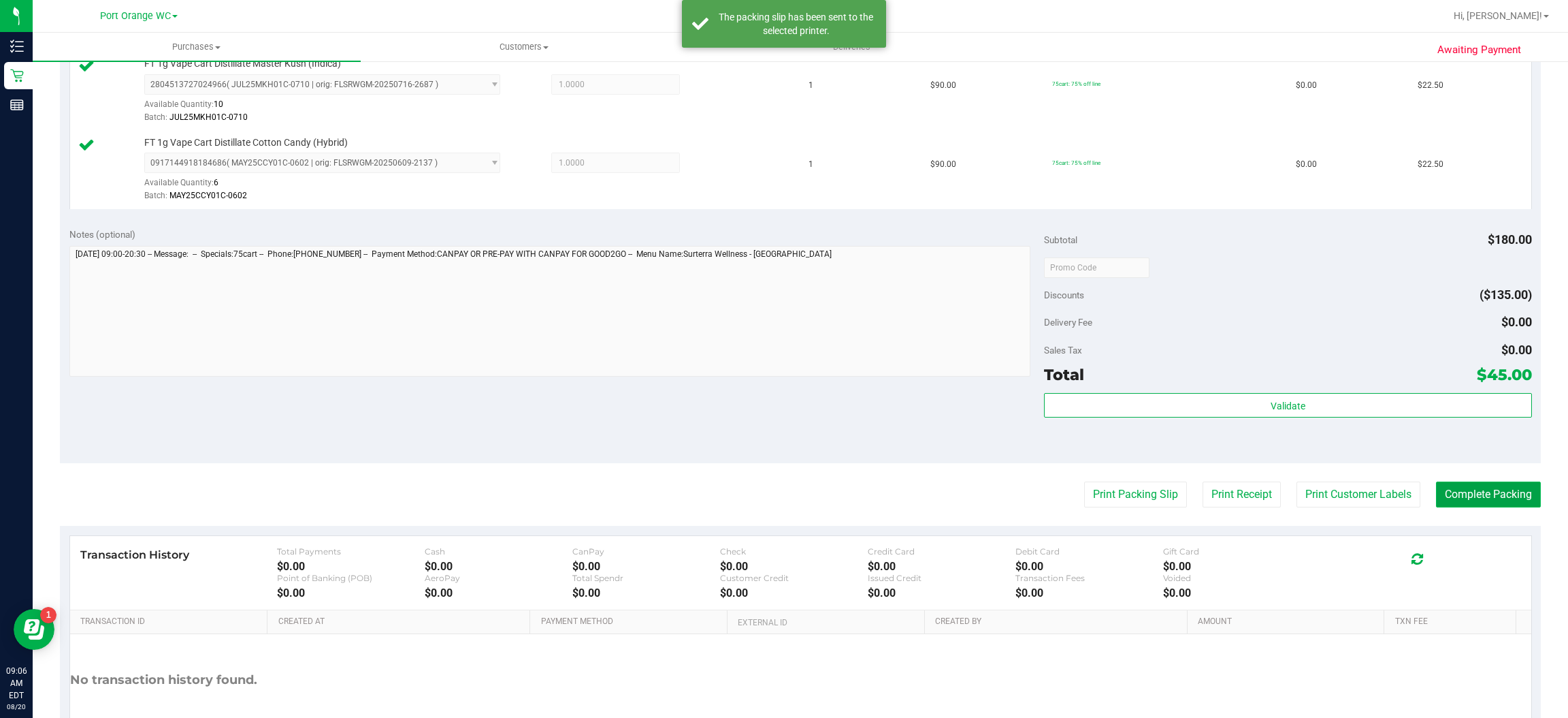
click at [1502, 492] on button "Complete Packing" at bounding box center [1488, 494] width 105 height 26
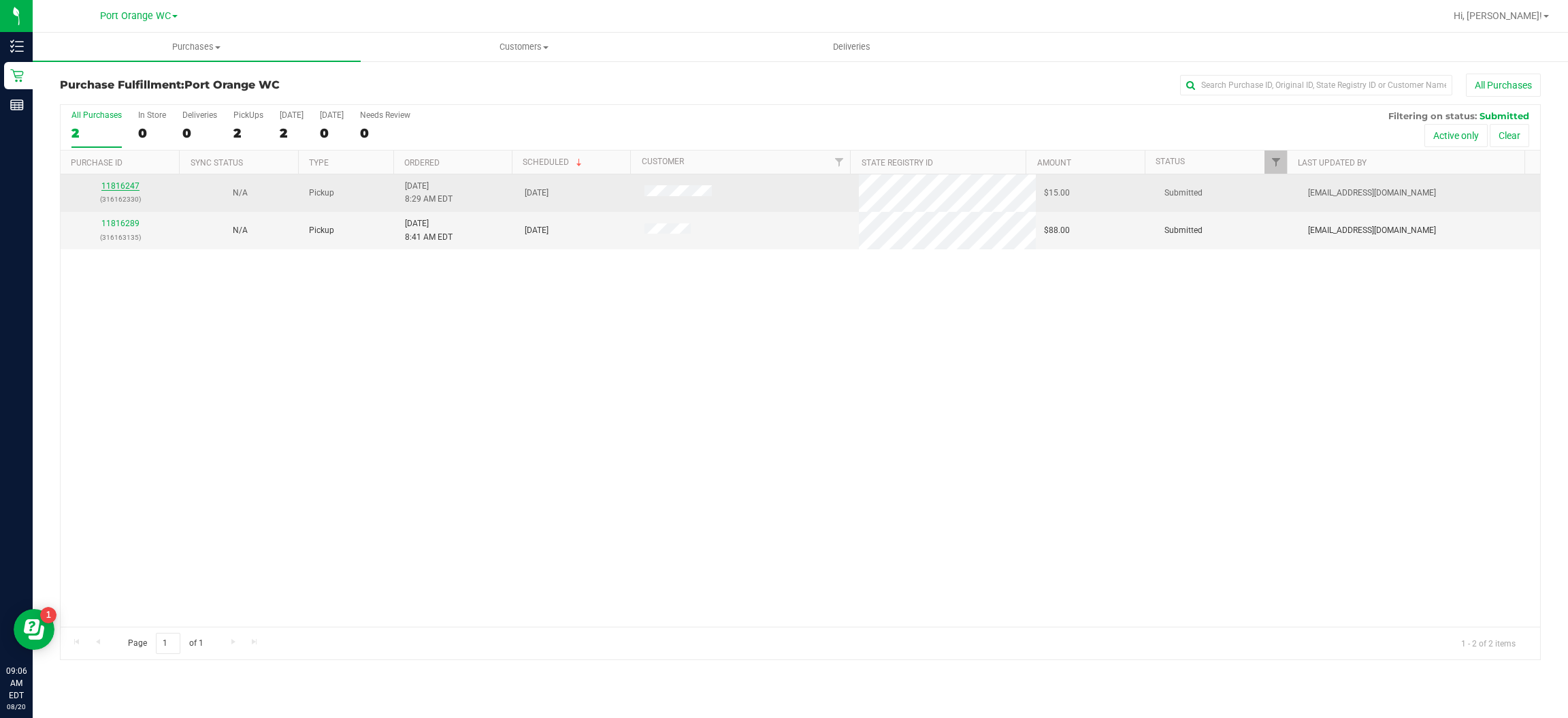
click at [125, 191] on link "11816247" at bounding box center [120, 185] width 38 height 9
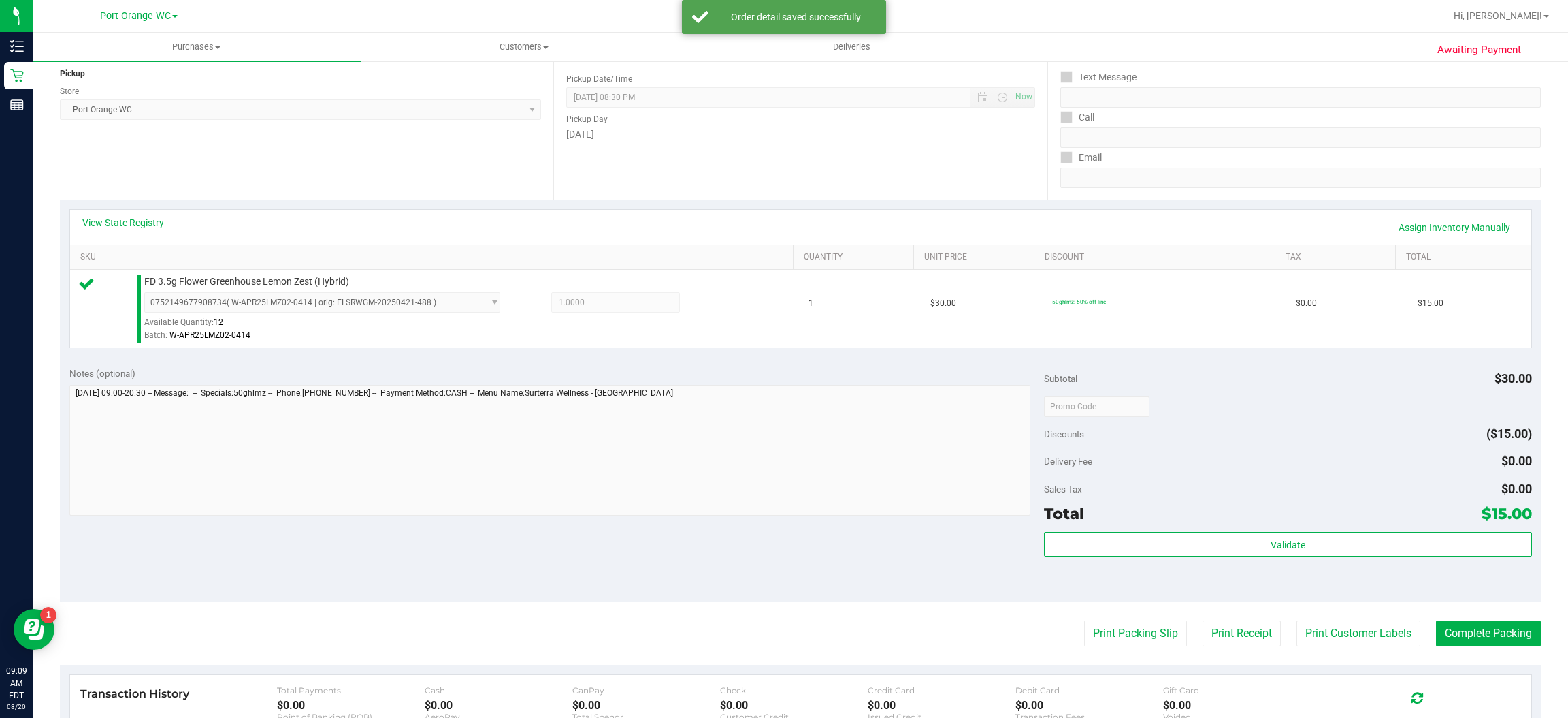
scroll to position [209, 0]
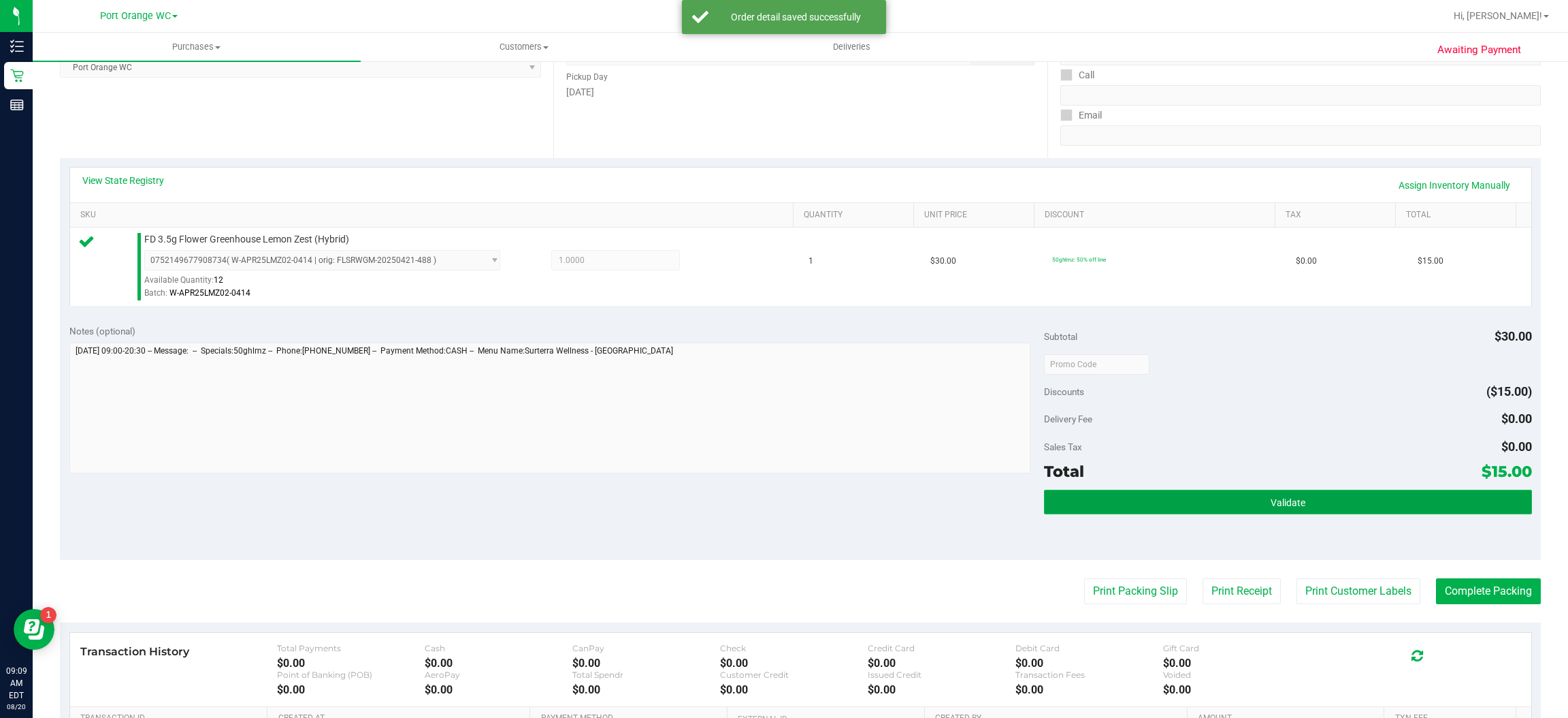
click at [1301, 513] on button "Validate" at bounding box center [1288, 502] width 487 height 25
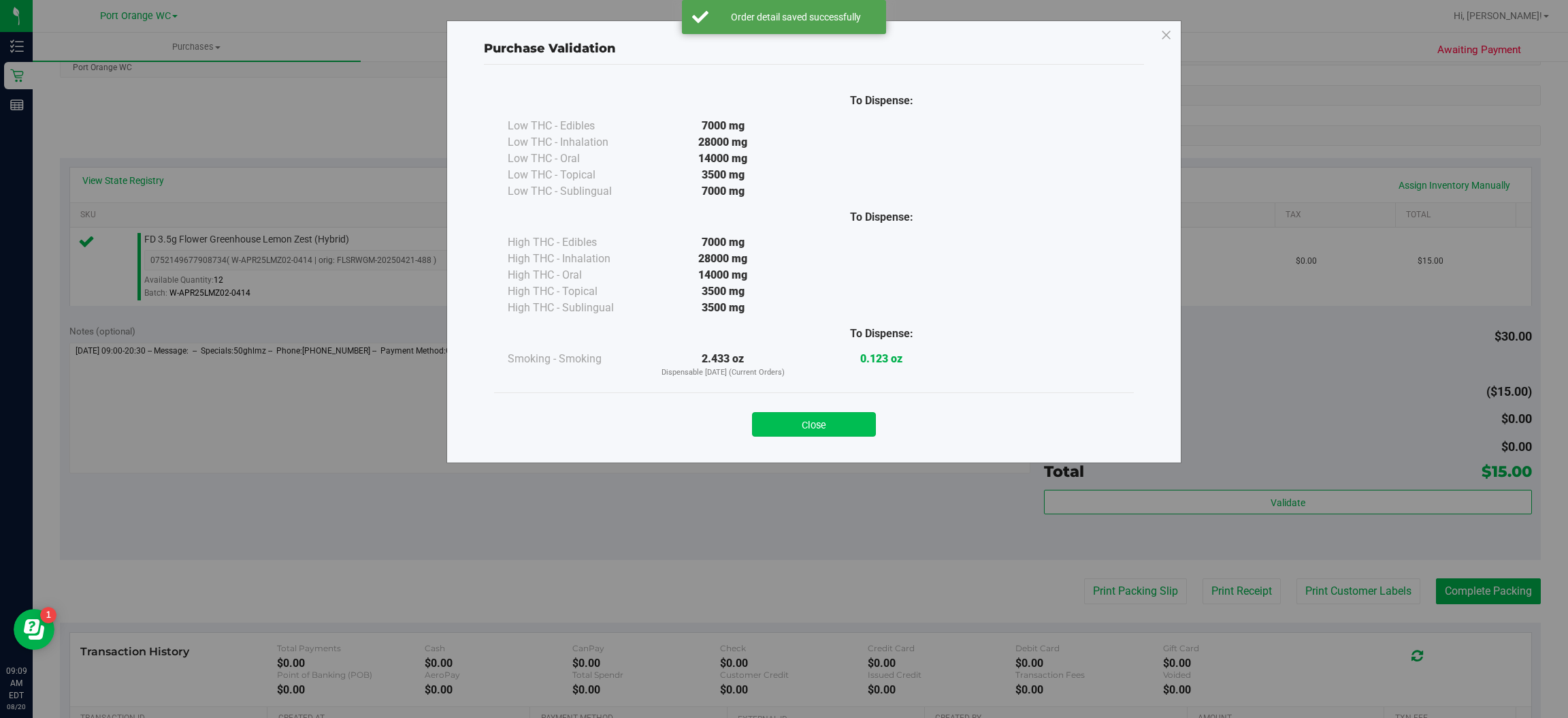
click at [820, 418] on button "Close" at bounding box center [814, 424] width 124 height 25
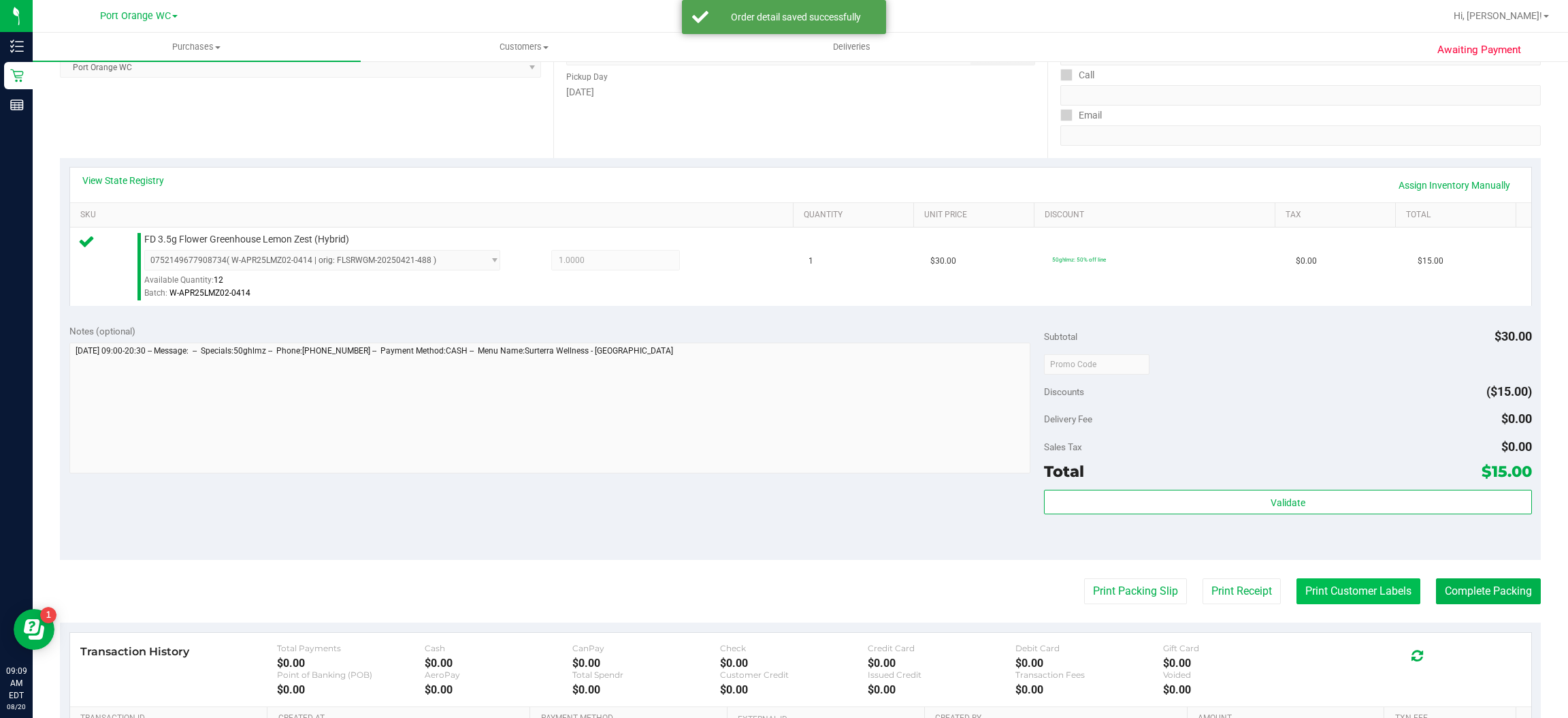
click at [1371, 598] on button "Print Customer Labels" at bounding box center [1359, 590] width 124 height 26
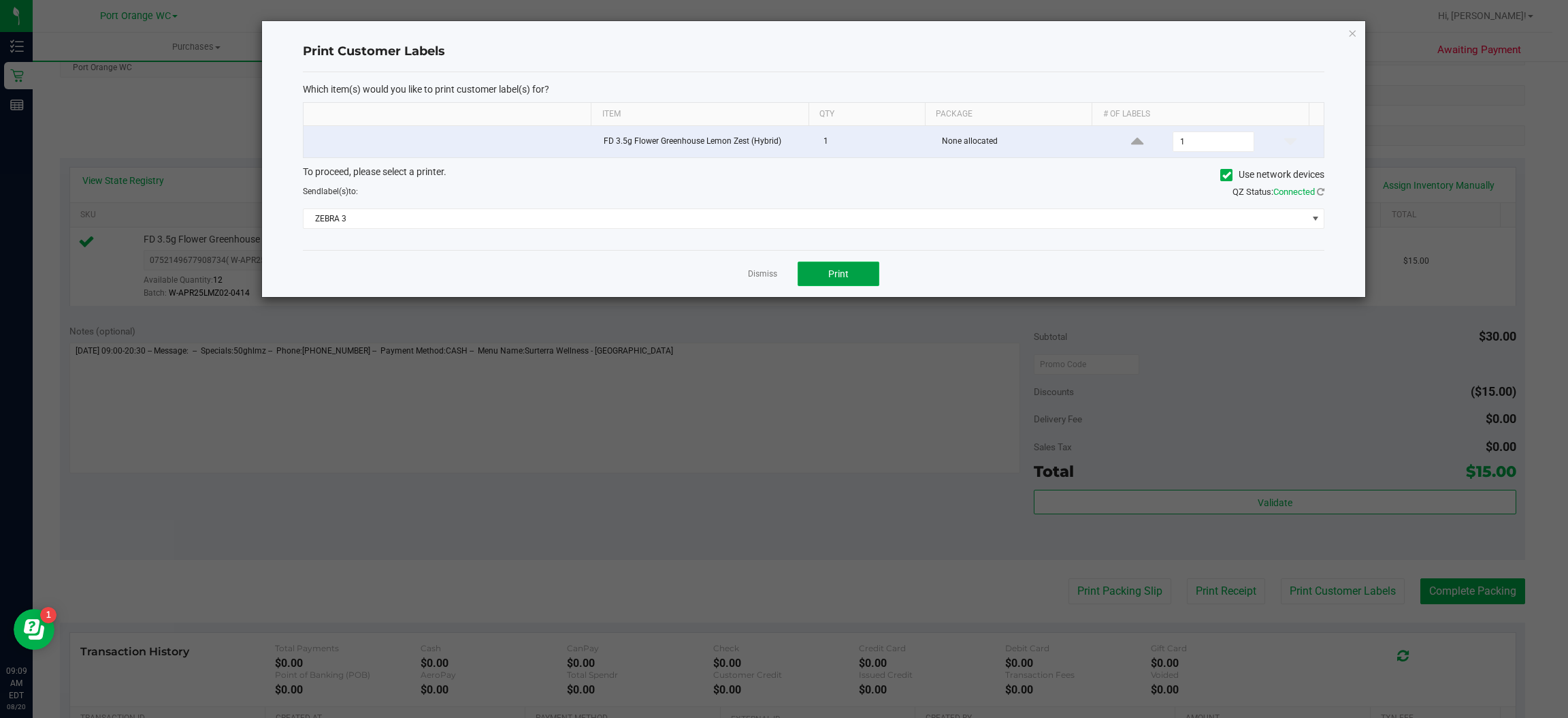
click at [839, 275] on span "Print" at bounding box center [838, 274] width 20 height 11
click at [1354, 28] on icon "button" at bounding box center [1353, 32] width 9 height 16
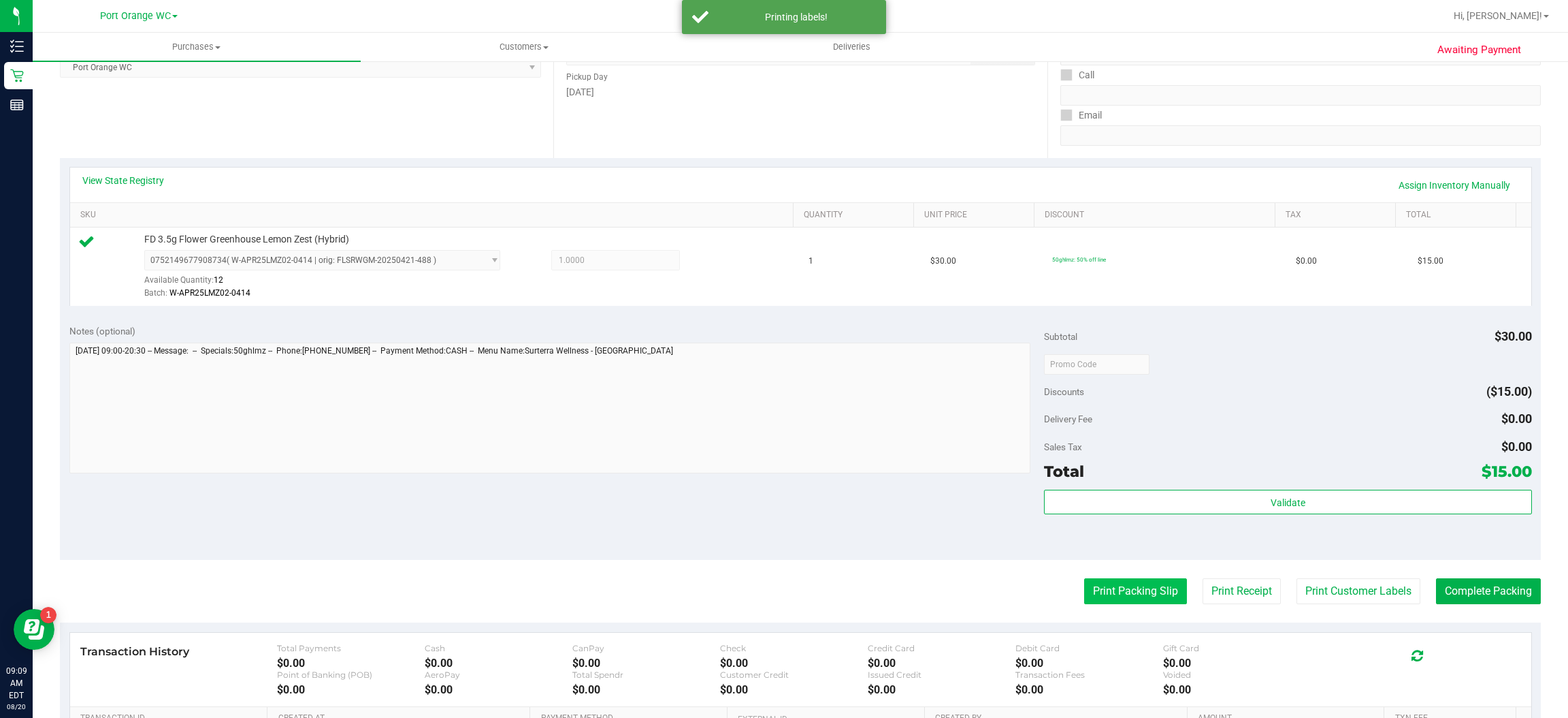
click at [1132, 591] on button "Print Packing Slip" at bounding box center [1135, 590] width 103 height 26
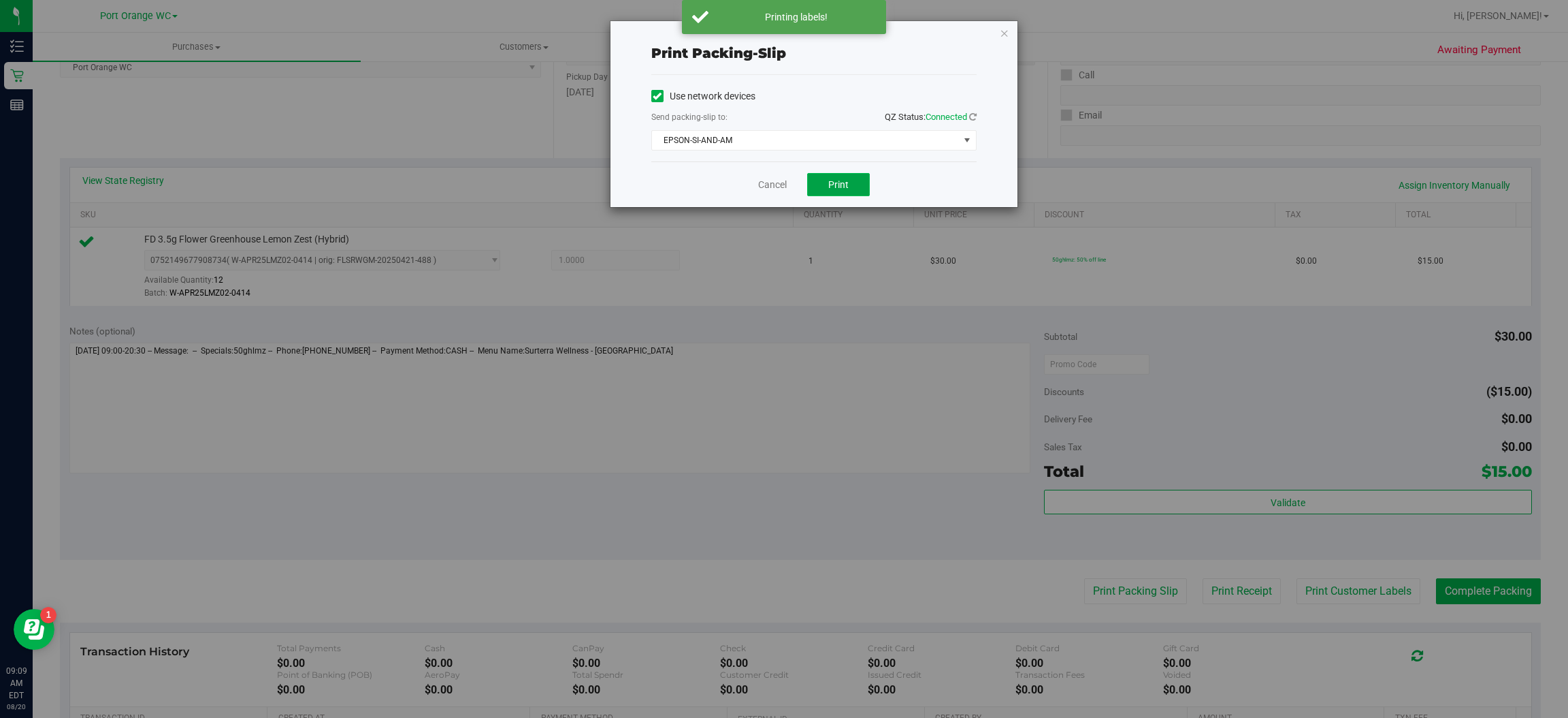
click at [846, 189] on span "Print" at bounding box center [838, 185] width 20 height 11
click at [1004, 25] on icon "button" at bounding box center [1004, 32] width 9 height 16
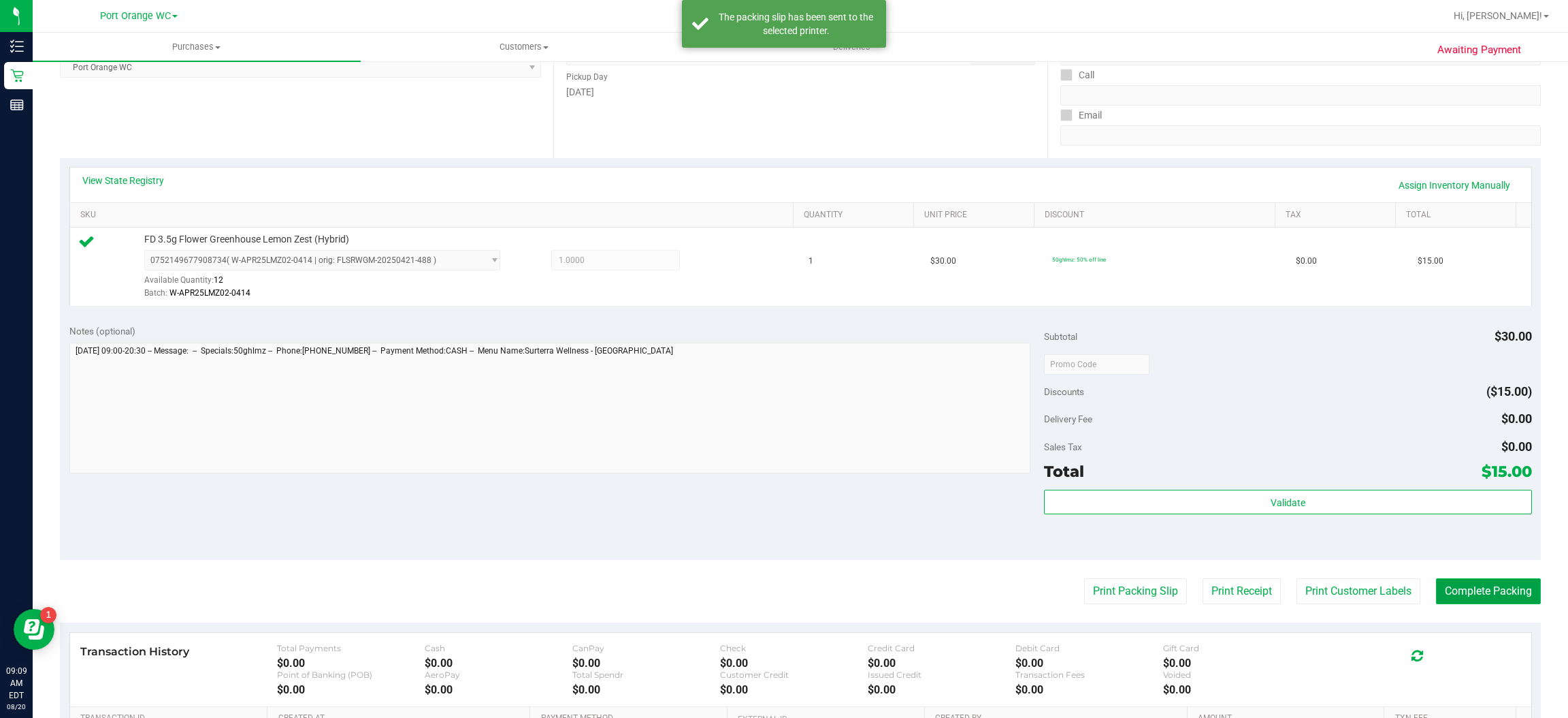
click at [1501, 592] on button "Complete Packing" at bounding box center [1488, 590] width 105 height 26
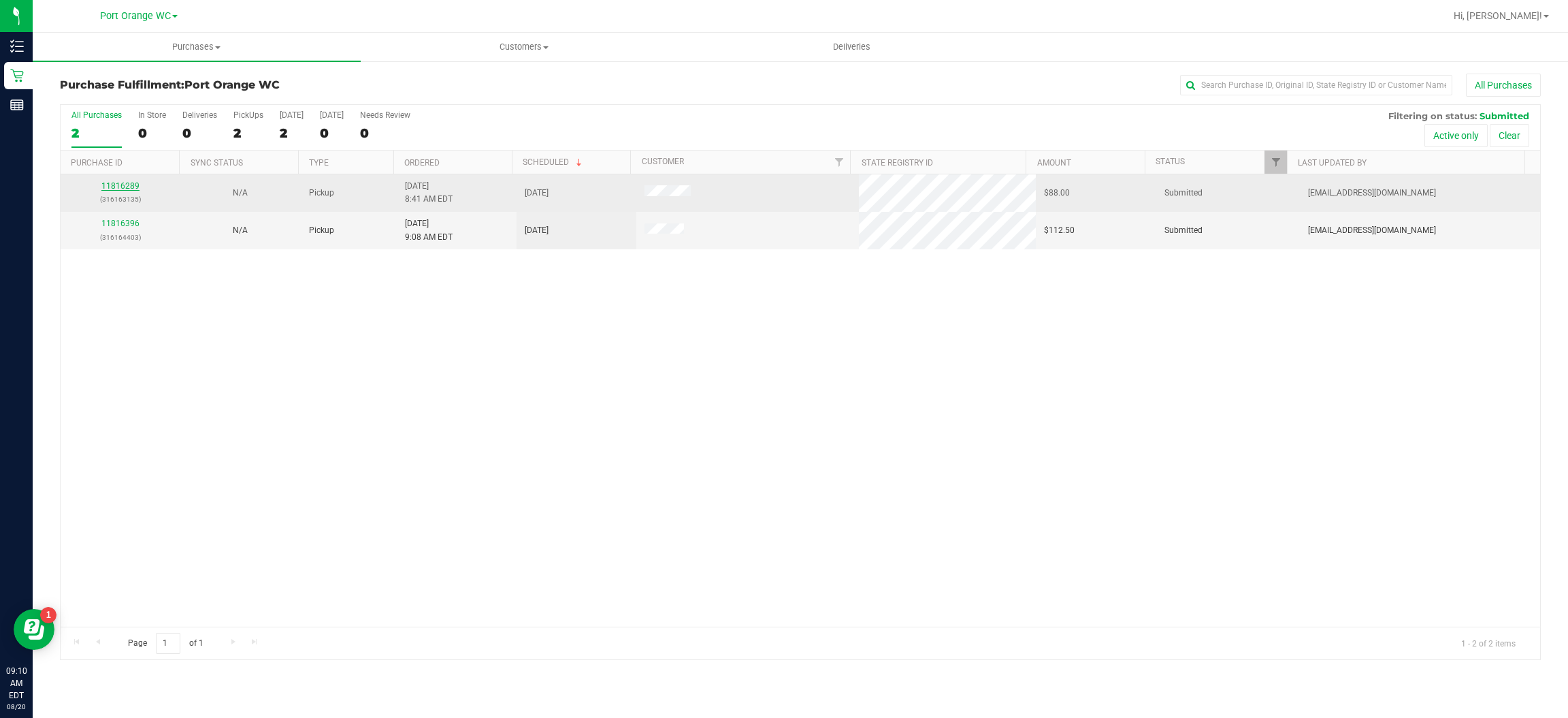
click at [124, 191] on link "11816289" at bounding box center [120, 185] width 38 height 9
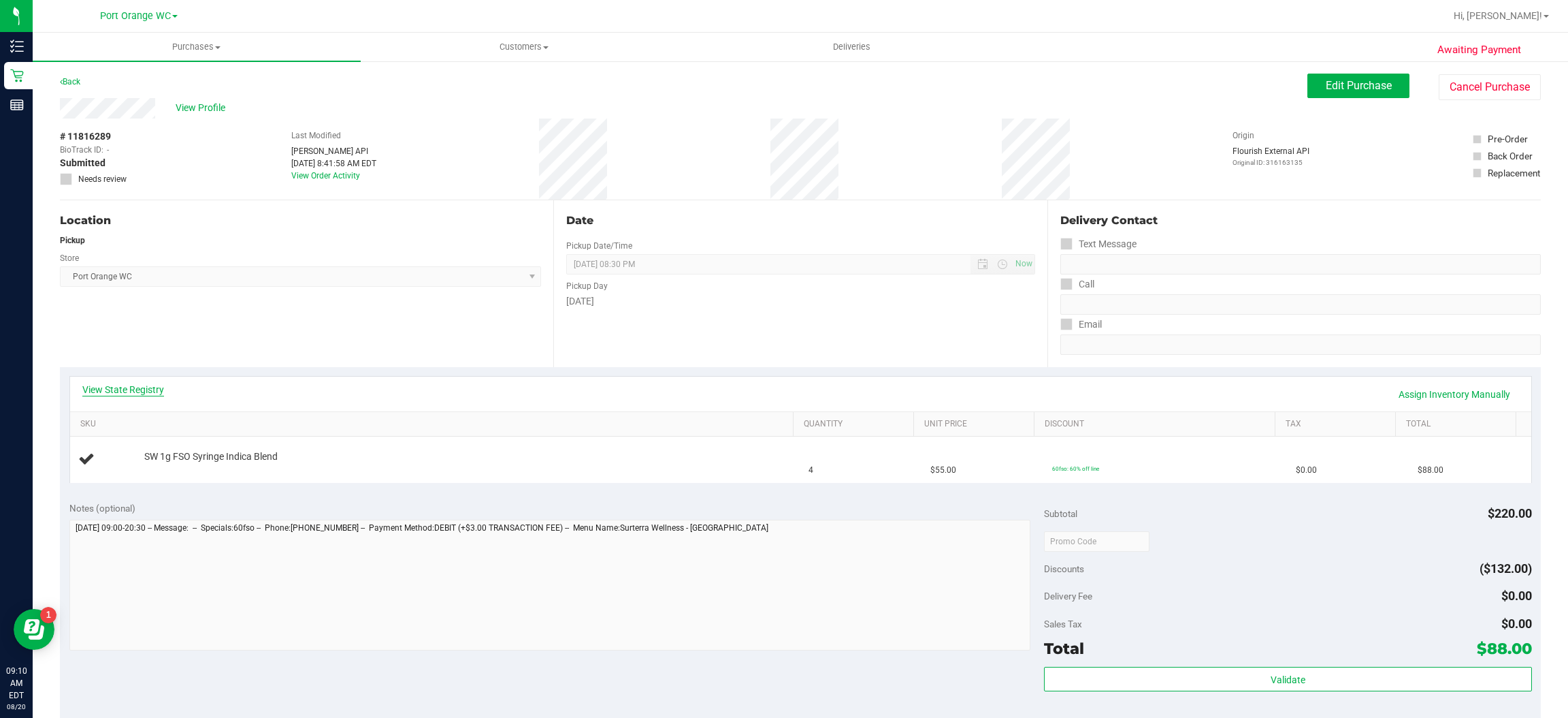
click at [152, 385] on link "View State Registry" at bounding box center [124, 390] width 82 height 14
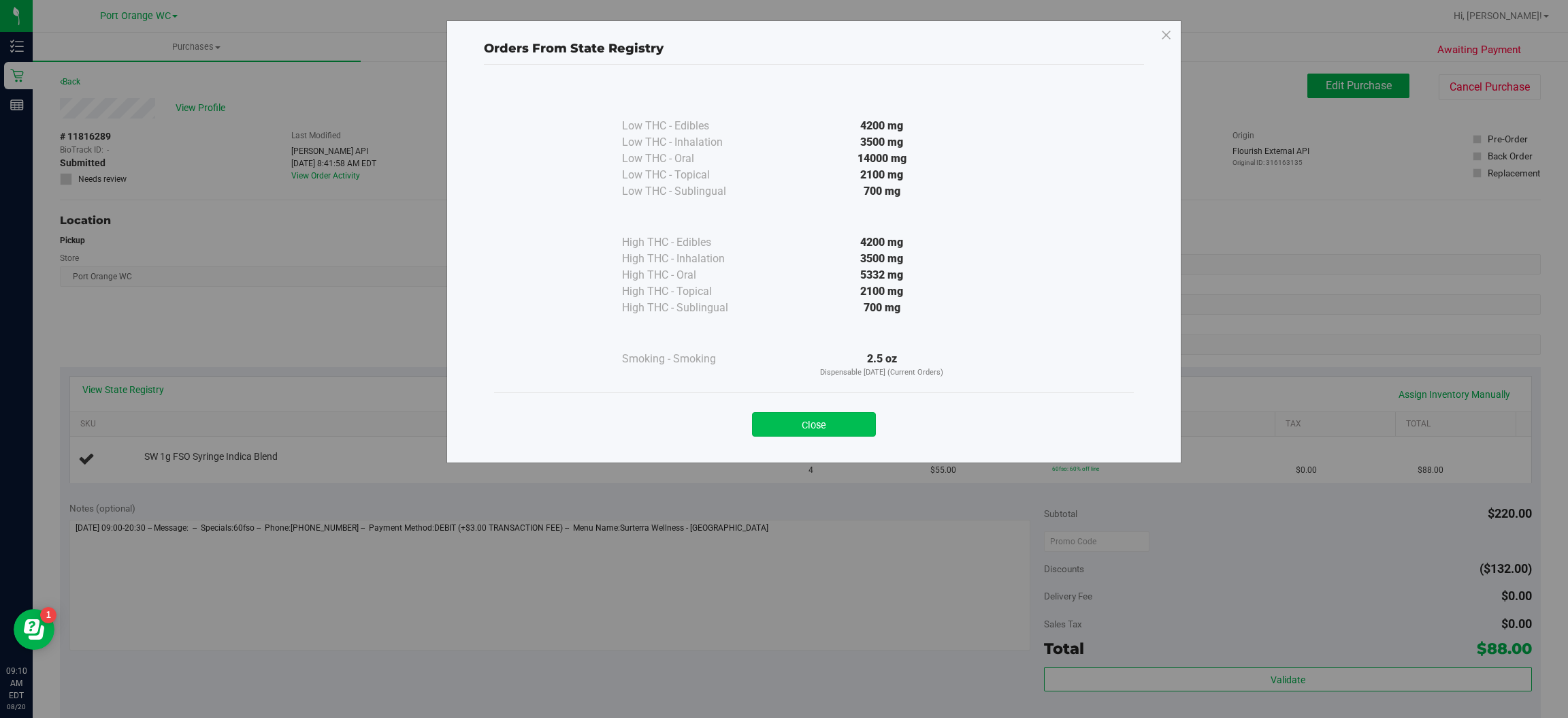
click at [854, 416] on button "Close" at bounding box center [814, 424] width 124 height 25
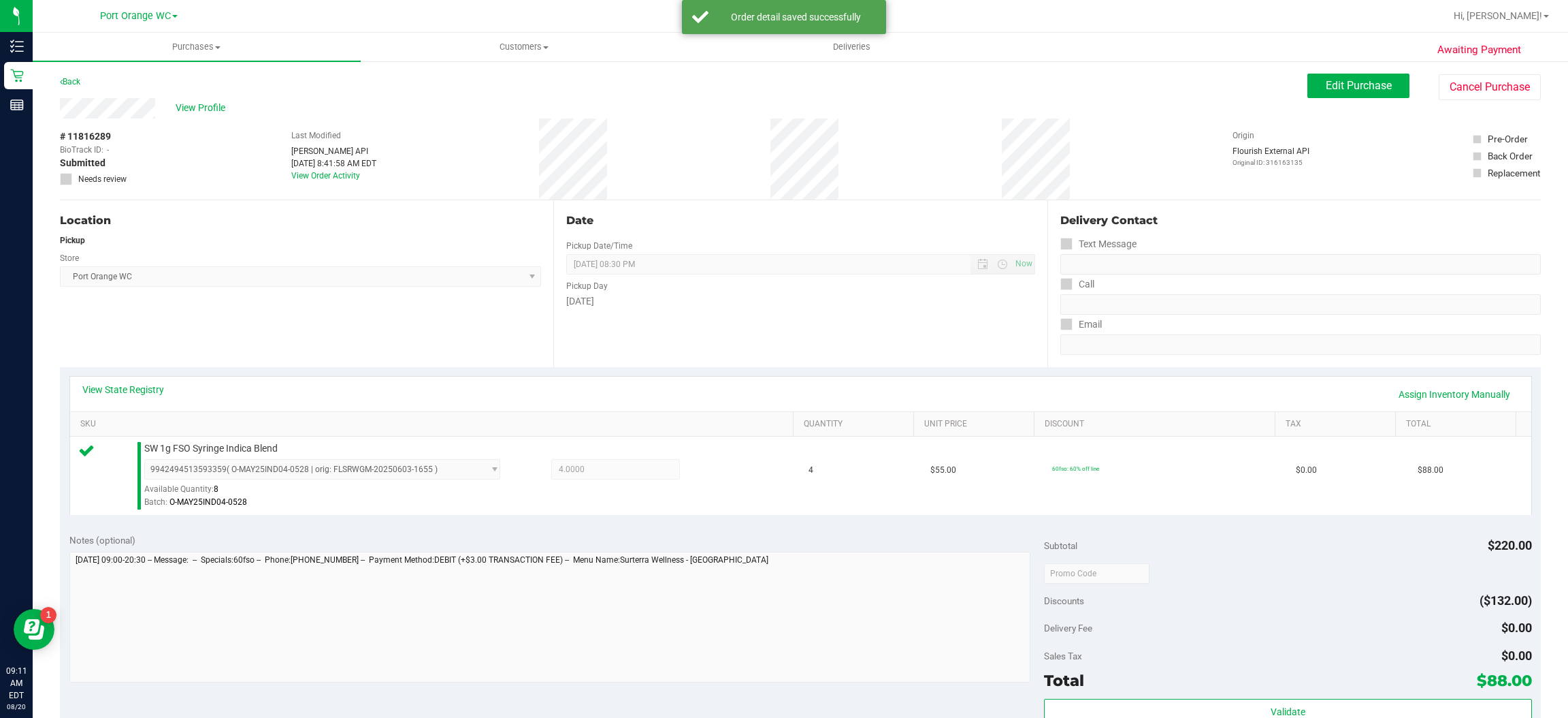
scroll to position [267, 0]
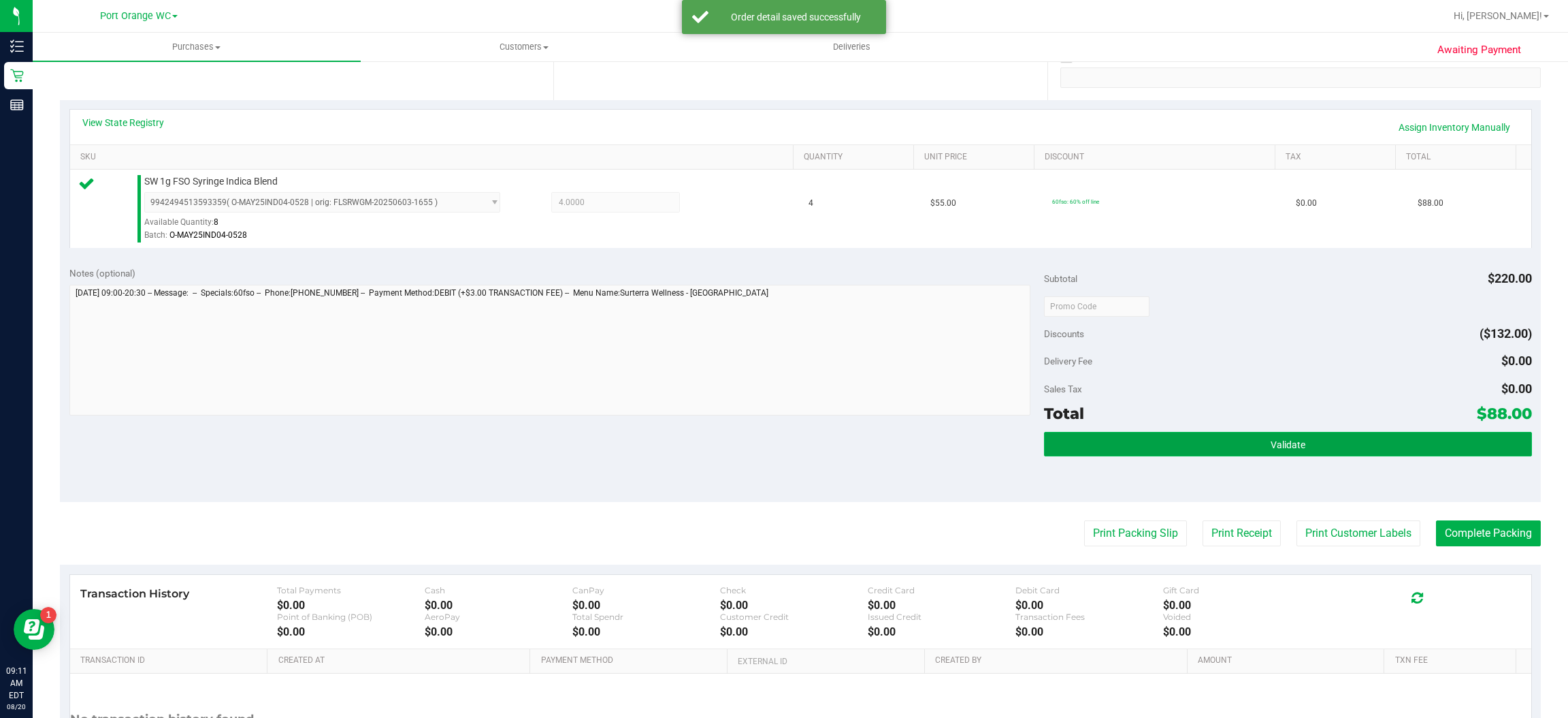
click at [1291, 438] on button "Validate" at bounding box center [1288, 444] width 487 height 25
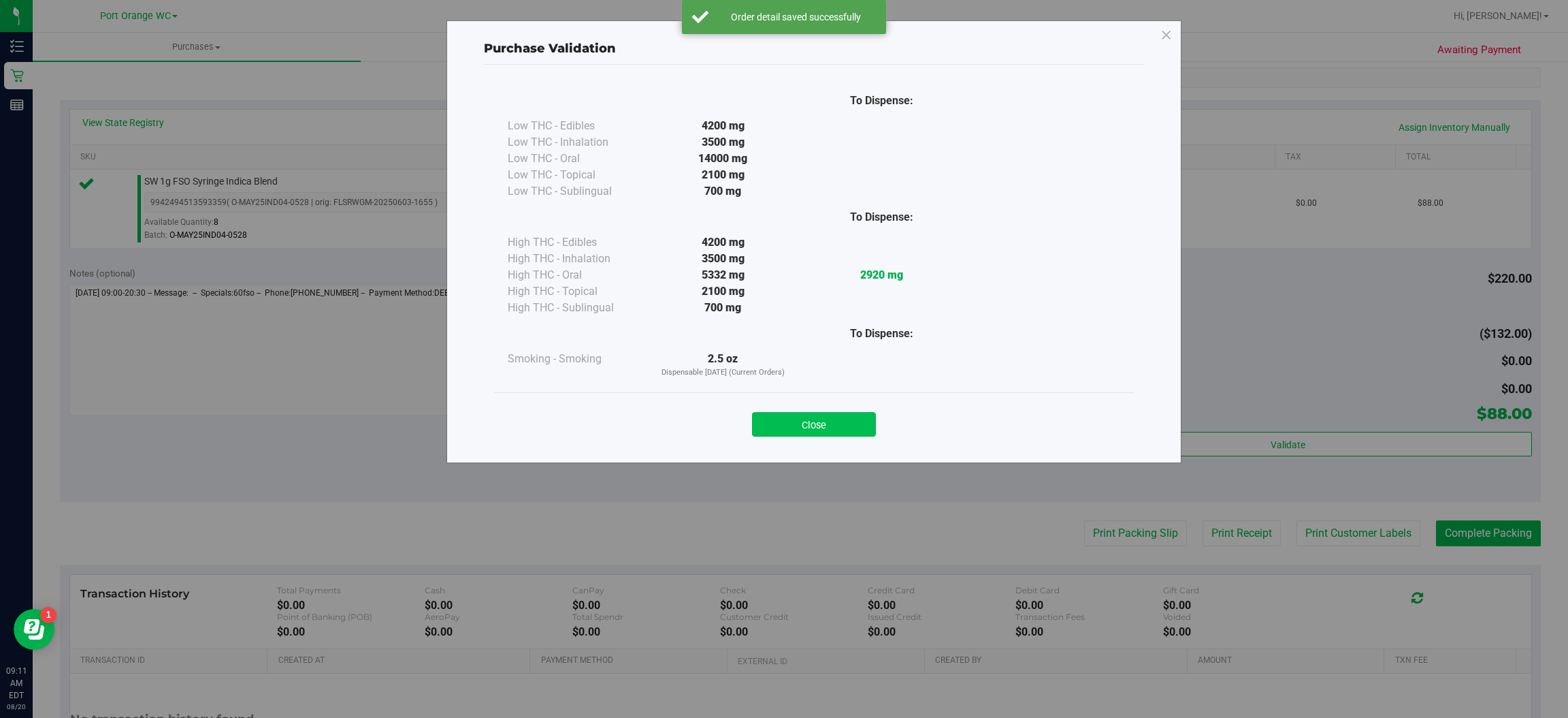
click at [830, 416] on button "Close" at bounding box center [814, 424] width 124 height 25
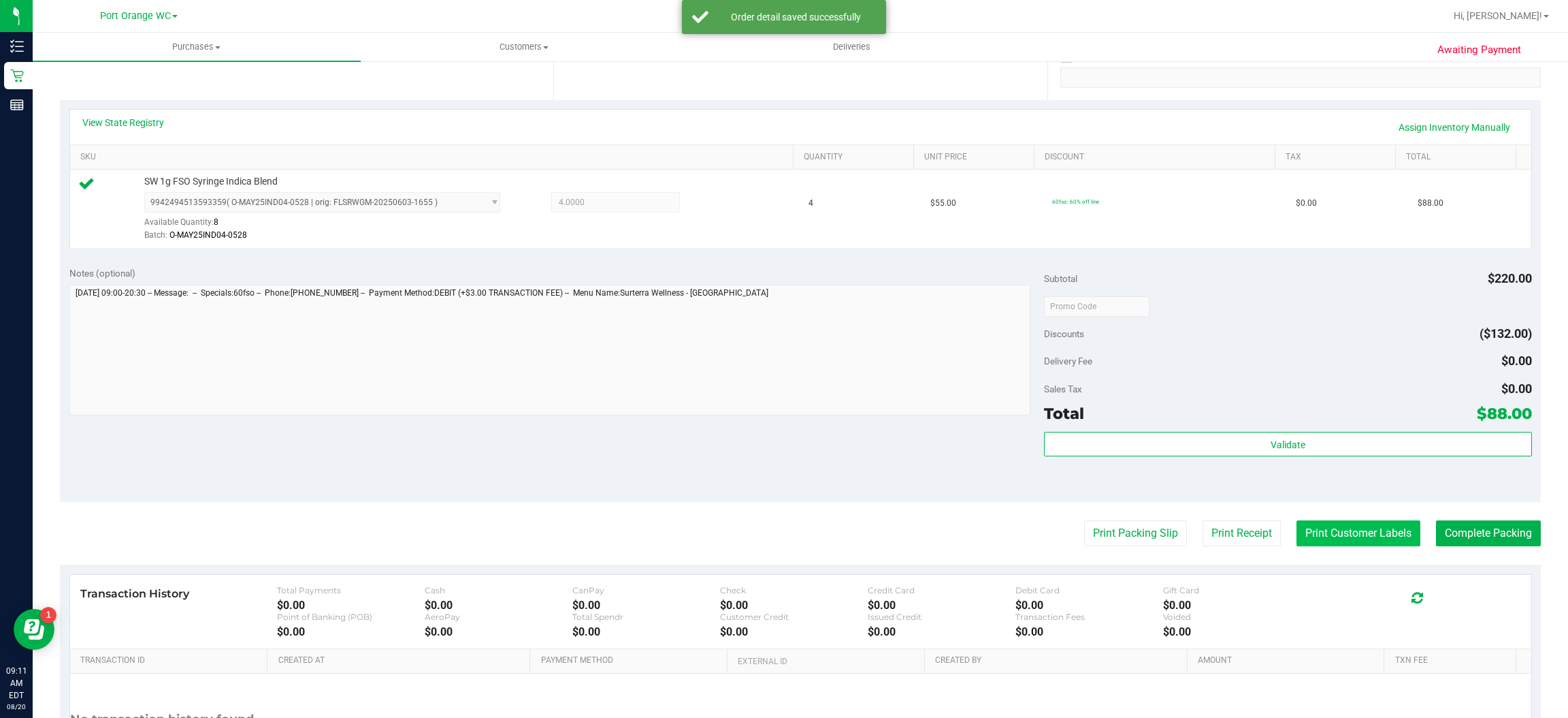
click at [1341, 540] on button "Print Customer Labels" at bounding box center [1359, 533] width 124 height 26
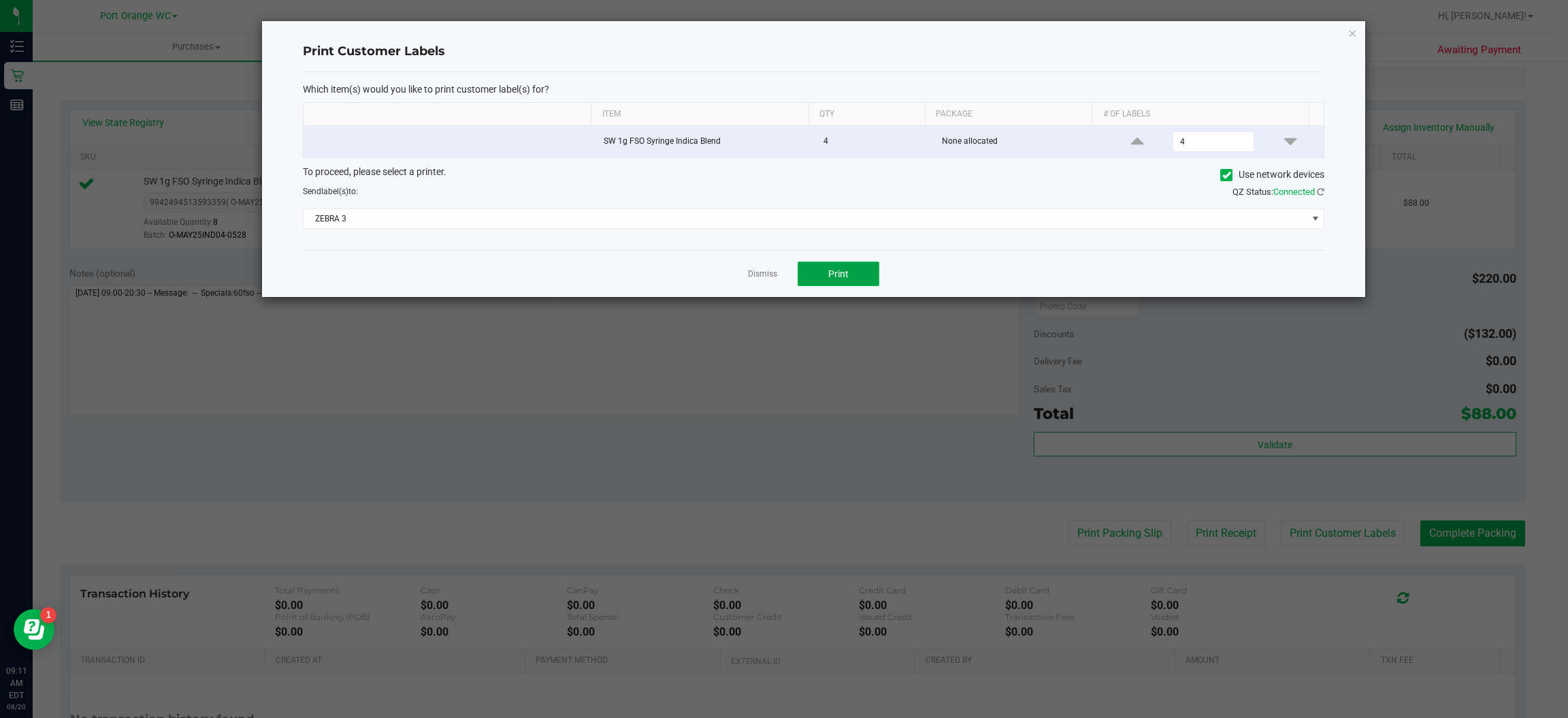
click at [853, 281] on button "Print" at bounding box center [839, 274] width 82 height 25
click at [1352, 32] on icon "button" at bounding box center [1353, 32] width 9 height 16
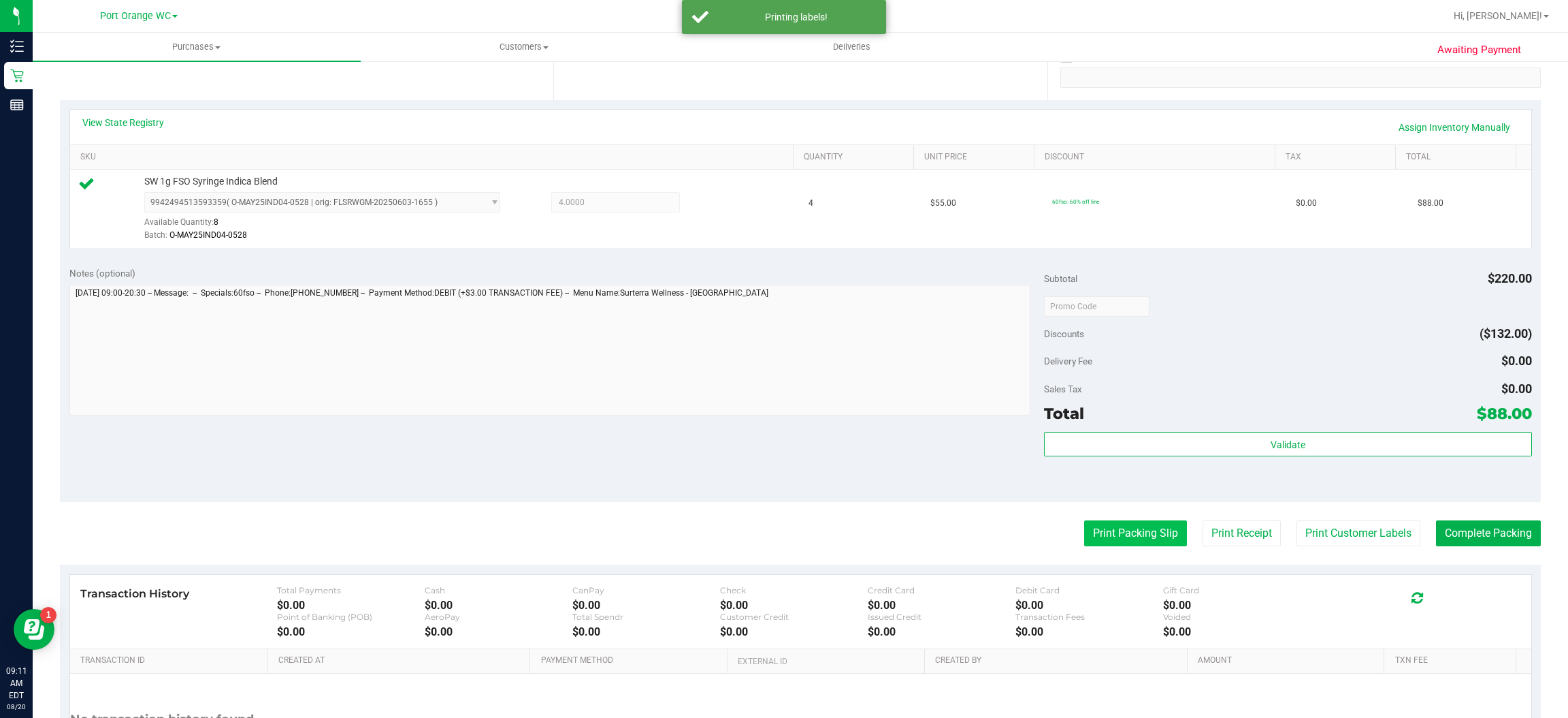
click at [1133, 530] on button "Print Packing Slip" at bounding box center [1135, 533] width 103 height 26
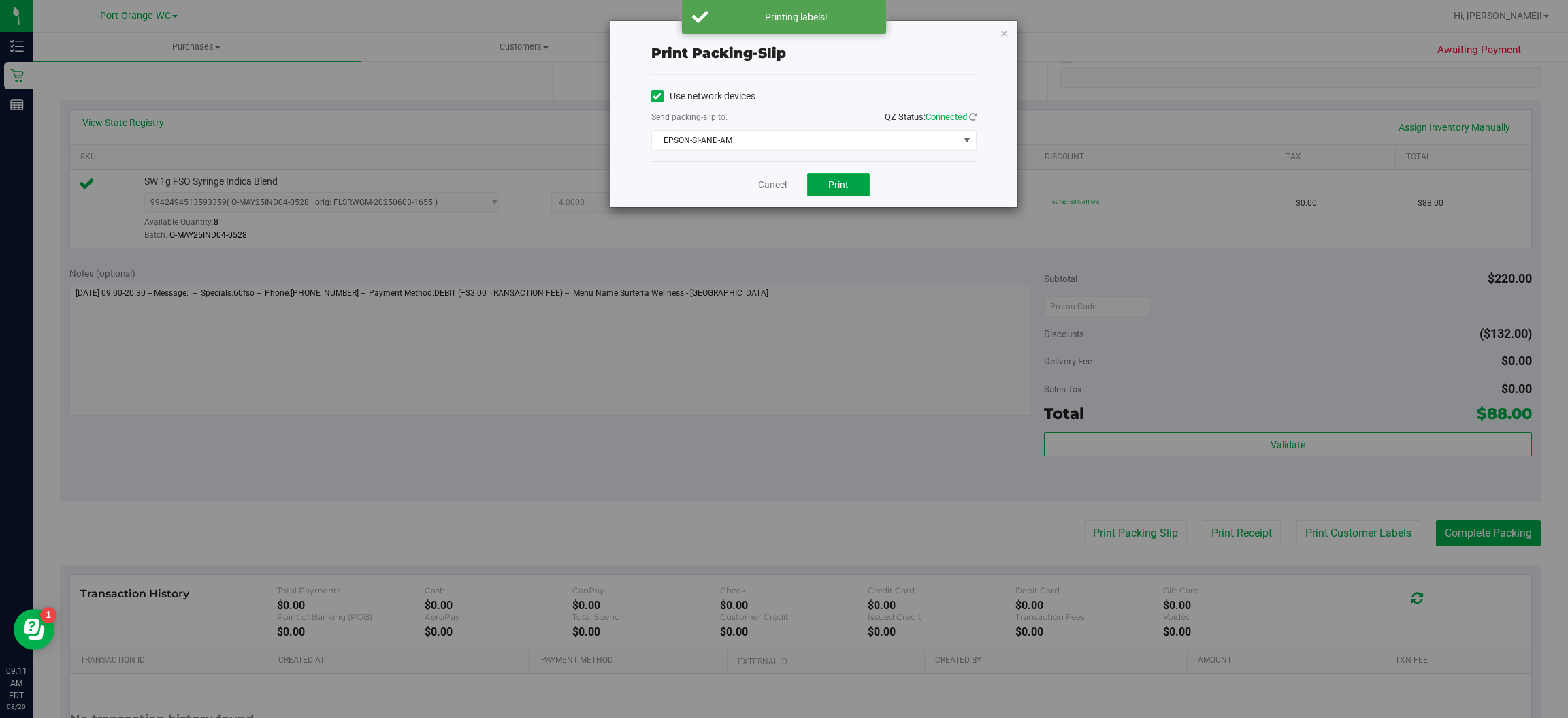
click at [849, 185] on button "Print" at bounding box center [838, 185] width 63 height 23
click at [1003, 32] on icon "button" at bounding box center [1004, 32] width 9 height 16
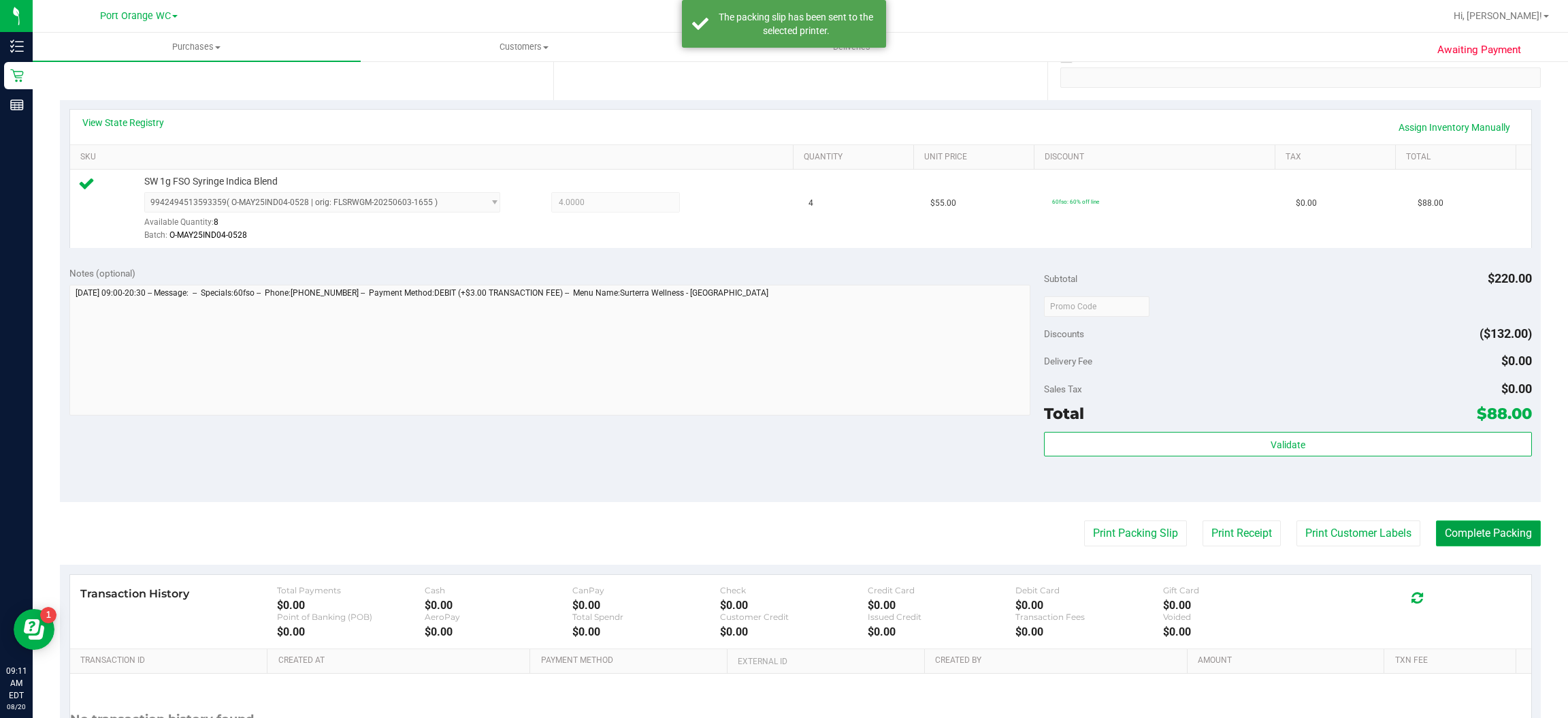
click at [1492, 536] on button "Complete Packing" at bounding box center [1488, 533] width 105 height 26
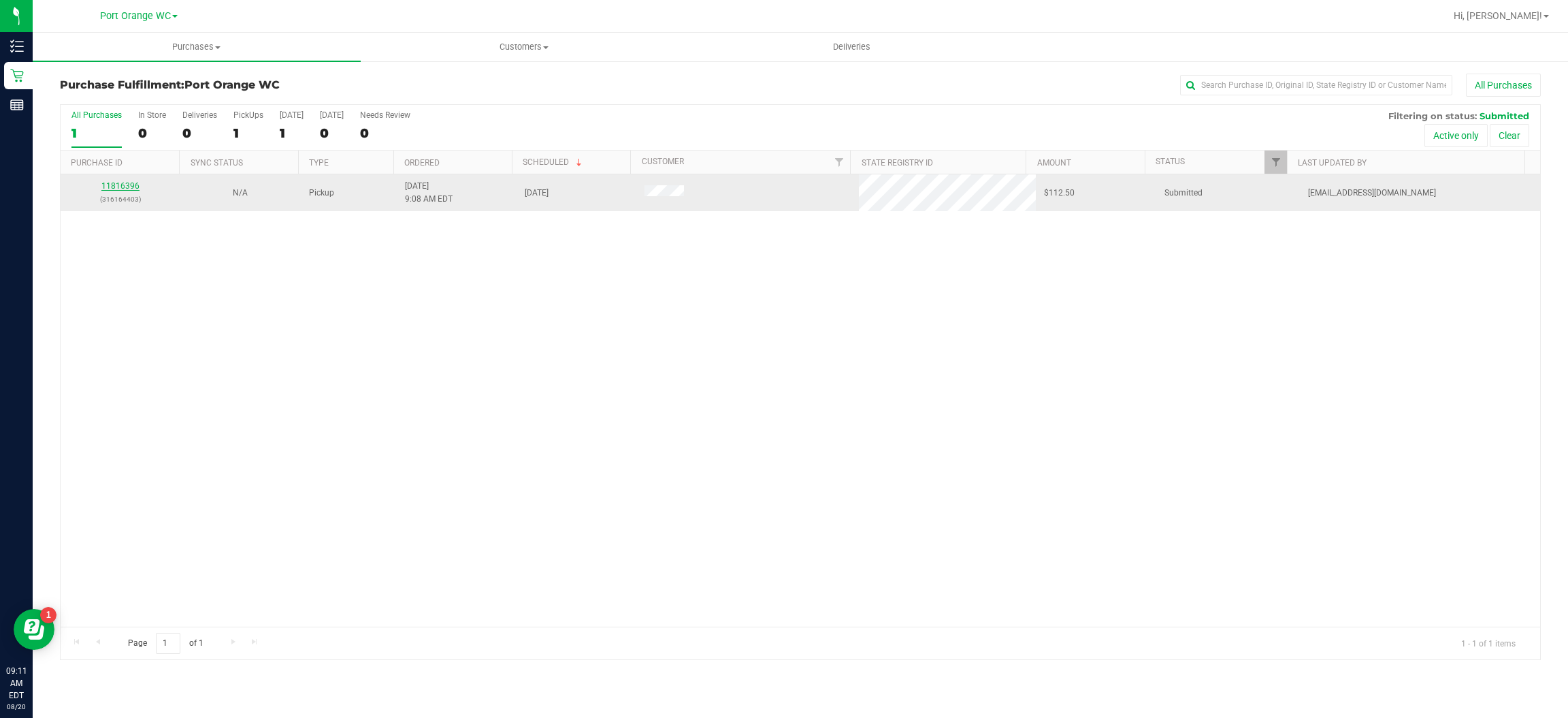
click at [126, 186] on link "11816396" at bounding box center [120, 185] width 38 height 9
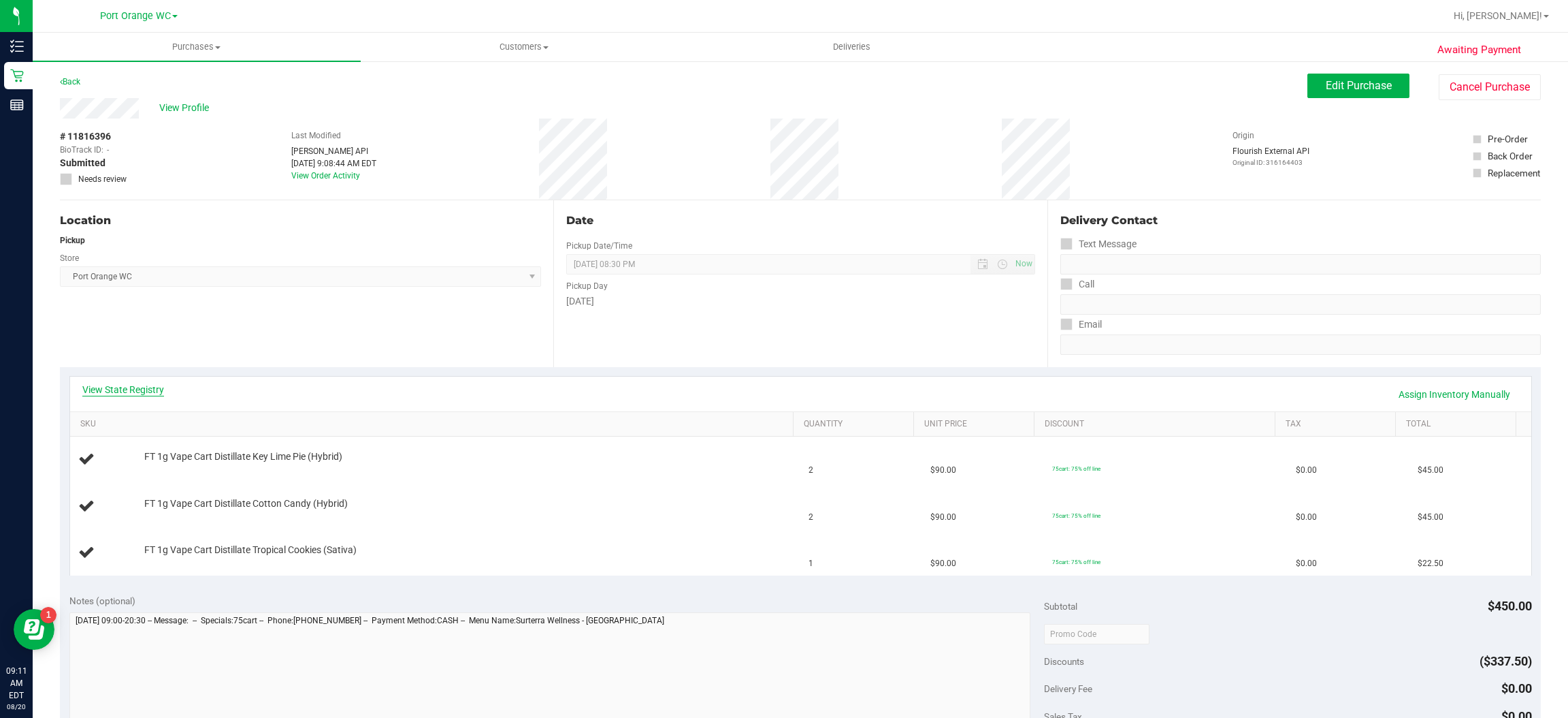
click at [144, 383] on link "View State Registry" at bounding box center [124, 390] width 82 height 14
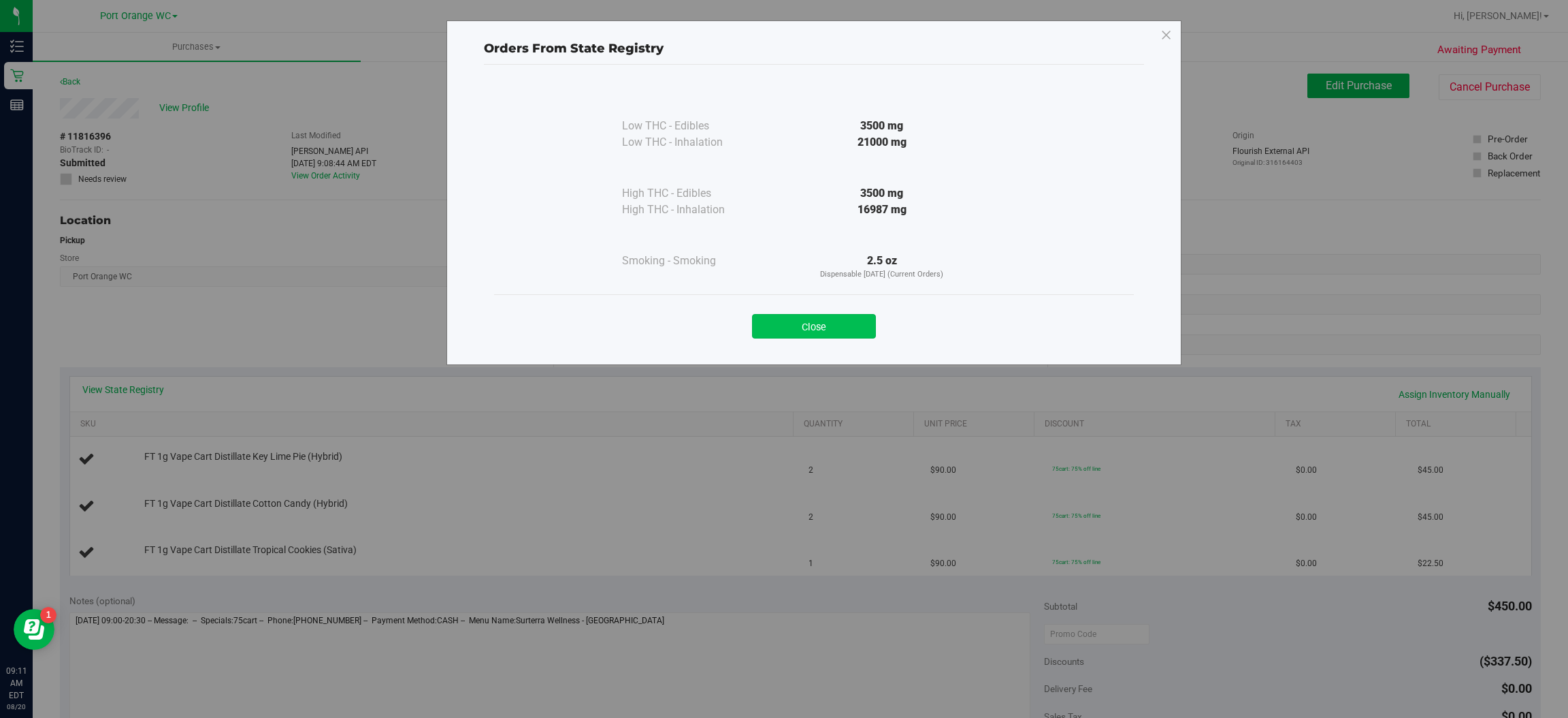
click at [820, 332] on button "Close" at bounding box center [814, 326] width 124 height 25
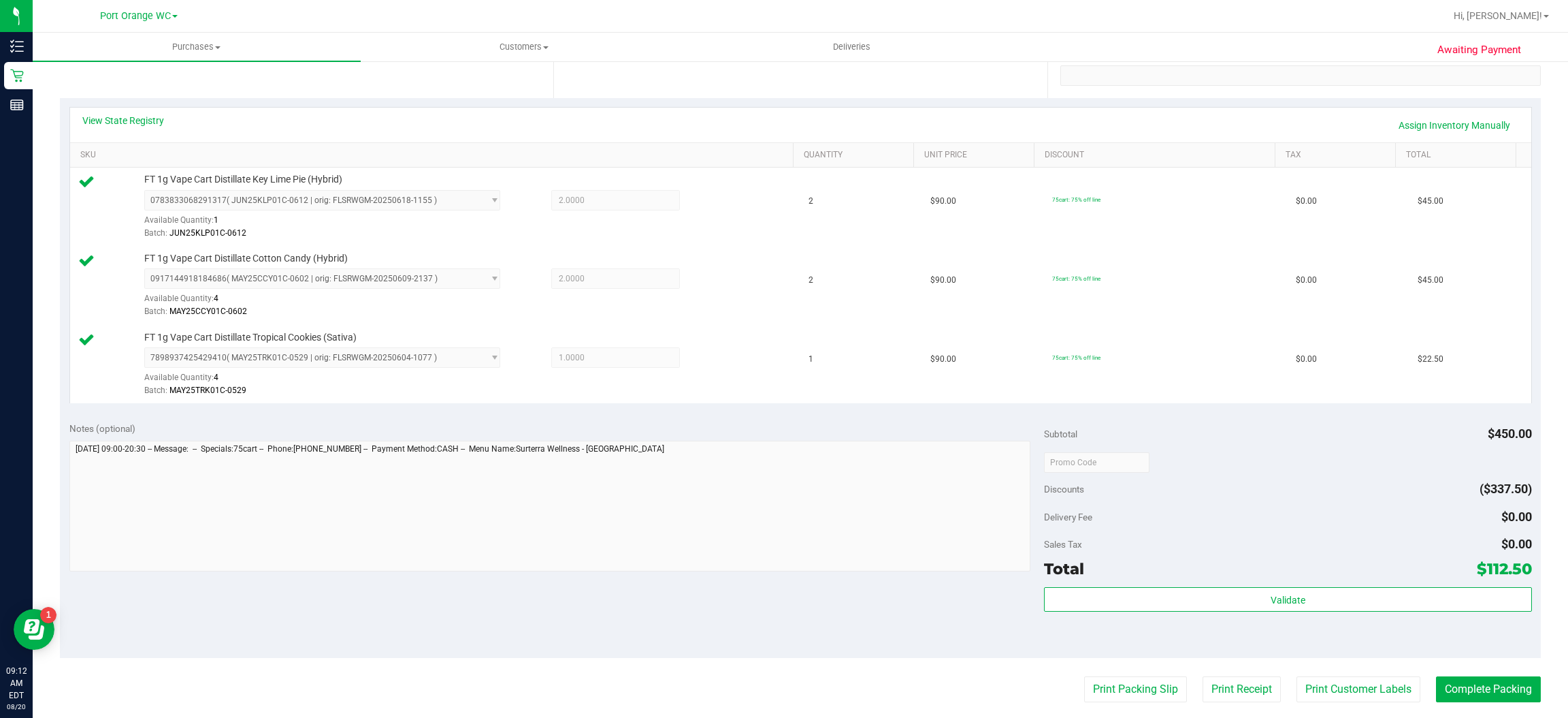
scroll to position [267, 0]
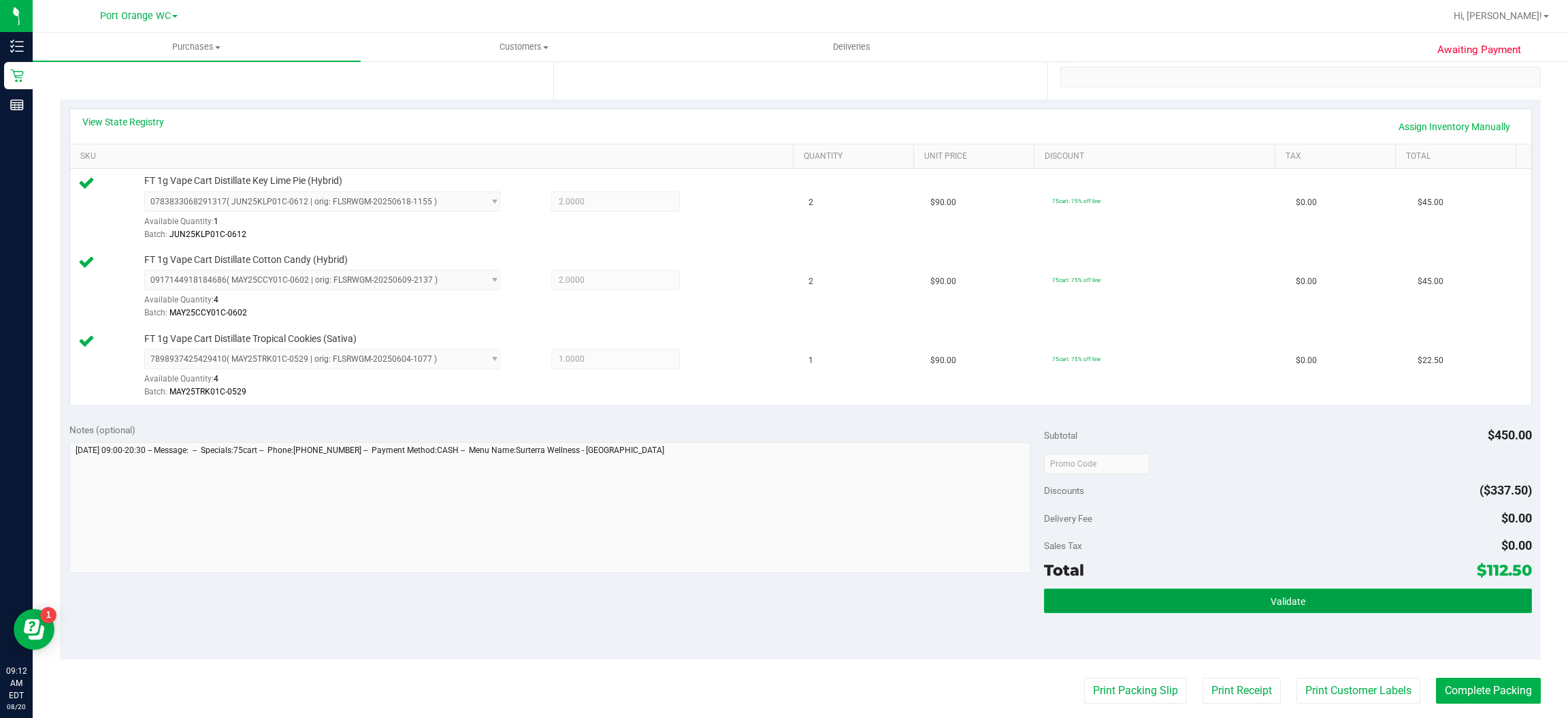
click at [1302, 600] on button "Validate" at bounding box center [1288, 601] width 487 height 25
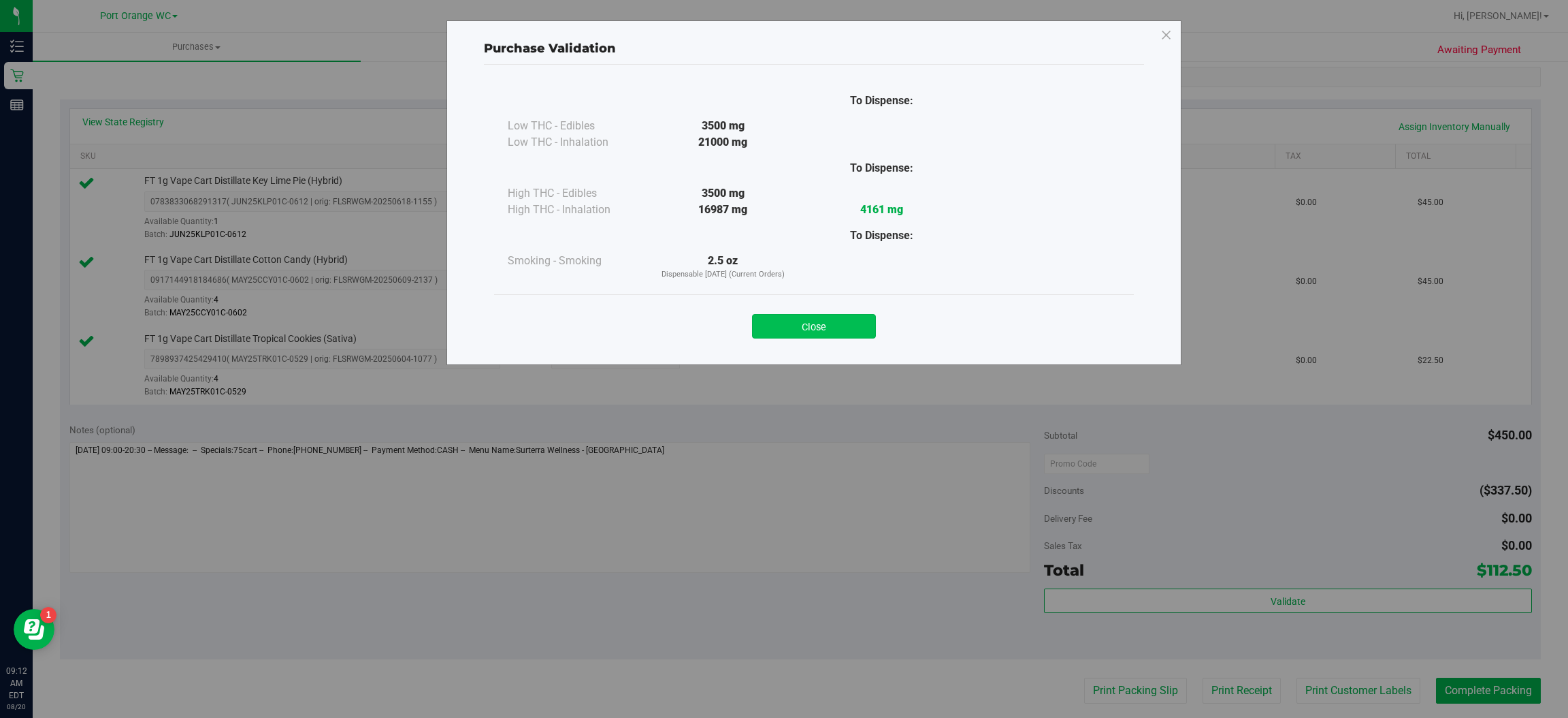
click at [808, 318] on button "Close" at bounding box center [814, 326] width 124 height 25
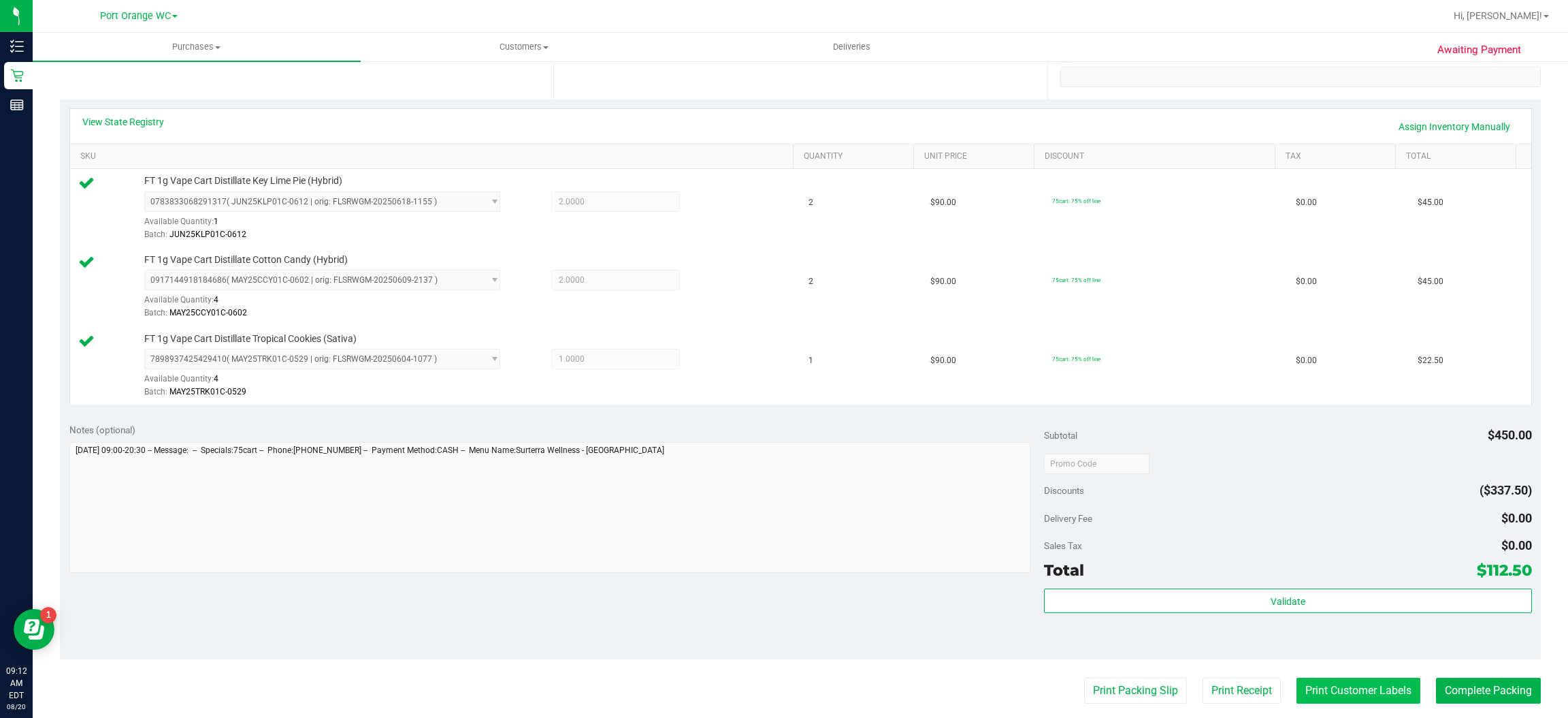
click at [1363, 691] on button "Print Customer Labels" at bounding box center [1359, 690] width 124 height 26
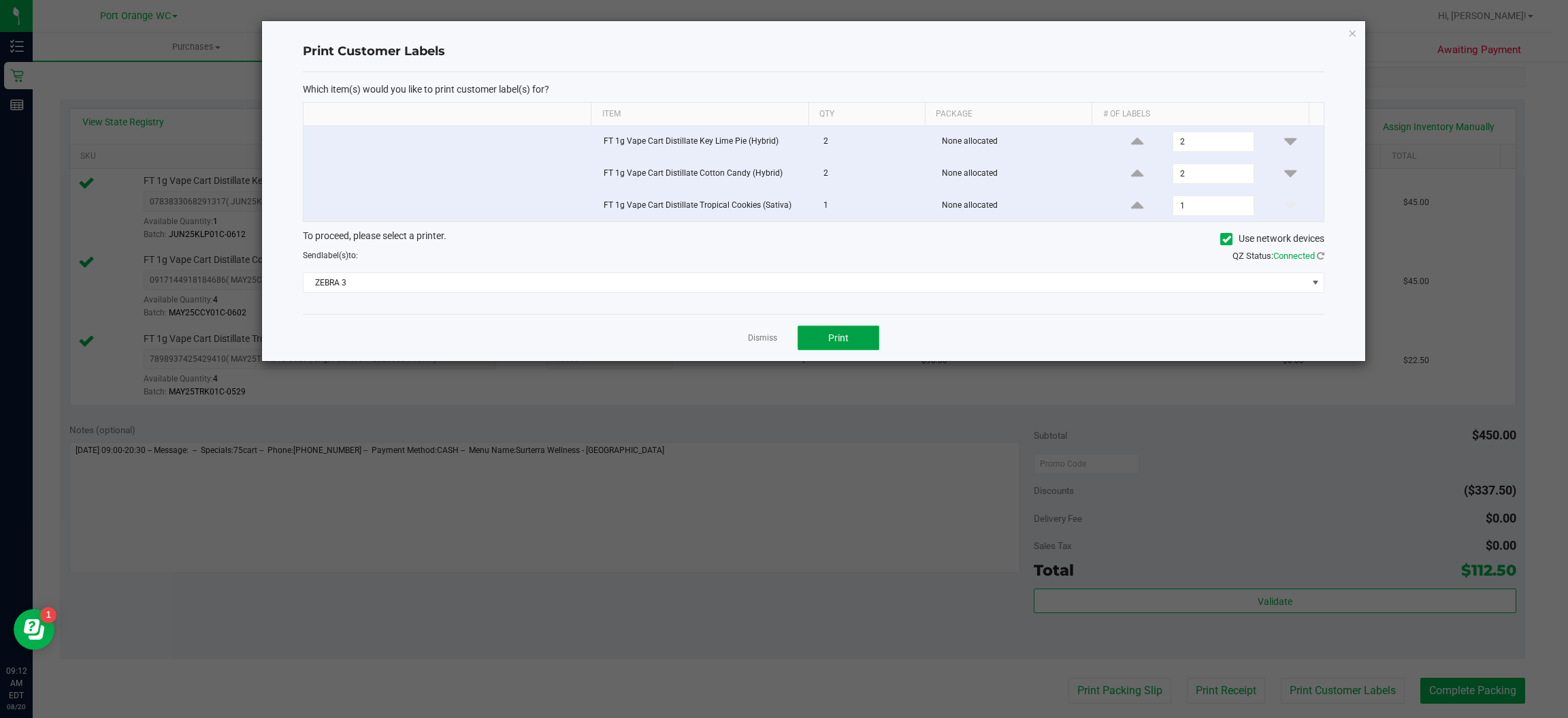
click at [839, 343] on span "Print" at bounding box center [838, 338] width 20 height 11
click at [1354, 30] on icon "button" at bounding box center [1353, 32] width 9 height 16
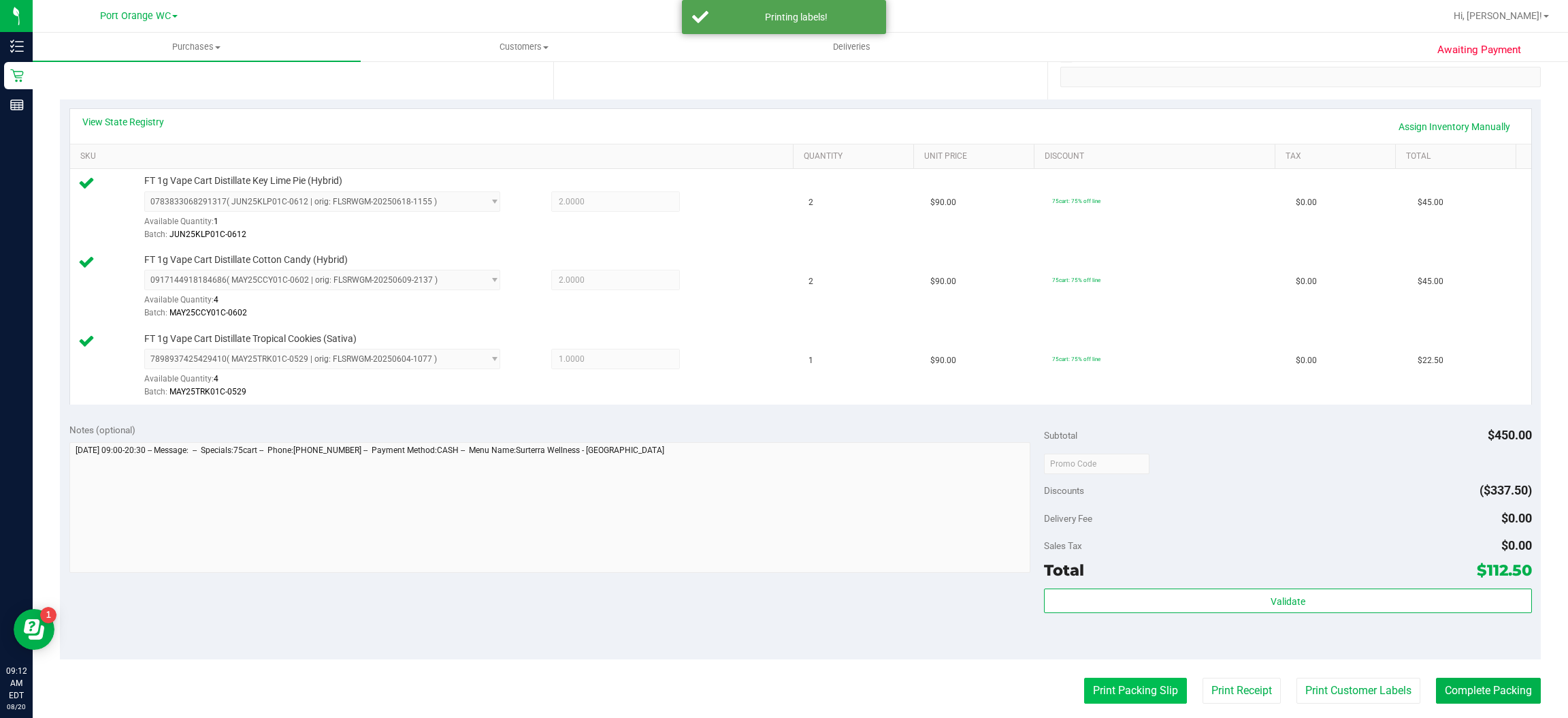
click at [1140, 696] on button "Print Packing Slip" at bounding box center [1135, 690] width 103 height 26
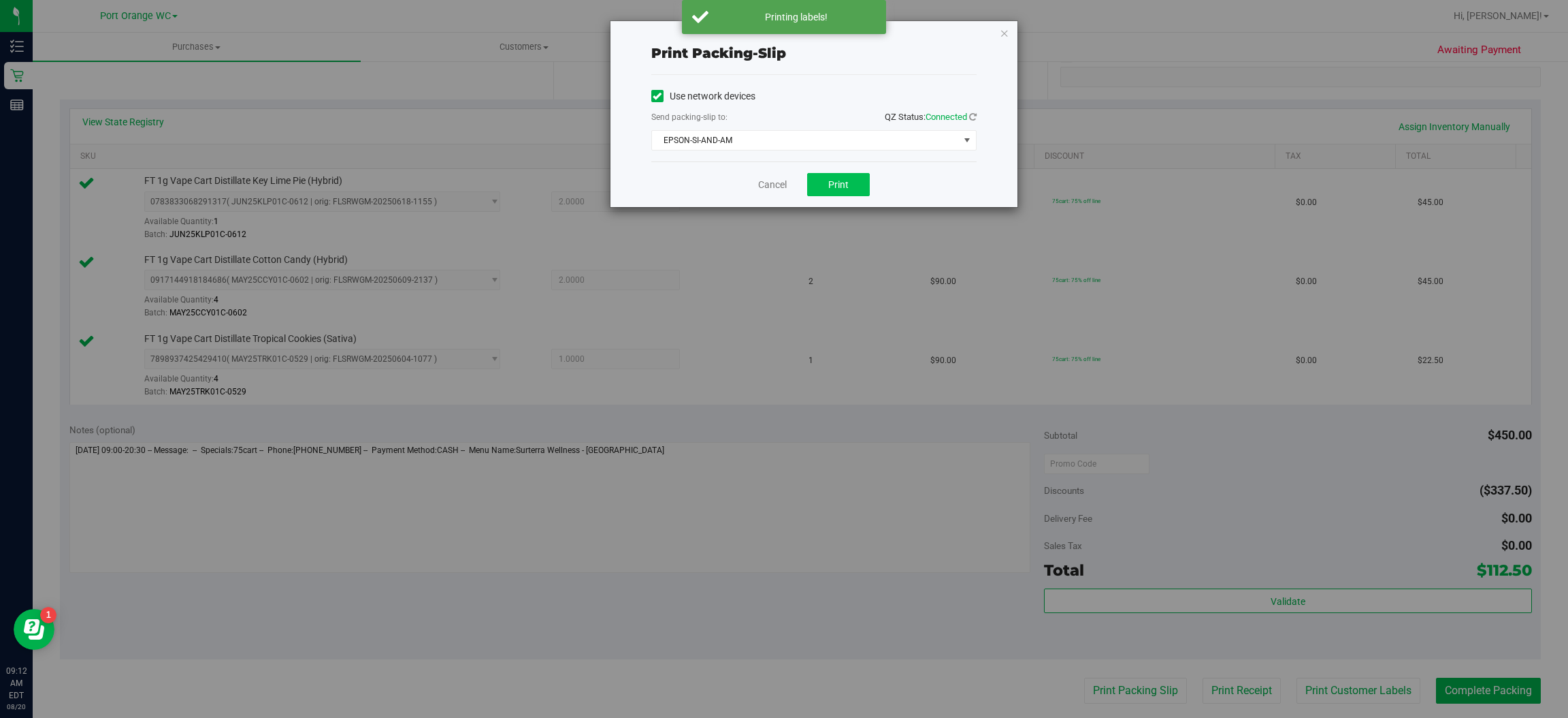
click at [850, 186] on button "Print" at bounding box center [838, 185] width 63 height 23
click at [1005, 26] on icon "button" at bounding box center [1004, 32] width 9 height 16
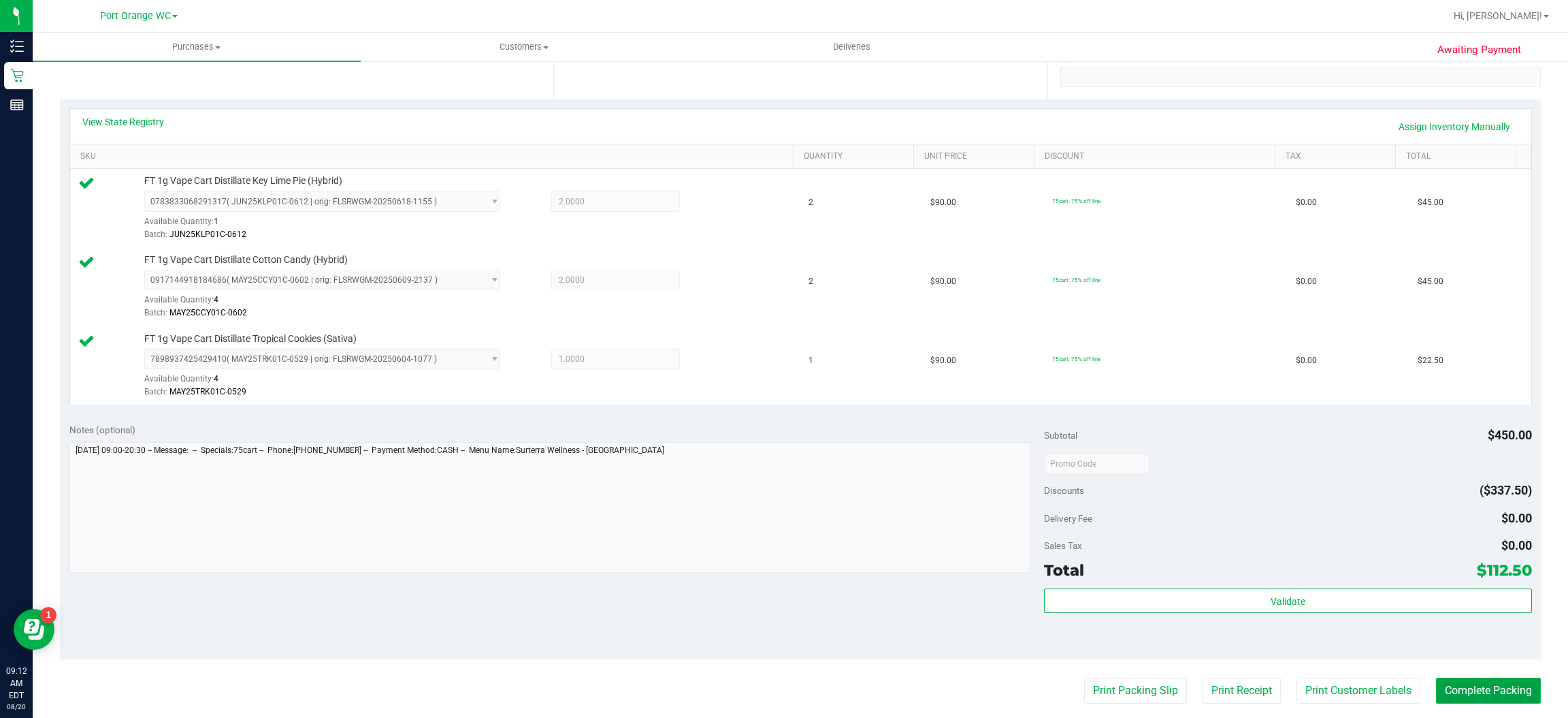
click at [1493, 688] on button "Complete Packing" at bounding box center [1488, 690] width 105 height 26
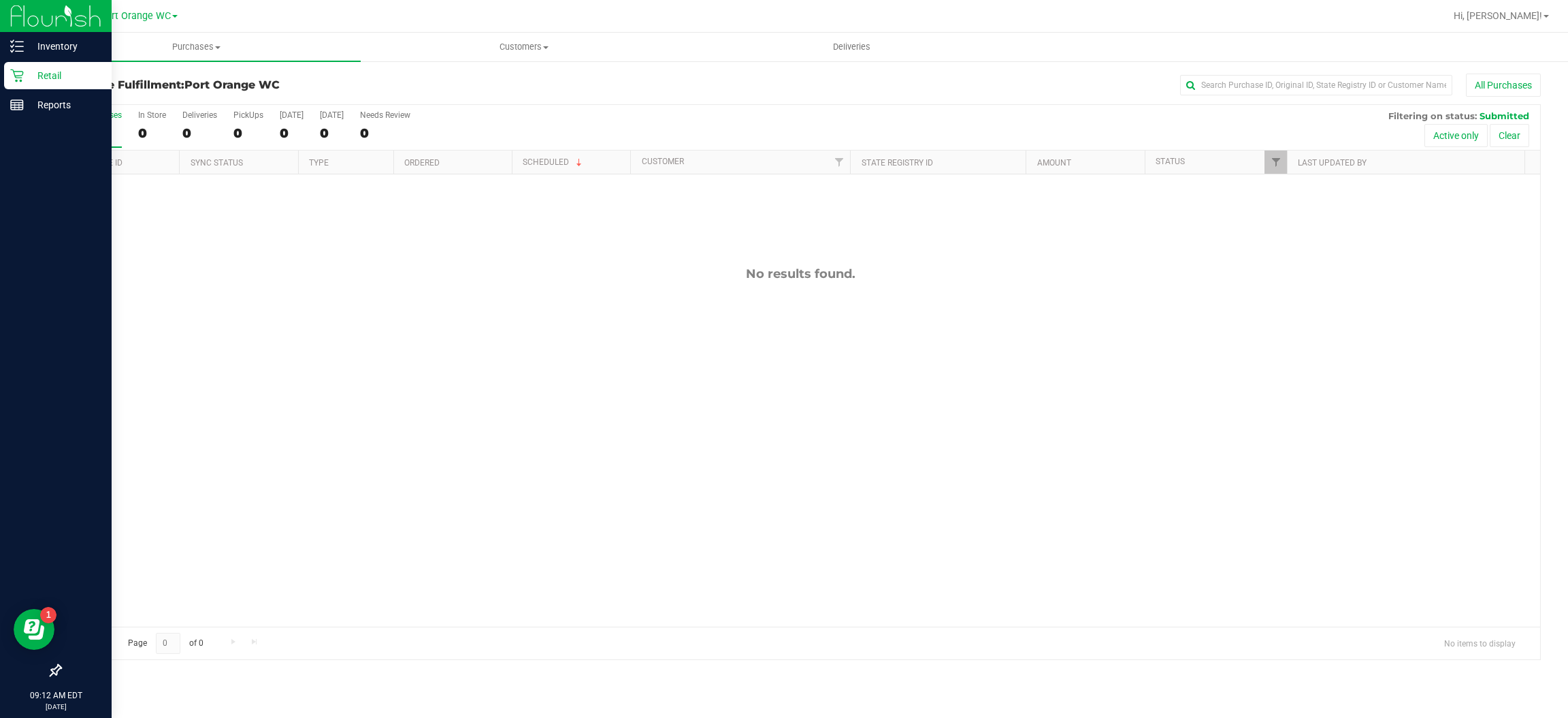
click at [15, 75] on icon at bounding box center [17, 76] width 14 height 14
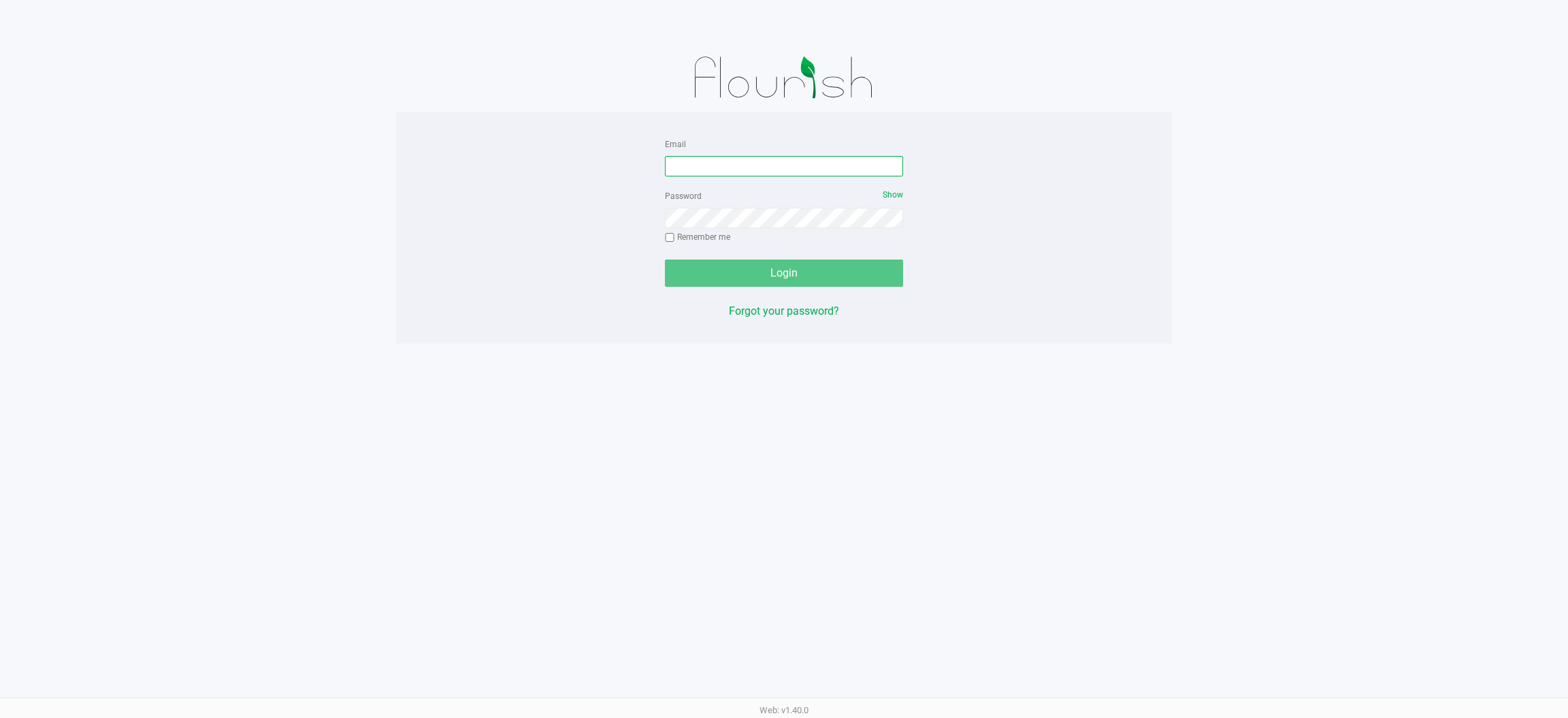
click at [710, 169] on input "Email" at bounding box center [784, 166] width 238 height 20
type input "[EMAIL_ADDRESS][DOMAIN_NAME]"
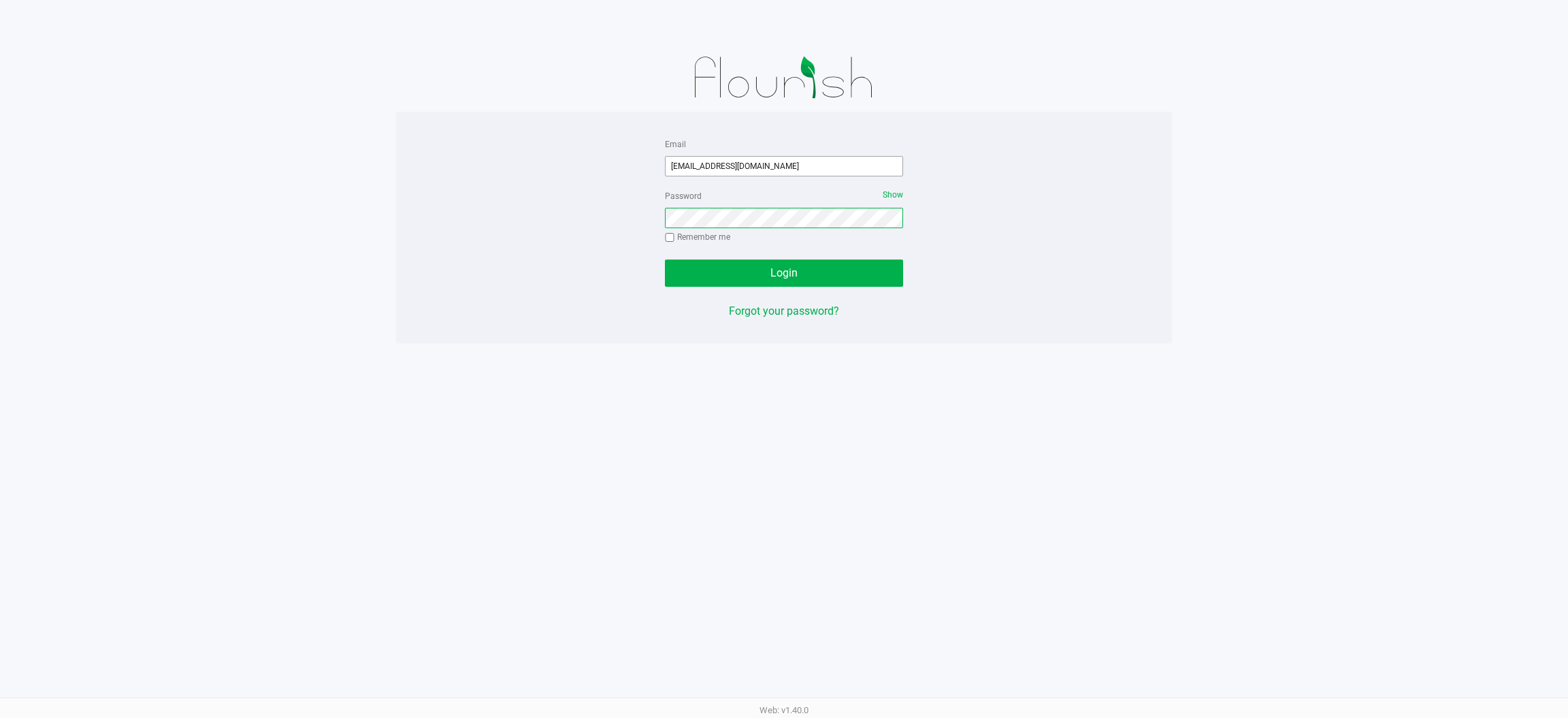
click at [665, 260] on button "Login" at bounding box center [784, 273] width 238 height 27
